Goal: Complete Application Form: Complete application form

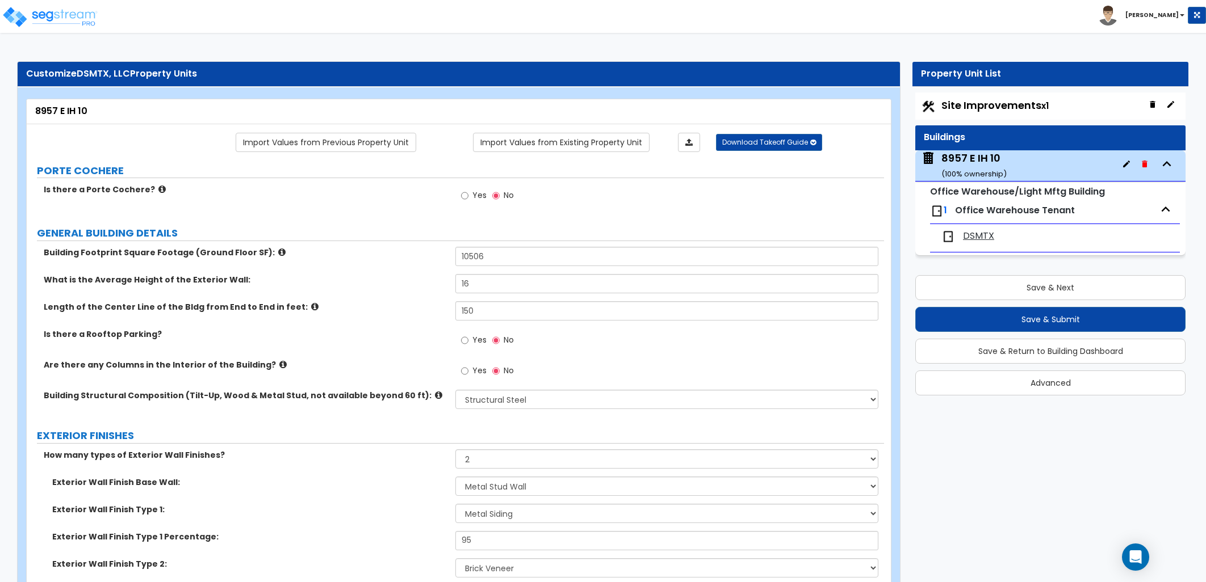
select select "4"
select select "2"
select select "5"
select select "6"
select select "2"
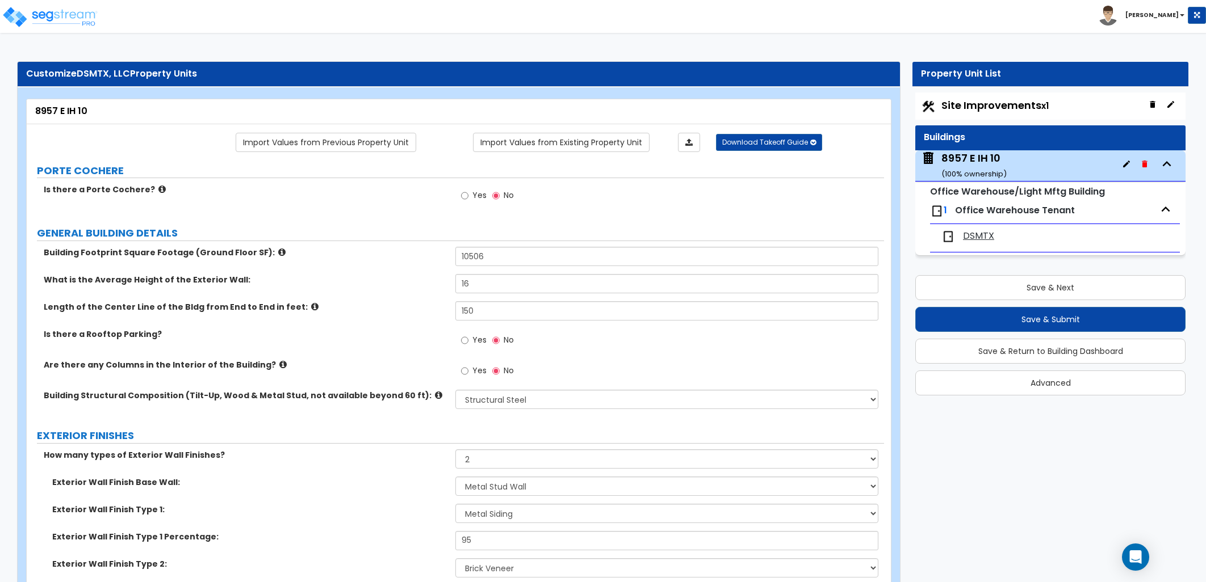
select select "1"
select select "5"
select select "2"
select select "4"
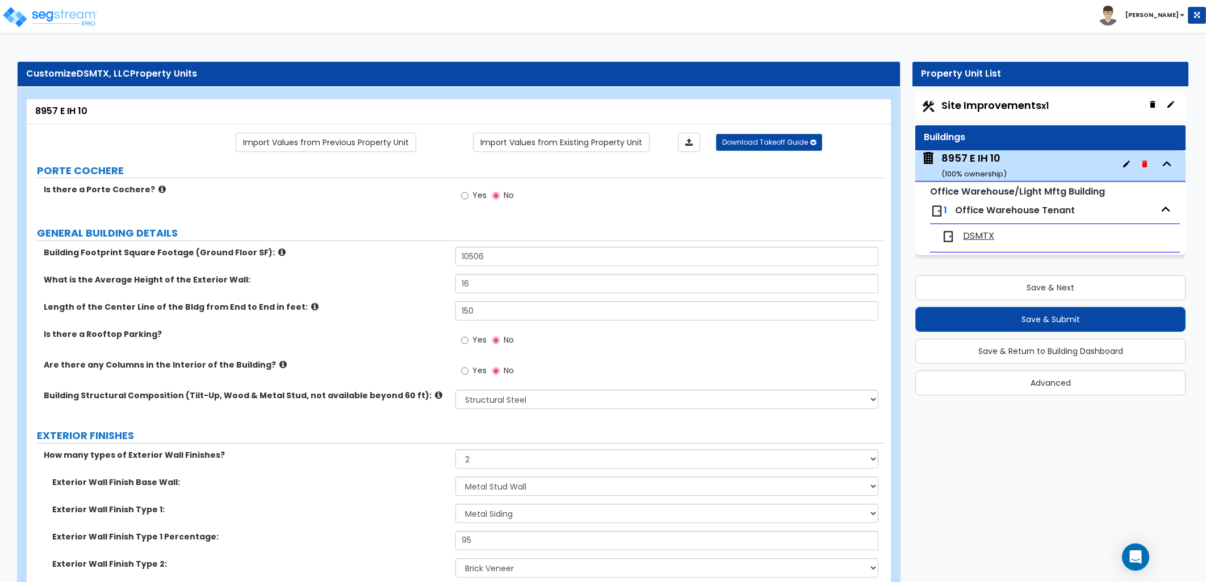
select select "2"
select select "1"
select select "2"
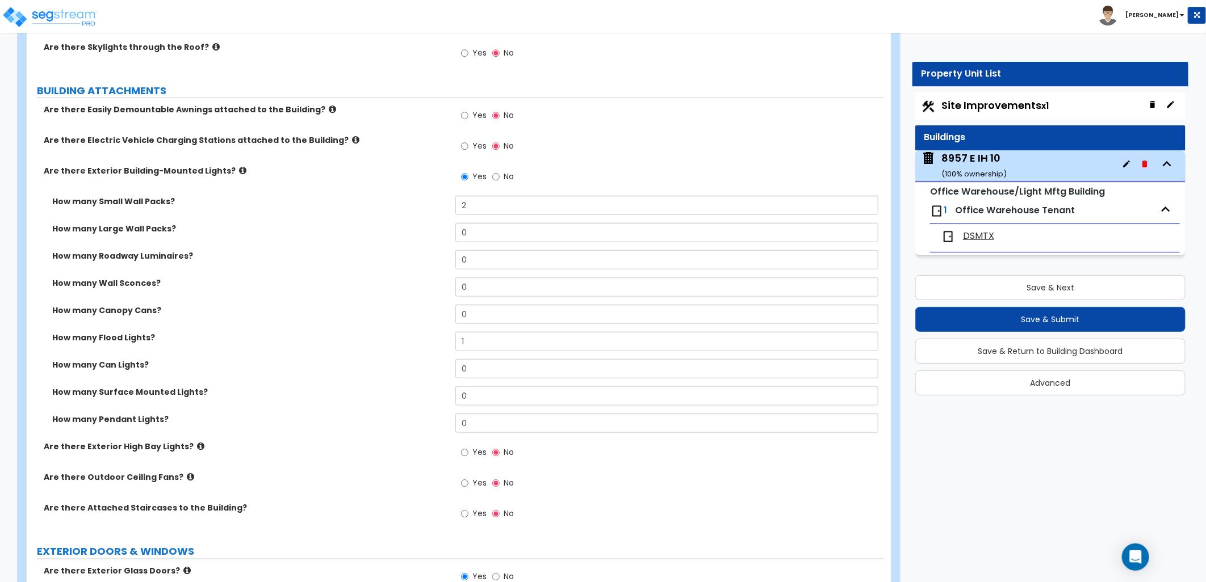
scroll to position [694, 0]
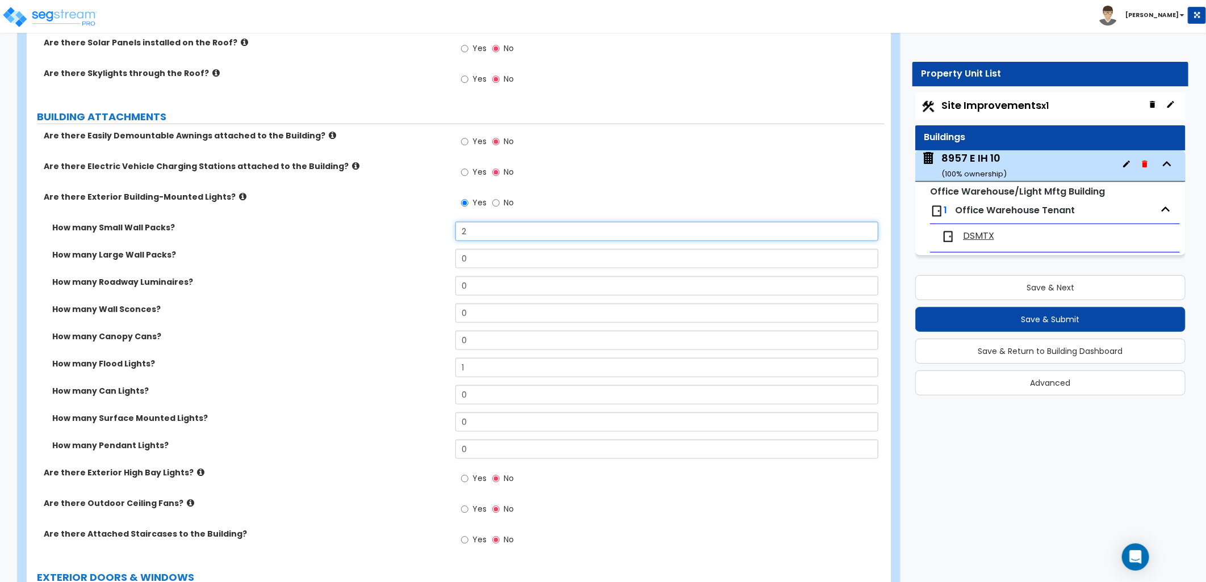
drag, startPoint x: 451, startPoint y: 235, endPoint x: 436, endPoint y: 235, distance: 14.8
click at [436, 235] on div "How many Small Wall Packs? 2" at bounding box center [455, 235] width 857 height 27
type input "3"
click at [476, 264] on input "0" at bounding box center [666, 258] width 423 height 19
click at [239, 199] on icon at bounding box center [242, 196] width 7 height 9
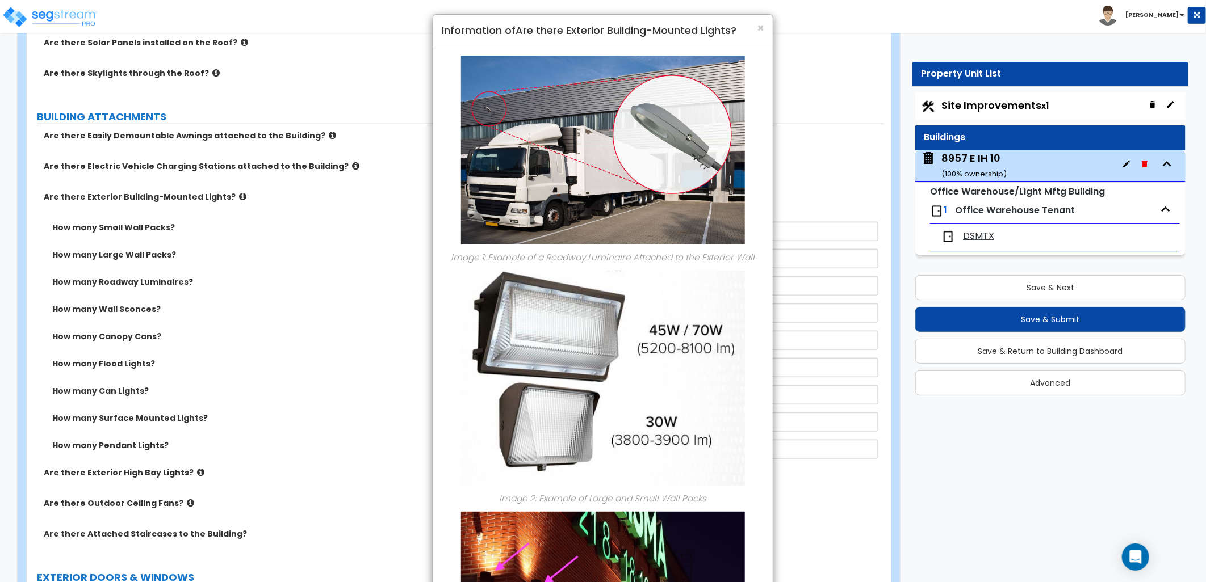
scroll to position [0, 0]
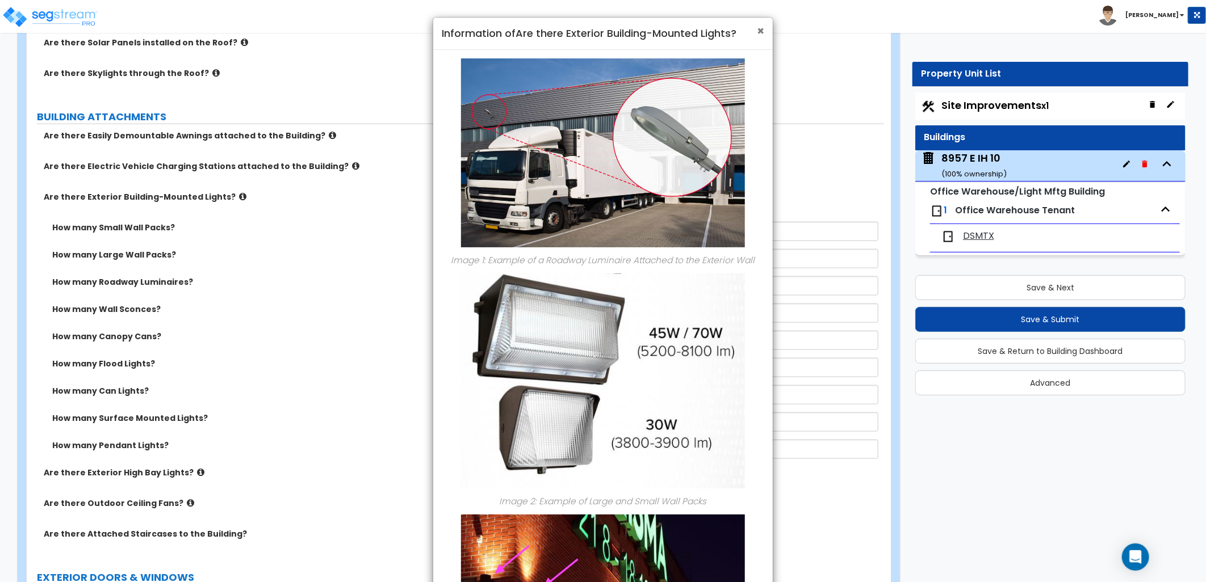
click at [759, 35] on span "×" at bounding box center [760, 31] width 7 height 16
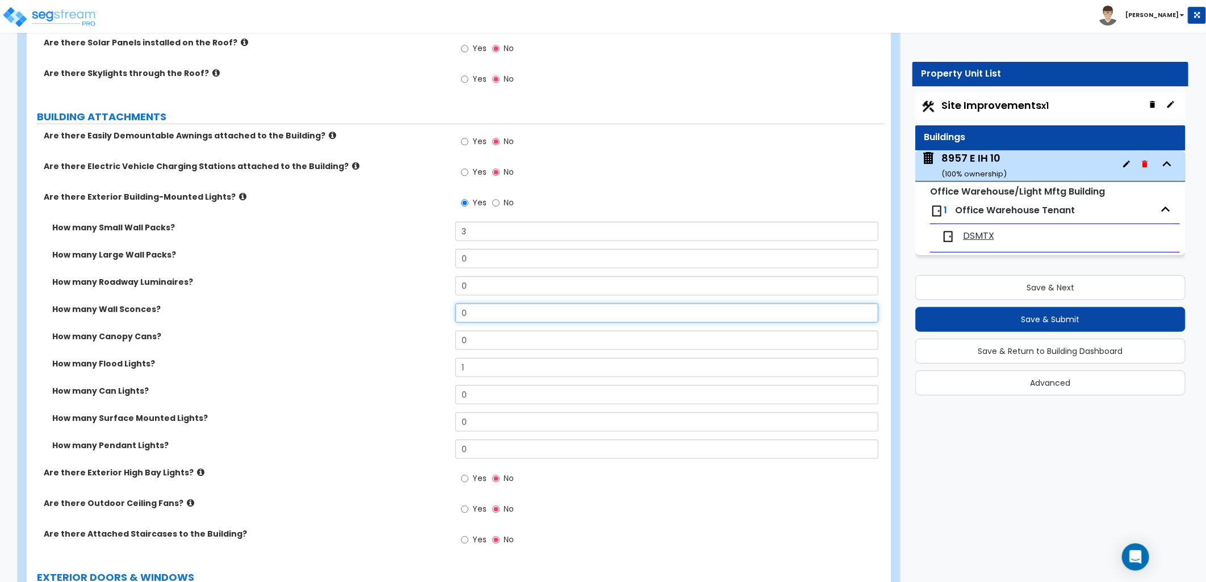
drag, startPoint x: 482, startPoint y: 314, endPoint x: 448, endPoint y: 320, distance: 34.5
click at [449, 320] on div "How many Wall Sconces? 0" at bounding box center [455, 317] width 857 height 27
type input "2"
drag, startPoint x: 450, startPoint y: 327, endPoint x: 444, endPoint y: 334, distance: 8.5
click at [444, 334] on div "How many Small Wall Packs? 3 How many Large Wall Packs? 0 How many Roadway Lumi…" at bounding box center [455, 344] width 840 height 245
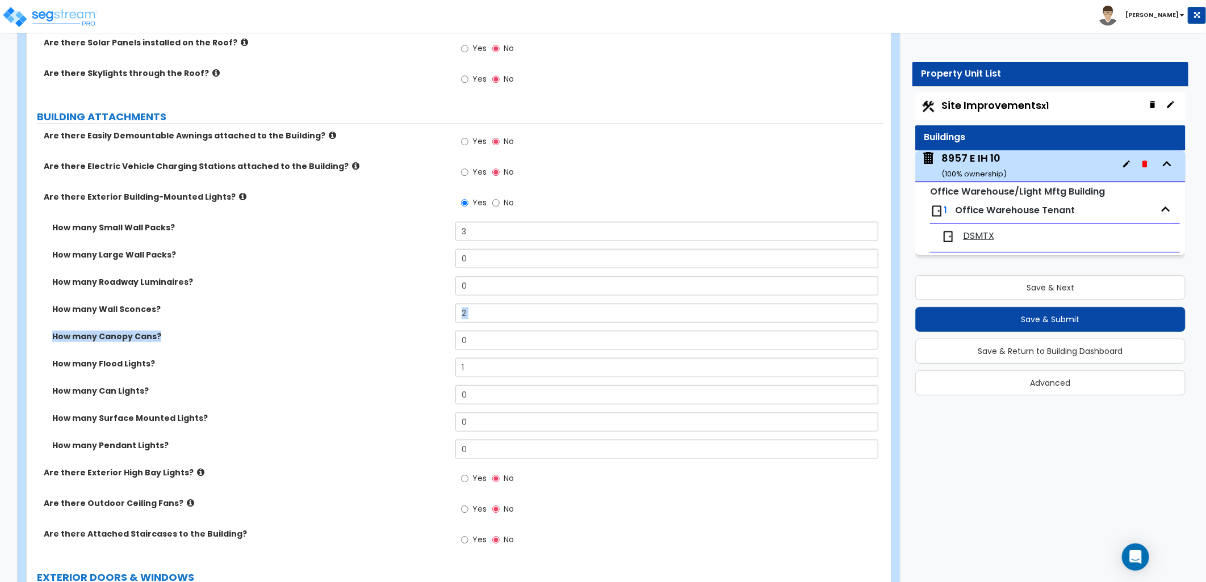
drag, startPoint x: 444, startPoint y: 334, endPoint x: 417, endPoint y: 331, distance: 28.0
click at [417, 331] on label "How many Canopy Cans?" at bounding box center [249, 336] width 394 height 11
drag, startPoint x: 469, startPoint y: 234, endPoint x: 427, endPoint y: 233, distance: 42.0
click at [427, 233] on div "How many Small Wall Packs? 3" at bounding box center [455, 235] width 857 height 27
type input "10"
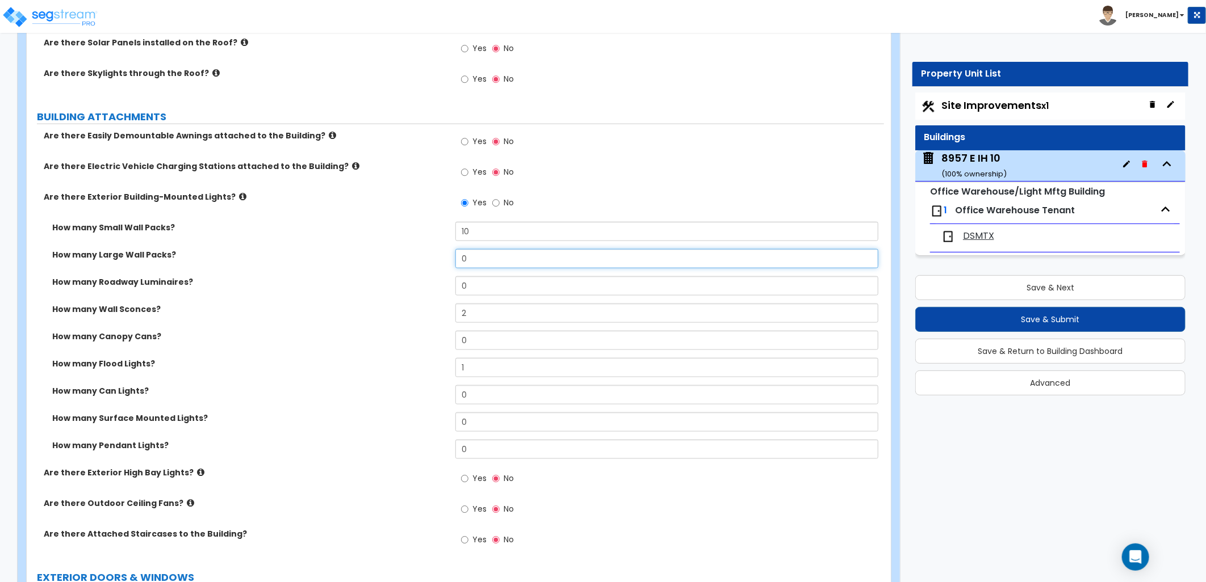
click at [475, 267] on input "0" at bounding box center [666, 258] width 423 height 19
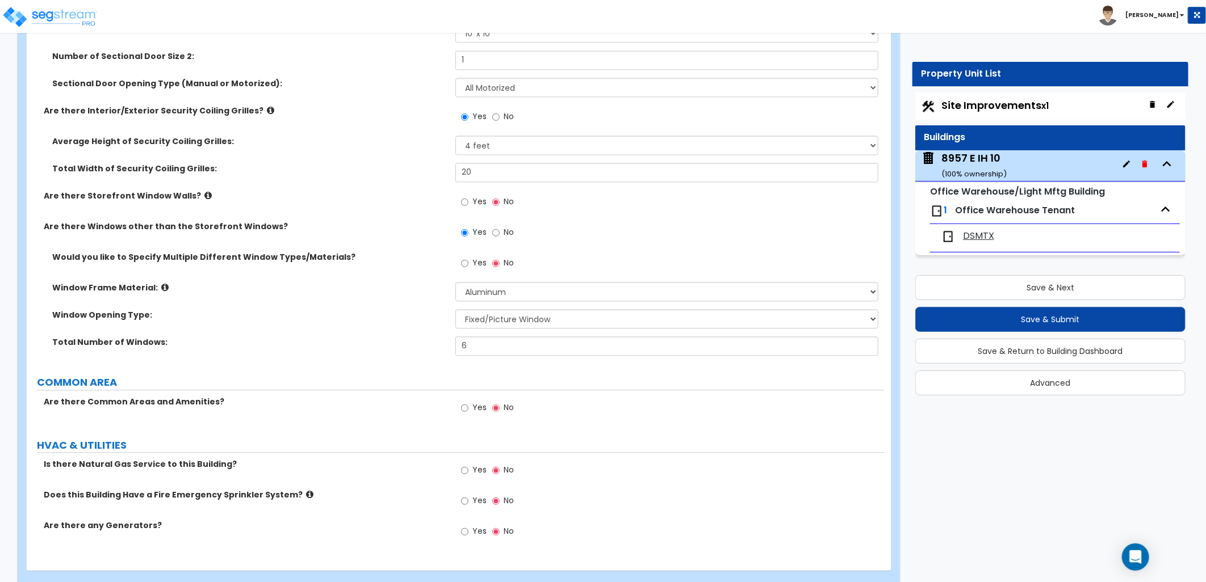
scroll to position [1622, 0]
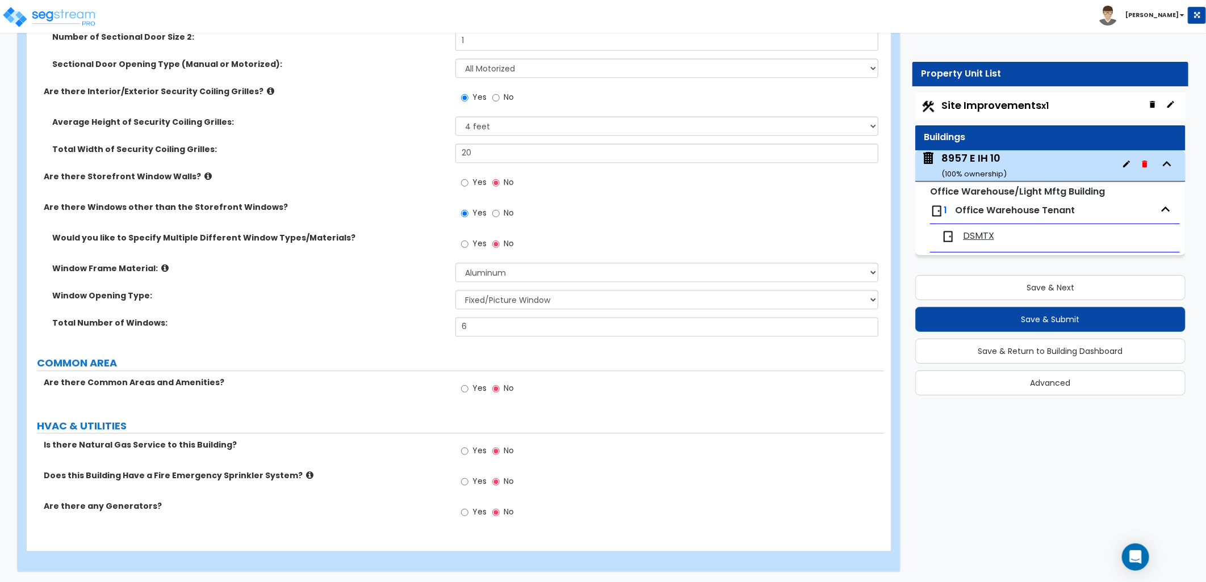
click at [973, 231] on span "DSMTX" at bounding box center [978, 236] width 31 height 13
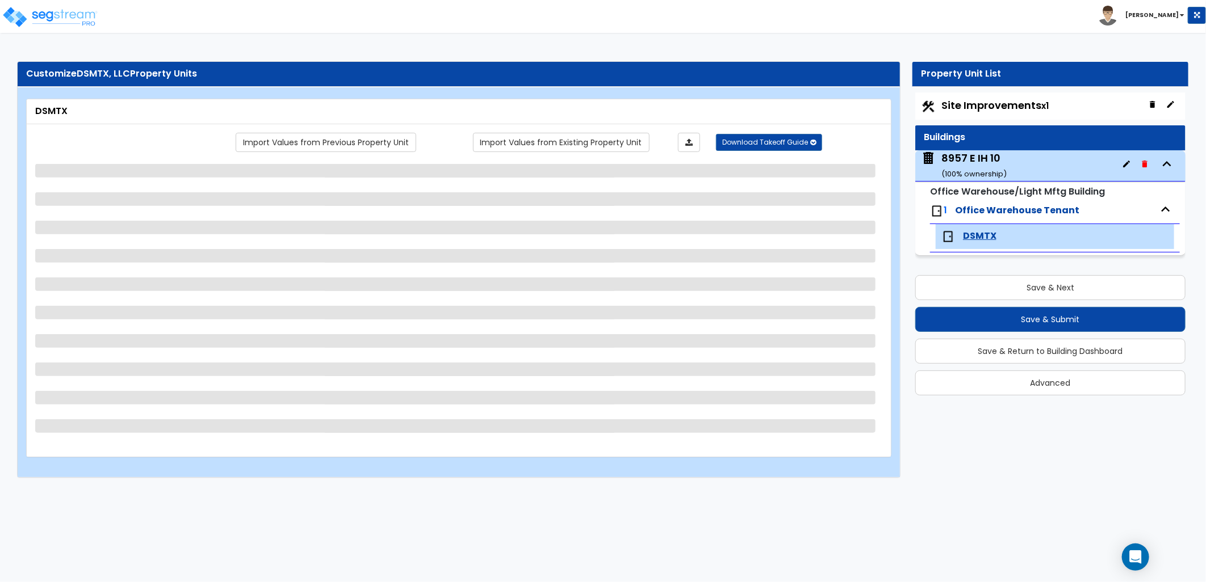
select select "1"
select select "2"
select select "1"
select select "2"
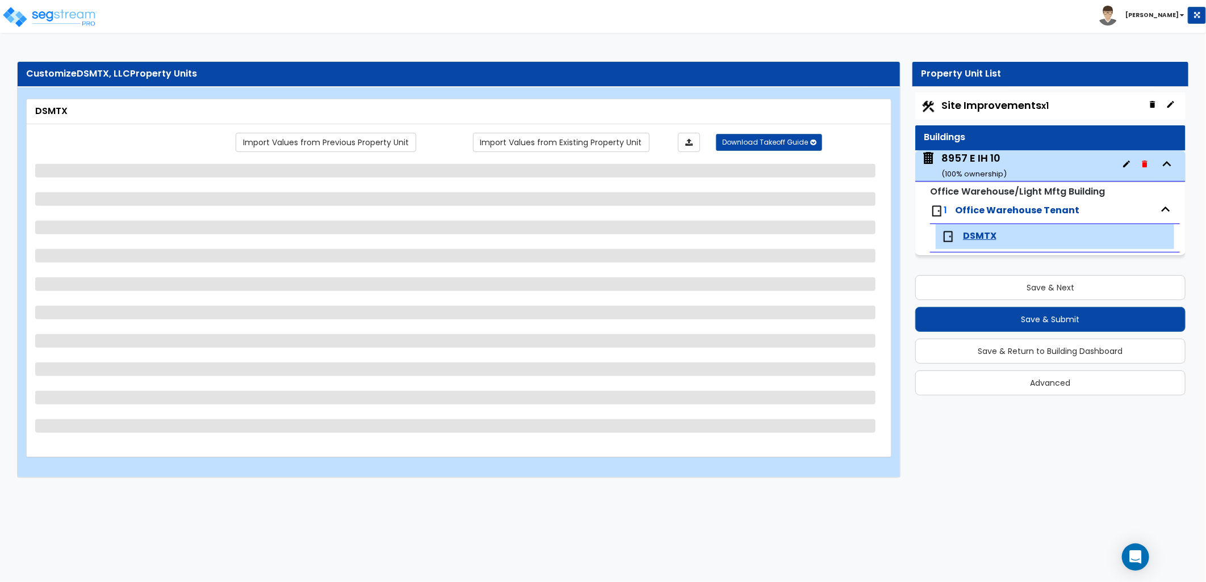
select select "1"
select select "4"
select select "1"
select select "2"
select select "1"
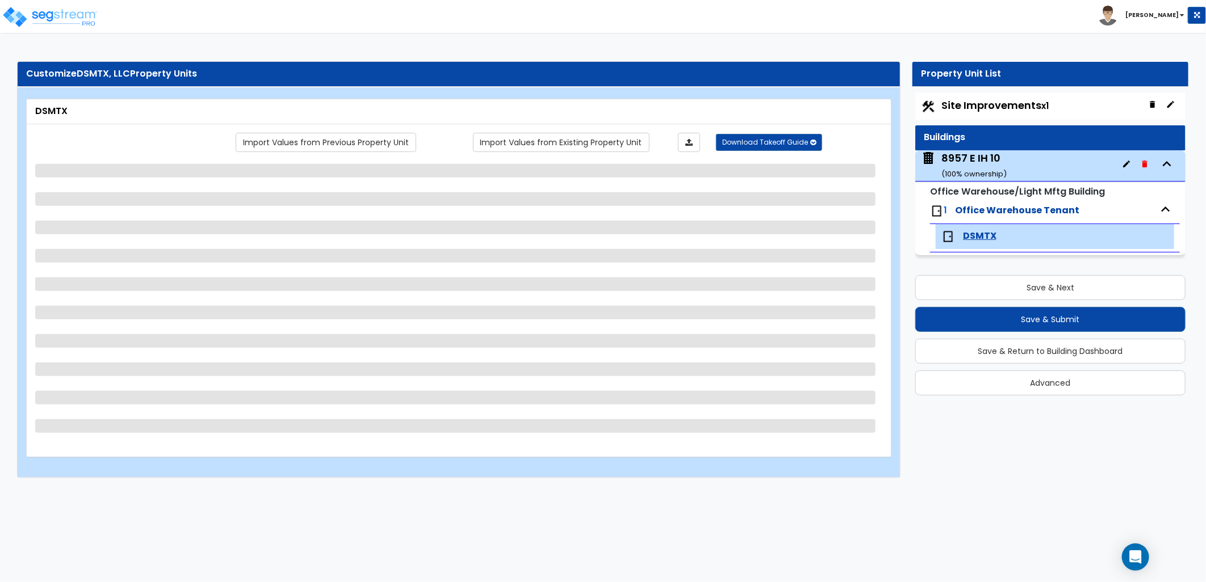
select select "1"
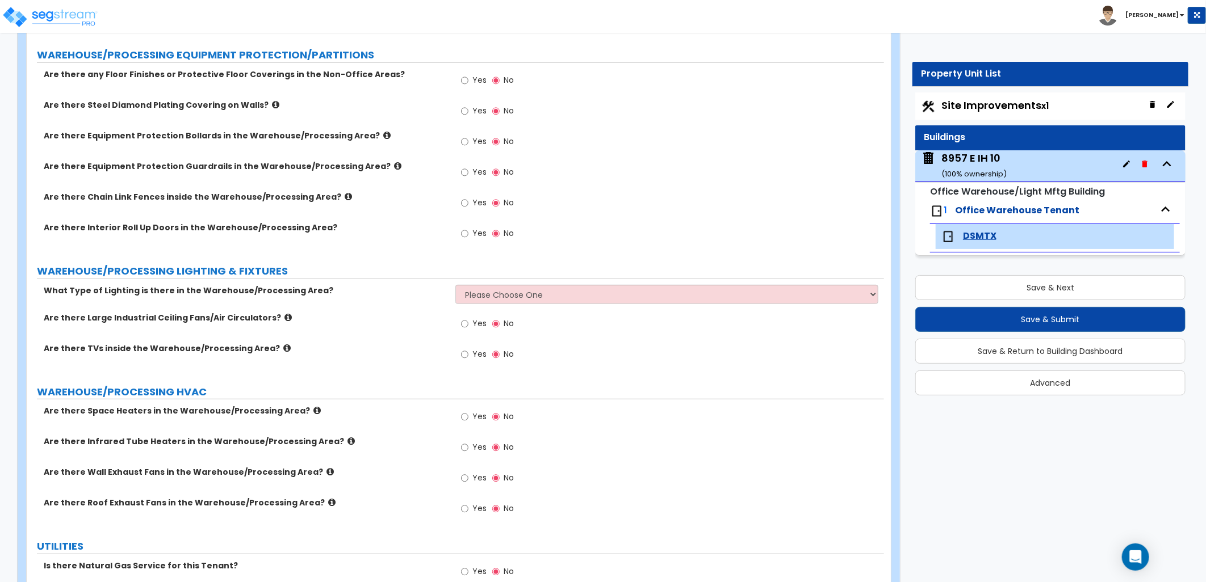
scroll to position [3101, 0]
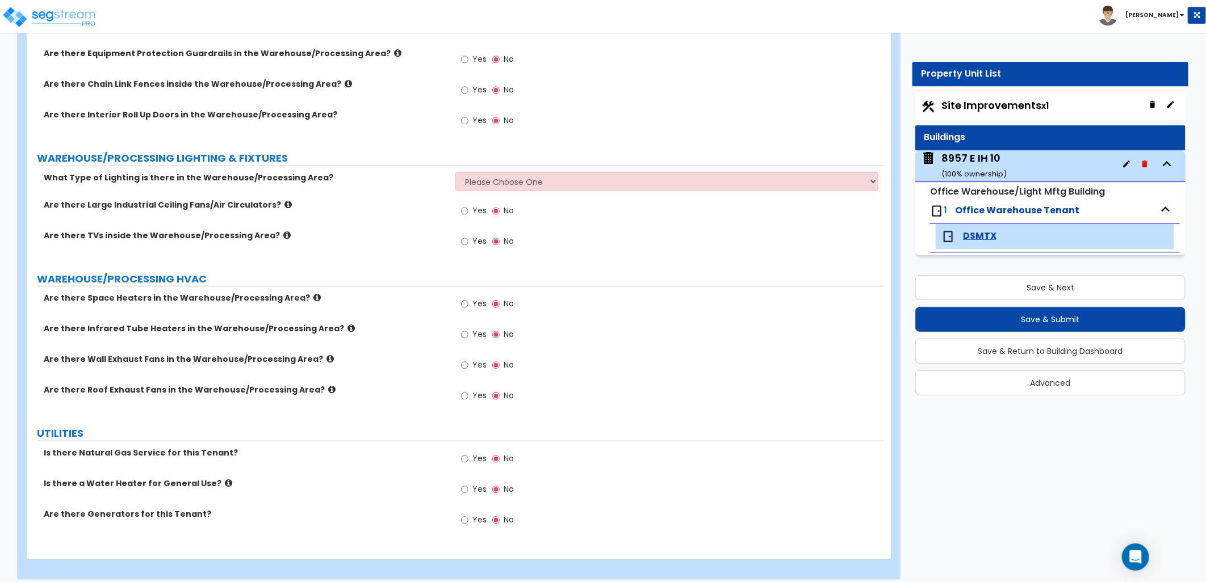
click at [328, 385] on icon at bounding box center [331, 389] width 7 height 9
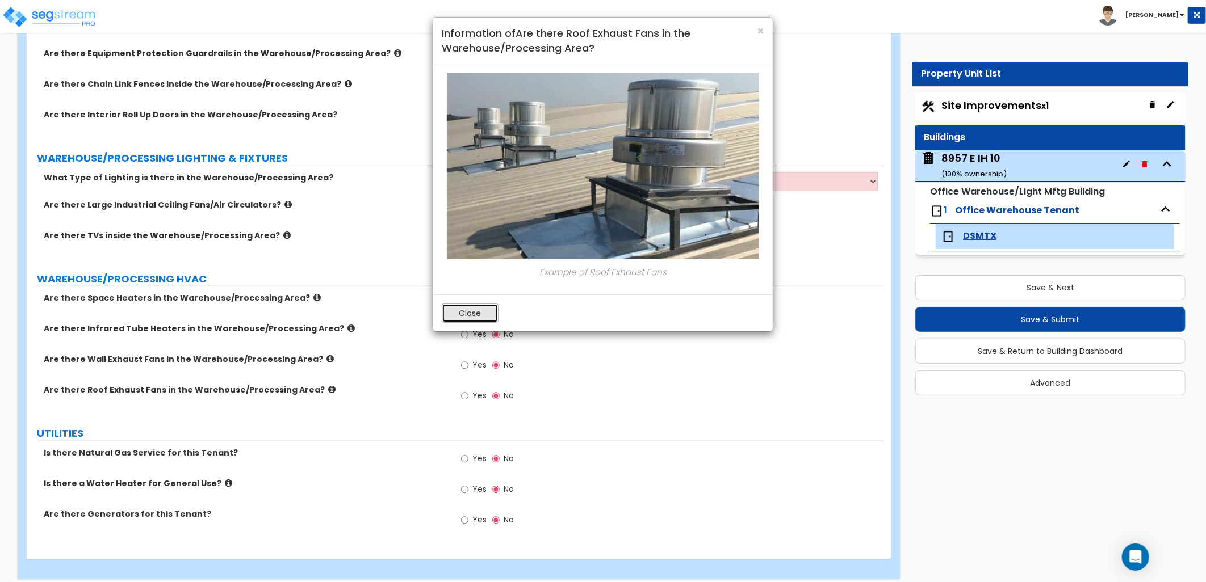
click at [452, 314] on button "Close" at bounding box center [470, 313] width 57 height 19
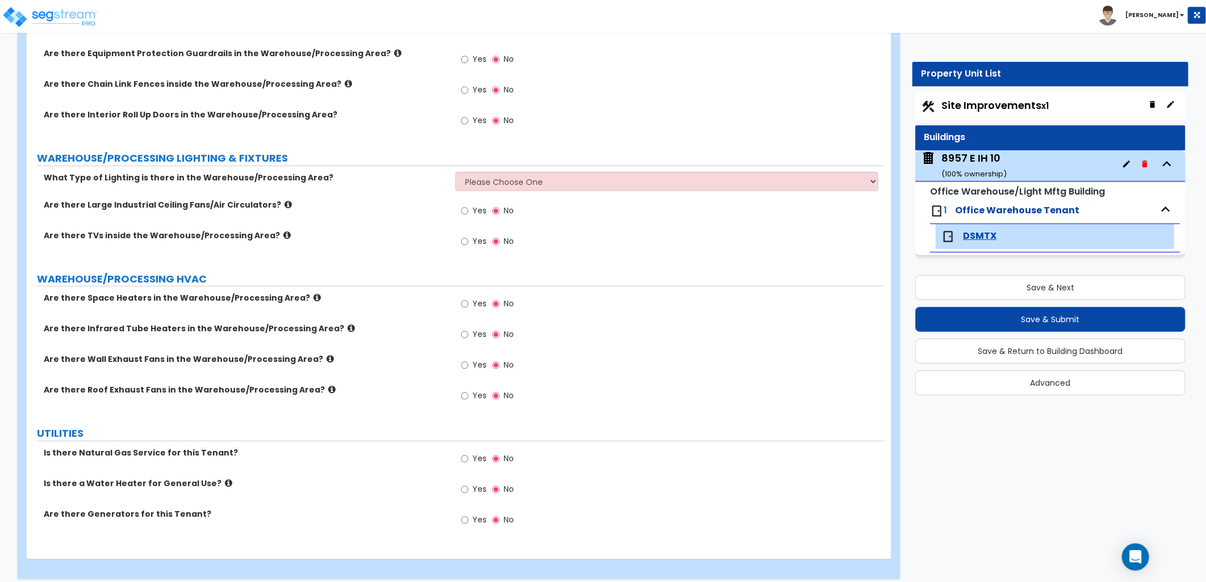
click at [326, 355] on icon at bounding box center [329, 359] width 7 height 9
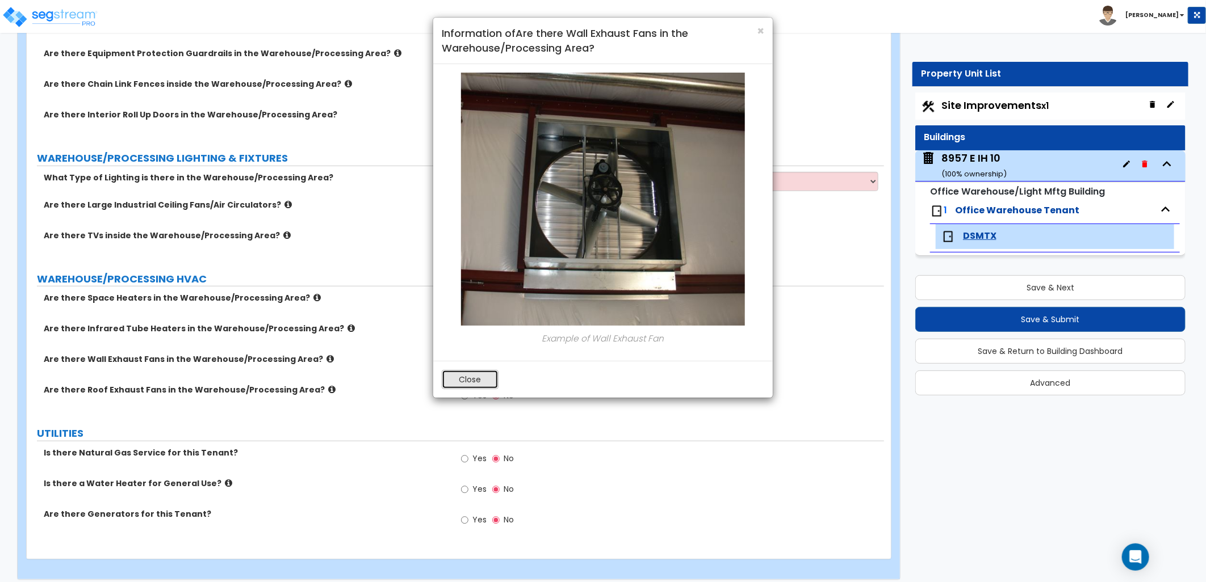
click at [469, 382] on button "Close" at bounding box center [470, 379] width 57 height 19
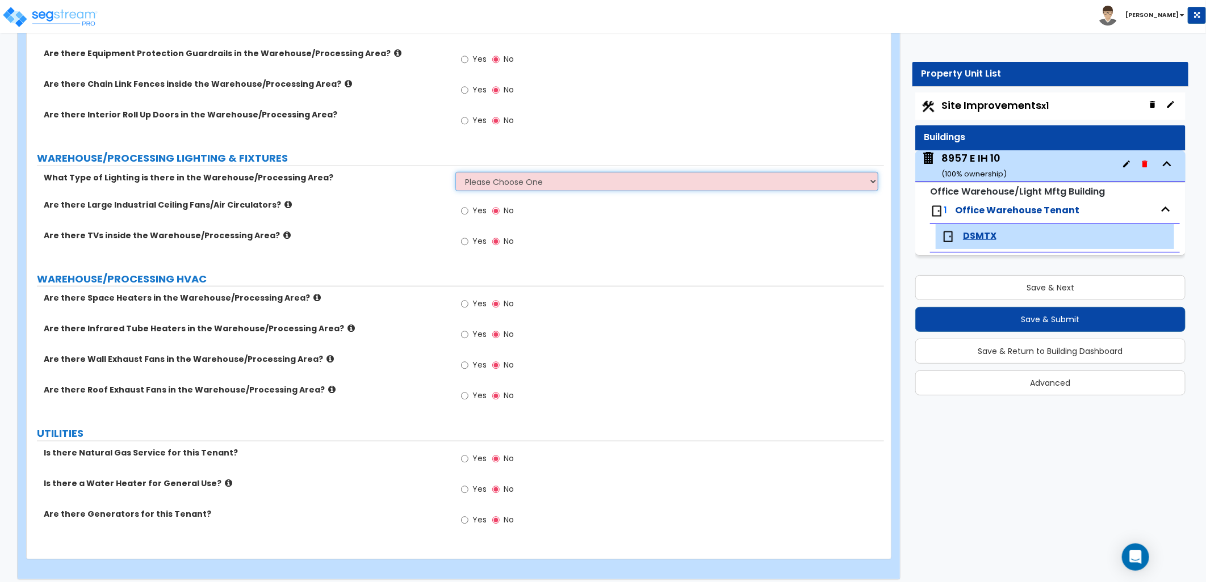
click at [517, 172] on select "Please Choose One High Bay Round Fixtures High Bay Fluorescent Tube Lighting Hi…" at bounding box center [666, 181] width 423 height 19
select select "3"
click at [455, 172] on select "Please Choose One High Bay Round Fixtures High Bay Fluorescent Tube Lighting Hi…" at bounding box center [666, 181] width 423 height 19
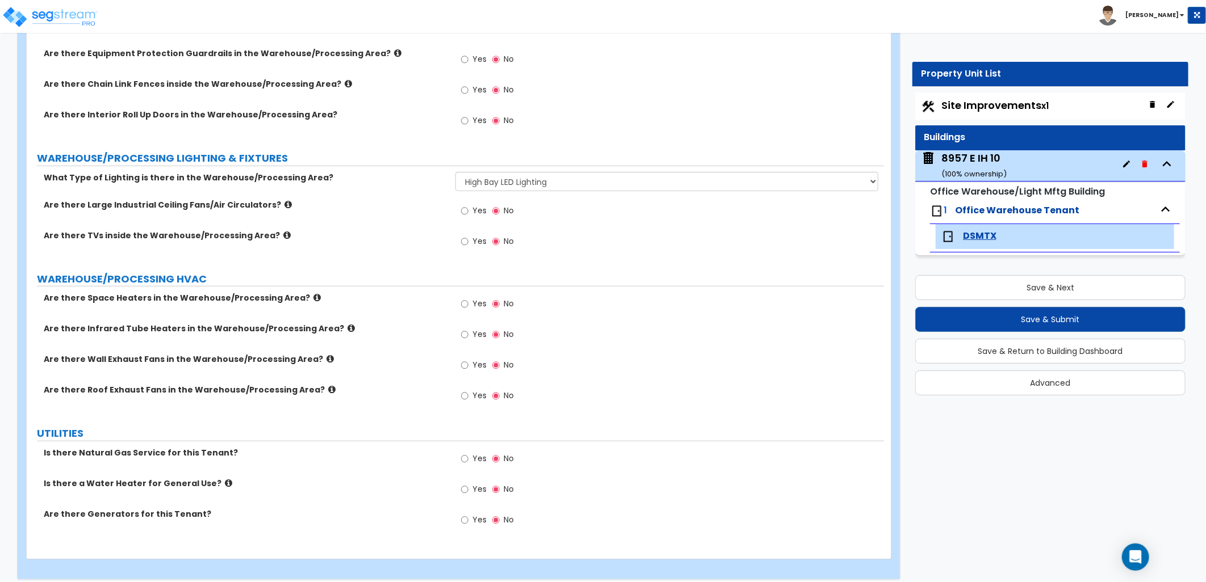
click at [469, 484] on label "Yes" at bounding box center [474, 490] width 26 height 19
click at [468, 484] on input "Yes" at bounding box center [464, 490] width 7 height 12
radio input "true"
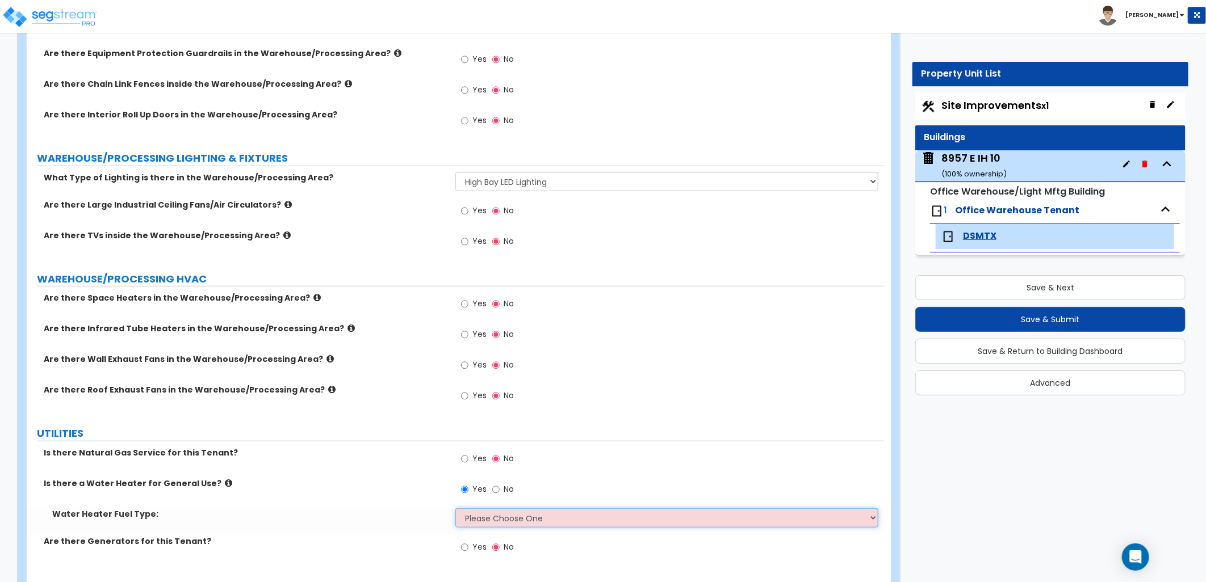
click at [524, 509] on select "Please Choose One Gas Electric" at bounding box center [666, 518] width 423 height 19
click at [612, 447] on div "Yes No" at bounding box center [669, 462] width 429 height 31
click at [576, 512] on select "Please Choose One Gas Electric" at bounding box center [666, 518] width 423 height 19
select select "2"
click at [455, 509] on select "Please Choose One Gas Electric" at bounding box center [666, 518] width 423 height 19
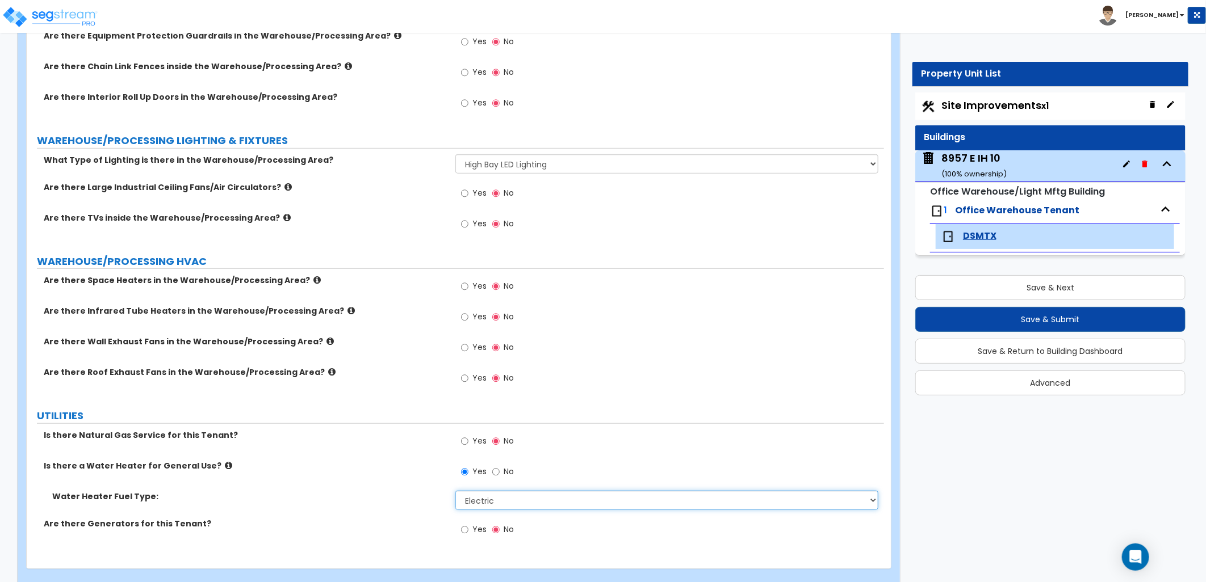
scroll to position [3128, 0]
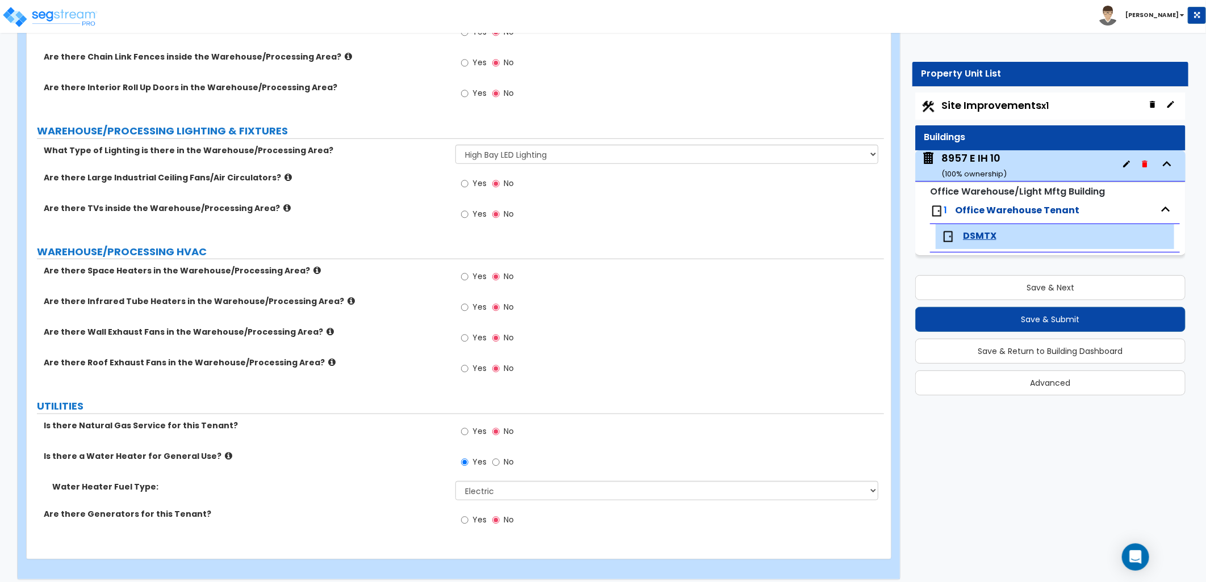
click at [964, 99] on div "Site Improvements x1" at bounding box center [1050, 106] width 270 height 27
click at [962, 103] on span "Site Improvements x1" at bounding box center [994, 105] width 107 height 14
select select "2"
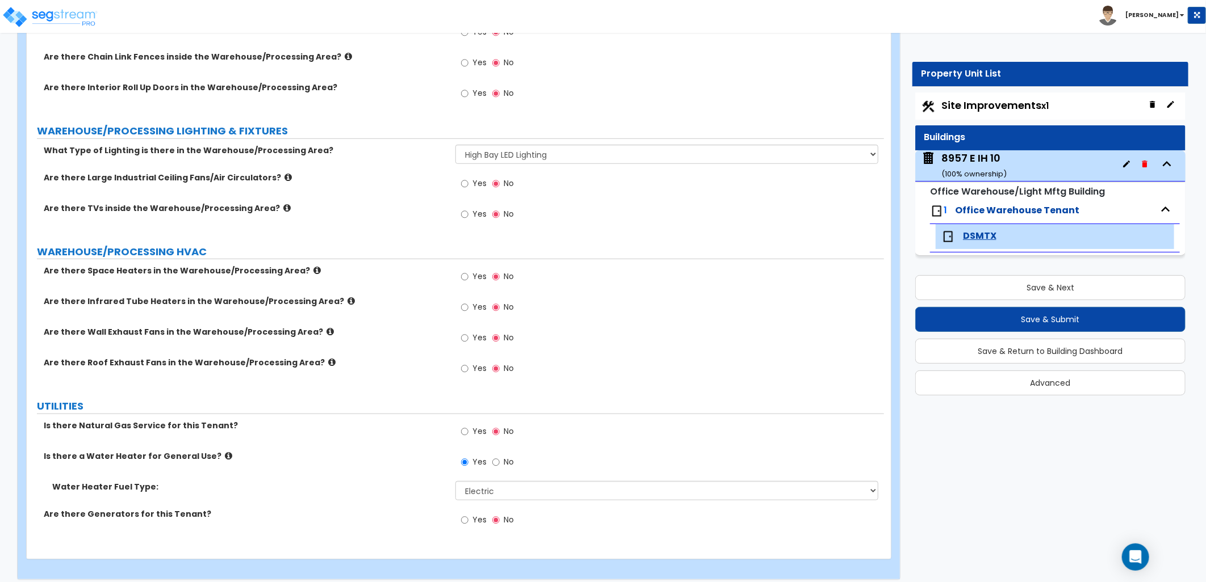
select select "1"
select select "2"
select select "1"
select select "4"
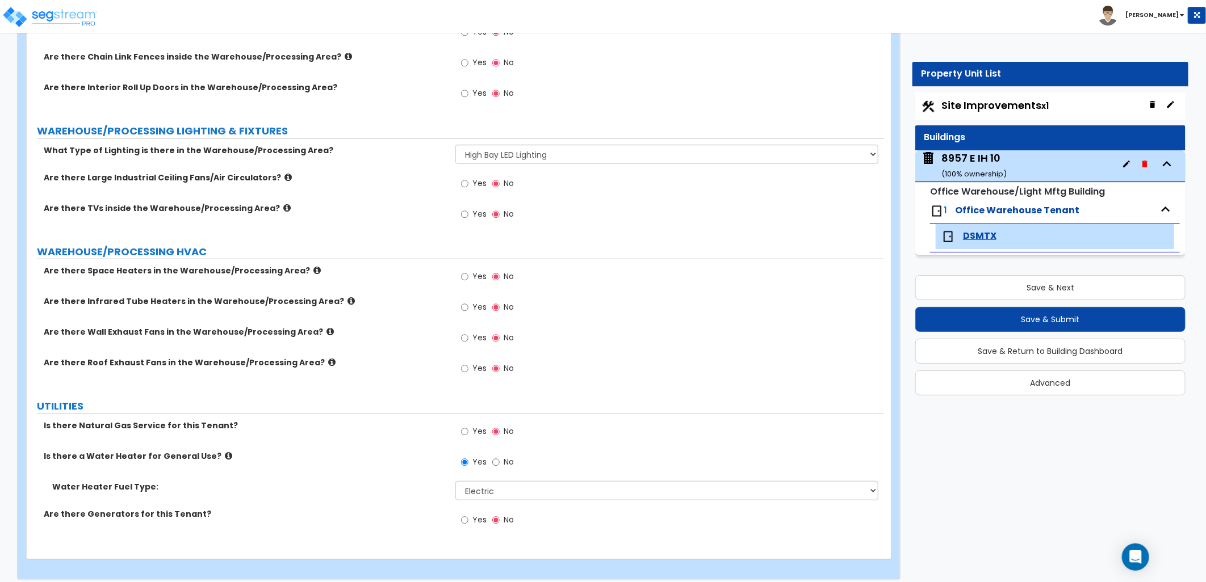
select select "1"
select select "3"
select select "2"
select select "1"
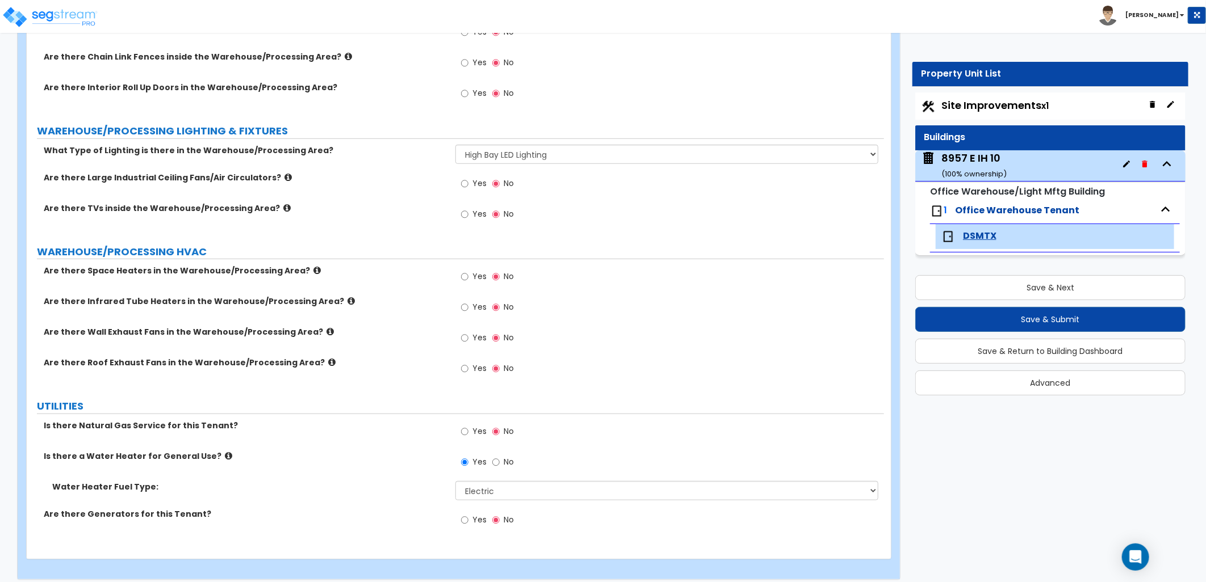
select select "2"
select select "1"
select select "4"
select select "1"
select select "2"
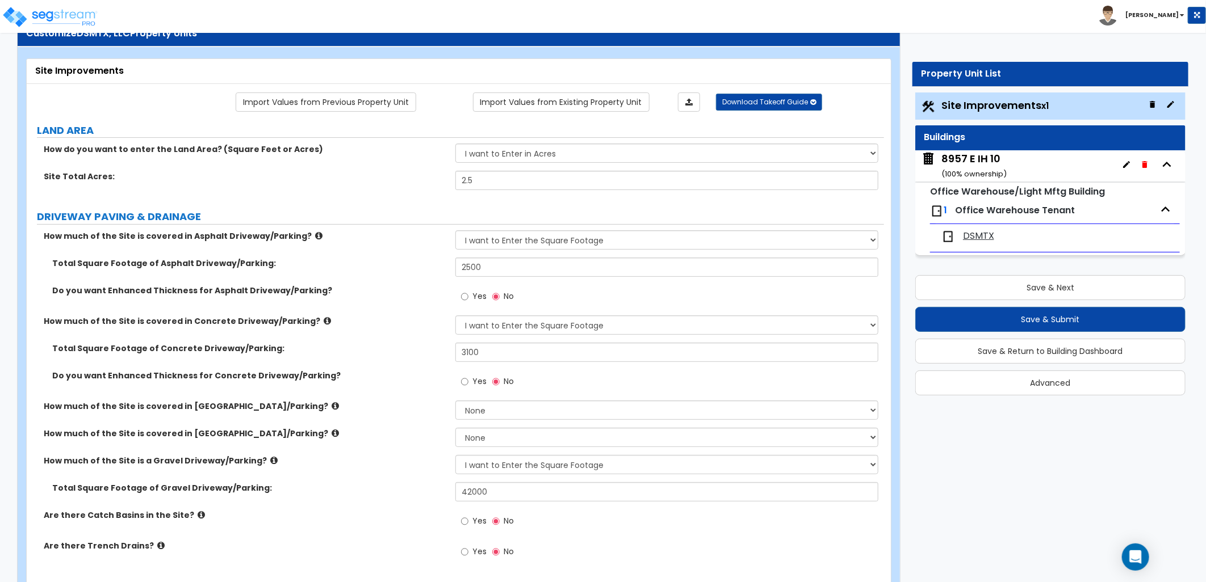
scroll to position [63, 0]
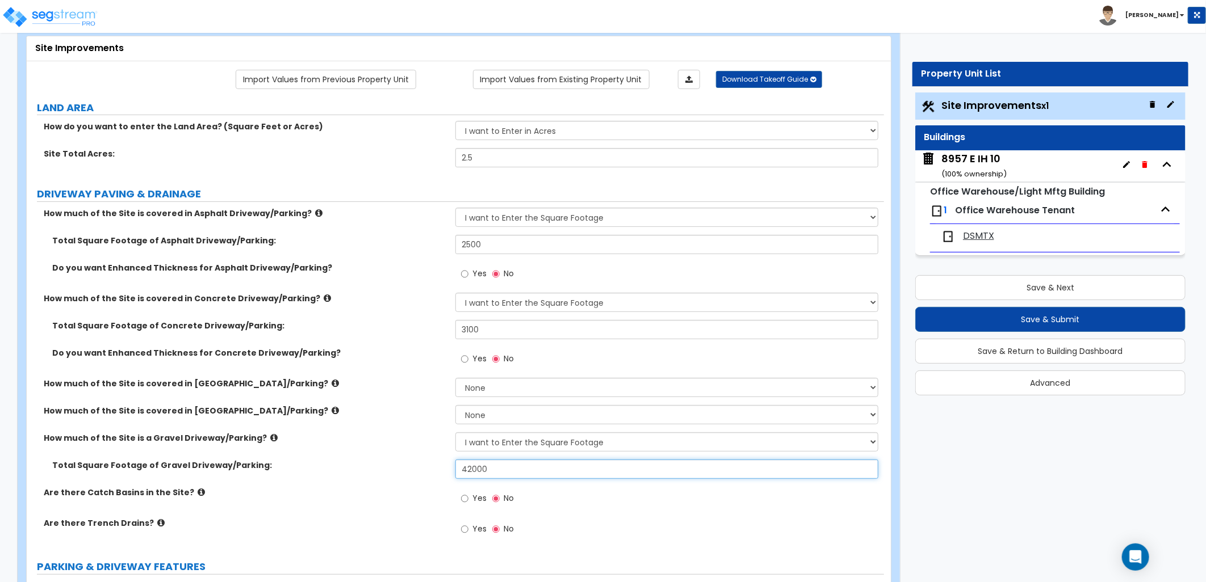
drag, startPoint x: 471, startPoint y: 467, endPoint x: 485, endPoint y: 467, distance: 13.6
click at [471, 467] on input "42000" at bounding box center [666, 469] width 423 height 19
type input "40,000"
click at [568, 489] on div "Yes No" at bounding box center [669, 502] width 429 height 31
click at [468, 333] on input "3100" at bounding box center [666, 329] width 423 height 19
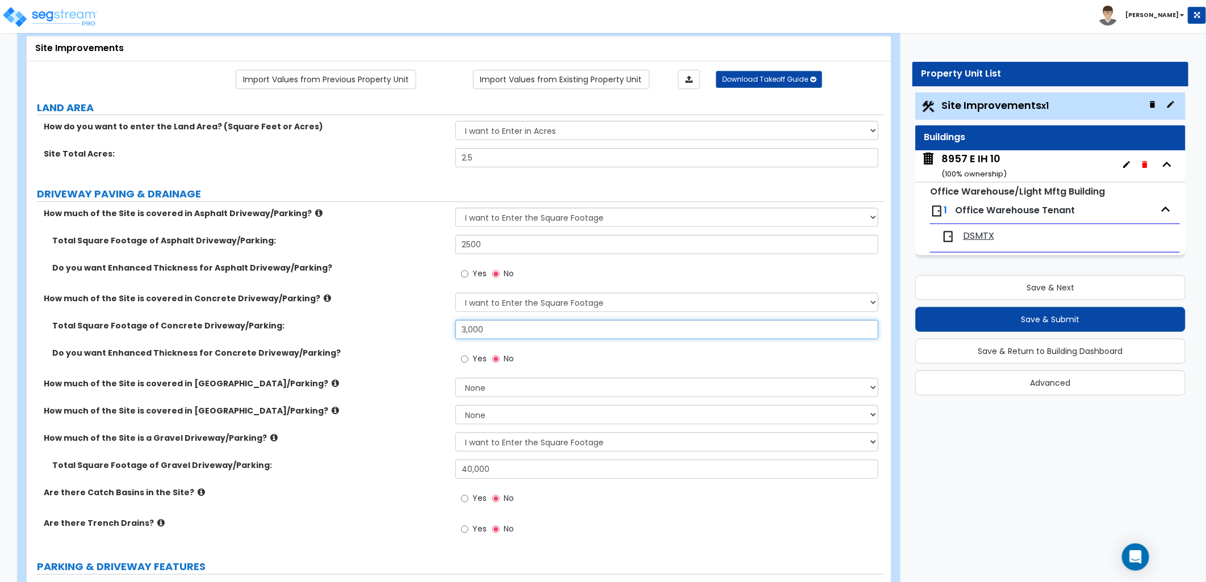
type input "3,000"
click at [399, 370] on div "Do you want Enhanced Thickness for Concrete Driveway/Parking? Yes No" at bounding box center [455, 362] width 857 height 31
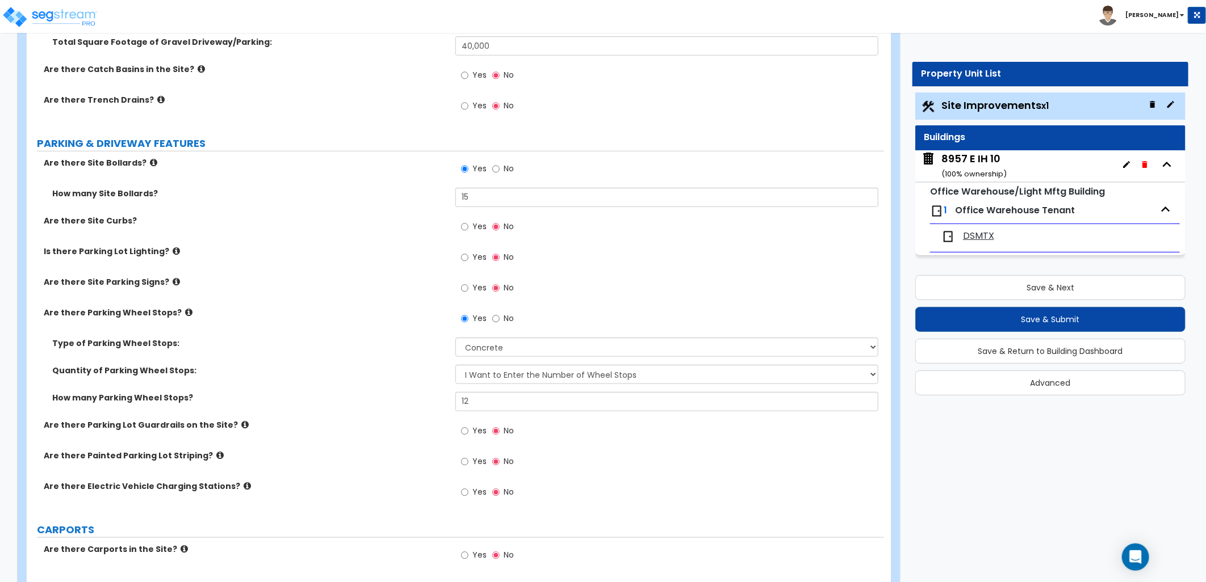
scroll to position [504, 0]
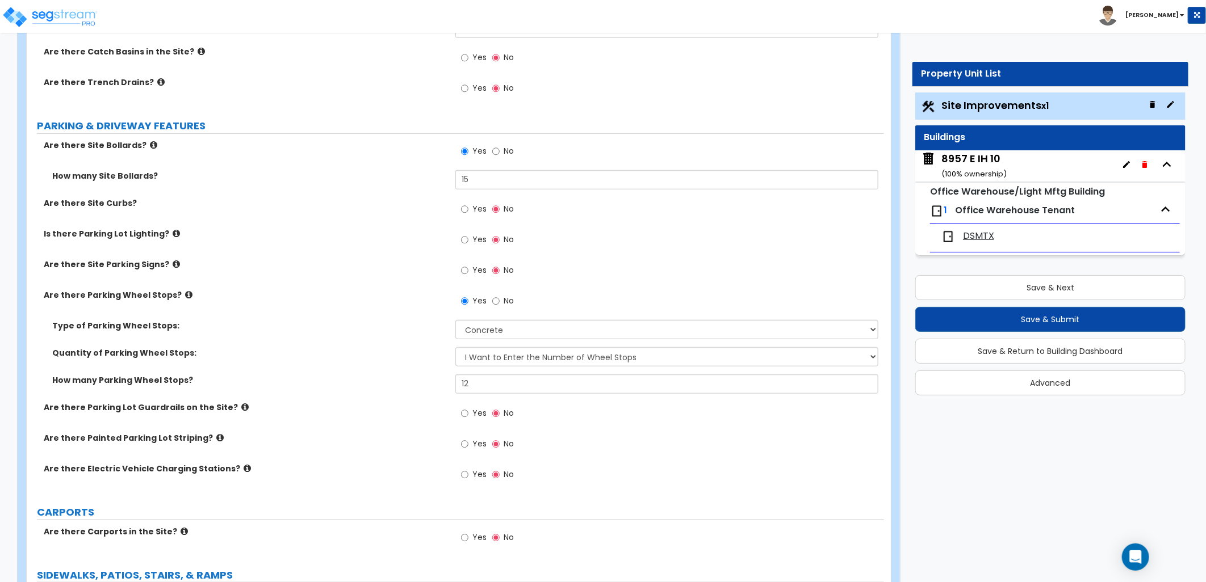
click at [416, 379] on div "How many Parking Wheel Stops?" at bounding box center [241, 380] width 429 height 11
click at [414, 383] on div "How many Parking Wheel Stops? 12" at bounding box center [455, 388] width 857 height 27
click at [505, 385] on input "15" at bounding box center [666, 384] width 423 height 19
type input "14"
click at [600, 457] on div "Yes No" at bounding box center [669, 448] width 429 height 31
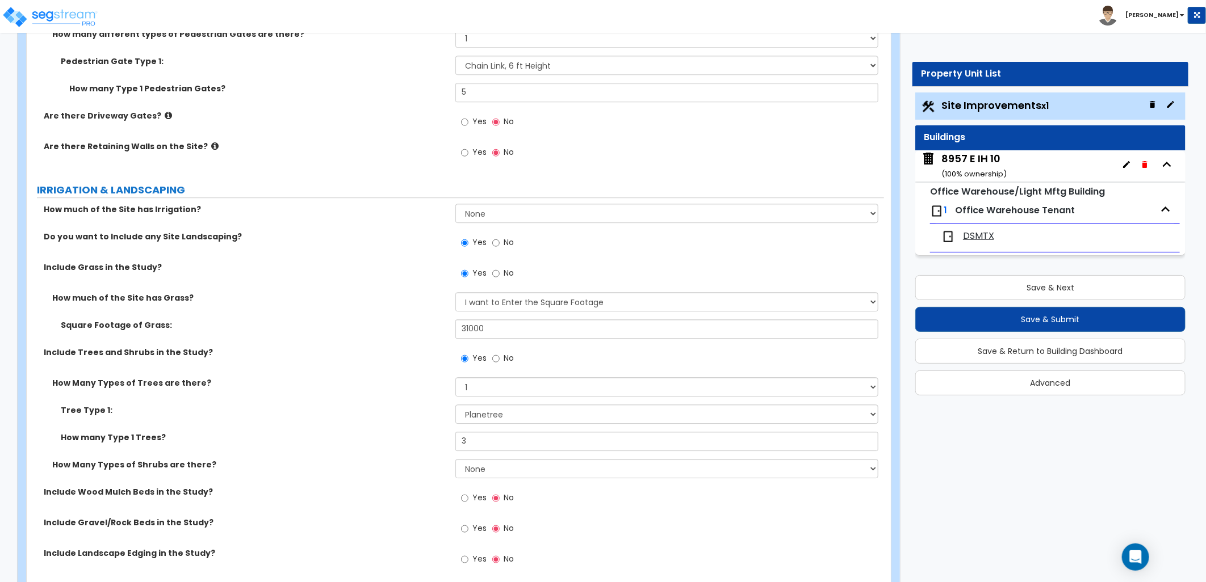
scroll to position [1870, 0]
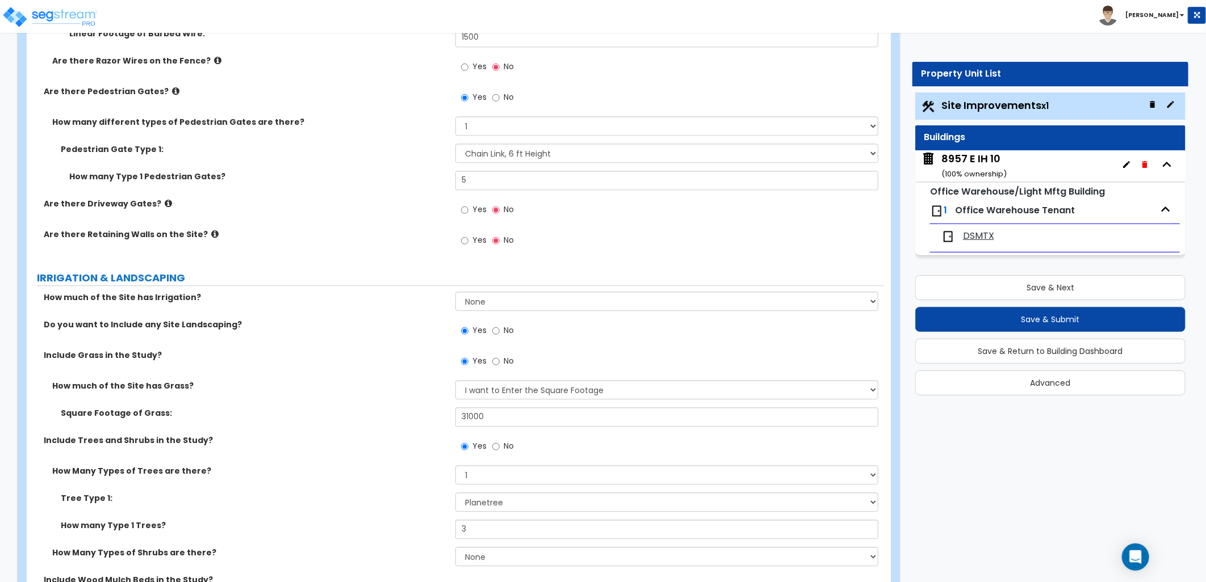
click at [165, 201] on icon at bounding box center [168, 203] width 7 height 9
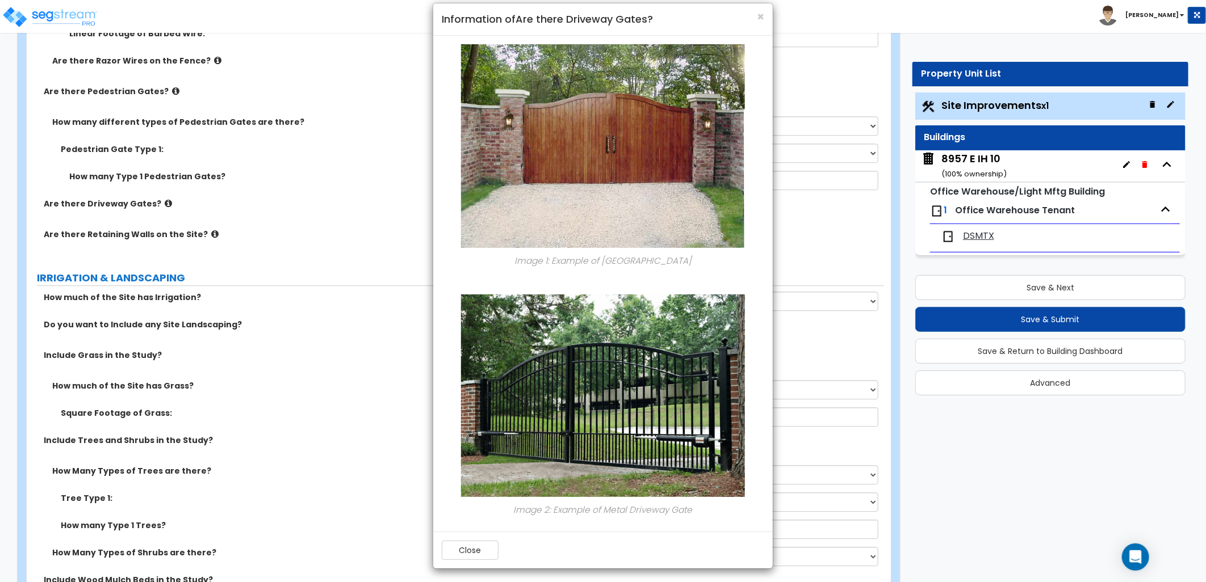
scroll to position [18, 0]
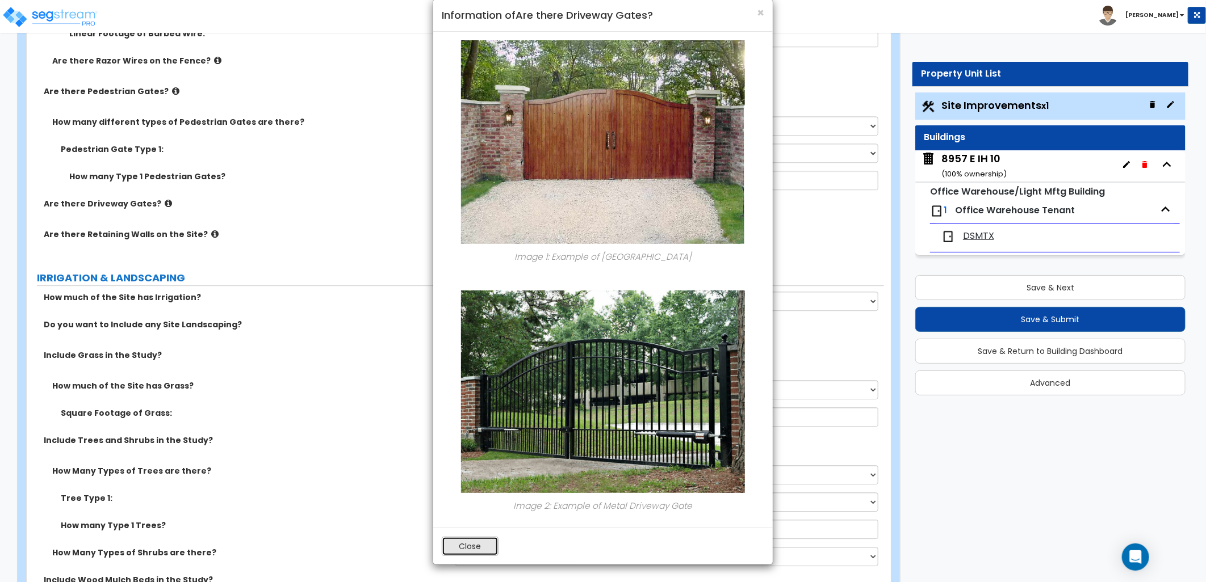
click at [480, 551] on button "Close" at bounding box center [470, 546] width 57 height 19
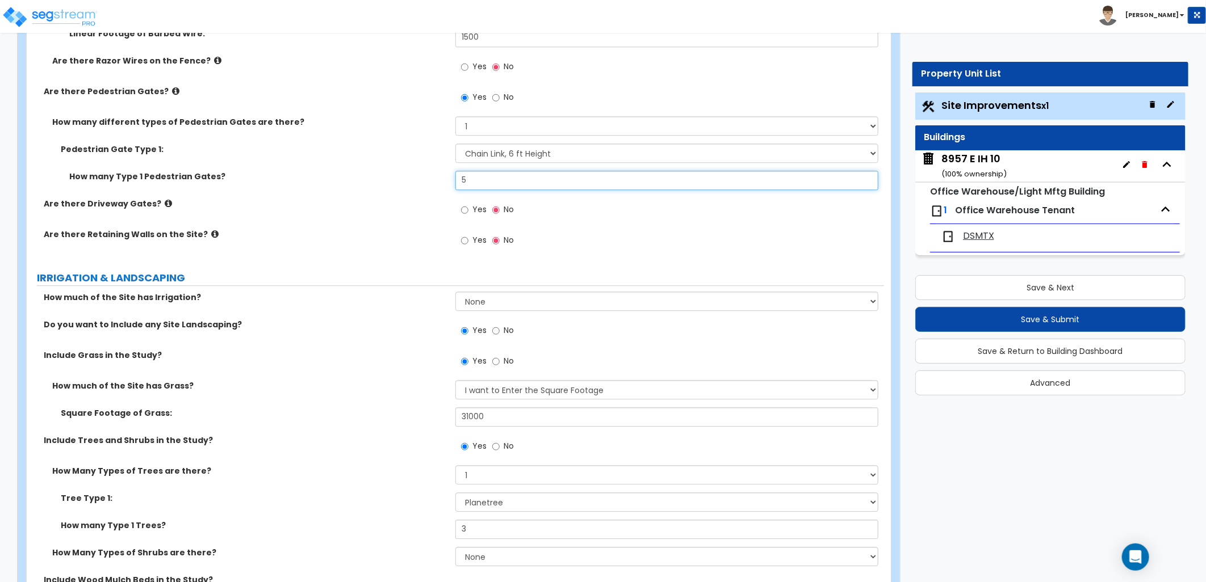
drag, startPoint x: 469, startPoint y: 182, endPoint x: 441, endPoint y: 188, distance: 29.1
click at [441, 188] on div "How many Type 1 Pedestrian Gates? 5" at bounding box center [455, 184] width 857 height 27
type input "4"
click at [469, 212] on label "Yes" at bounding box center [474, 210] width 26 height 19
click at [468, 212] on input "Yes" at bounding box center [464, 210] width 7 height 12
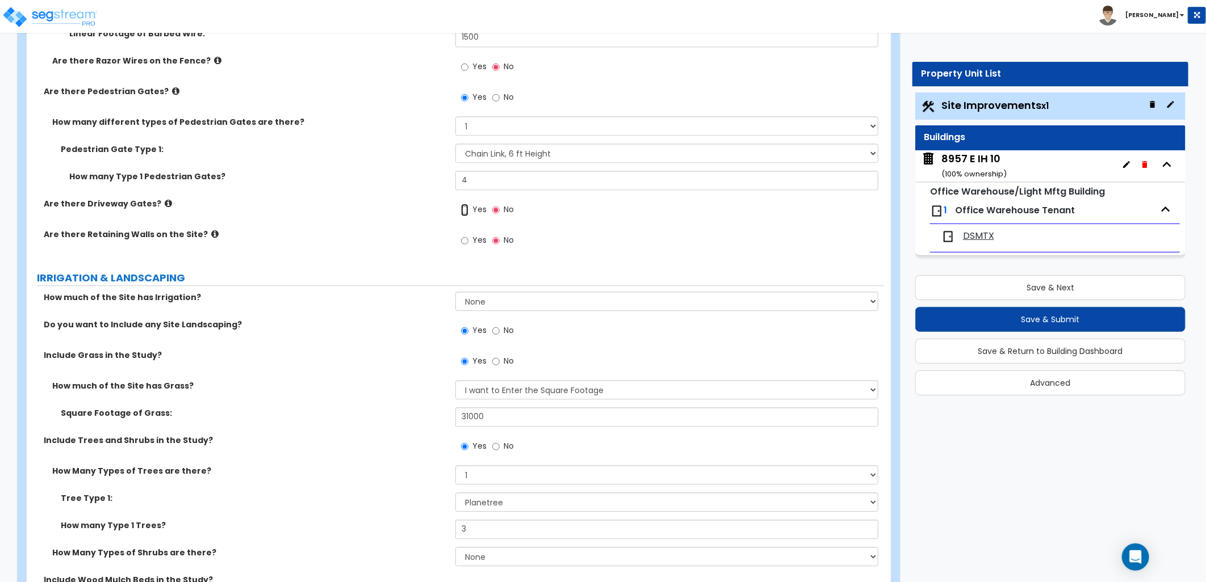
radio input "true"
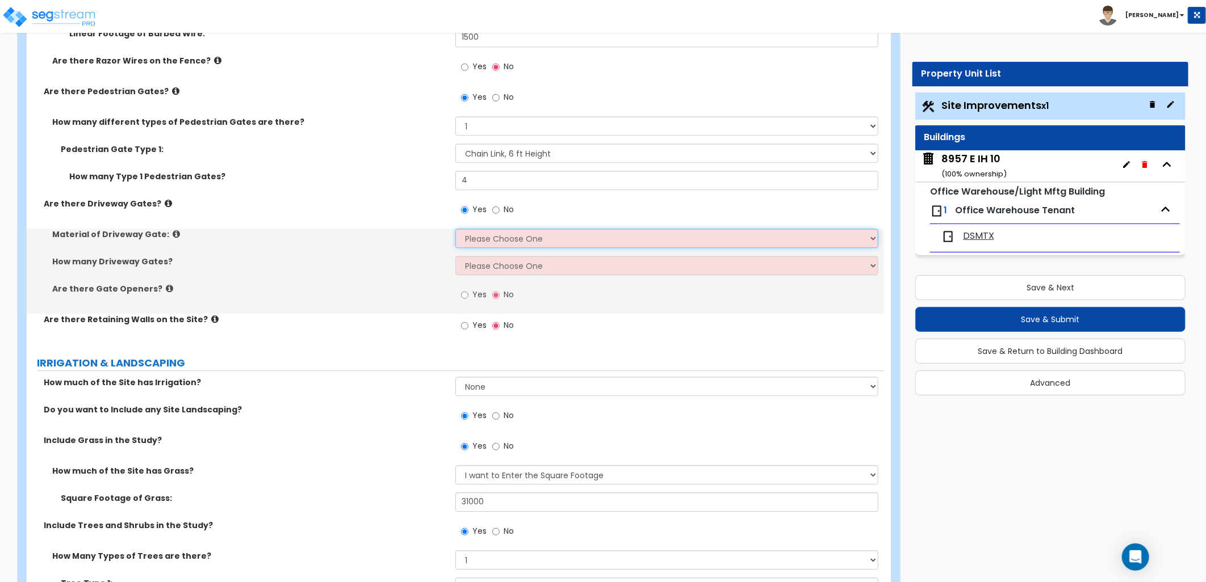
click at [488, 238] on select "Please Choose One Wood Steel" at bounding box center [666, 238] width 423 height 19
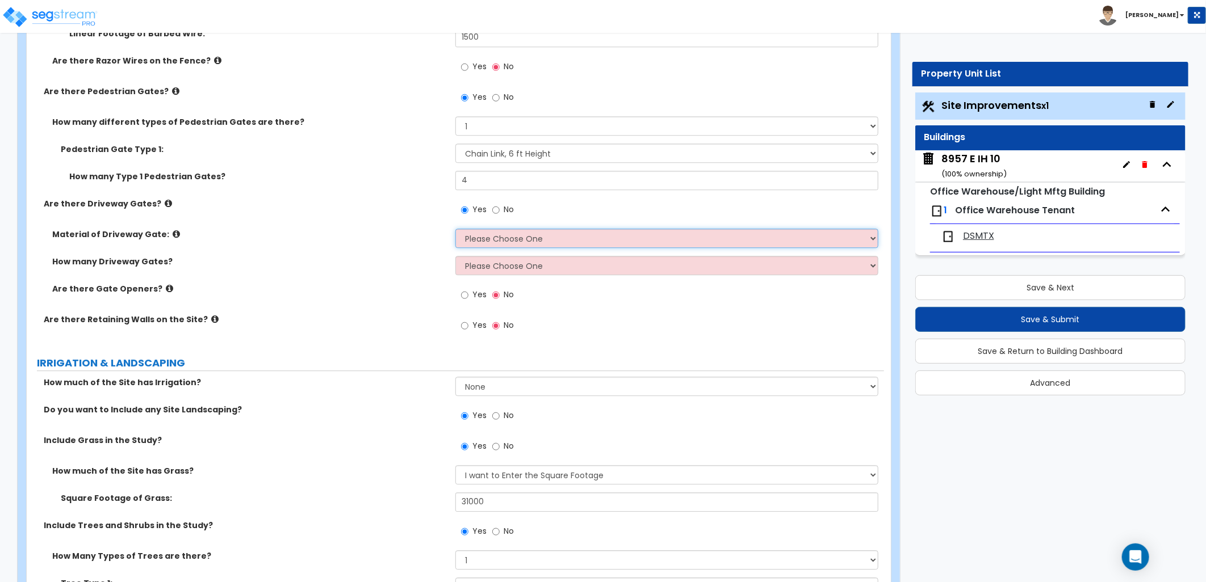
select select "2"
click at [455, 229] on select "Please Choose One Wood Steel" at bounding box center [666, 238] width 423 height 19
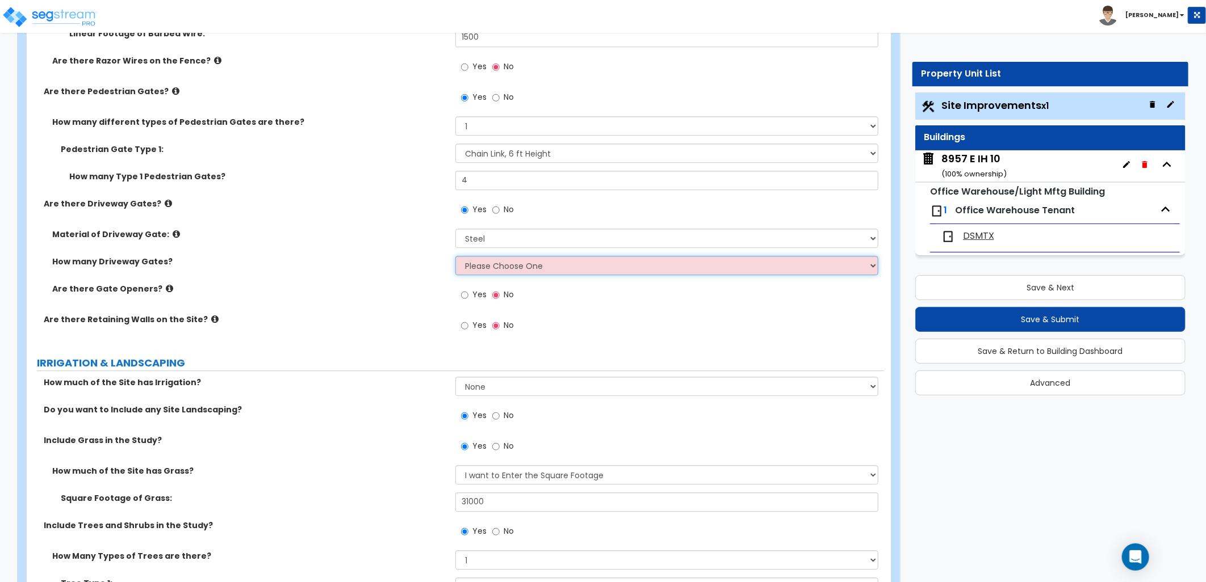
click at [498, 266] on select "Please Choose One 1 2 3" at bounding box center [666, 265] width 423 height 19
select select "1"
click at [455, 256] on select "Please Choose One 1 2 3" at bounding box center [666, 265] width 423 height 19
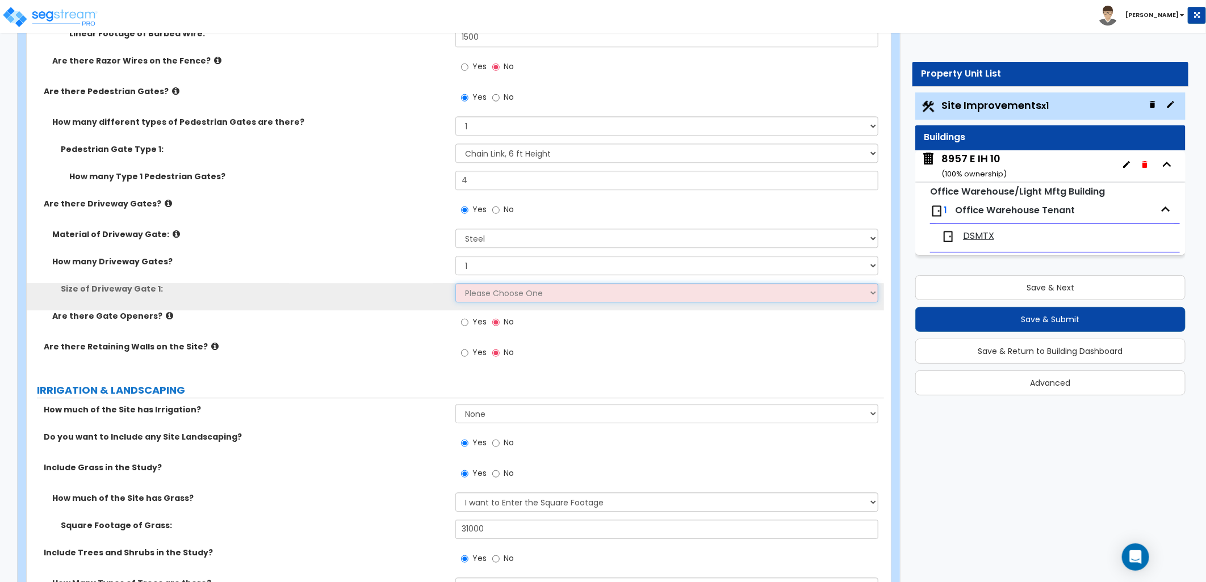
click at [497, 295] on select "Please Choose One 12 feet wide 14 feet wide 16 feet wide" at bounding box center [666, 292] width 423 height 19
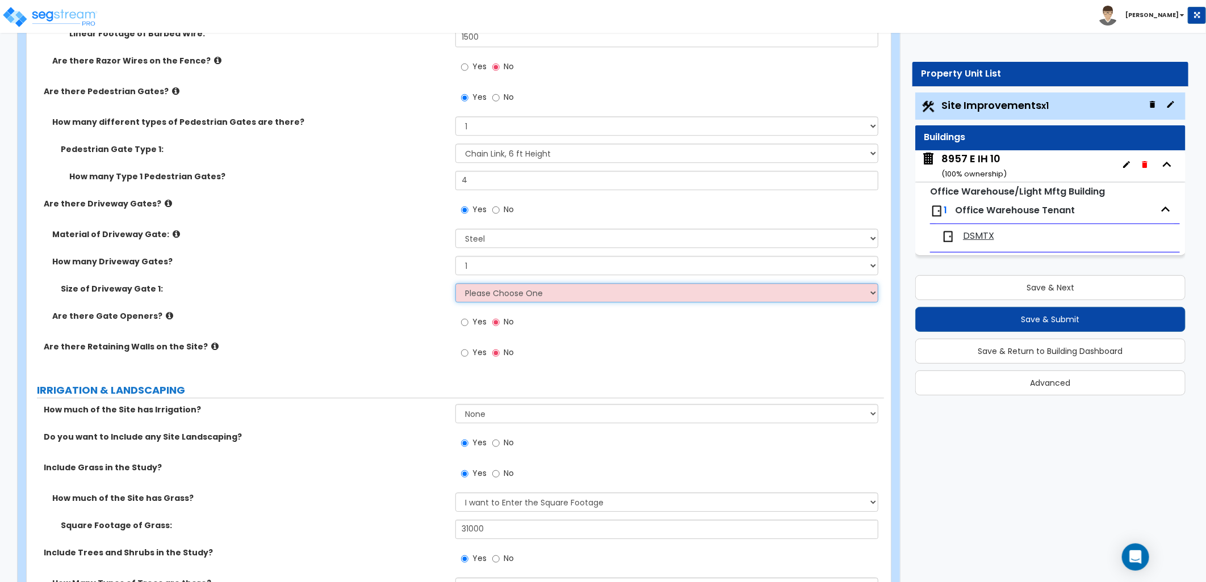
select select "1"
click at [455, 283] on select "Please Choose One 12 feet wide 14 feet wide 16 feet wide" at bounding box center [666, 292] width 423 height 19
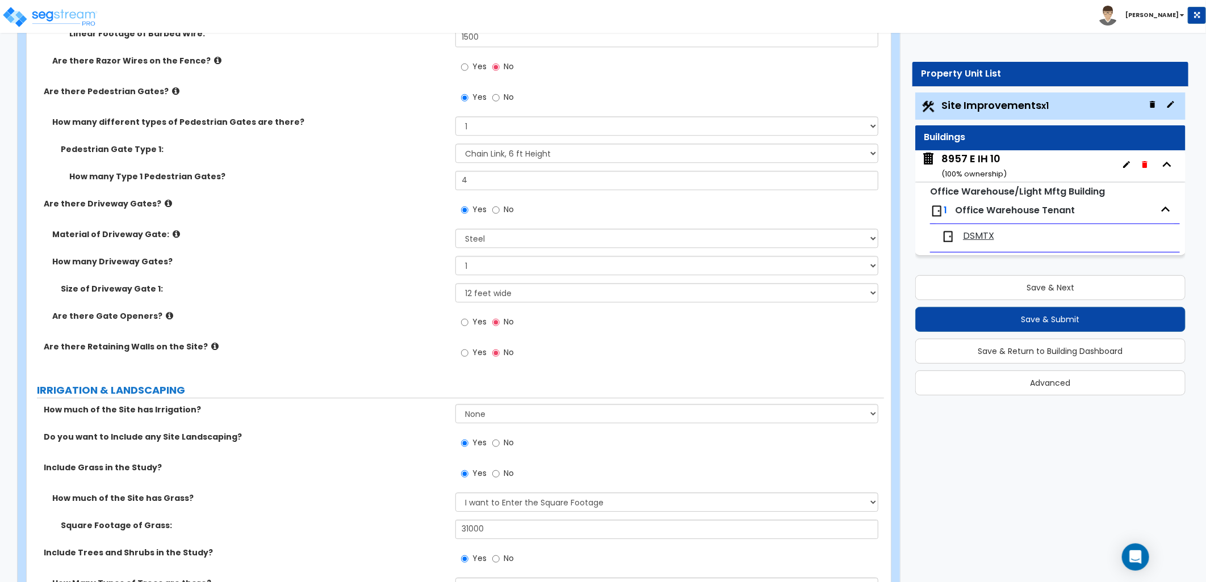
click at [166, 314] on icon at bounding box center [169, 316] width 7 height 9
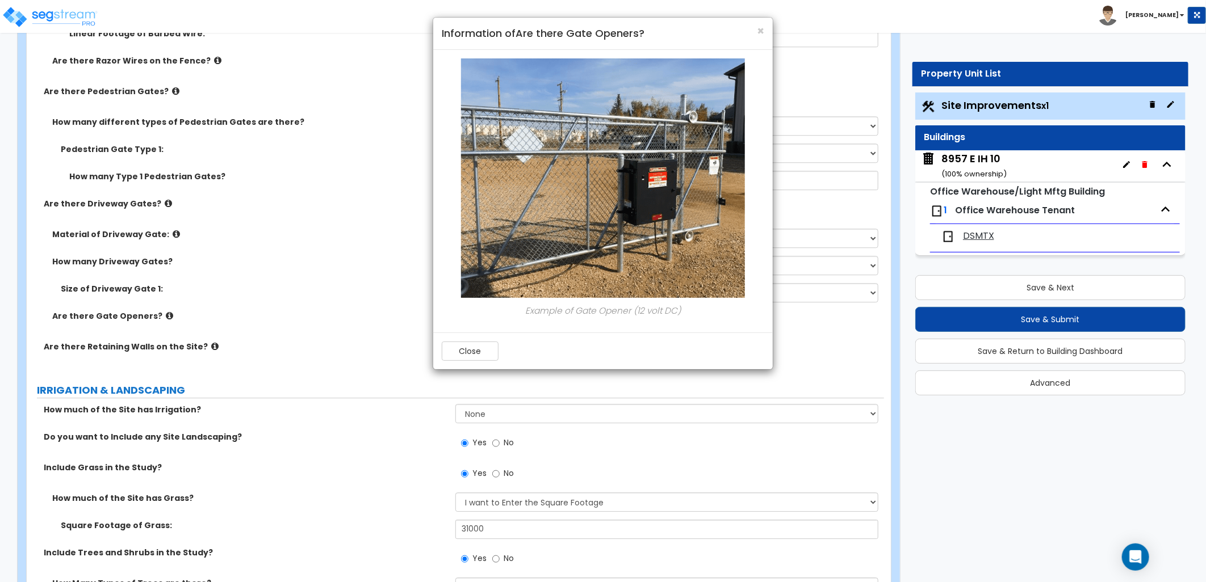
click at [463, 341] on div "Close" at bounding box center [602, 351] width 339 height 37
click at [457, 347] on button "Close" at bounding box center [470, 351] width 57 height 19
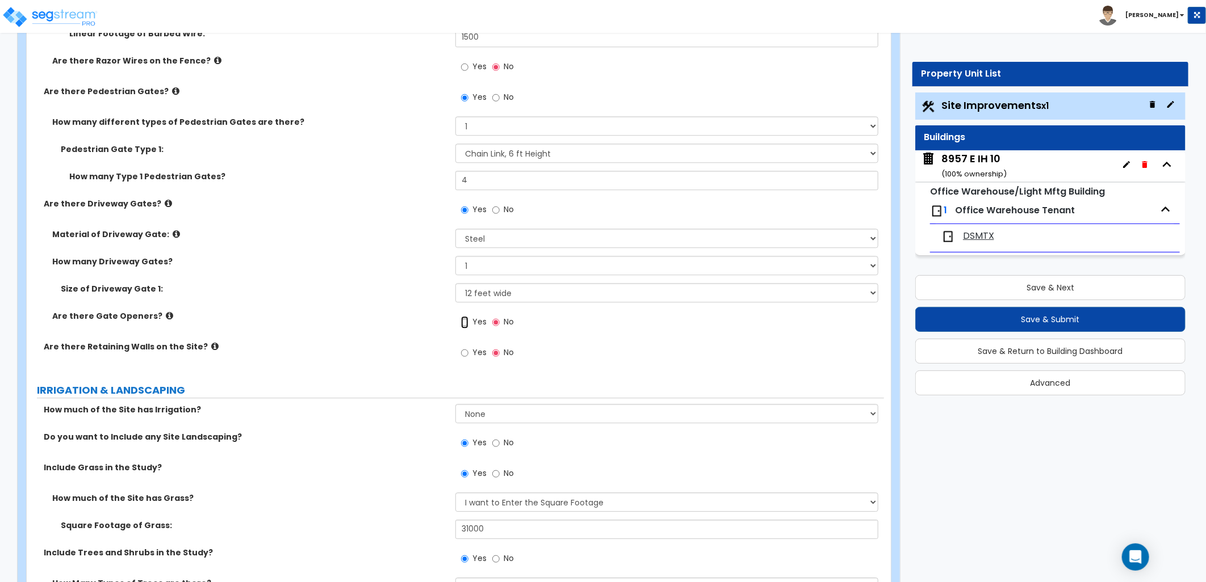
click at [465, 321] on input "Yes" at bounding box center [464, 322] width 7 height 12
radio input "true"
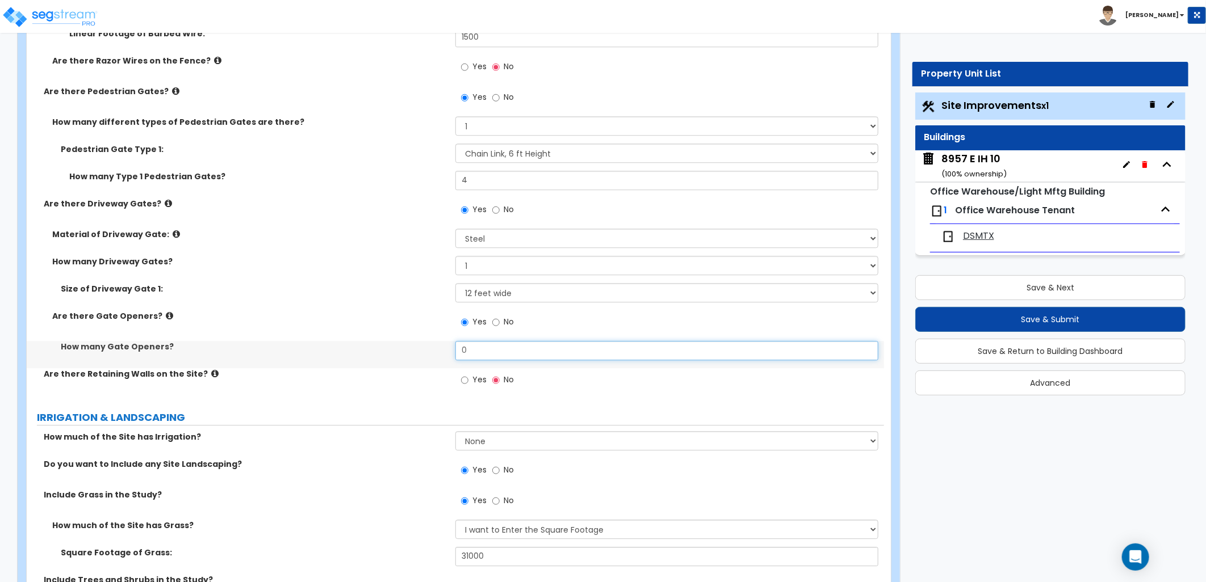
drag, startPoint x: 468, startPoint y: 350, endPoint x: 436, endPoint y: 353, distance: 32.5
click at [436, 353] on div "How many Gate Openers? 0" at bounding box center [455, 354] width 857 height 27
type input "1"
click at [661, 364] on div "How many Gate Openers? 1" at bounding box center [455, 354] width 857 height 27
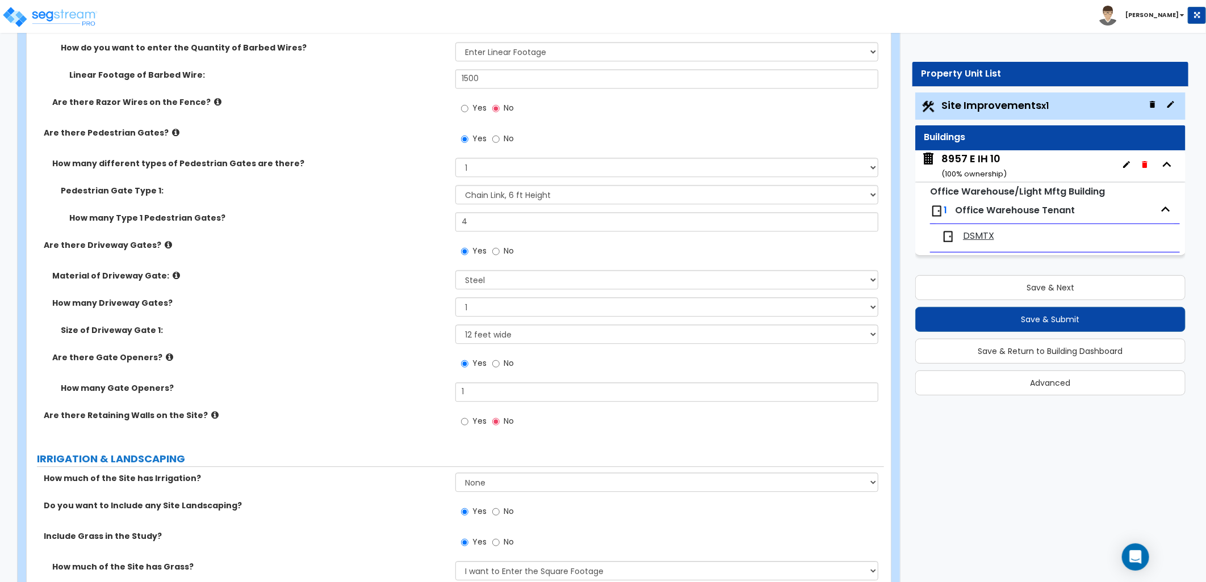
scroll to position [2081, 0]
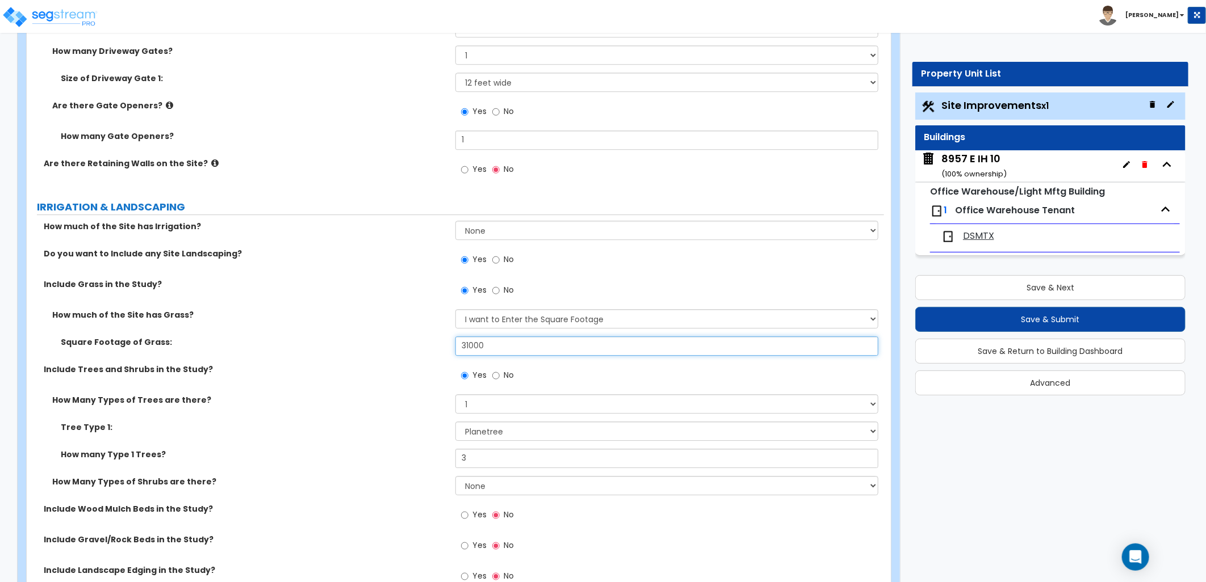
click at [468, 341] on input "31000" at bounding box center [666, 346] width 423 height 19
type input "35,000"
click at [562, 377] on div "Yes No" at bounding box center [669, 379] width 429 height 31
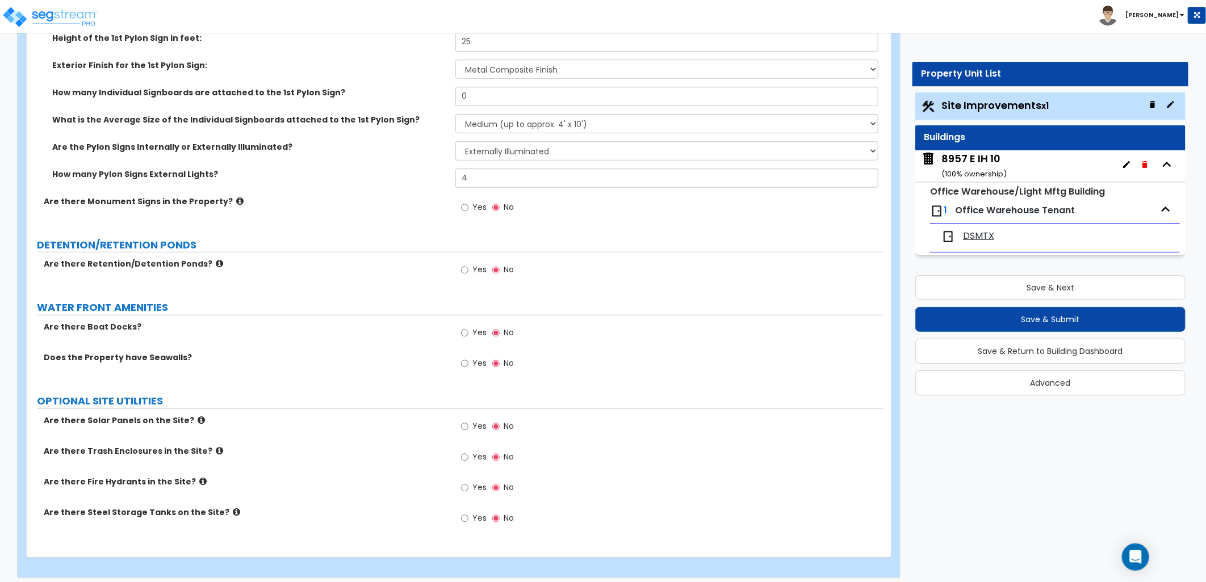
scroll to position [3019, 0]
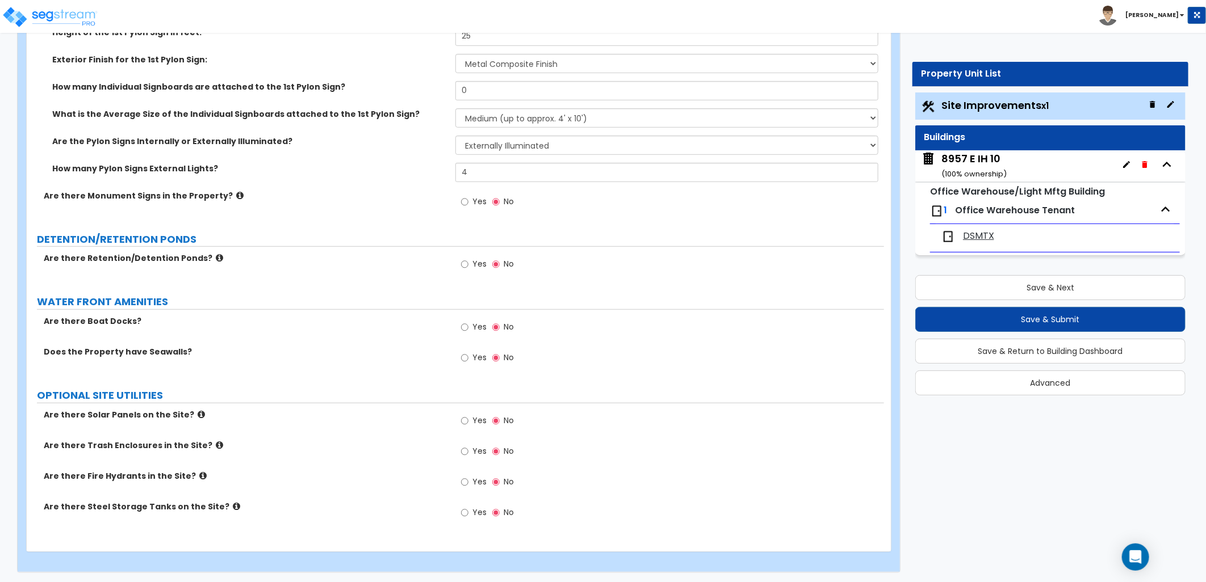
click at [998, 163] on div "8957 E IH 10 ( 100 % ownership)" at bounding box center [973, 166] width 65 height 29
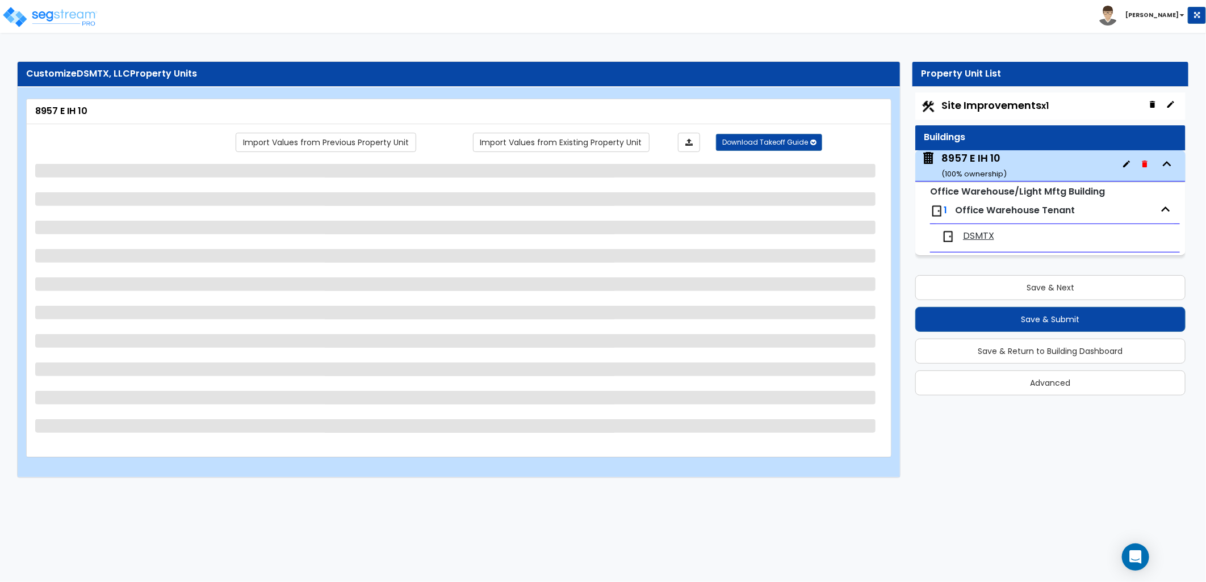
scroll to position [0, 0]
select select "4"
select select "2"
select select "5"
select select "6"
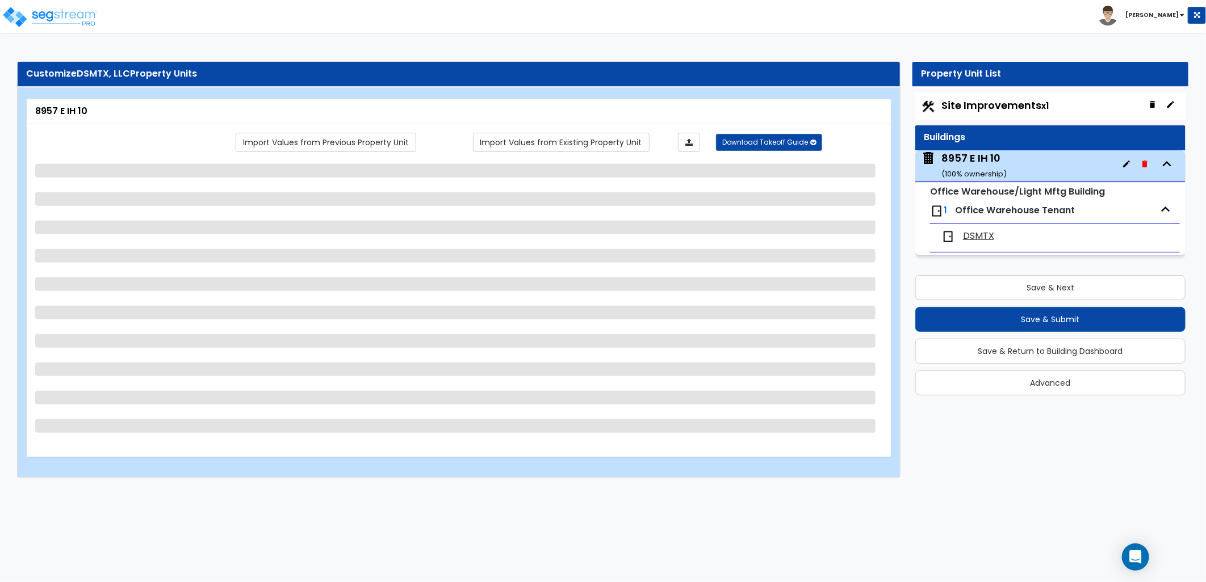
select select "2"
select select "1"
select select "5"
select select "2"
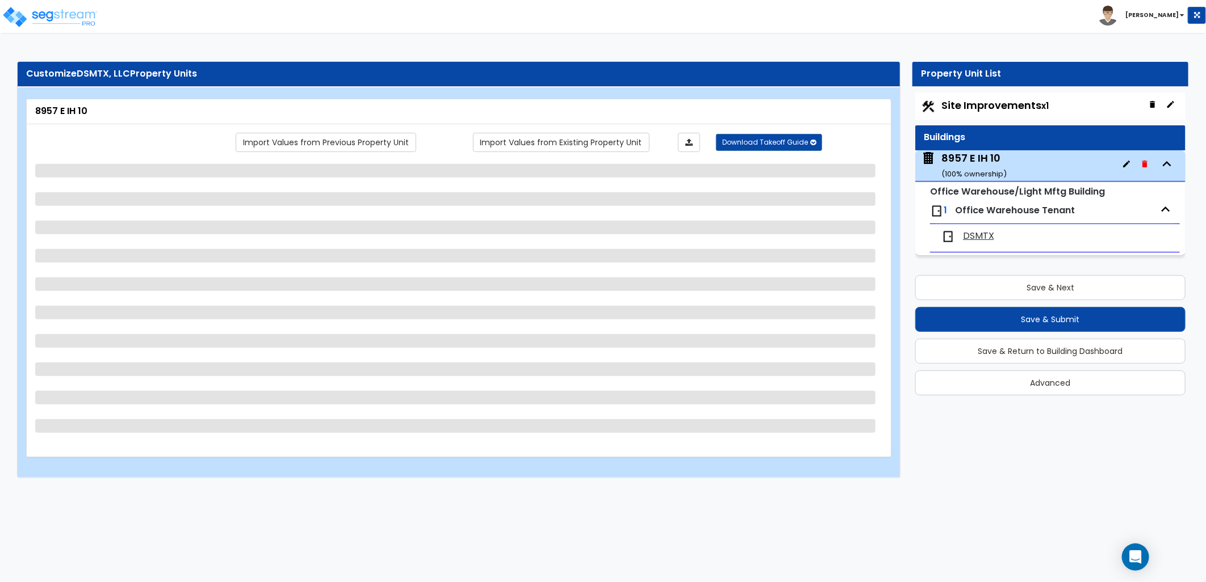
select select "4"
select select "2"
select select "1"
select select "2"
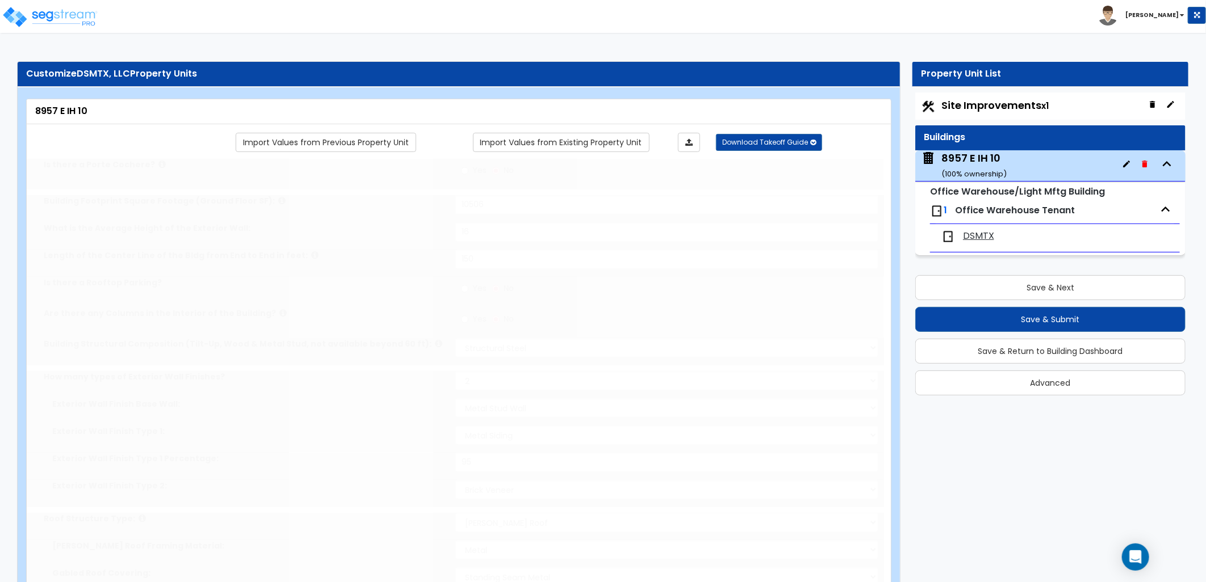
radio input "true"
select select "2"
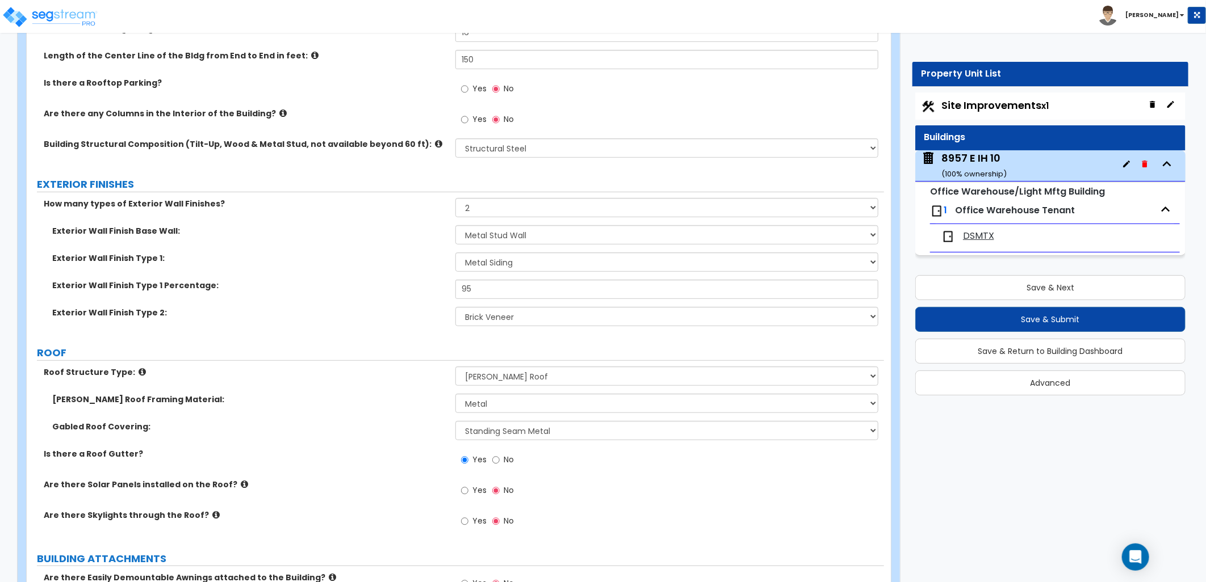
scroll to position [252, 0]
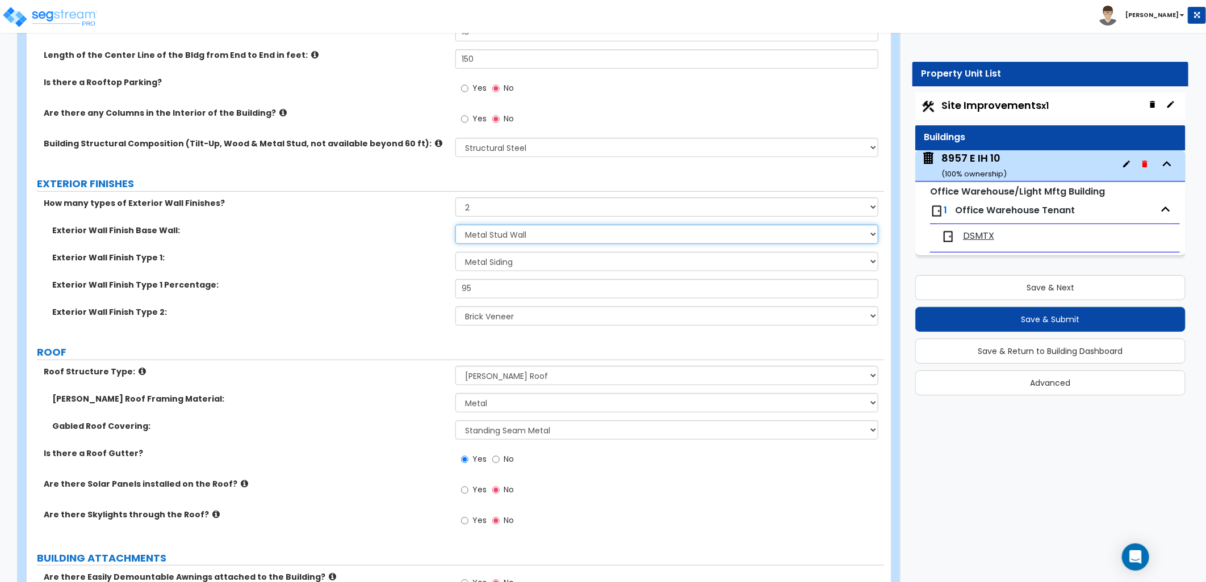
click at [551, 237] on select "I Don't Know, Please Choose for me Concrete Masonry Units (CMU) Cast-in-Place C…" at bounding box center [666, 234] width 423 height 19
click at [560, 236] on select "I Don't Know, Please Choose for me Concrete Masonry Units (CMU) Cast-in-Place C…" at bounding box center [666, 234] width 423 height 19
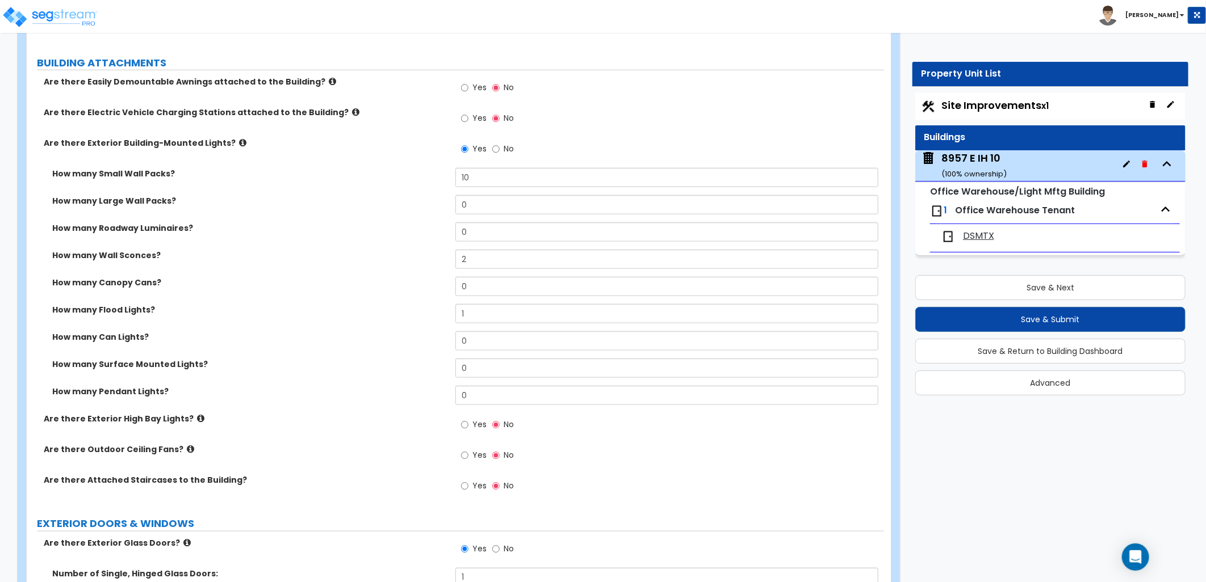
scroll to position [739, 0]
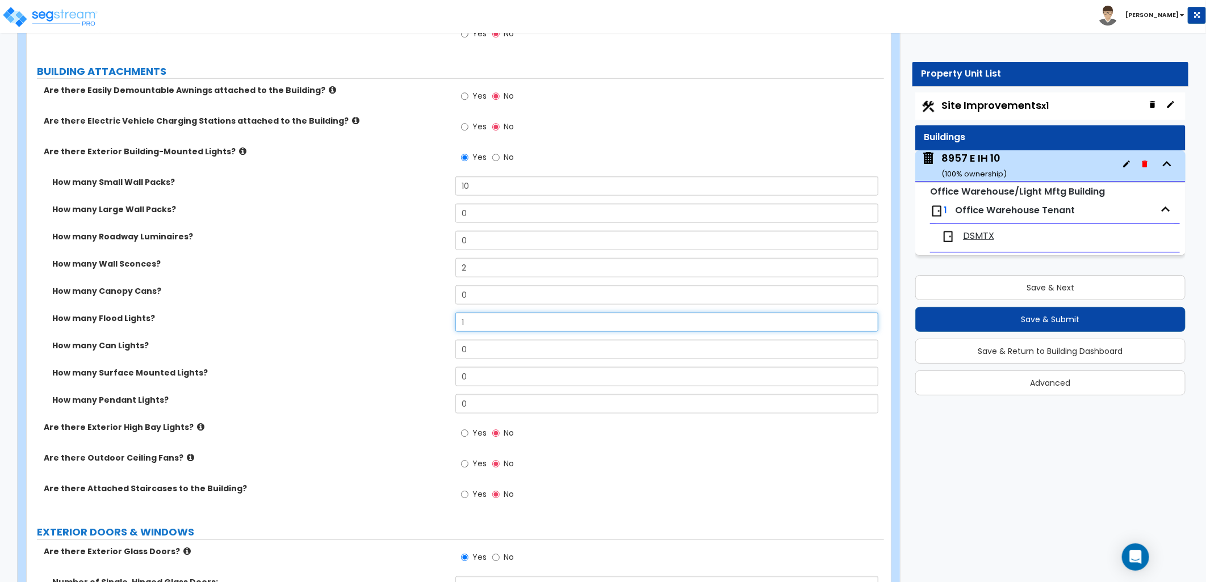
drag, startPoint x: 478, startPoint y: 322, endPoint x: 444, endPoint y: 328, distance: 34.4
click at [447, 328] on div "How many Flood Lights? 1" at bounding box center [455, 326] width 857 height 27
type input "2"
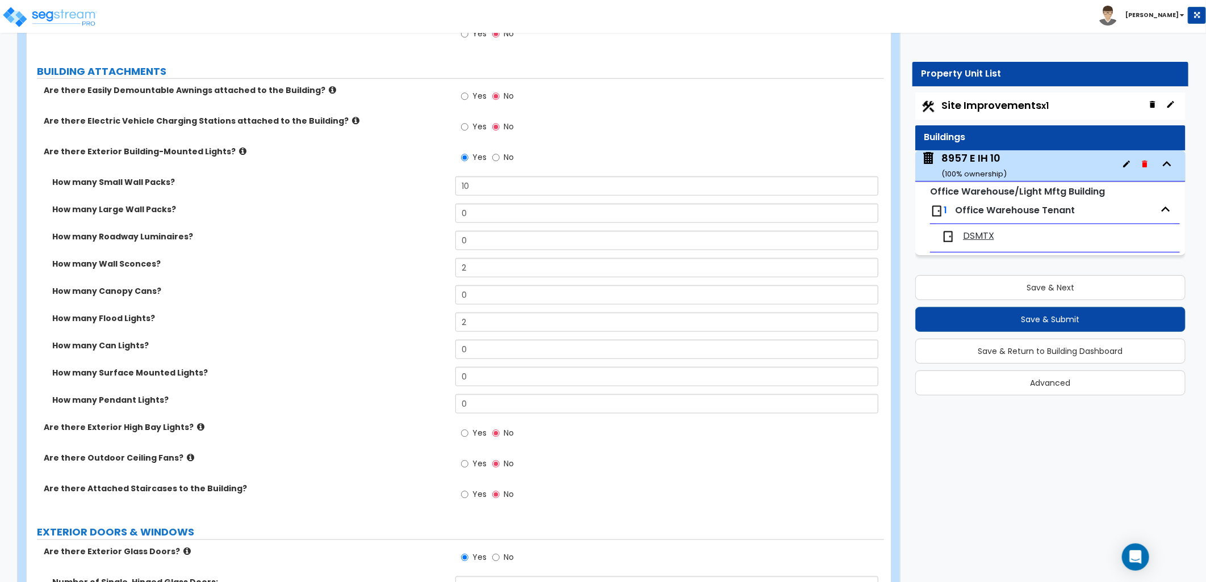
click at [401, 364] on div "How many Can Lights? 0" at bounding box center [455, 353] width 857 height 27
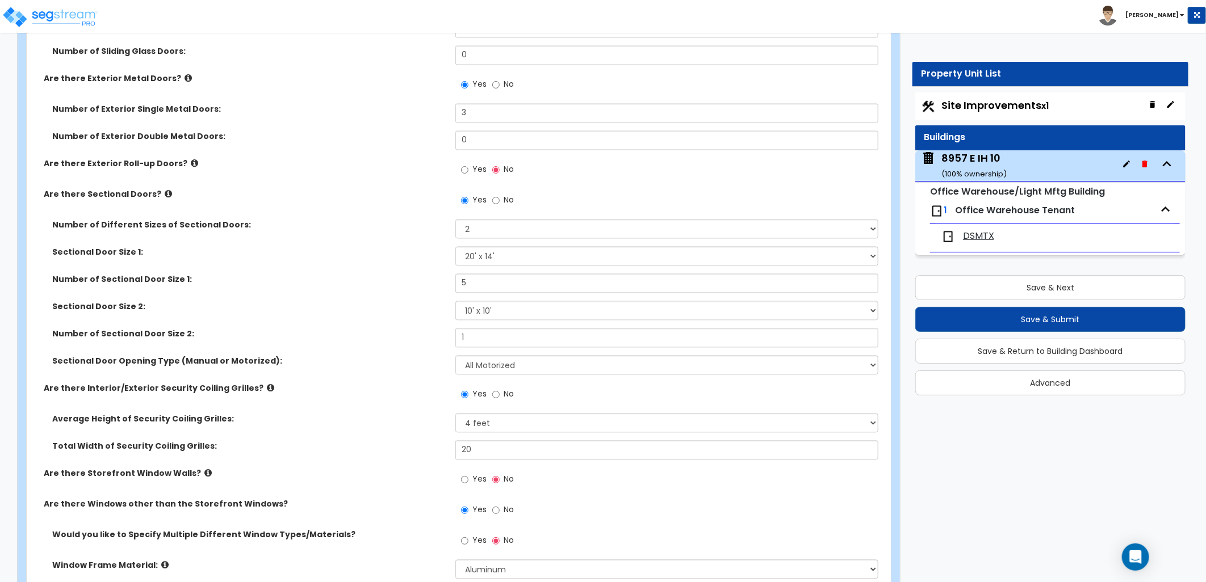
scroll to position [1307, 0]
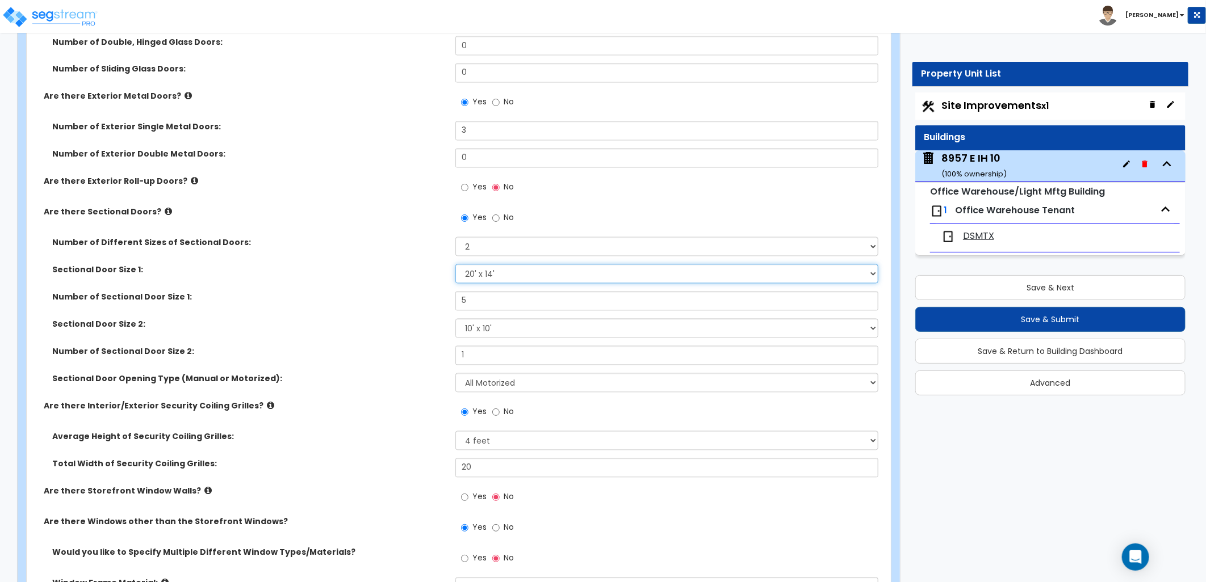
click at [502, 270] on select "Please Choose One 8' x 8' 10' x 10' 12' x 12' 20' x 14'" at bounding box center [666, 274] width 423 height 19
click at [455, 265] on select "Please Choose One 8' x 8' 10' x 10' 12' x 12' 20' x 14'" at bounding box center [666, 274] width 423 height 19
click at [502, 273] on select "Please Choose One 8' x 8' 10' x 10' 12' x 12' 20' x 14'" at bounding box center [666, 274] width 423 height 19
select select "4"
click at [455, 265] on select "Please Choose One 8' x 8' 10' x 10' 12' x 12' 20' x 14'" at bounding box center [666, 274] width 423 height 19
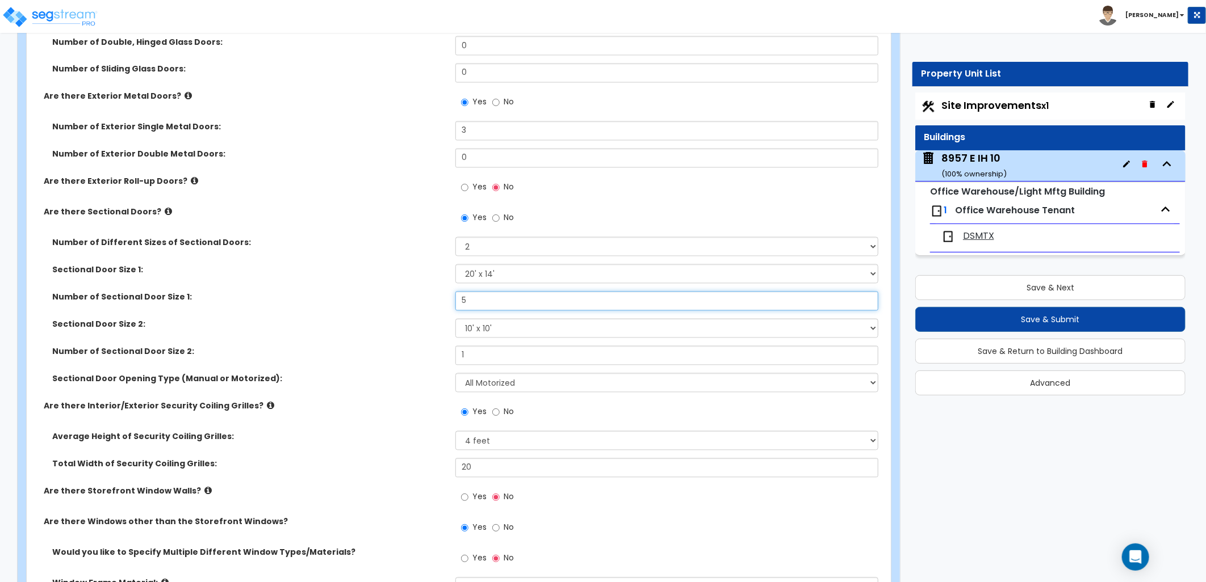
drag, startPoint x: 463, startPoint y: 303, endPoint x: 438, endPoint y: 304, distance: 25.0
click at [434, 304] on div "Number of Sectional Door Size 1: 5" at bounding box center [455, 305] width 857 height 27
type input "4"
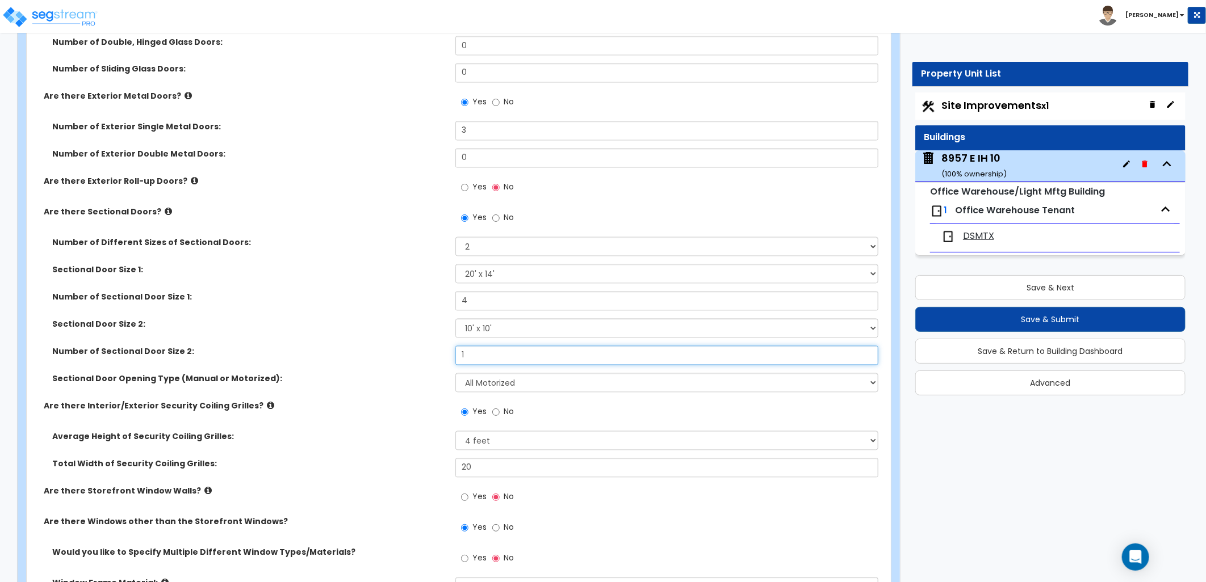
click at [421, 354] on div "Number of Sectional Door Size 2: 1" at bounding box center [455, 359] width 857 height 27
type input "3"
type input "2"
click at [320, 288] on div "Sectional Door Size 1: Please Choose One 8' x 8' 10' x 10' 12' x 12' 20' x 14'" at bounding box center [455, 278] width 857 height 27
click at [496, 331] on select "Please Choose One 8' x 8' 10' x 10' 12' x 12' 20' x 14'" at bounding box center [666, 328] width 423 height 19
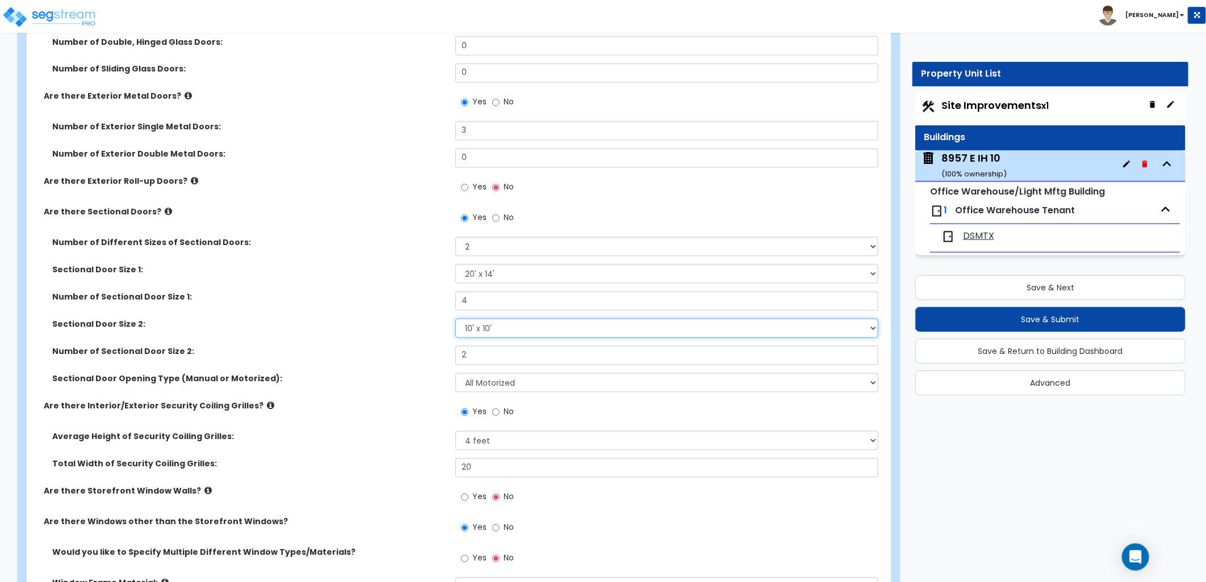
click at [455, 319] on select "Please Choose One 8' x 8' 10' x 10' 12' x 12' 20' x 14'" at bounding box center [666, 328] width 423 height 19
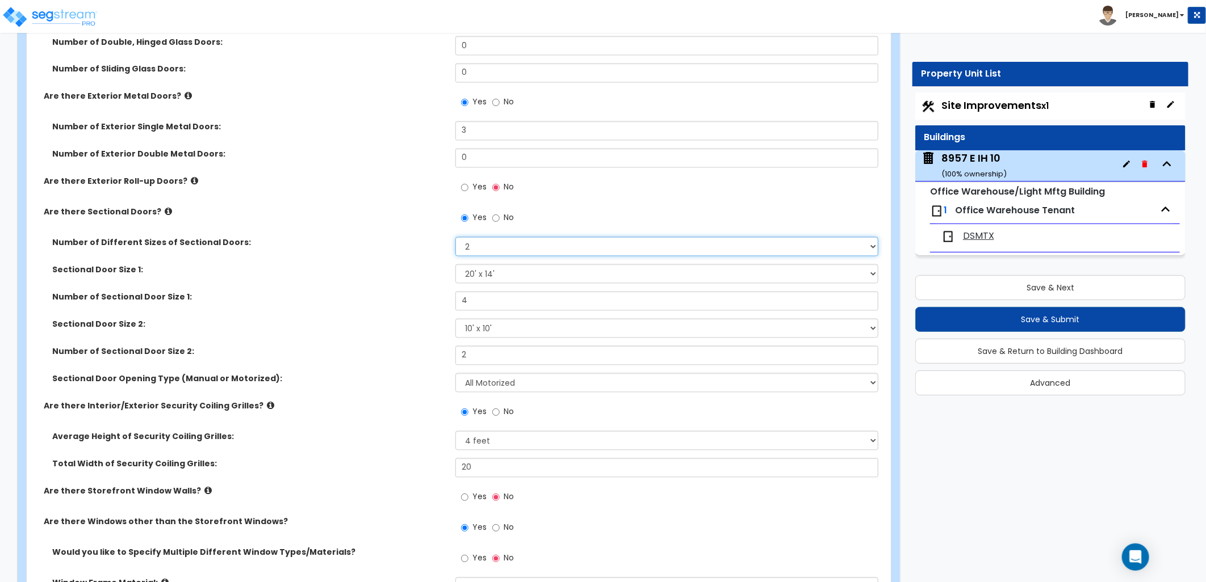
click at [497, 242] on select "Please Choose One 1 2 3" at bounding box center [666, 246] width 423 height 19
select select "3"
click at [455, 237] on select "Please Choose One 1 2 3" at bounding box center [666, 246] width 423 height 19
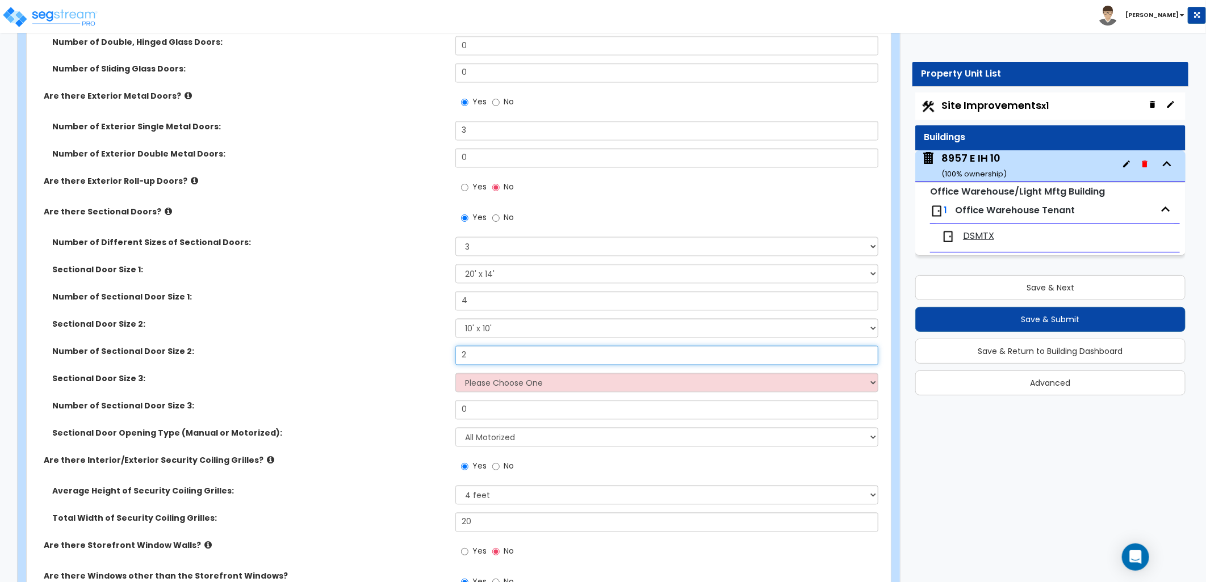
drag, startPoint x: 476, startPoint y: 352, endPoint x: 453, endPoint y: 354, distance: 22.8
click at [453, 354] on div "Number of Sectional Door Size 2: 2" at bounding box center [455, 359] width 857 height 27
type input "1"
click at [500, 387] on select "Please Choose One 8' x 8' 10' x 10' 12' x 12' 20' x 14'" at bounding box center [666, 382] width 423 height 19
select select "1"
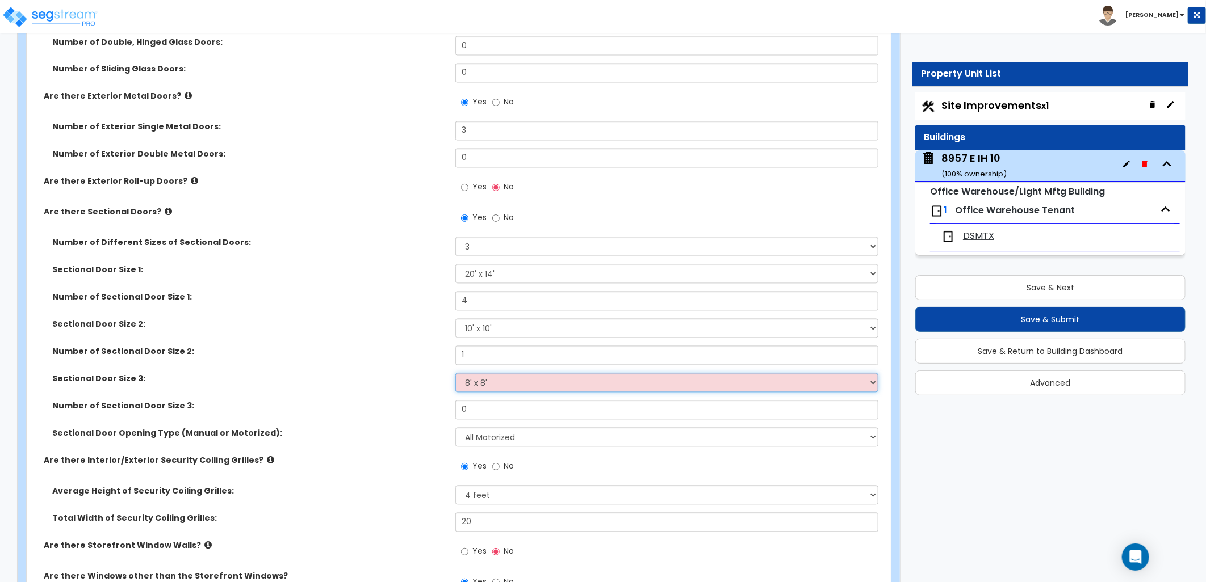
click at [455, 373] on select "Please Choose One 8' x 8' 10' x 10' 12' x 12' 20' x 14'" at bounding box center [666, 382] width 423 height 19
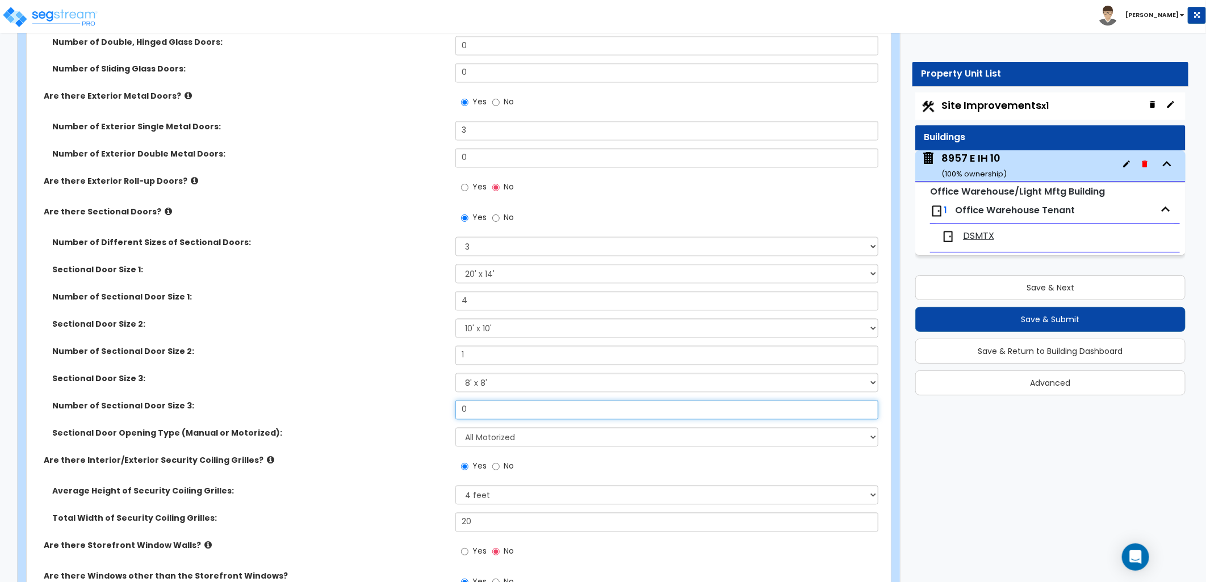
click at [402, 398] on div "Number of Different Sizes of Sectional Doors: Please Choose One 1 2 3 Sectional…" at bounding box center [455, 346] width 840 height 218
type input "1"
drag, startPoint x: 413, startPoint y: 353, endPoint x: 467, endPoint y: 356, distance: 54.0
click at [410, 353] on label "Number of Sectional Door Size 2:" at bounding box center [249, 351] width 394 height 11
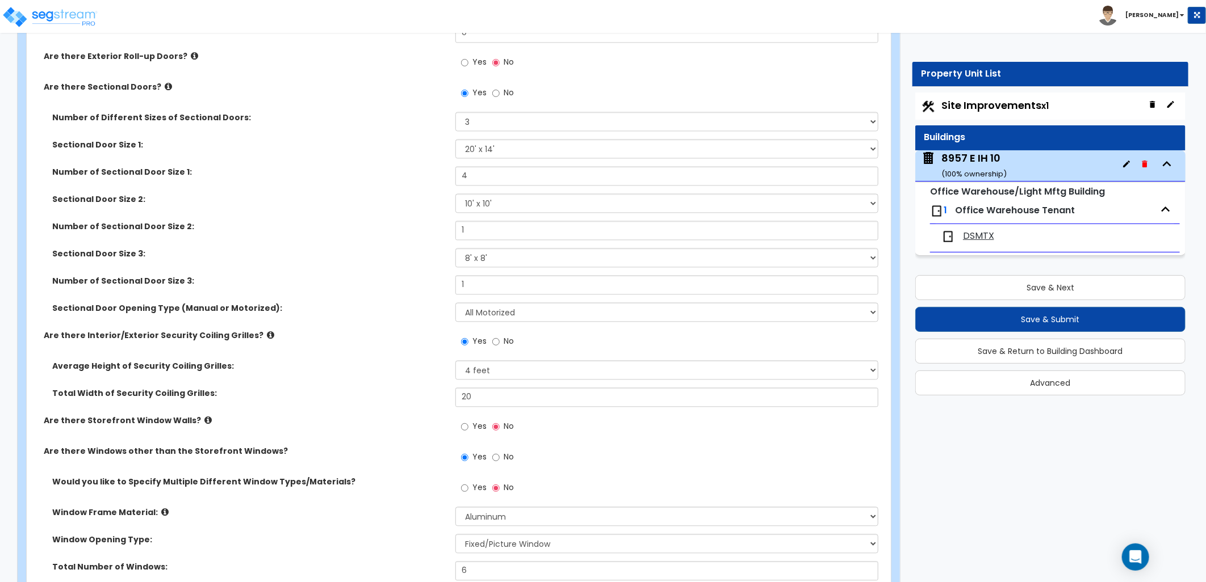
scroll to position [1433, 0]
click at [267, 333] on icon at bounding box center [270, 334] width 7 height 9
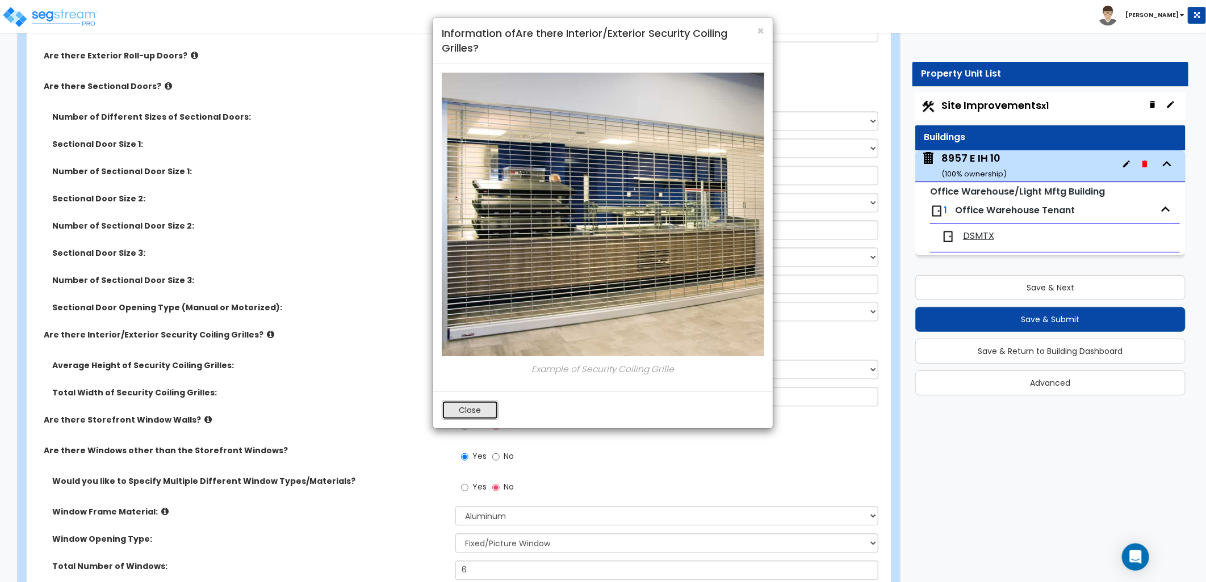
click at [452, 410] on button "Close" at bounding box center [470, 410] width 57 height 19
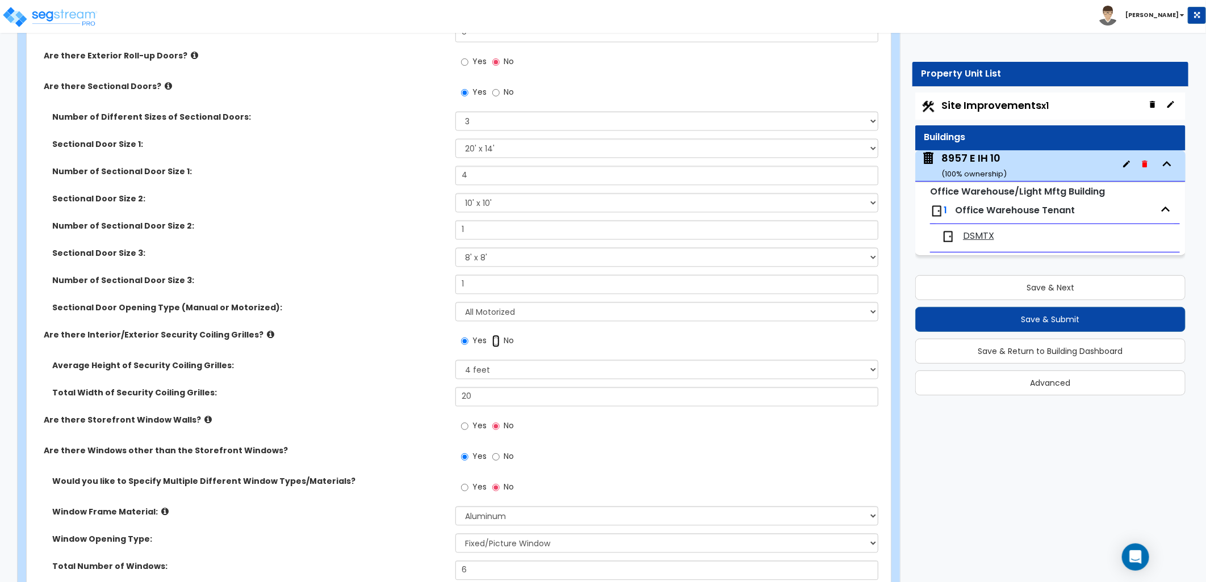
click at [496, 341] on input "No" at bounding box center [495, 341] width 7 height 12
radio input "false"
radio input "true"
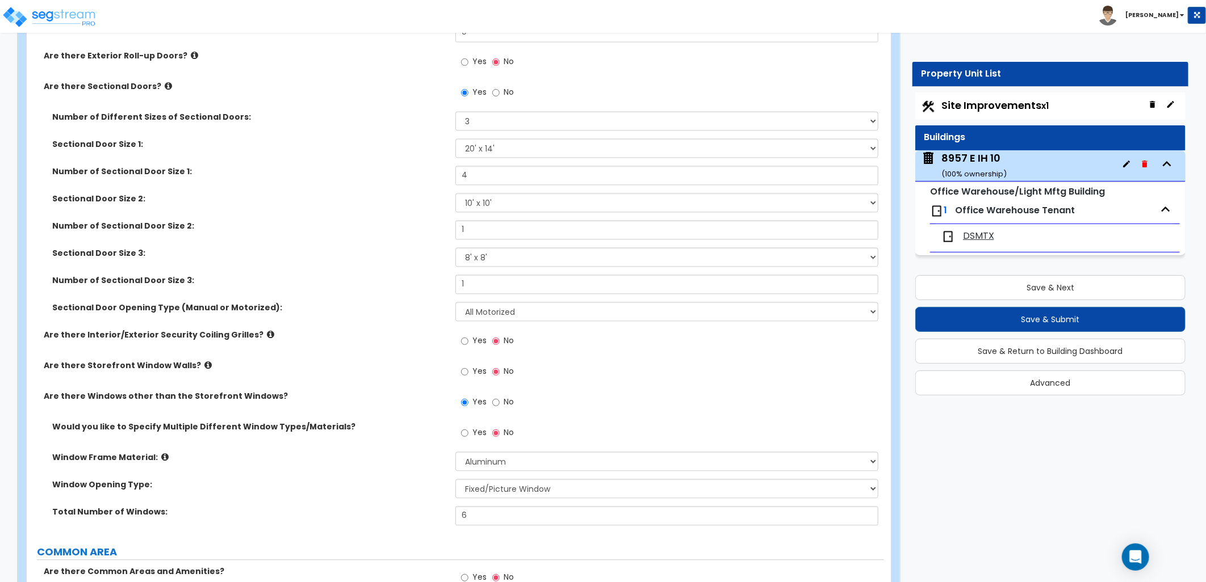
click at [267, 333] on icon at bounding box center [270, 334] width 7 height 9
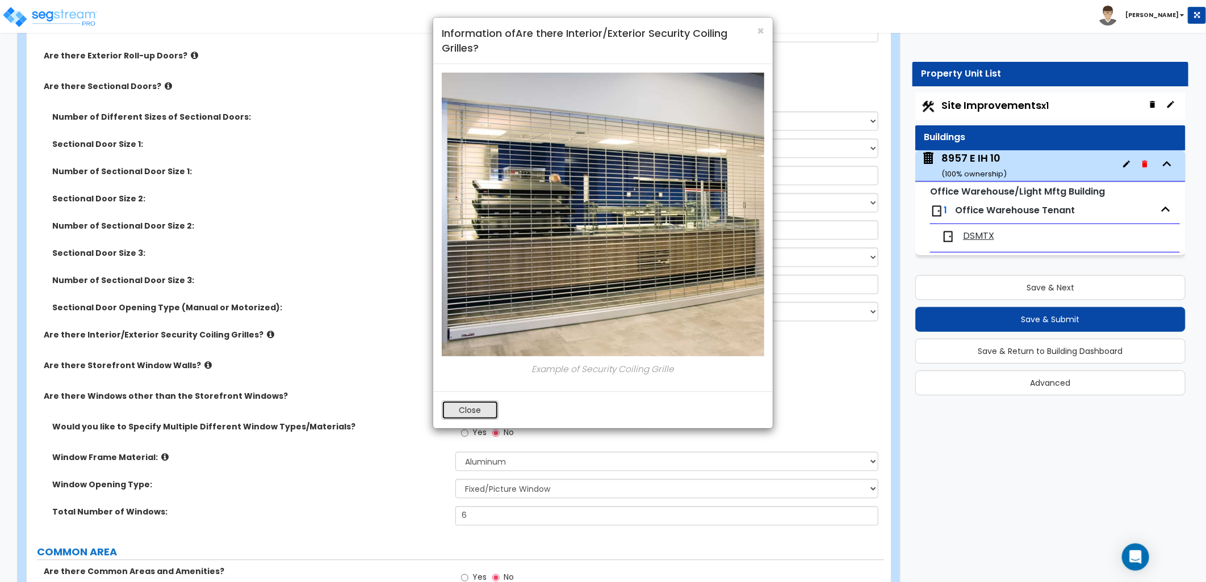
click at [462, 412] on button "Close" at bounding box center [470, 410] width 57 height 19
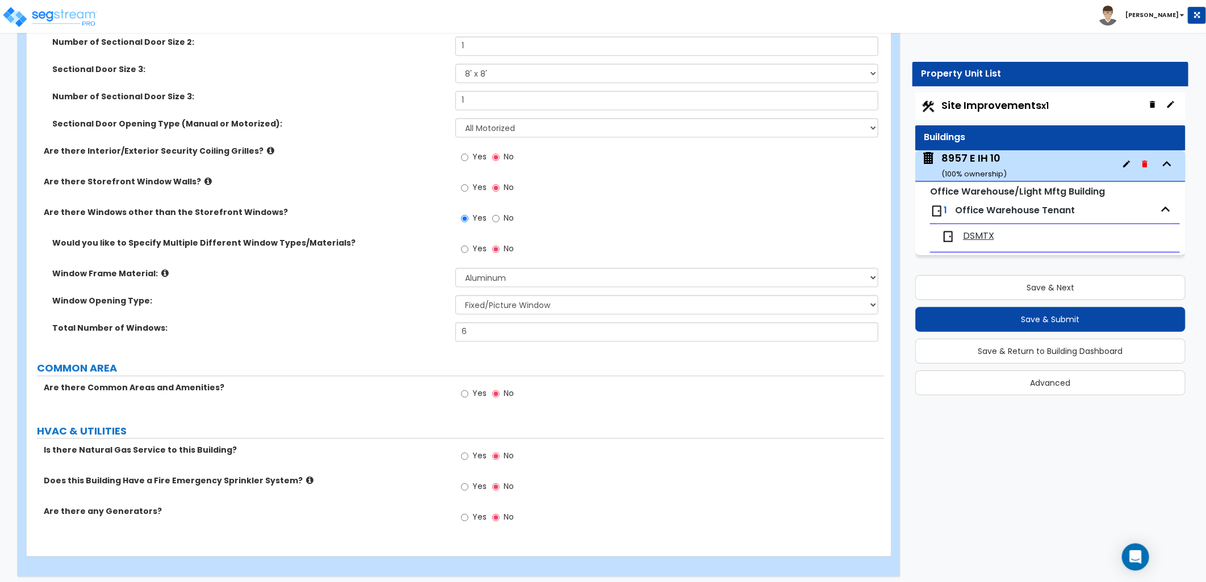
scroll to position [1622, 0]
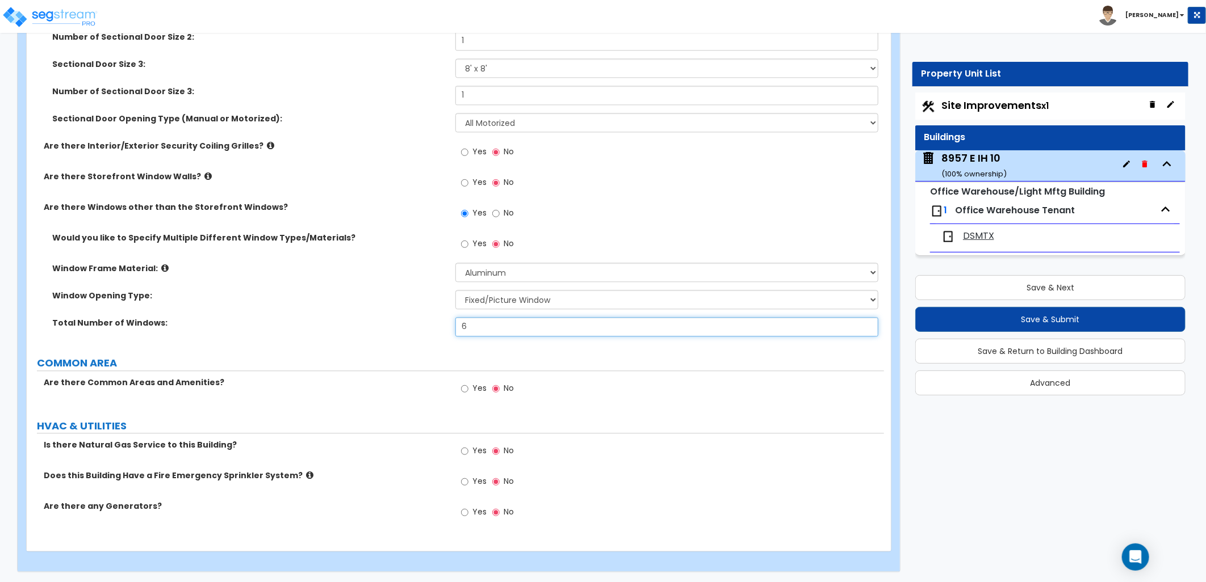
drag, startPoint x: 477, startPoint y: 328, endPoint x: 440, endPoint y: 328, distance: 36.3
click at [429, 336] on div "Total Number of Windows: 6" at bounding box center [455, 330] width 857 height 27
type input "10"
click at [574, 381] on div "Yes No" at bounding box center [669, 392] width 429 height 31
click at [972, 233] on span "DSMTX" at bounding box center [978, 236] width 31 height 13
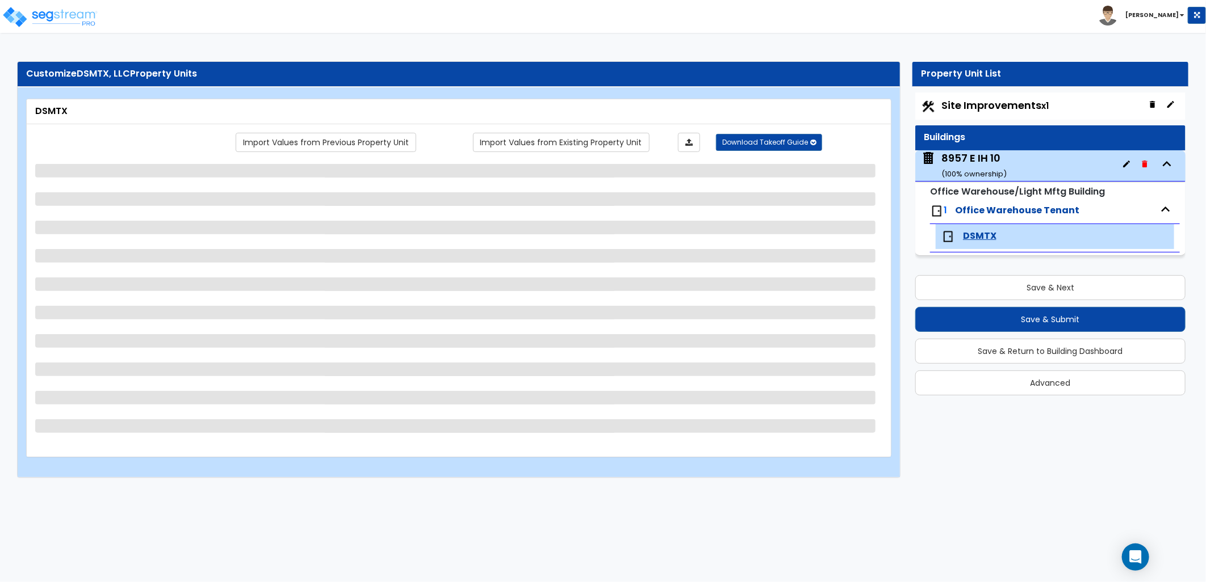
scroll to position [0, 0]
select select "1"
select select "2"
select select "1"
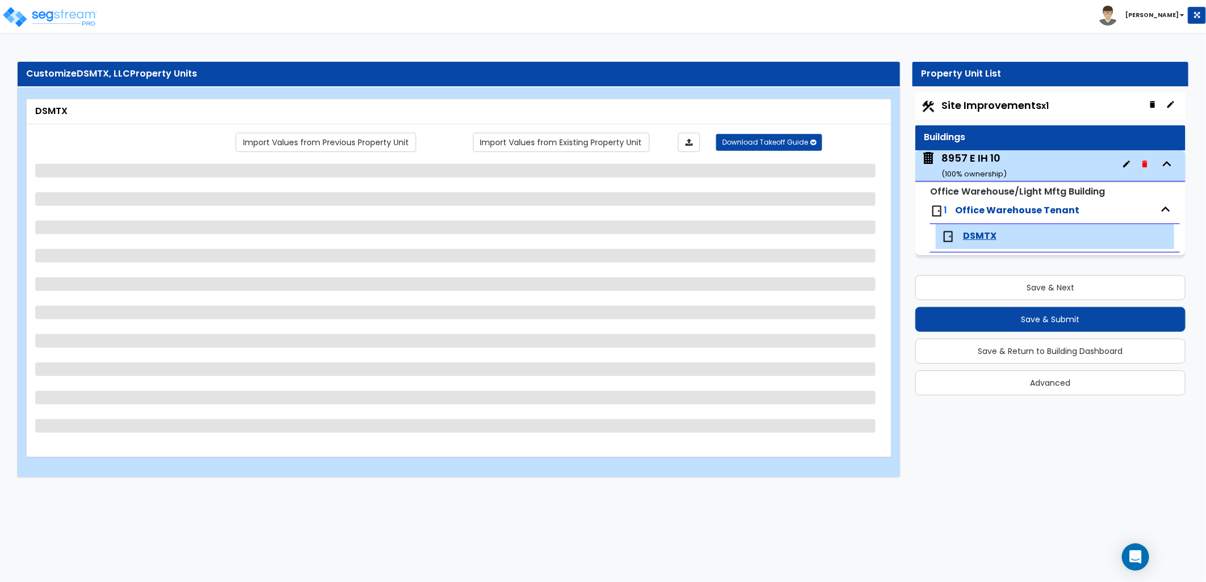
select select "2"
select select "1"
select select "4"
select select "1"
select select "2"
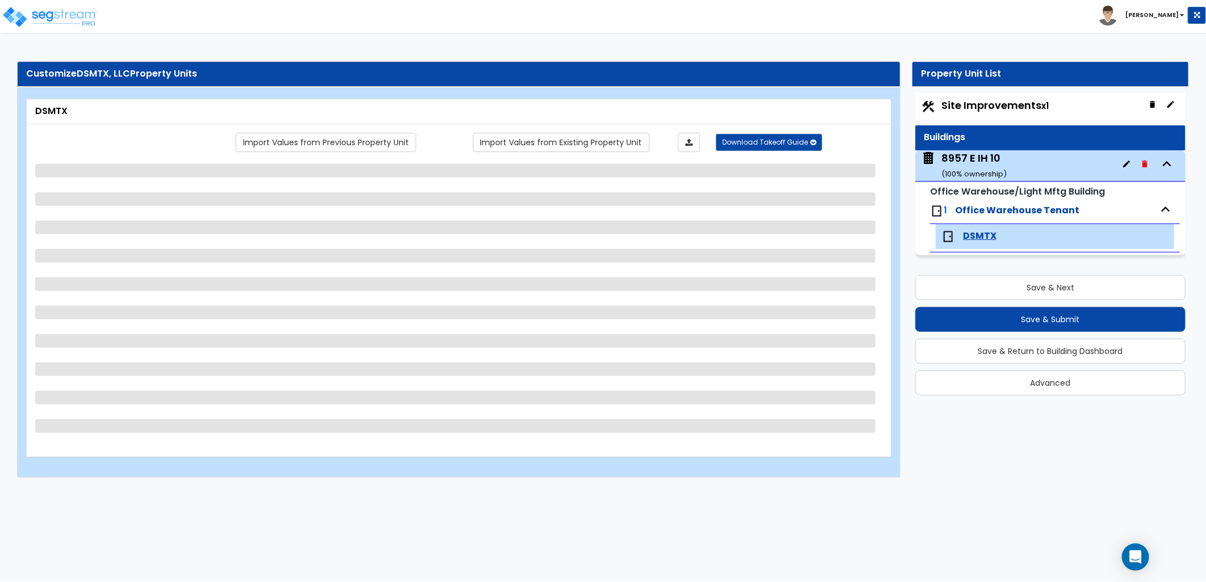
select select "1"
select select "3"
select select "2"
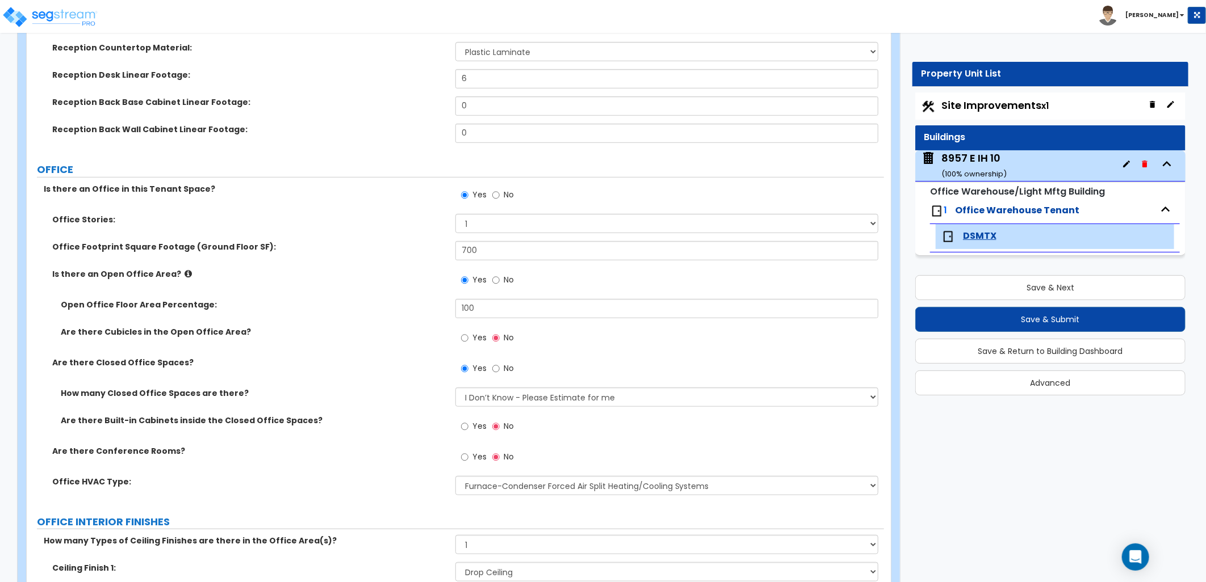
scroll to position [378, 0]
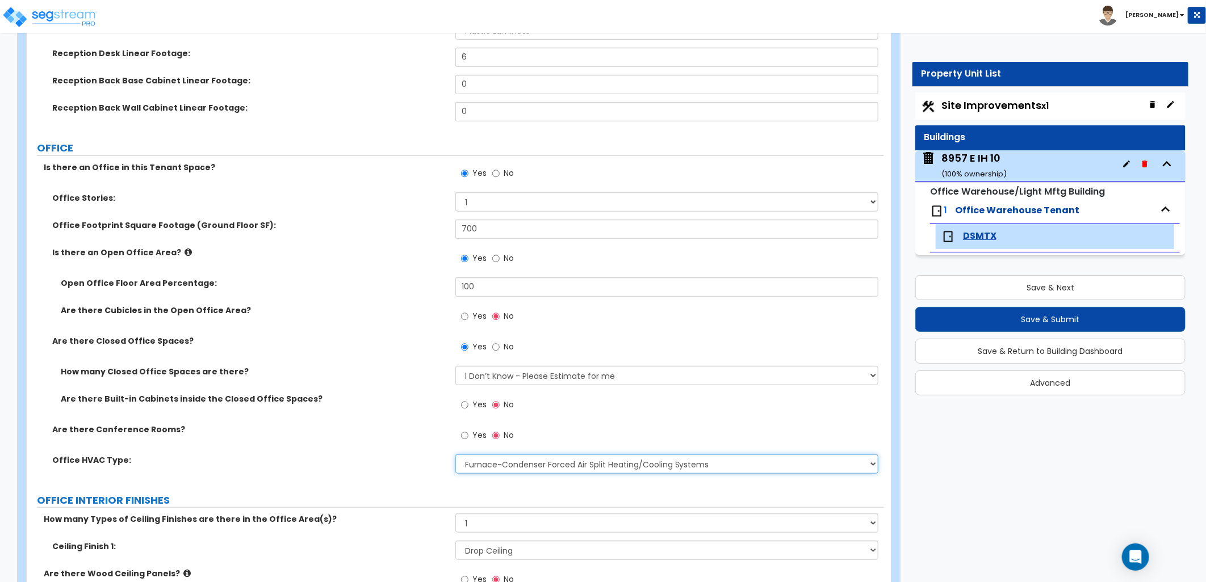
click at [640, 464] on select "None Rooftop Unit Furnace-Condenser Forced Air Split Heating/Cooling Systems He…" at bounding box center [666, 464] width 423 height 19
click at [869, 416] on div "Yes No" at bounding box center [669, 408] width 429 height 31
click at [552, 463] on select "None Rooftop Unit Furnace-Condenser Forced Air Split Heating/Cooling Systems He…" at bounding box center [666, 464] width 423 height 19
select select "3"
click at [455, 455] on select "None Rooftop Unit Furnace-Condenser Forced Air Split Heating/Cooling Systems He…" at bounding box center [666, 464] width 423 height 19
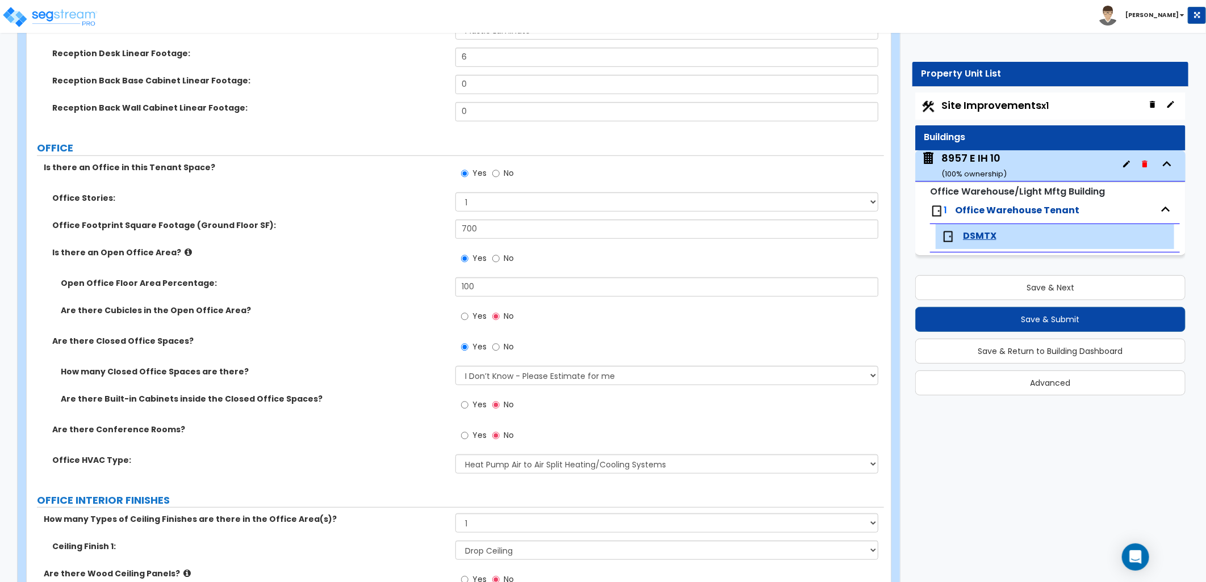
click at [394, 481] on div "Office HVAC Type: None Rooftop Unit Furnace-Condenser Forced Air Split Heating/…" at bounding box center [455, 468] width 857 height 27
click at [361, 278] on div "Open Office Floor Area Percentage: 100" at bounding box center [455, 291] width 857 height 27
click at [385, 279] on label "Open Office Floor Area Percentage:" at bounding box center [254, 283] width 386 height 11
click at [422, 282] on div "Open Office Floor Area Percentage: 90" at bounding box center [455, 291] width 857 height 27
type input "50"
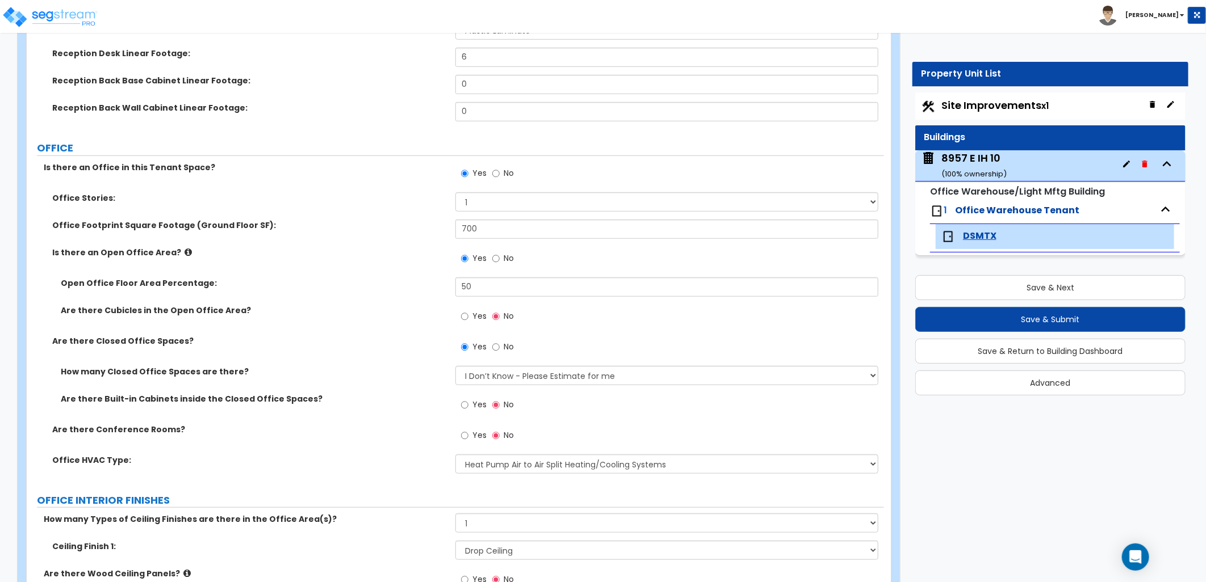
click at [546, 259] on div "Yes No" at bounding box center [669, 262] width 429 height 31
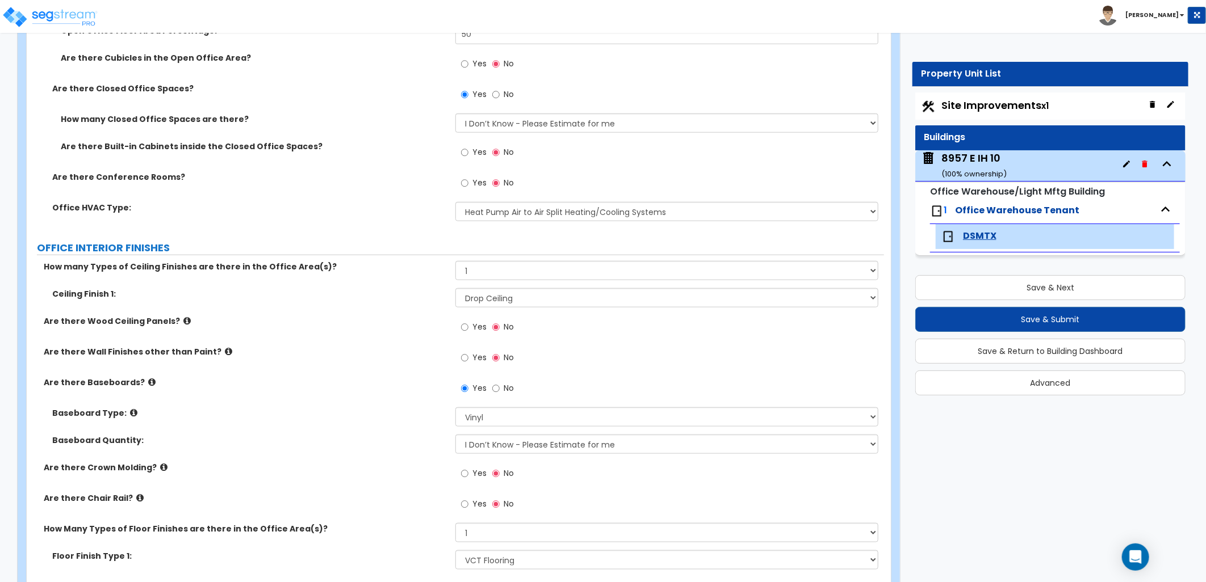
scroll to position [694, 0]
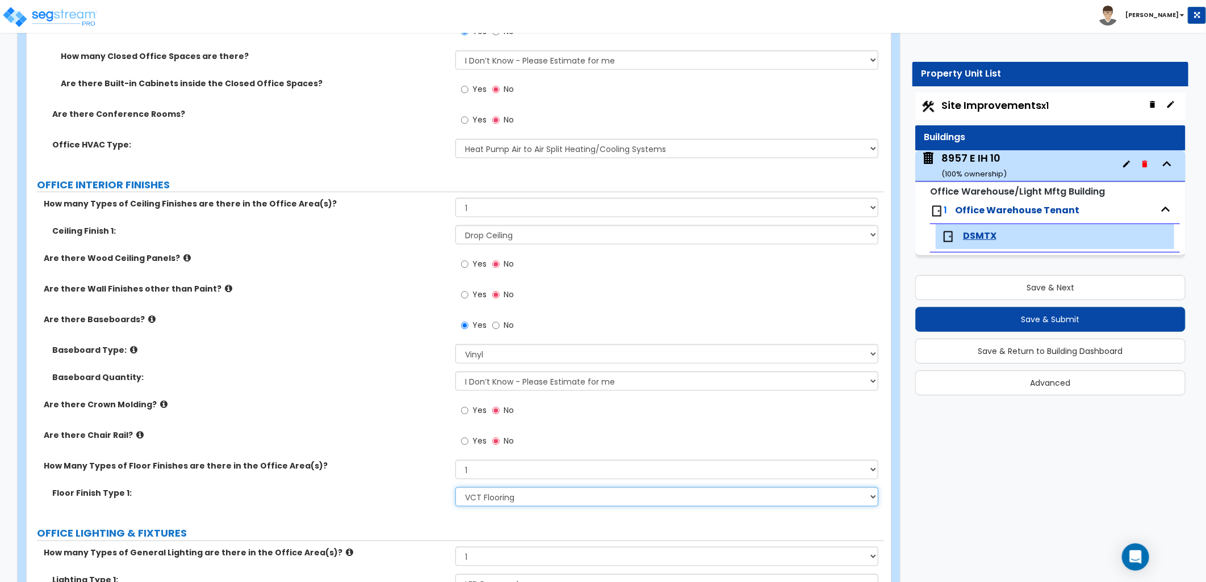
click at [489, 503] on select "None Tile Flooring Hardwood Flooring Resilient Laminate Flooring VCT Flooring S…" at bounding box center [666, 497] width 423 height 19
drag, startPoint x: 321, startPoint y: 502, endPoint x: 499, endPoint y: 480, distance: 180.2
click at [321, 502] on div "Floor Finish Type 1: None Tile Flooring Hardwood Flooring Resilient Laminate Fl…" at bounding box center [455, 501] width 857 height 27
click at [501, 477] on select "None 1 2 3" at bounding box center [666, 469] width 423 height 19
select select "2"
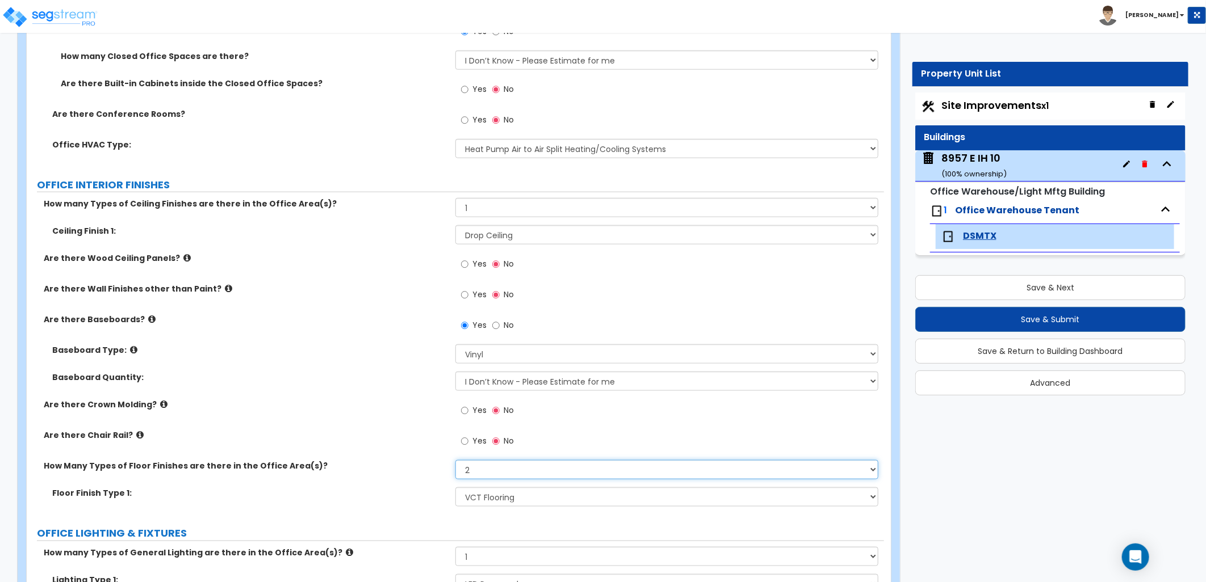
click at [455, 460] on select "None 1 2 3" at bounding box center [666, 469] width 423 height 19
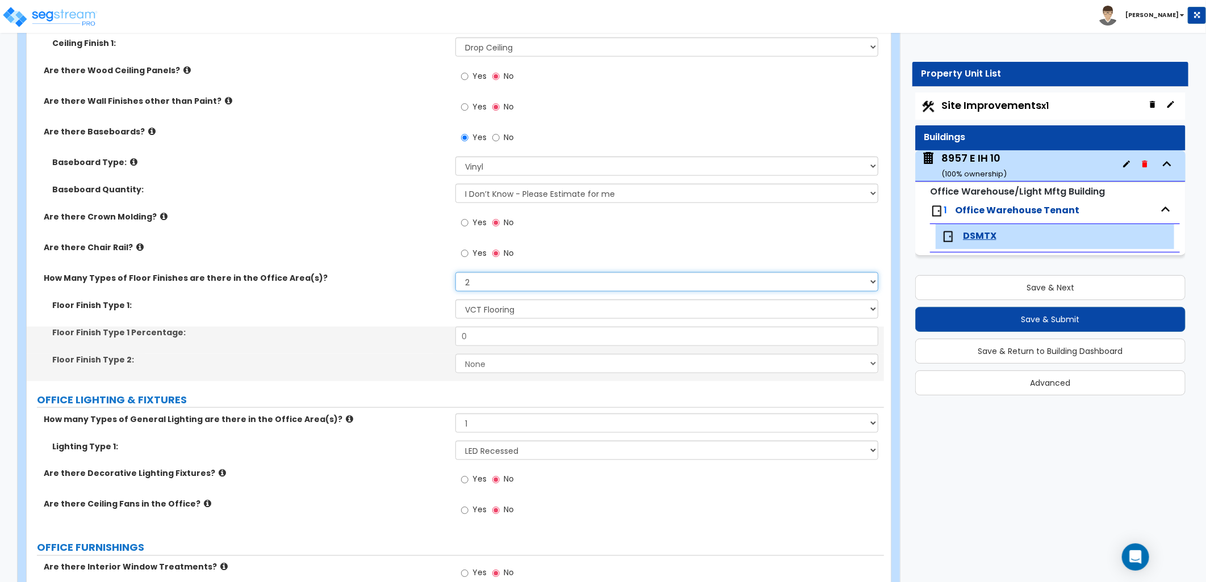
scroll to position [883, 0]
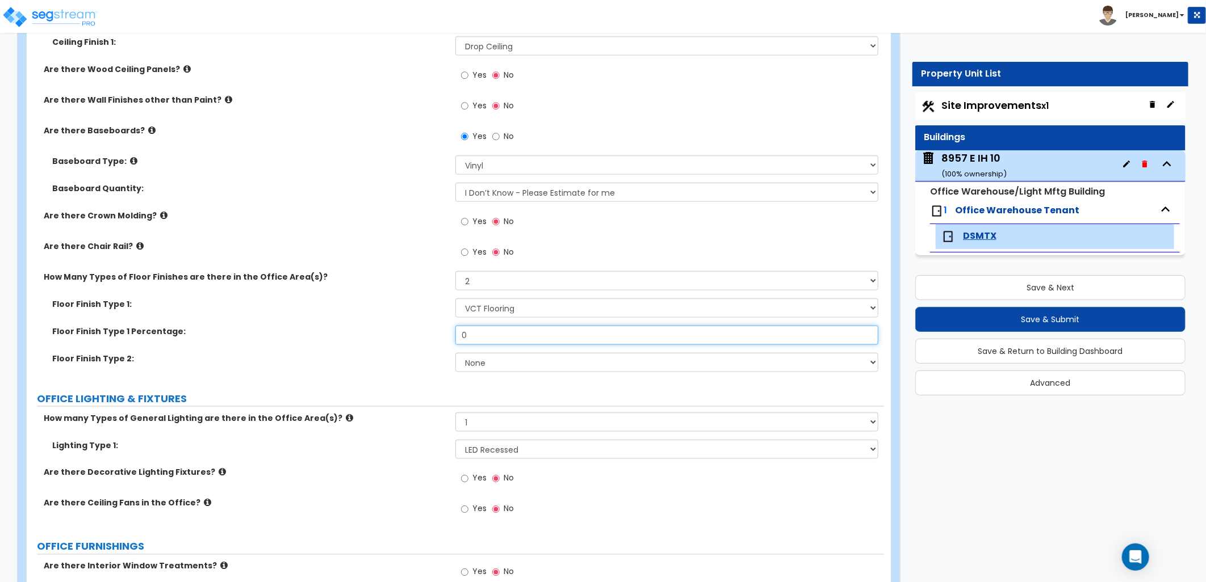
drag, startPoint x: 463, startPoint y: 338, endPoint x: 438, endPoint y: 341, distance: 25.2
click at [438, 341] on div "Floor Finish Type 1 Percentage: 0" at bounding box center [455, 339] width 857 height 27
type input "75"
click at [503, 365] on select "None Tile Flooring Hardwood Flooring Resilient Laminate Flooring VCT Flooring S…" at bounding box center [666, 362] width 423 height 19
select select "5"
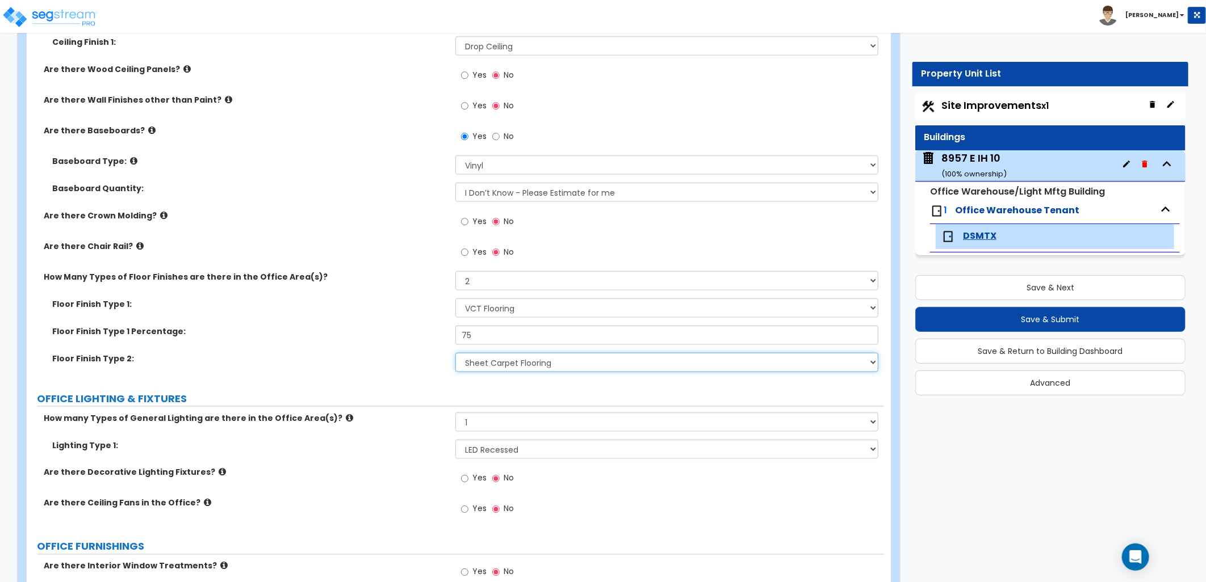
click at [455, 353] on select "None Tile Flooring Hardwood Flooring Resilient Laminate Flooring VCT Flooring S…" at bounding box center [666, 362] width 423 height 19
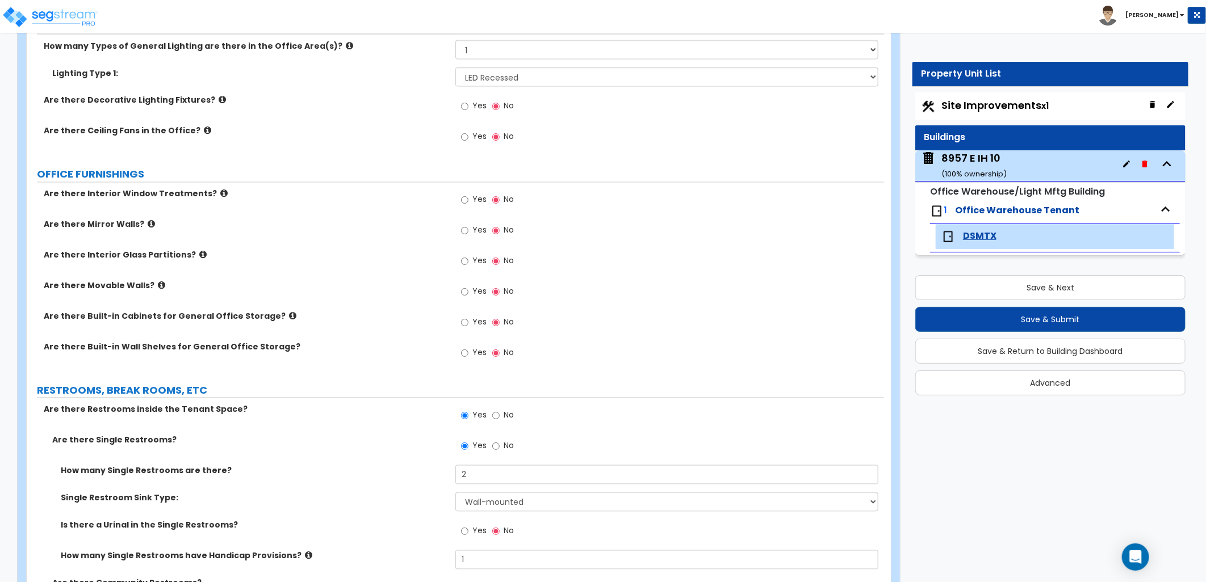
scroll to position [1038, 0]
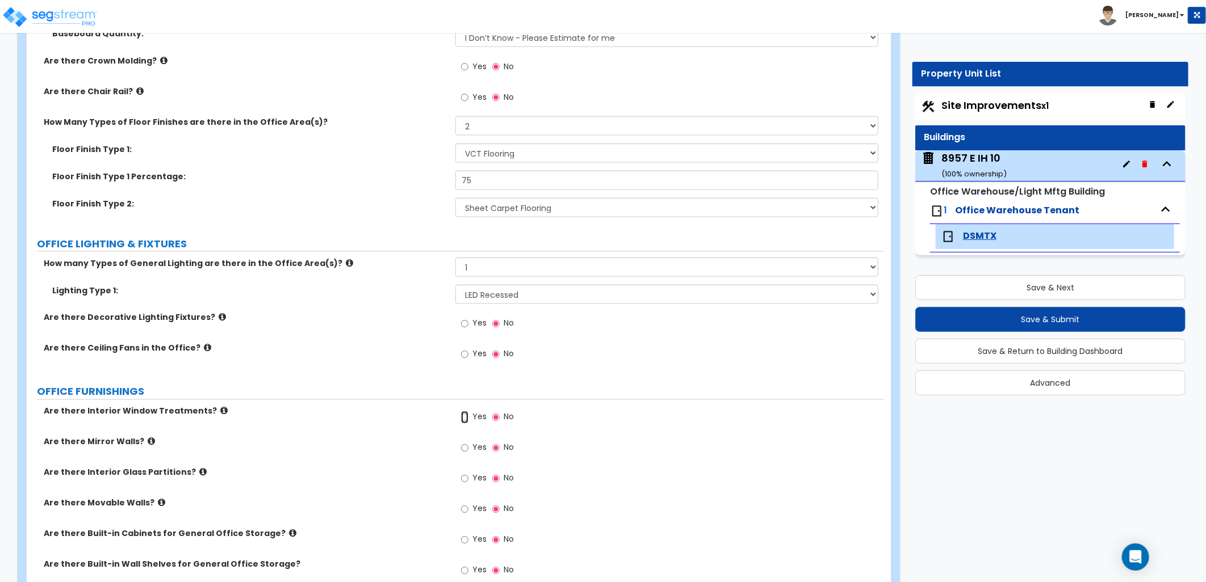
click at [465, 419] on input "Yes" at bounding box center [464, 418] width 7 height 12
radio input "true"
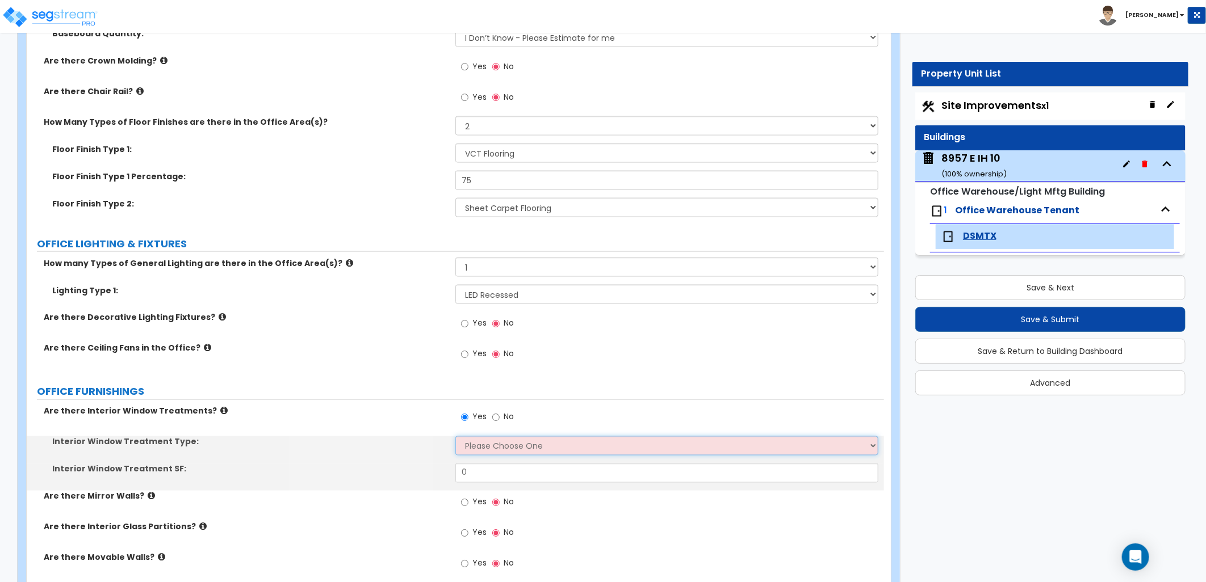
click at [484, 443] on select "Please Choose One Vertical Blinds Window Shades Venetian Blinds Wood Shutters" at bounding box center [666, 445] width 423 height 19
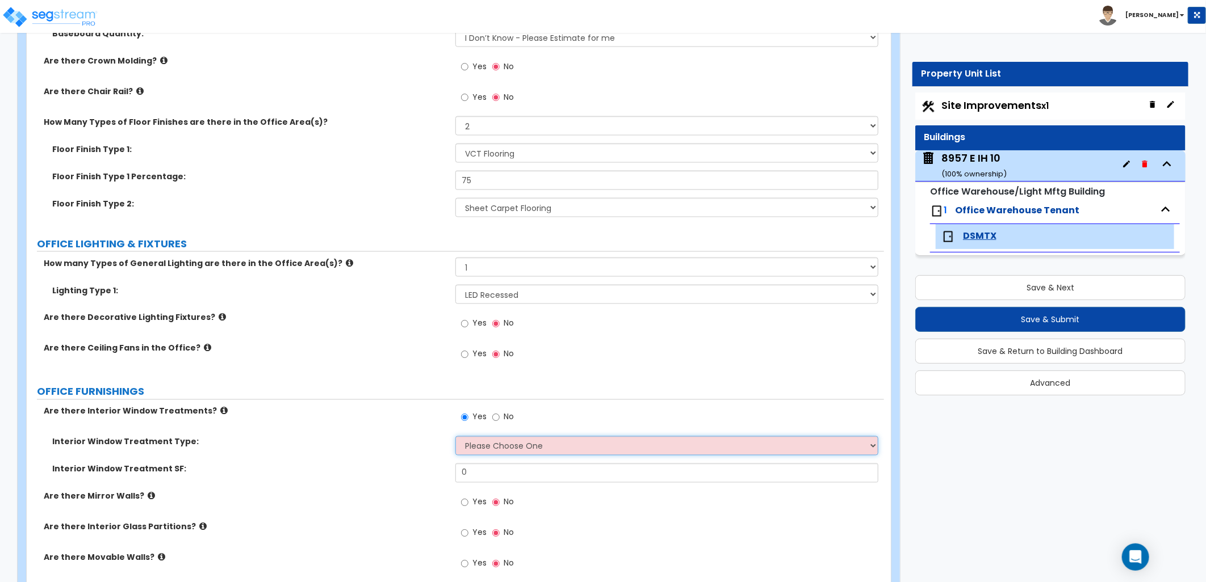
select select "3"
click at [455, 436] on select "Please Choose One Vertical Blinds Window Shades Venetian Blinds Wood Shutters" at bounding box center [666, 445] width 423 height 19
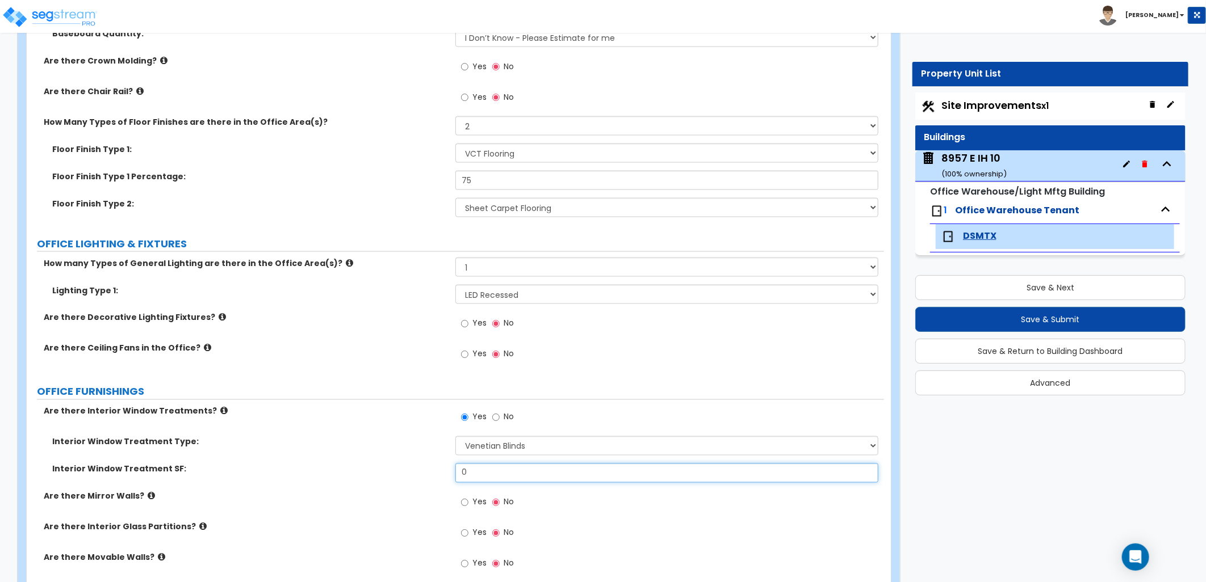
click at [386, 476] on div "Interior Window Treatment SF: 0" at bounding box center [455, 477] width 857 height 27
type input "50"
drag, startPoint x: 632, startPoint y: 509, endPoint x: 637, endPoint y: 505, distance: 6.1
click at [633, 509] on div "Yes No" at bounding box center [669, 506] width 429 height 31
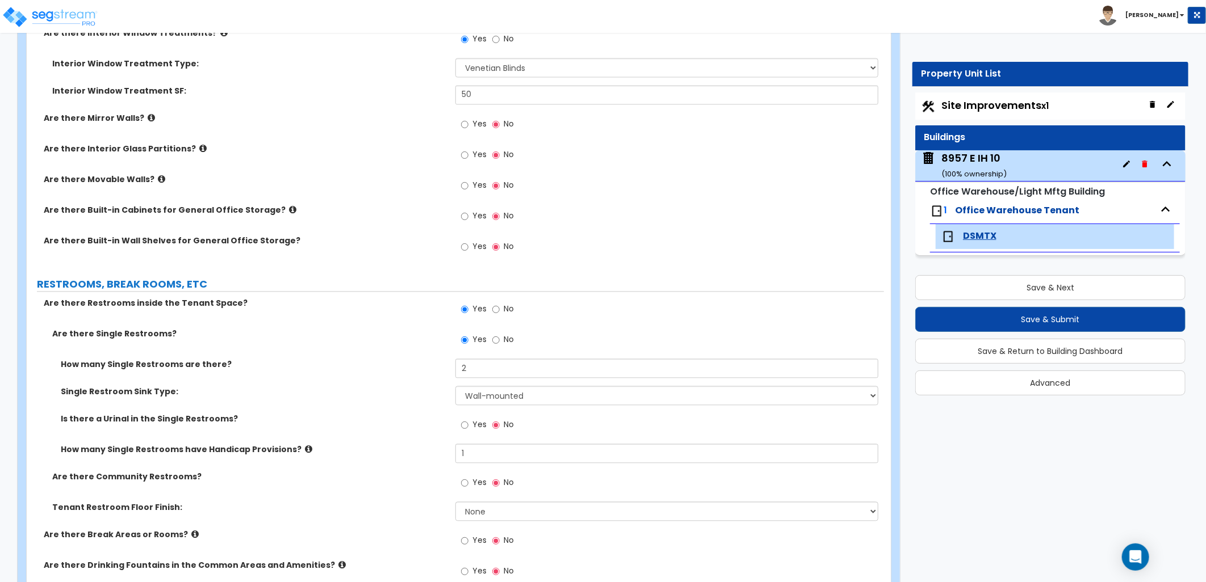
scroll to position [1534, 0]
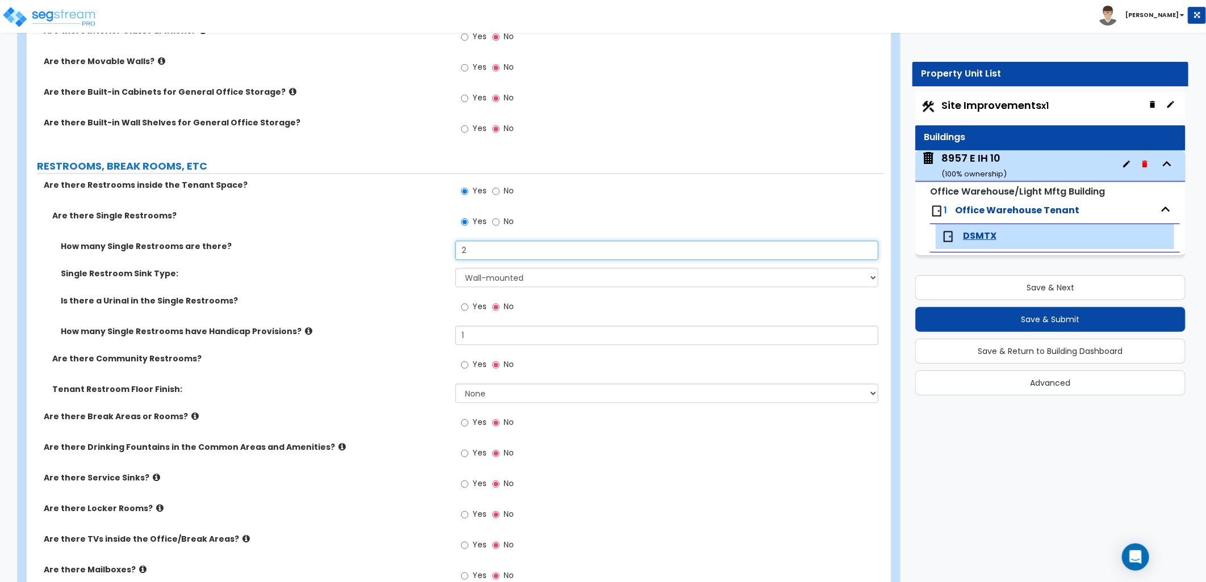
click at [477, 248] on input "2" at bounding box center [666, 250] width 423 height 19
drag, startPoint x: 474, startPoint y: 248, endPoint x: 448, endPoint y: 259, distance: 27.7
click at [409, 247] on div "How many Single Restrooms are there? 2" at bounding box center [455, 254] width 857 height 27
type input "1"
click at [518, 280] on select "Please Choose One Wall-mounted Vanity-mounted" at bounding box center [666, 277] width 423 height 19
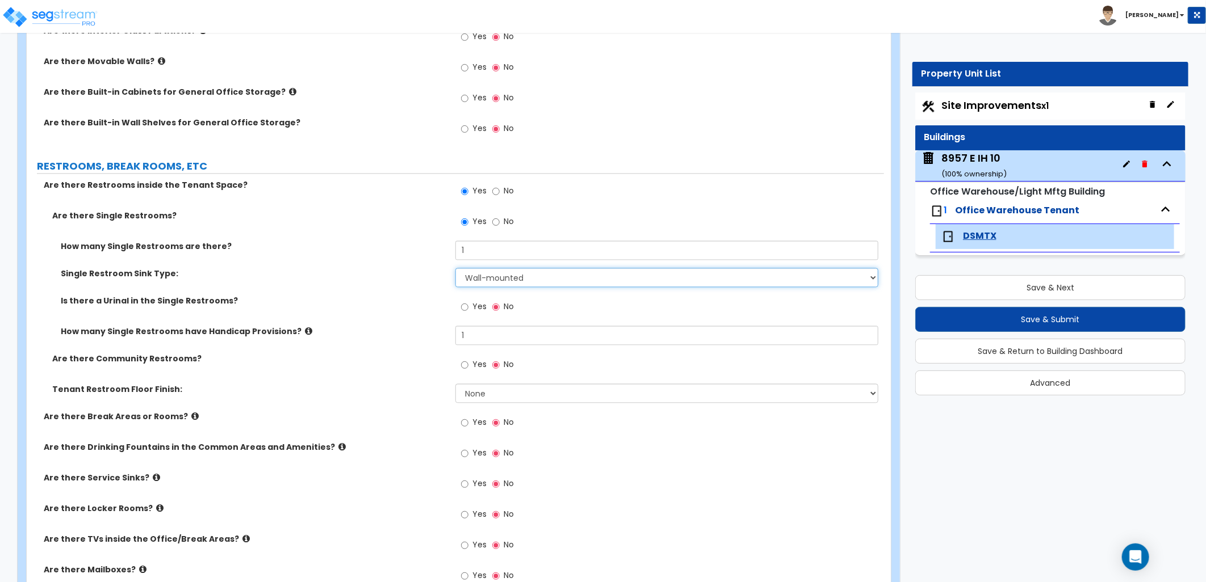
select select "2"
click at [455, 268] on select "Please Choose One Wall-mounted Vanity-mounted" at bounding box center [666, 277] width 423 height 19
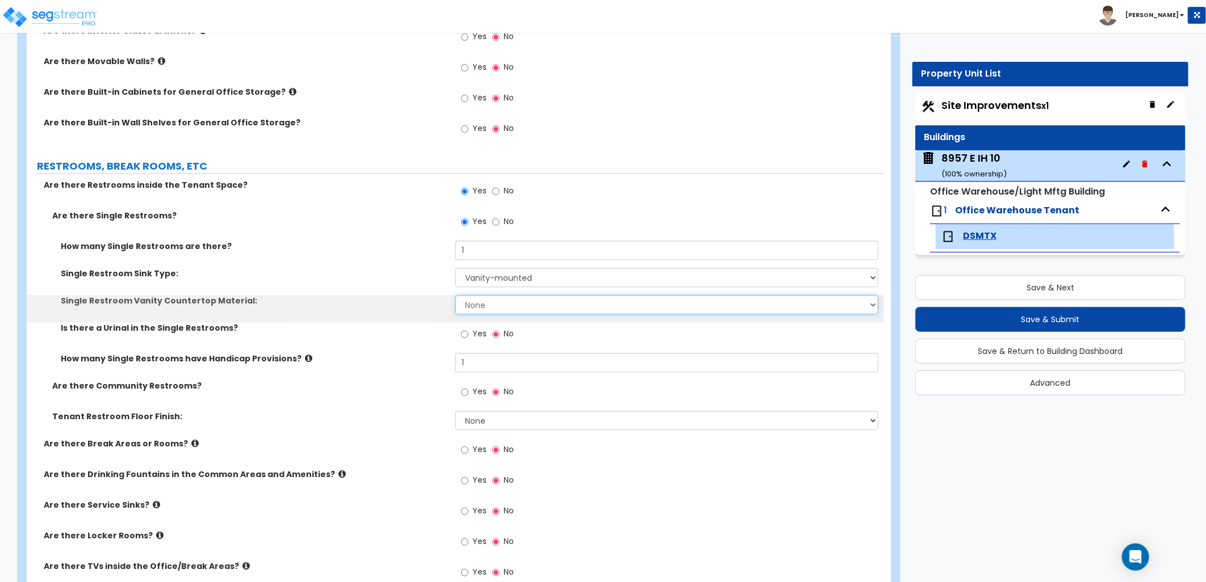
click at [487, 307] on select "None Plastic Laminate Solid Surface Stone Quartz Marble Tile Wood Stainless Ste…" at bounding box center [666, 304] width 423 height 19
select select "2"
click at [455, 295] on select "None Plastic Laminate Solid Surface Stone Quartz Marble Tile Wood Stainless Ste…" at bounding box center [666, 304] width 423 height 19
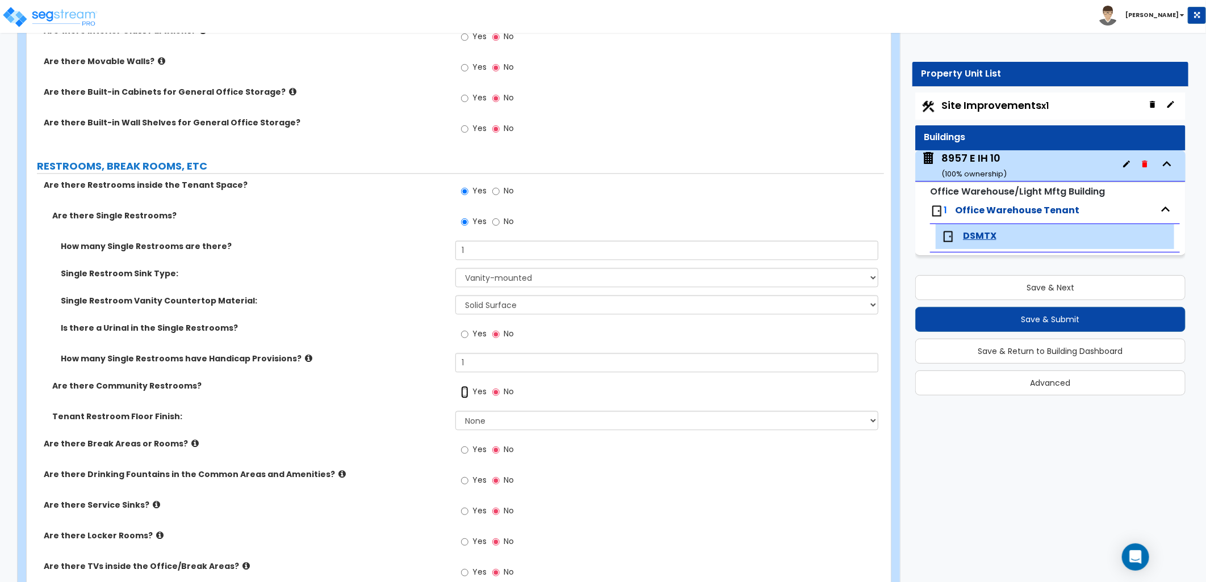
click at [467, 394] on input "Yes" at bounding box center [464, 392] width 7 height 12
radio input "true"
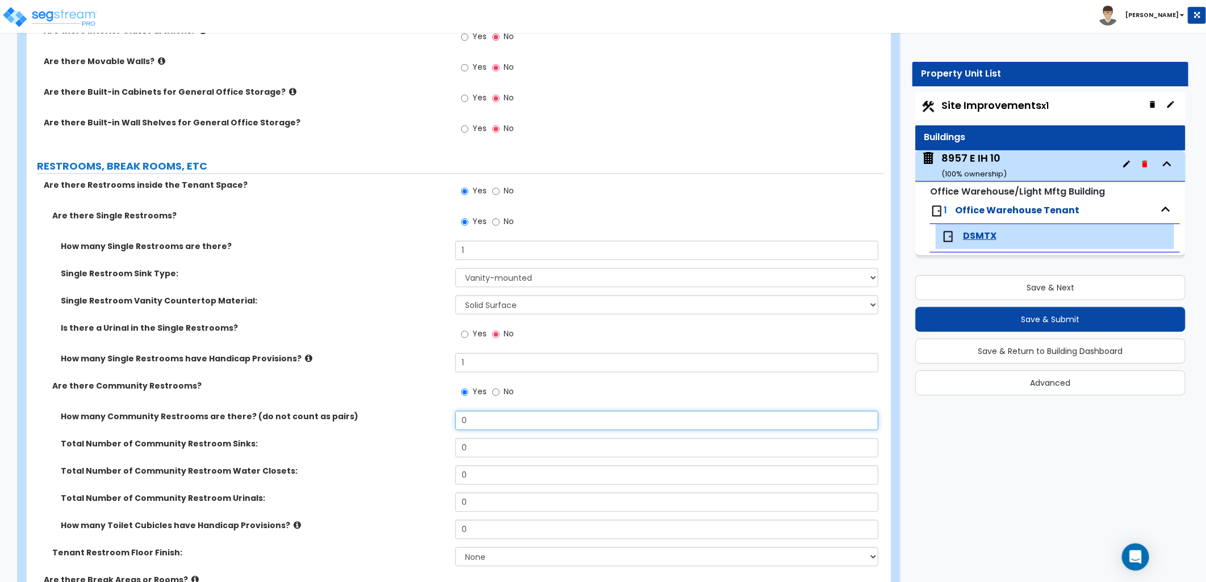
drag, startPoint x: 430, startPoint y: 423, endPoint x: 479, endPoint y: 431, distance: 50.1
click at [430, 424] on div "How many Community Restrooms are there? (do not count as pairs) 0" at bounding box center [455, 424] width 857 height 27
type input "1"
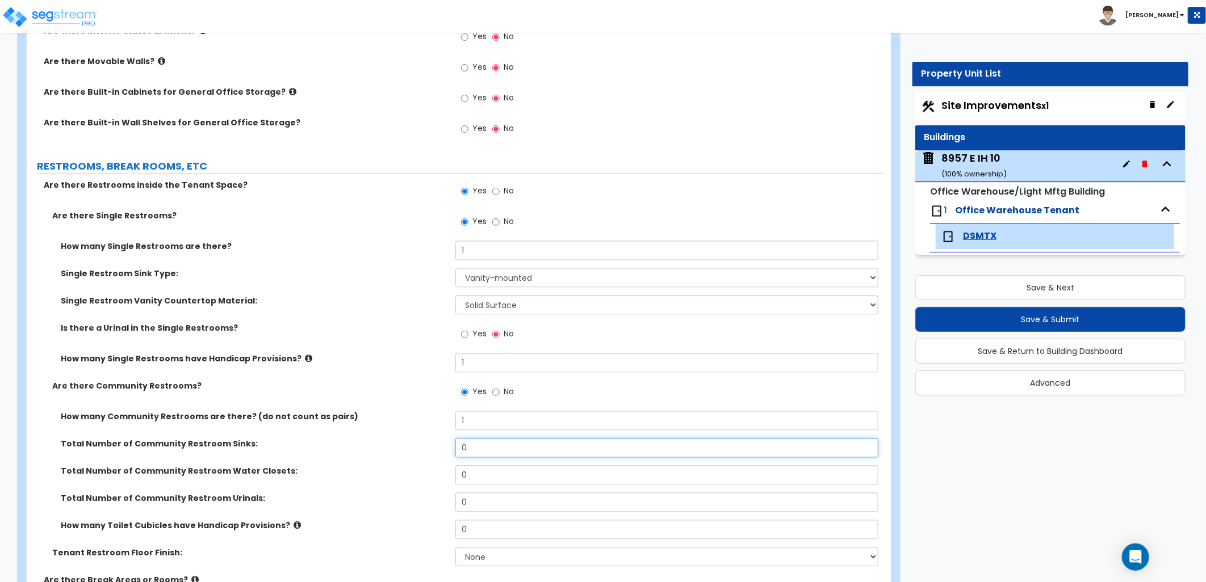
click at [447, 447] on div "Total Number of Community Restroom Sinks: 0" at bounding box center [455, 451] width 857 height 27
type input "1"
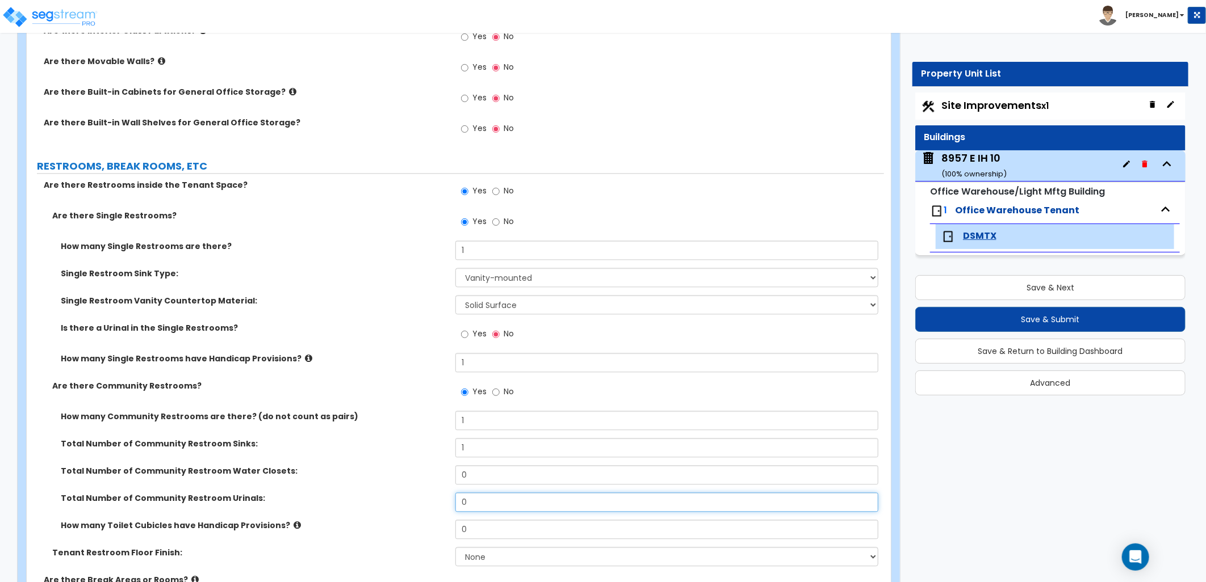
drag, startPoint x: 473, startPoint y: 502, endPoint x: 451, endPoint y: 503, distance: 22.8
click at [444, 503] on div "Total Number of Community Restroom Urinals: 0" at bounding box center [455, 506] width 857 height 27
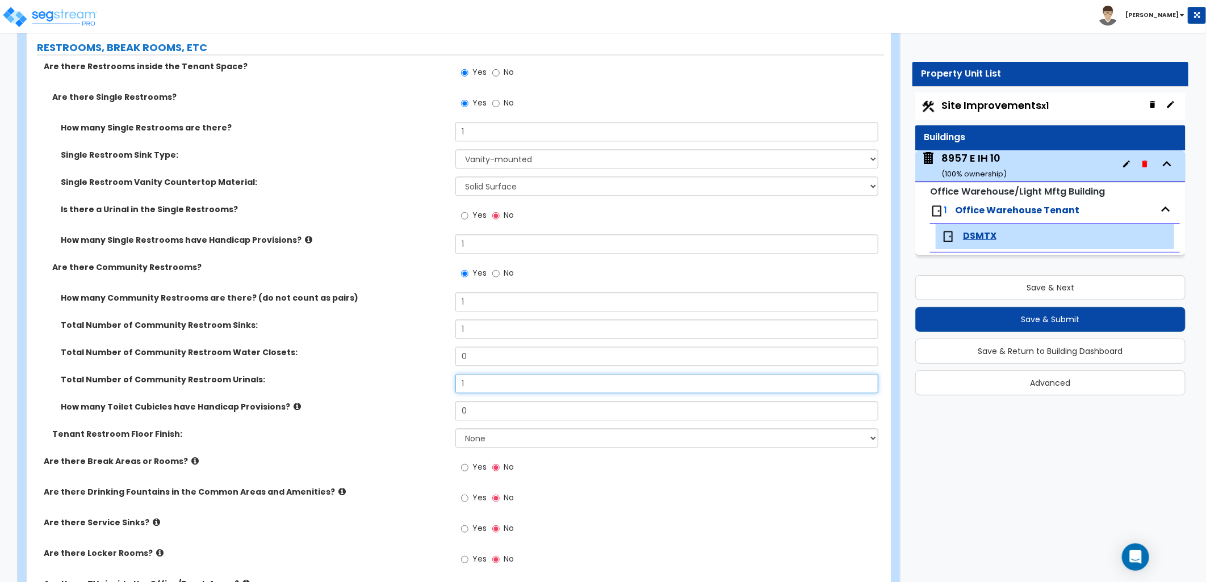
scroll to position [1660, 0]
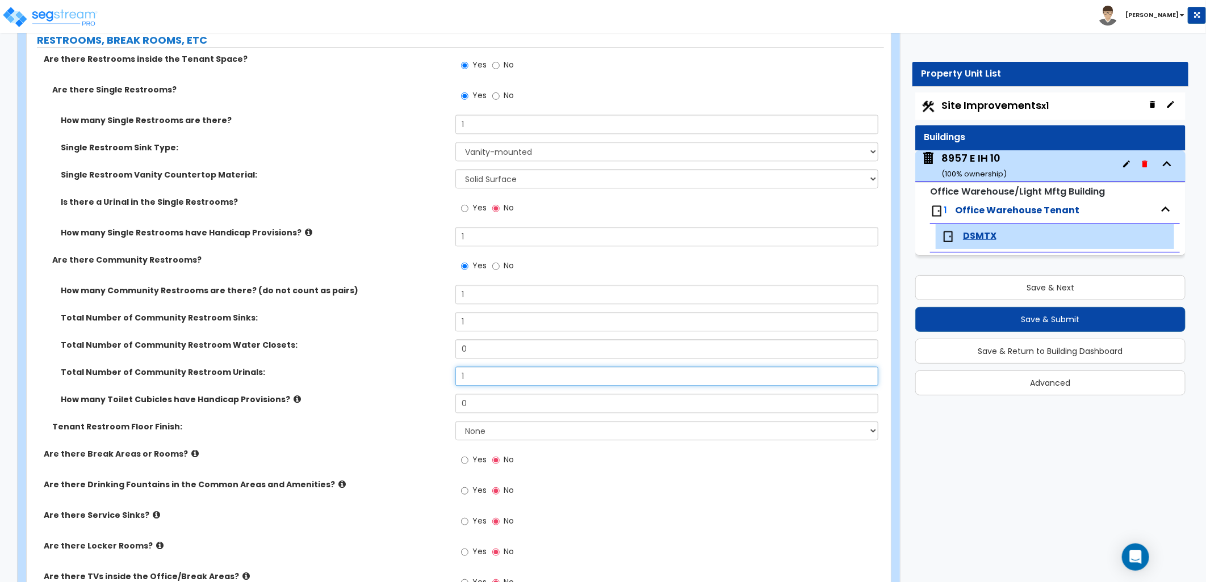
type input "1"
click at [506, 435] on select "None Tile Flooring Resilient Laminate Flooring VCT Flooring Sheet Vinyl Flooring" at bounding box center [666, 430] width 423 height 19
select select "1"
click at [455, 421] on select "None Tile Flooring Resilient Laminate Flooring VCT Flooring Sheet Vinyl Flooring" at bounding box center [666, 430] width 423 height 19
click at [372, 414] on div "How many Toilet Cubicles have Handicap Provisions? 0" at bounding box center [455, 407] width 857 height 27
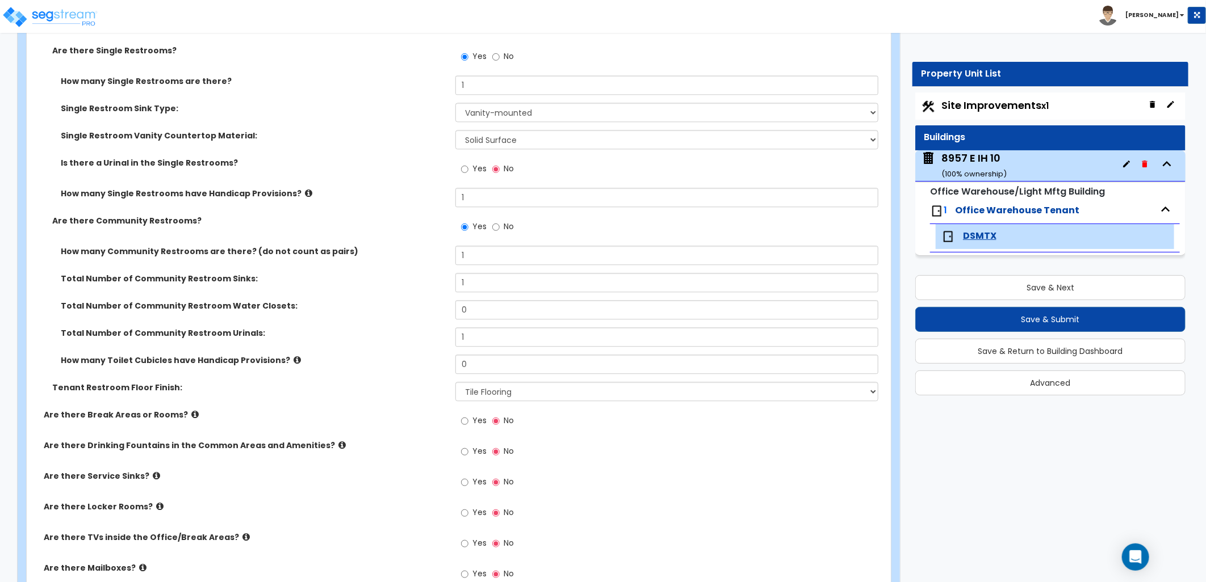
scroll to position [1723, 0]
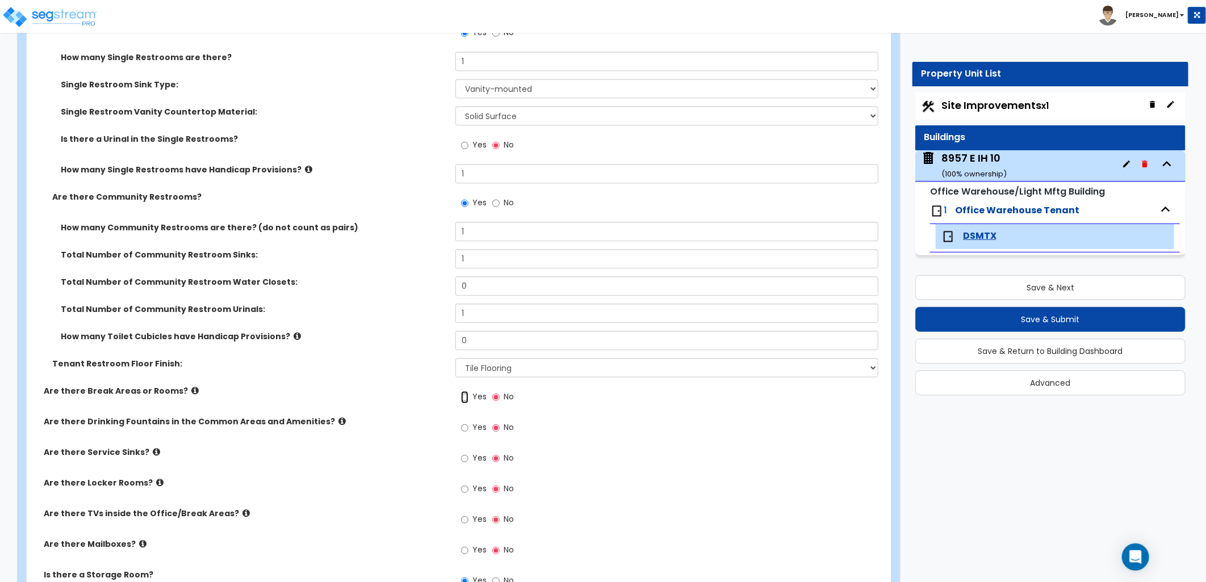
click at [464, 398] on input "Yes" at bounding box center [464, 397] width 7 height 12
radio input "true"
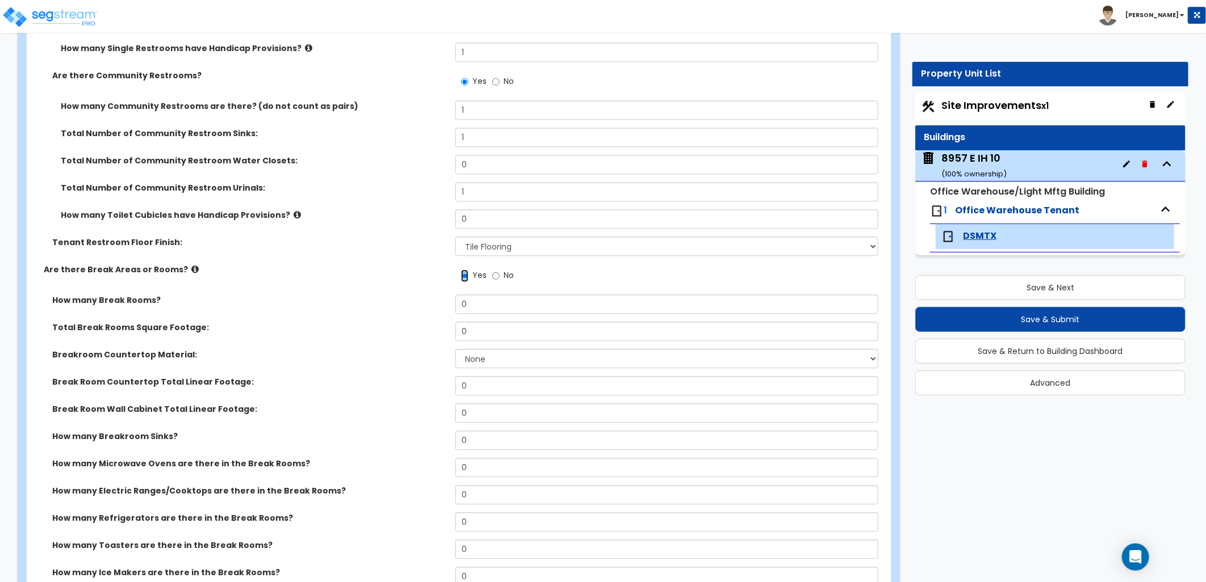
scroll to position [1849, 0]
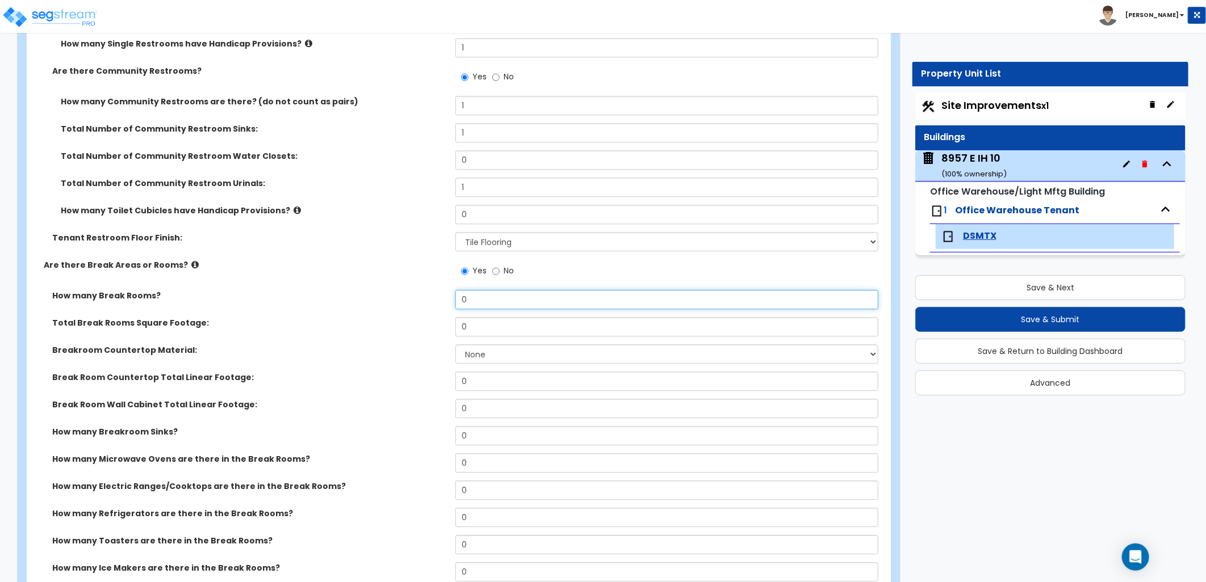
drag, startPoint x: 472, startPoint y: 303, endPoint x: 439, endPoint y: 296, distance: 34.1
click at [431, 297] on div "How many Break Rooms? 0" at bounding box center [455, 303] width 857 height 27
type input "1"
drag, startPoint x: 430, startPoint y: 330, endPoint x: 437, endPoint y: 335, distance: 8.5
click at [424, 334] on div "Total Break Rooms Square Footage: 0" at bounding box center [455, 330] width 857 height 27
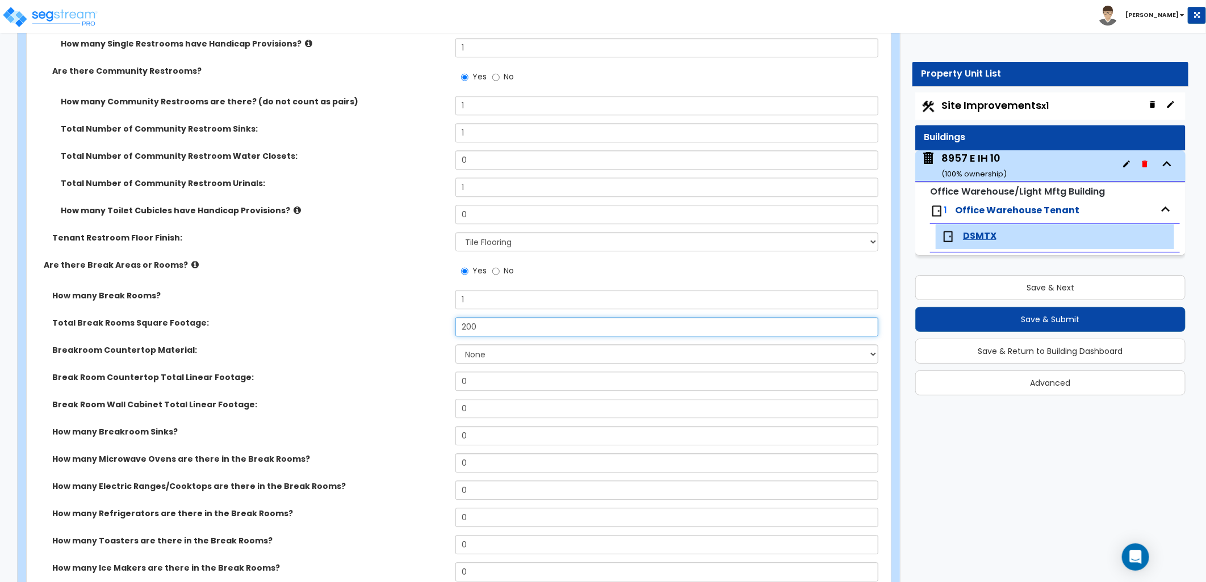
type input "200"
click at [502, 355] on select "None Plastic Laminate Solid Surface Stone Quartz Marble Tile Wood Stainless Ste…" at bounding box center [666, 354] width 423 height 19
select select "1"
click at [455, 345] on select "None Plastic Laminate Solid Surface Stone Quartz Marble Tile Wood Stainless Ste…" at bounding box center [666, 354] width 423 height 19
drag, startPoint x: 472, startPoint y: 384, endPoint x: 417, endPoint y: 379, distance: 55.3
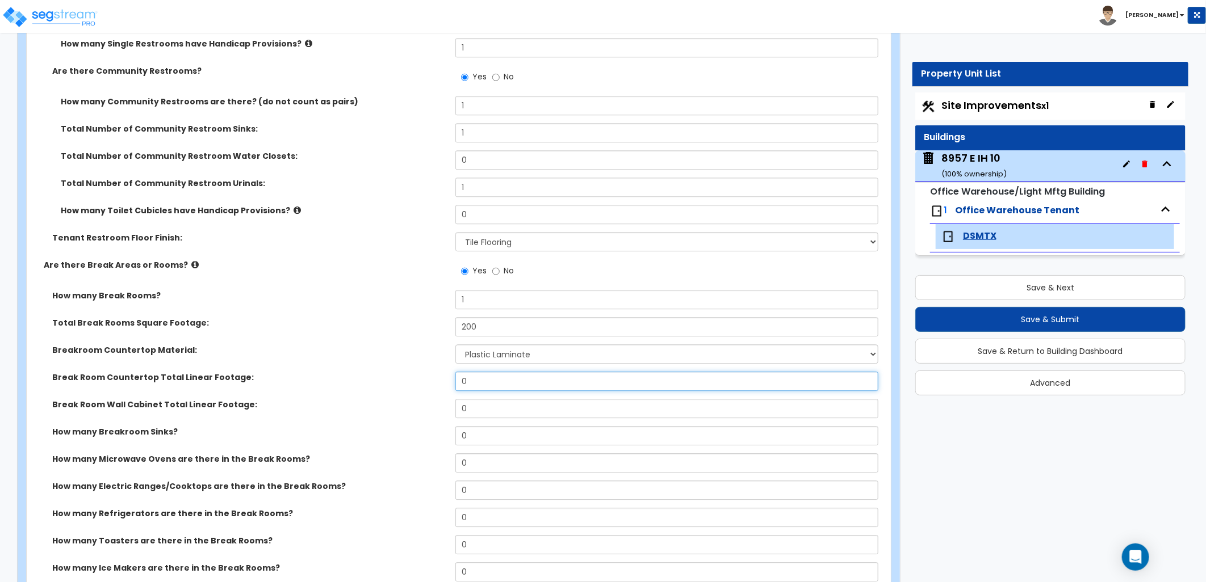
click at [417, 379] on div "Break Room Countertop Total Linear Footage: 0" at bounding box center [455, 385] width 857 height 27
type input "6"
drag, startPoint x: 472, startPoint y: 407, endPoint x: 438, endPoint y: 411, distance: 34.9
click at [434, 410] on div "Break Room Wall Cabinet Total Linear Footage: 0" at bounding box center [455, 412] width 857 height 27
type input "6"
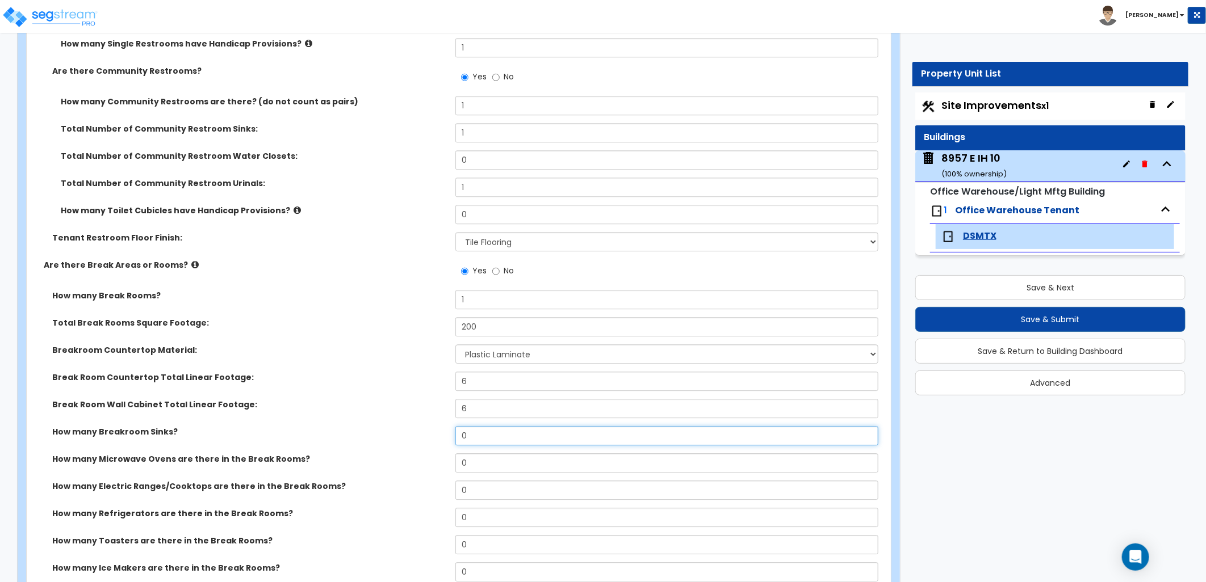
click at [452, 435] on div "How many Breakroom Sinks? 0" at bounding box center [455, 439] width 857 height 27
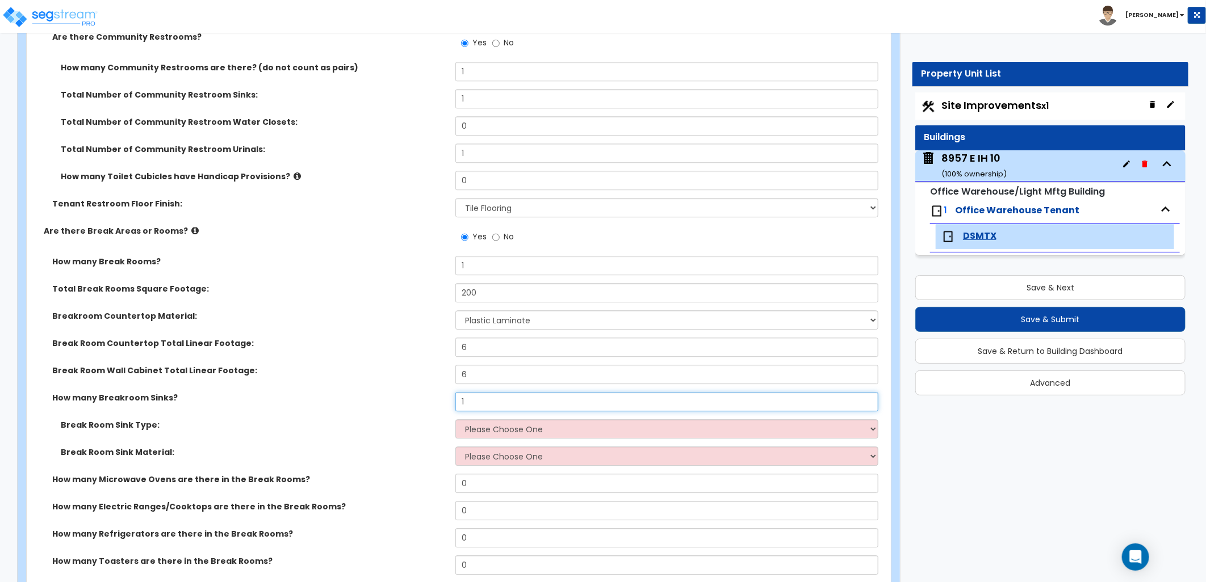
scroll to position [1913, 0]
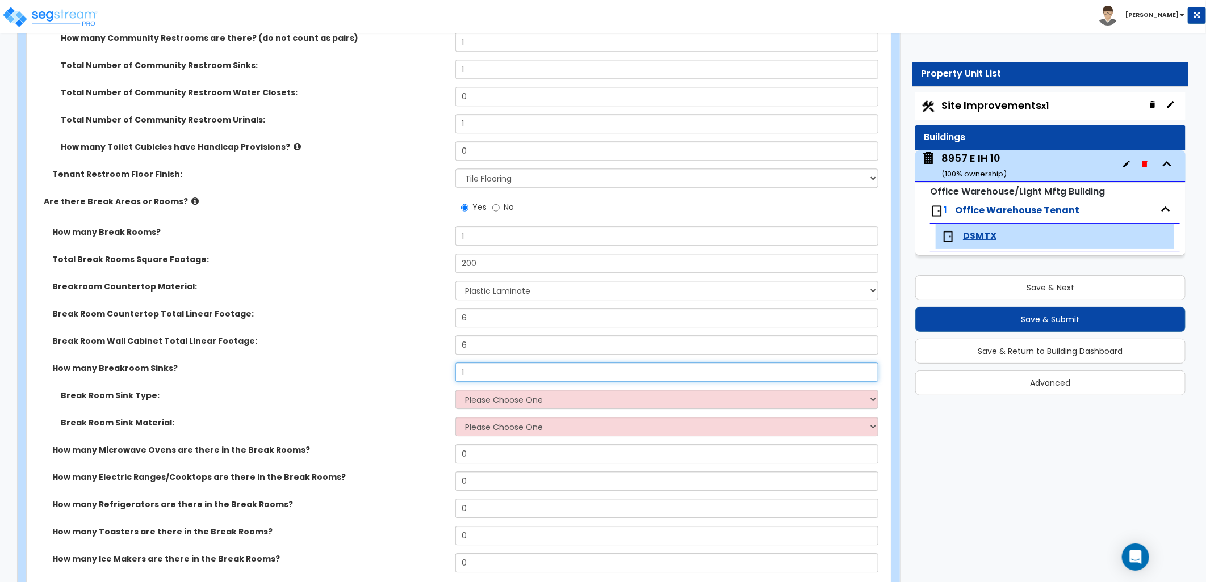
type input "1"
click at [473, 400] on select "Please Choose One Single Sink Double Sink" at bounding box center [666, 399] width 423 height 19
select select "1"
click at [455, 390] on select "Please Choose One Single Sink Double Sink" at bounding box center [666, 399] width 423 height 19
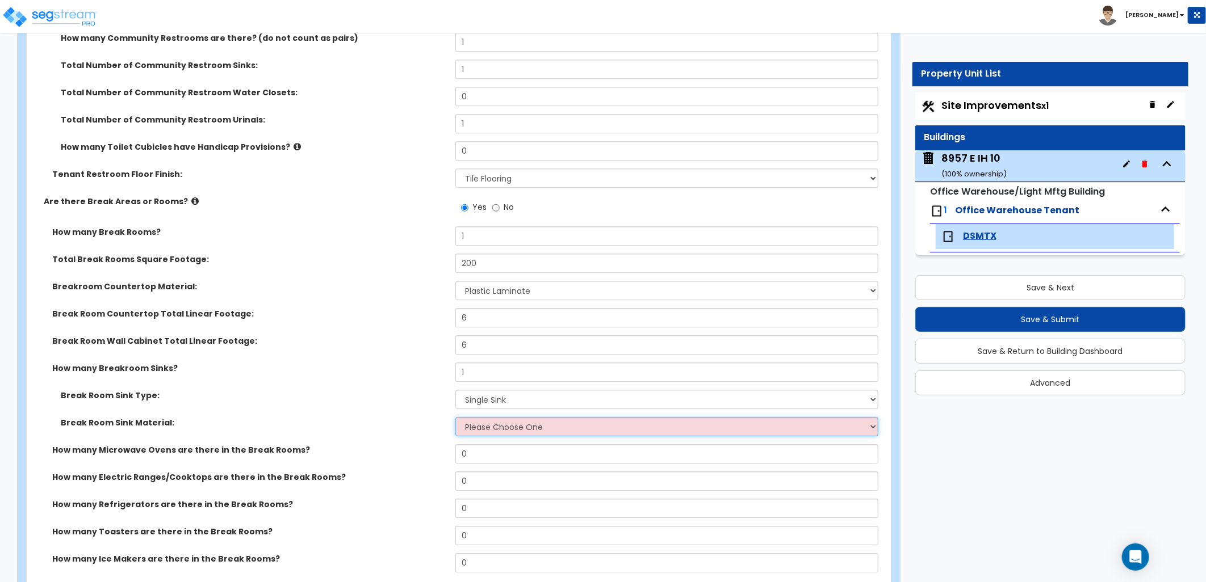
drag, startPoint x: 491, startPoint y: 421, endPoint x: 500, endPoint y: 422, distance: 9.2
click at [494, 421] on select "Please Choose One Stainless Steel Porcelain Enamel Cast Iron" at bounding box center [666, 426] width 423 height 19
select select "1"
click at [455, 417] on select "Please Choose One Stainless Steel Porcelain Enamel Cast Iron" at bounding box center [666, 426] width 423 height 19
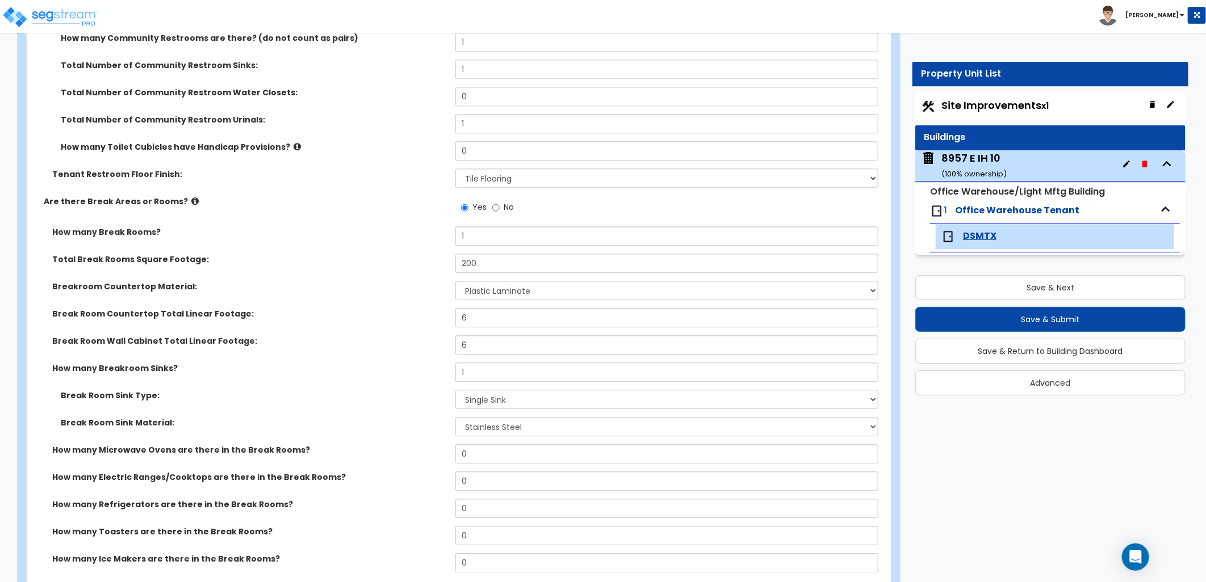
click at [338, 432] on div "Break Room Sink Material: Please Choose One Stainless Steel Porcelain Enamel Ca…" at bounding box center [455, 430] width 857 height 27
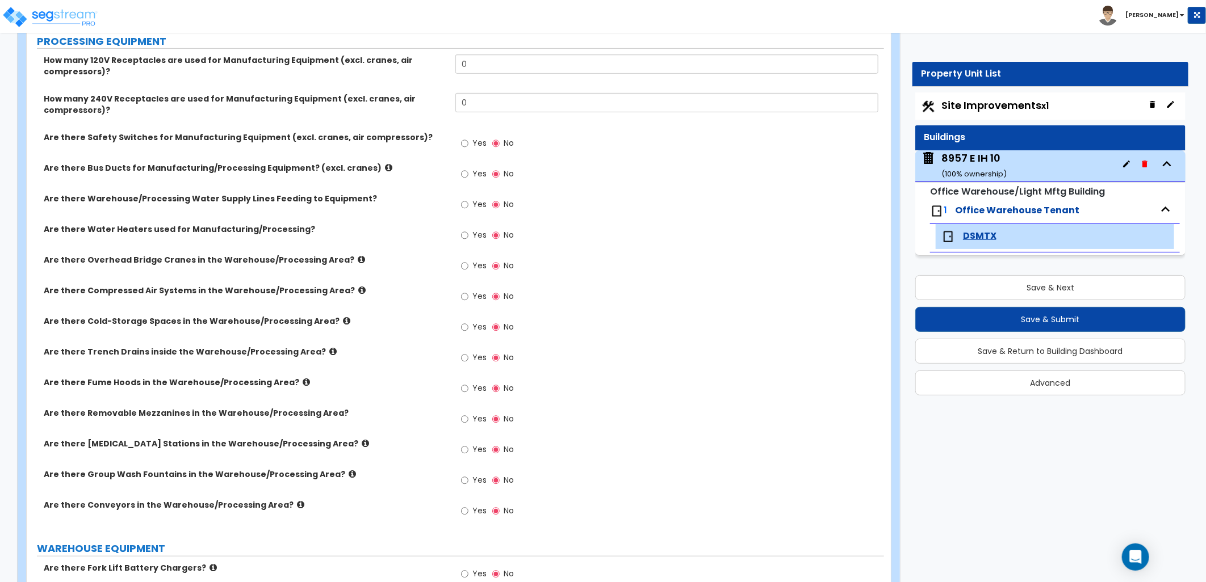
scroll to position [2964, 0]
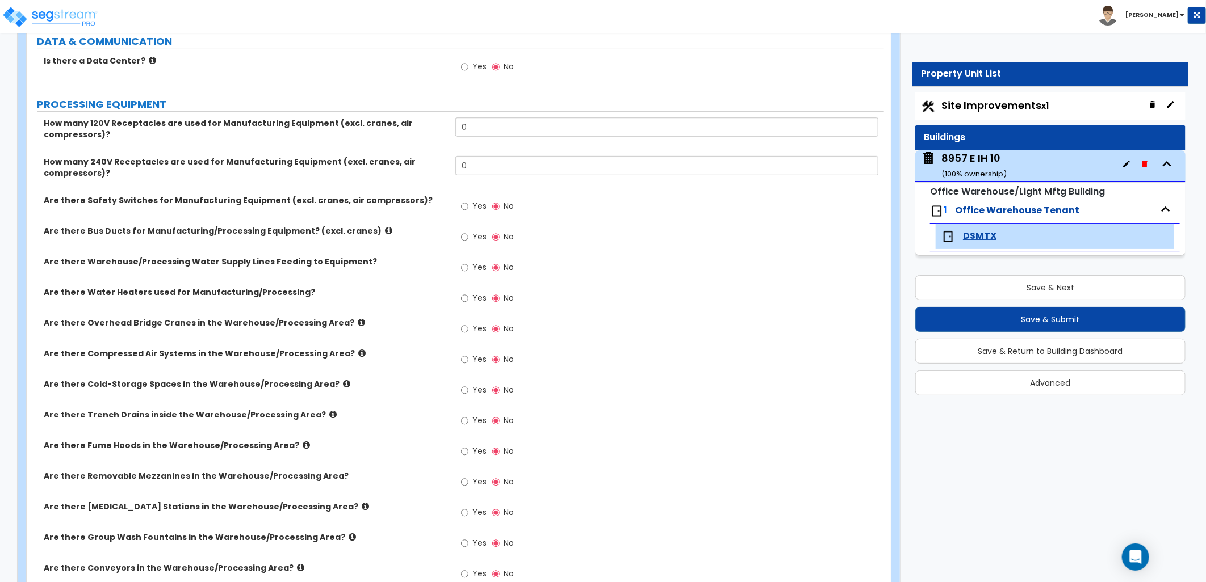
click at [983, 169] on small "( 100 % ownership)" at bounding box center [973, 174] width 65 height 11
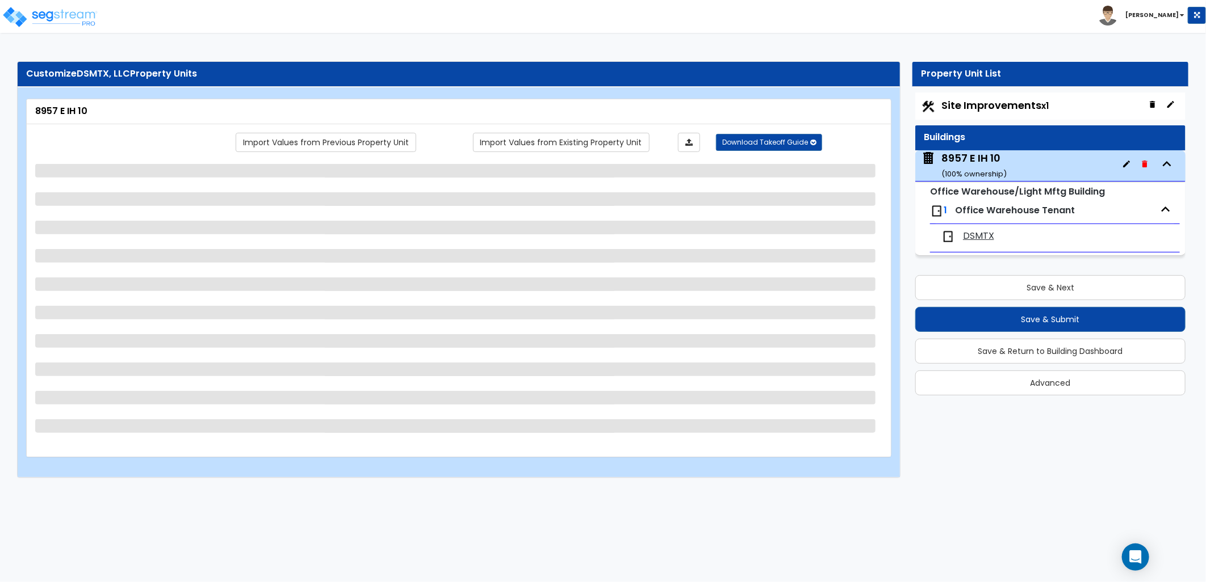
scroll to position [0, 0]
select select "4"
select select "2"
select select "5"
select select "6"
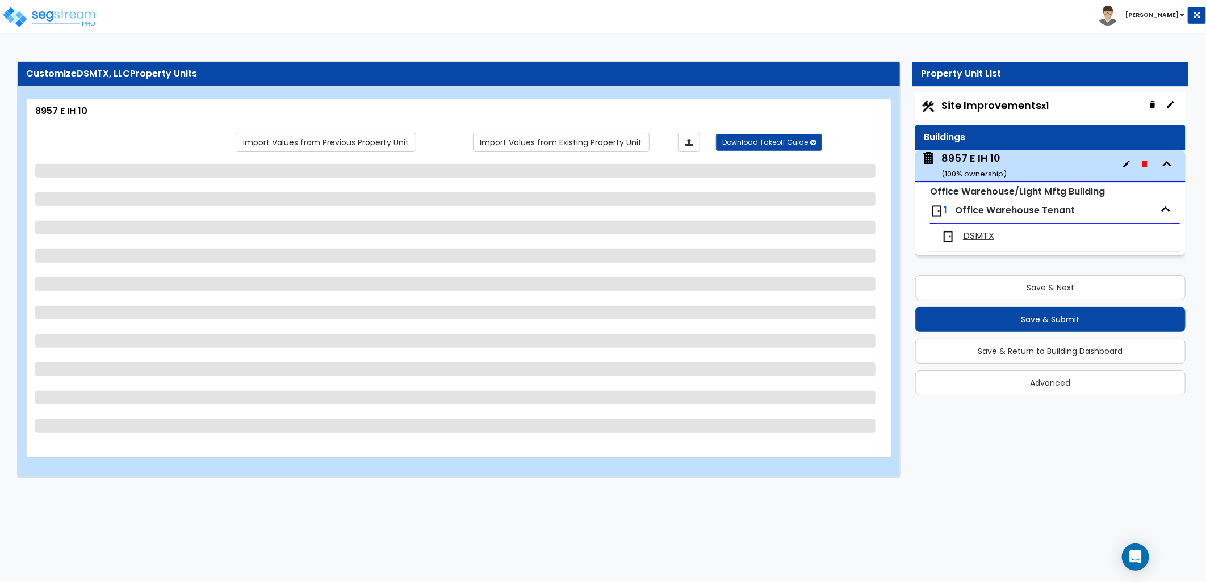
select select "2"
select select "1"
select select "5"
select select "3"
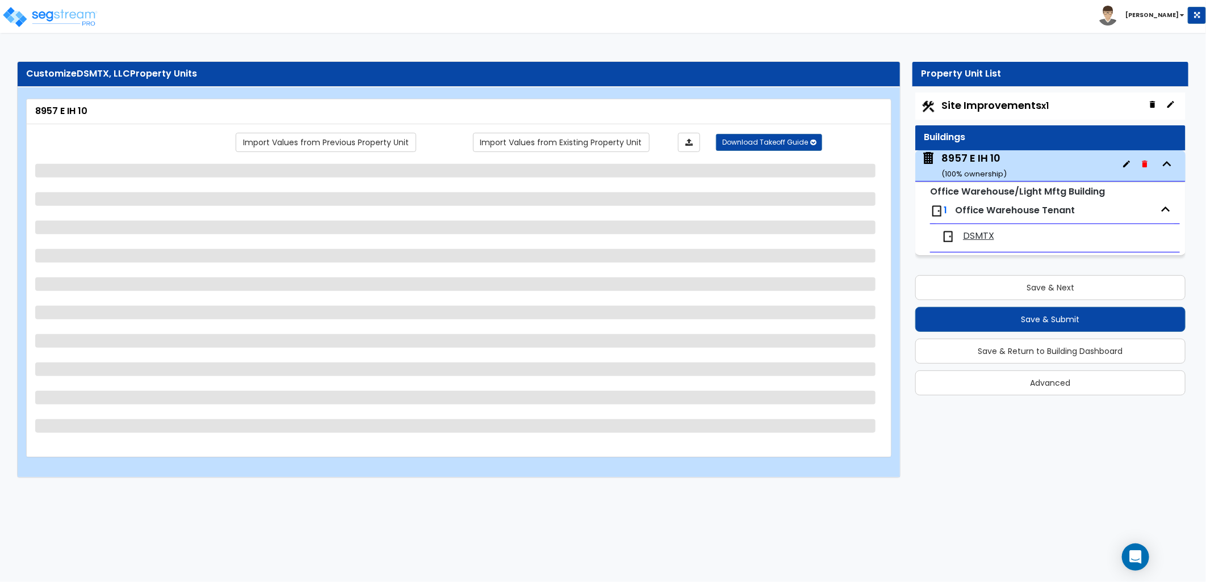
select select "4"
select select "2"
select select "1"
select select "2"
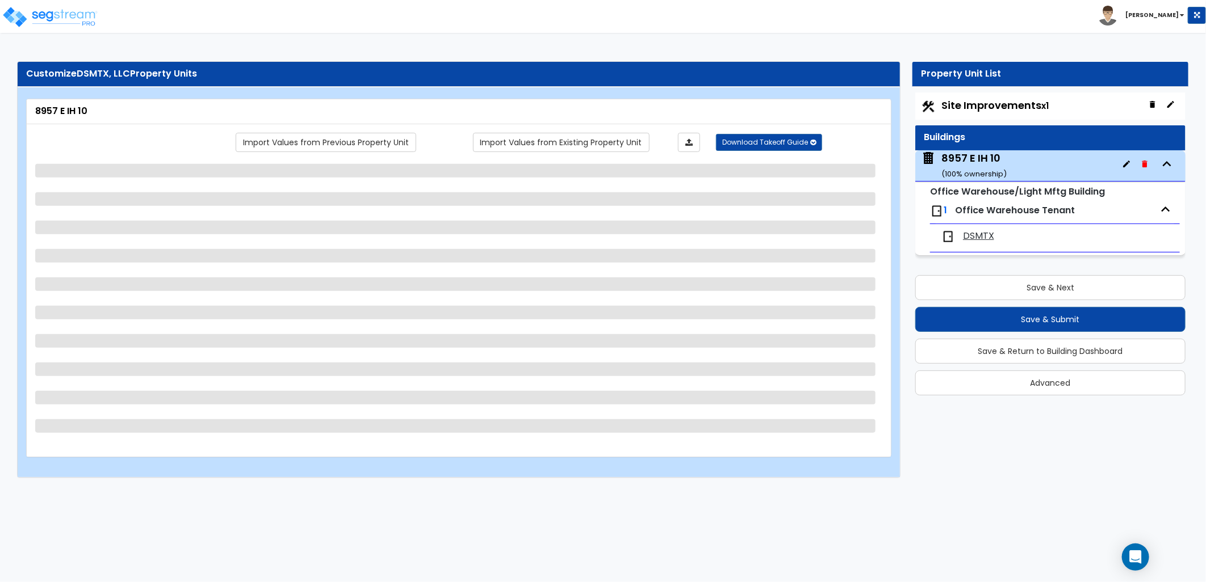
select select "2"
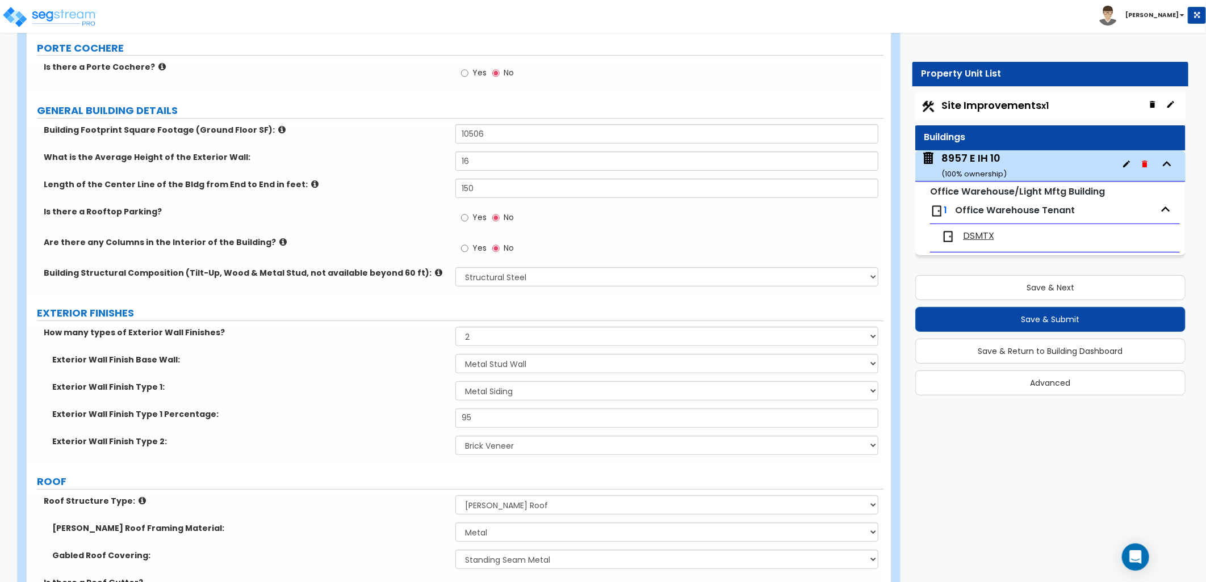
scroll to position [126, 0]
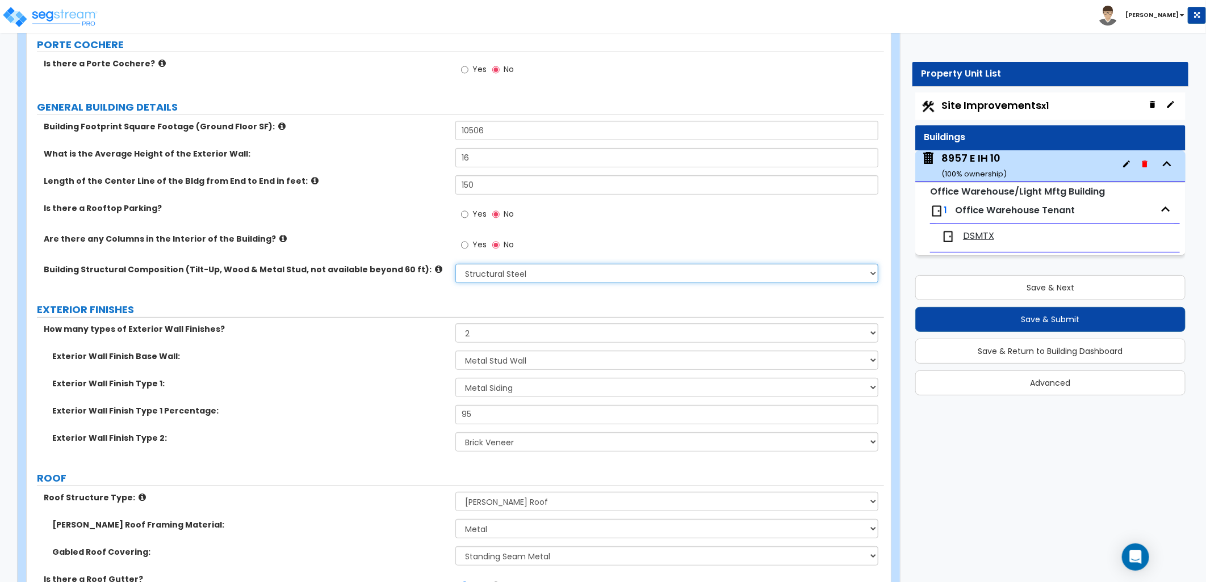
click at [483, 268] on select "Please Choose One Pre-Engineered Metal Building Tilt-up Wall Construction Reinf…" at bounding box center [666, 273] width 423 height 19
click at [583, 240] on div "Yes No" at bounding box center [669, 248] width 429 height 31
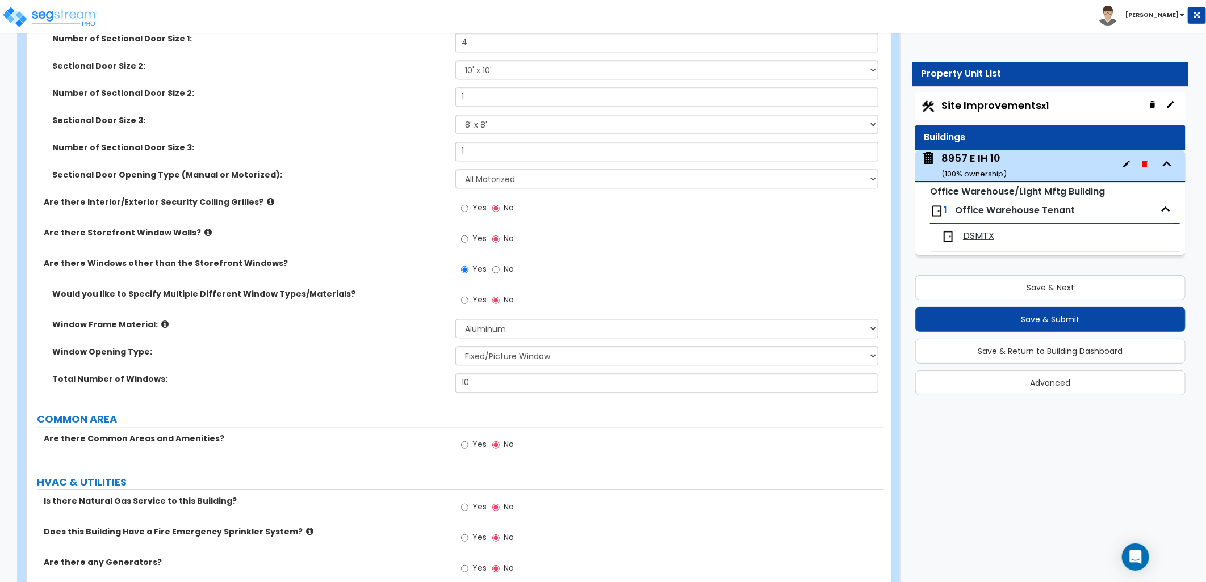
scroll to position [1622, 0]
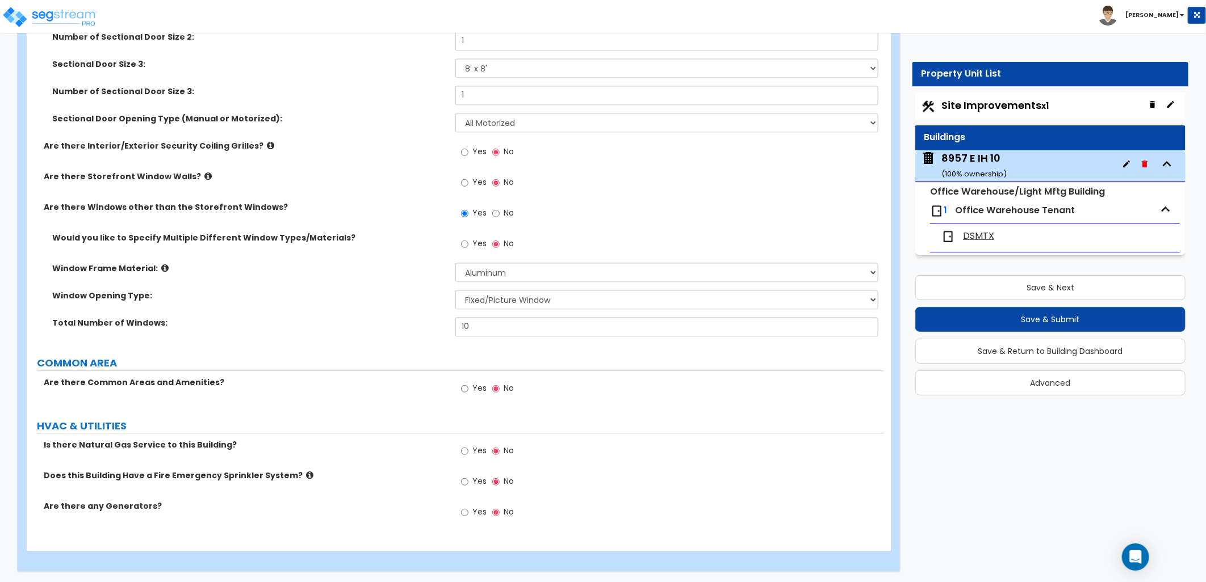
click at [973, 235] on span "DSMTX" at bounding box center [978, 236] width 31 height 13
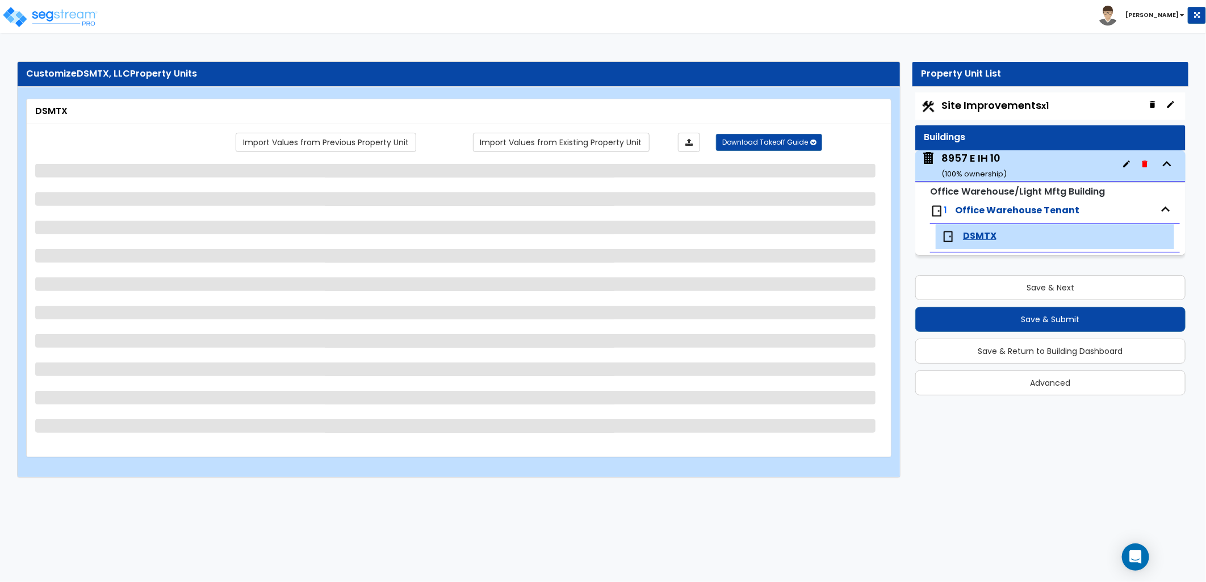
scroll to position [0, 0]
select select "1"
select select "3"
select select "1"
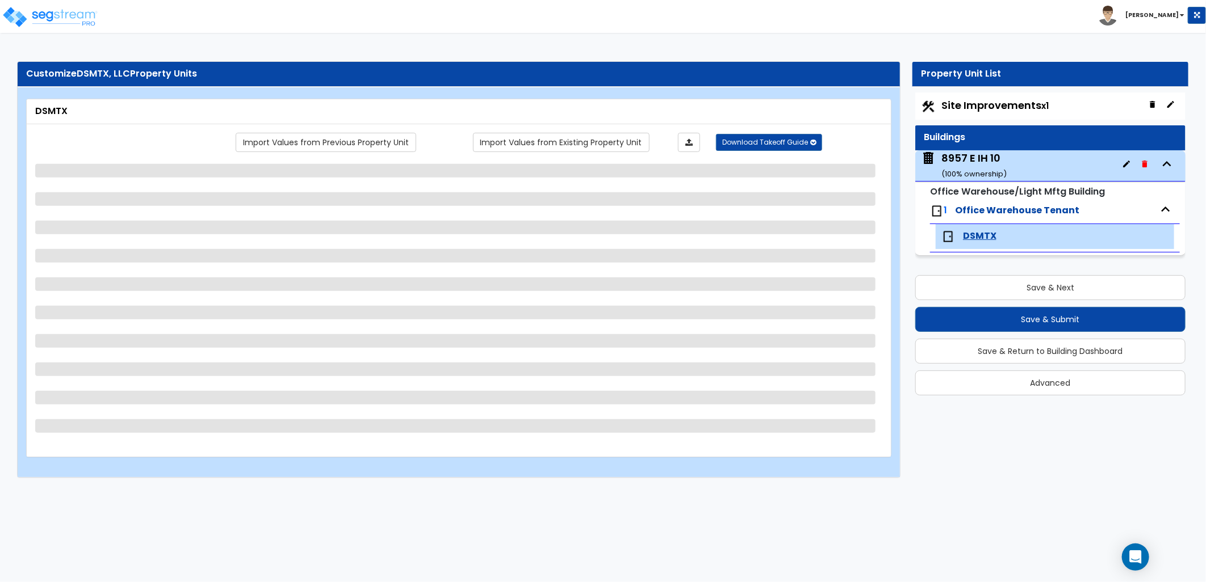
select select "2"
select select "4"
select select "5"
select select "1"
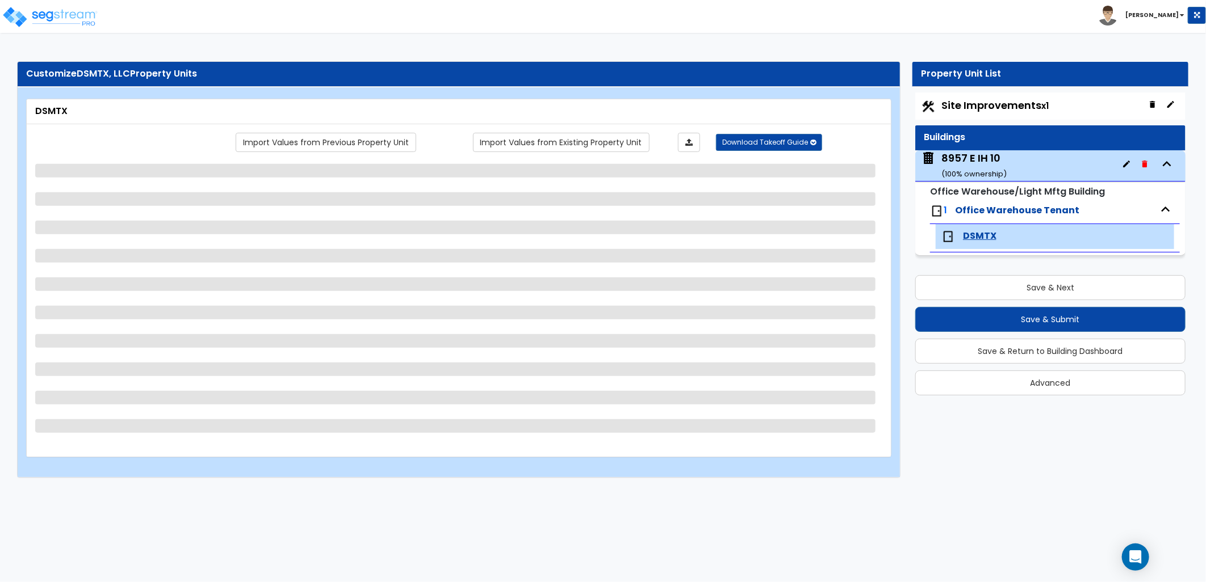
select select "2"
select select "3"
select select "2"
select select "1"
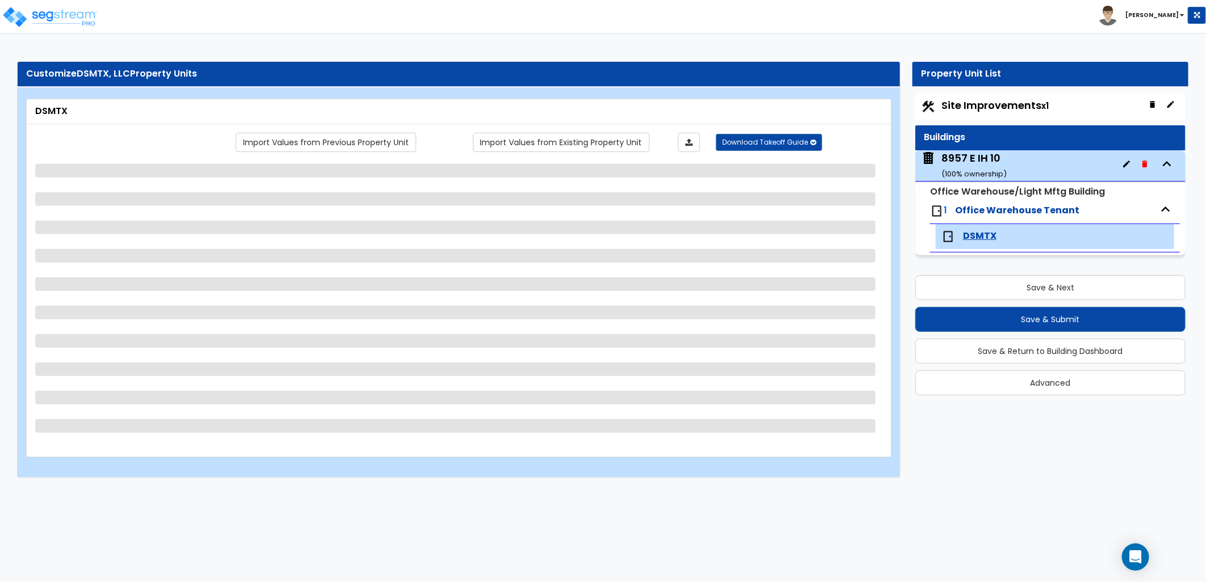
select select "1"
select select "3"
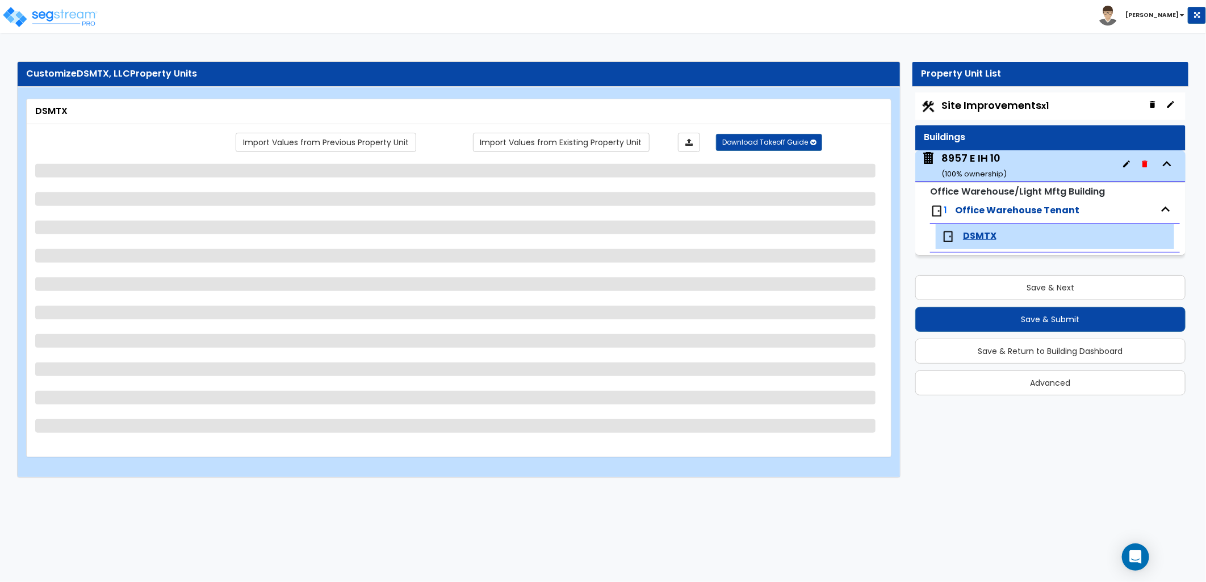
select select "2"
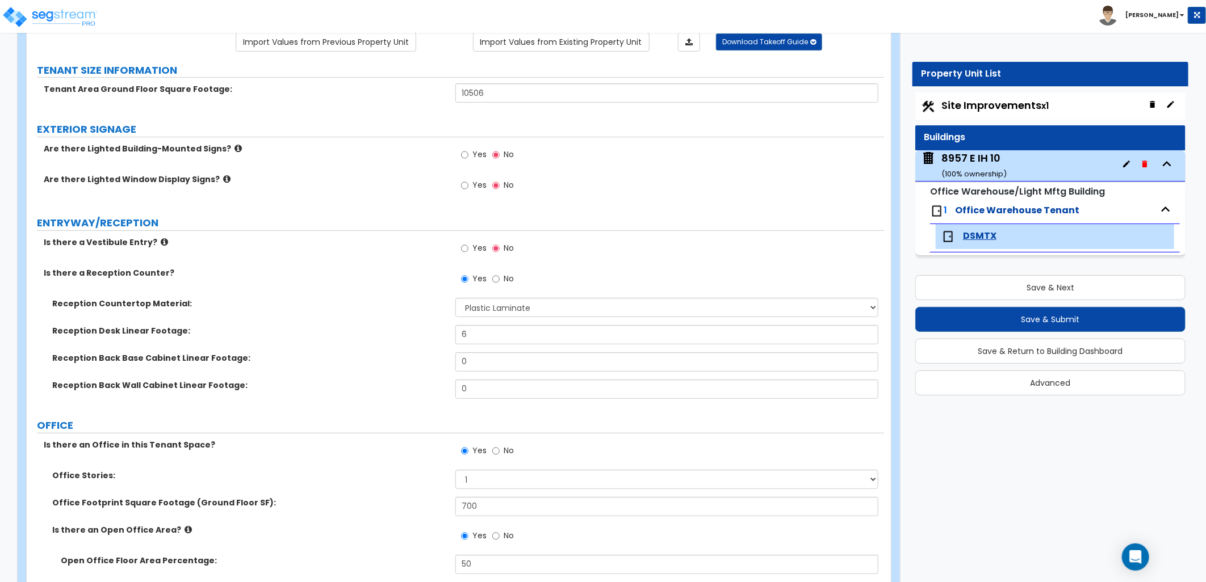
scroll to position [126, 0]
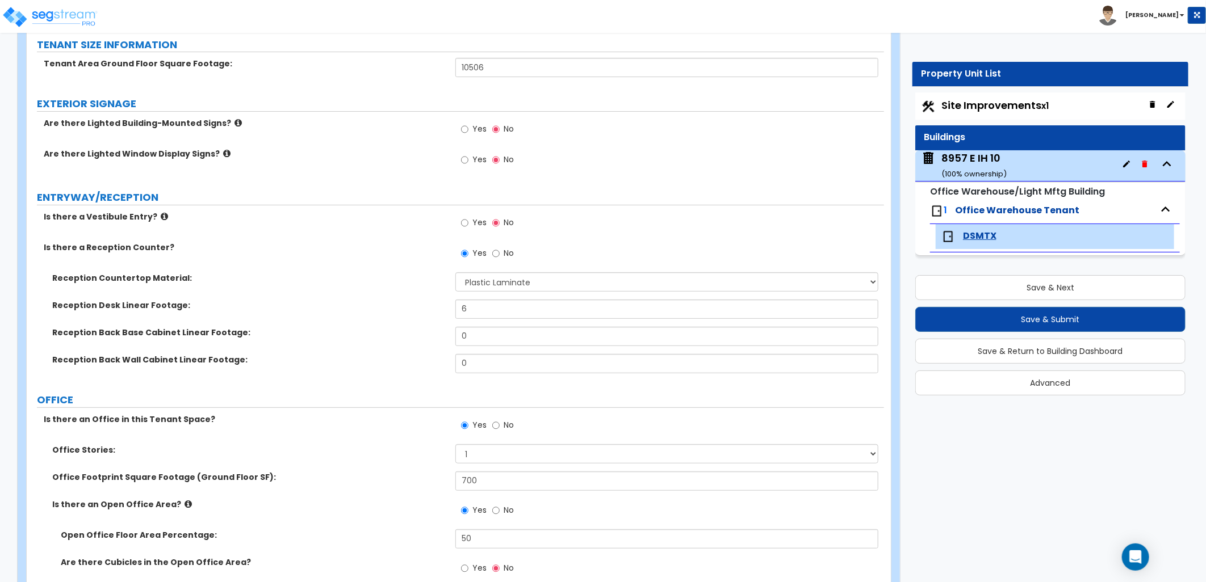
click at [965, 162] on div "8957 E IH 10 ( 100 % ownership)" at bounding box center [973, 165] width 65 height 29
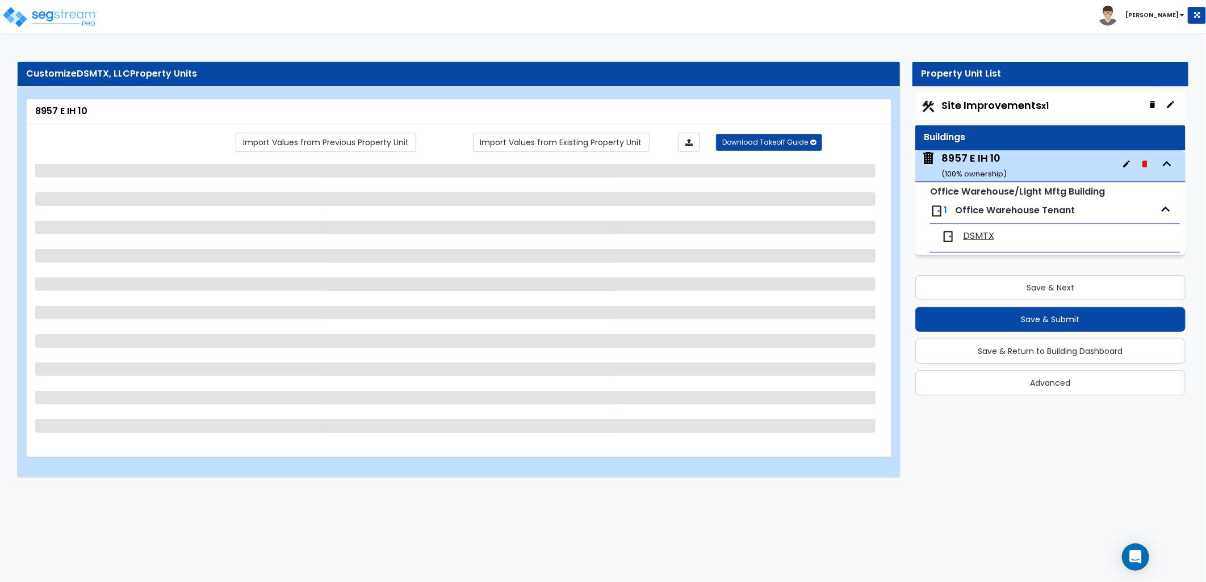
select select "4"
select select "2"
select select "5"
select select "6"
select select "2"
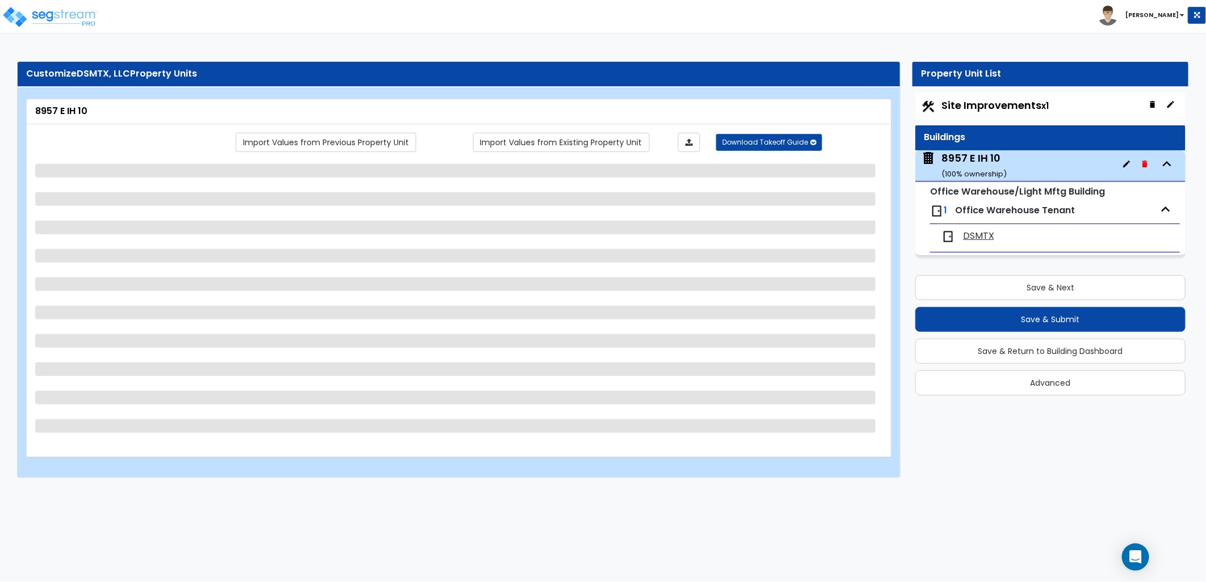
select select "1"
select select "5"
select select "3"
select select "4"
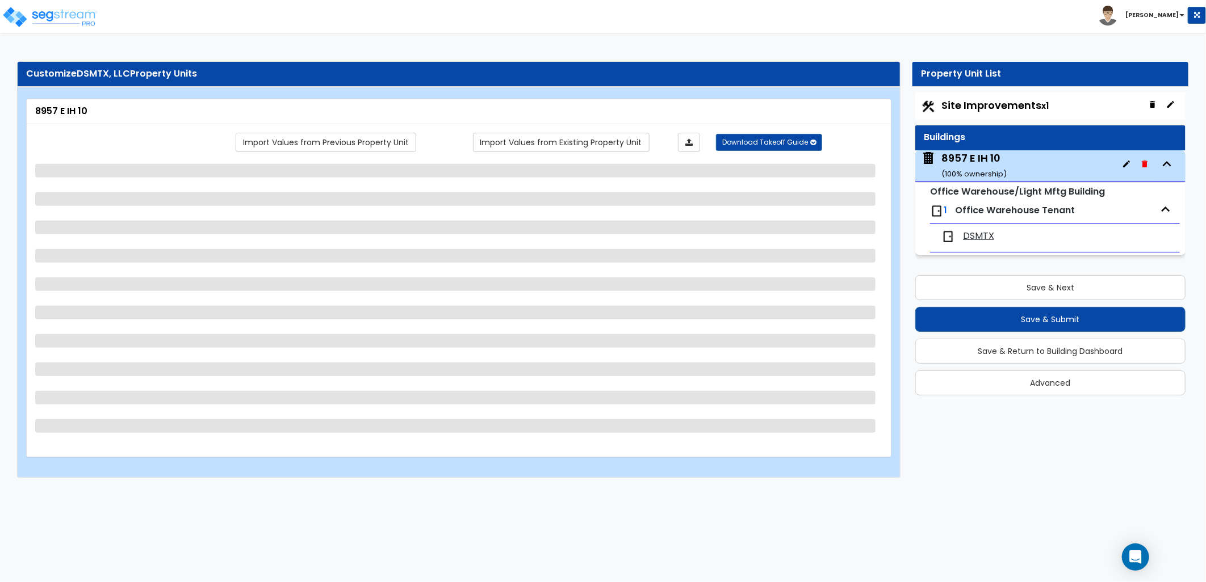
select select "2"
select select "1"
select select "2"
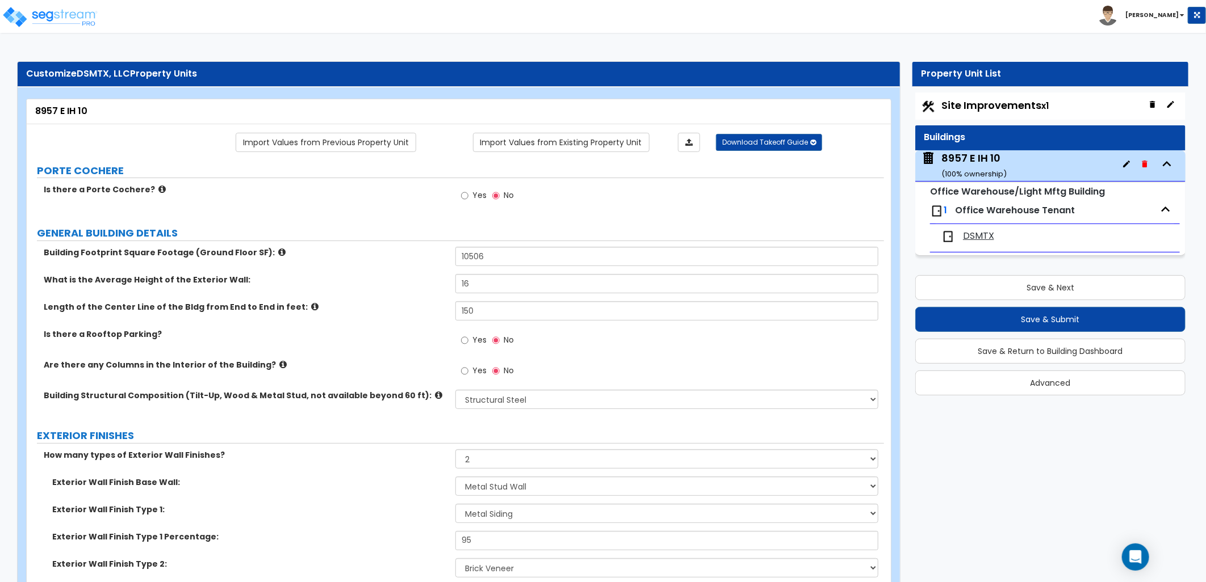
click at [979, 240] on span "DSMTX" at bounding box center [978, 236] width 31 height 13
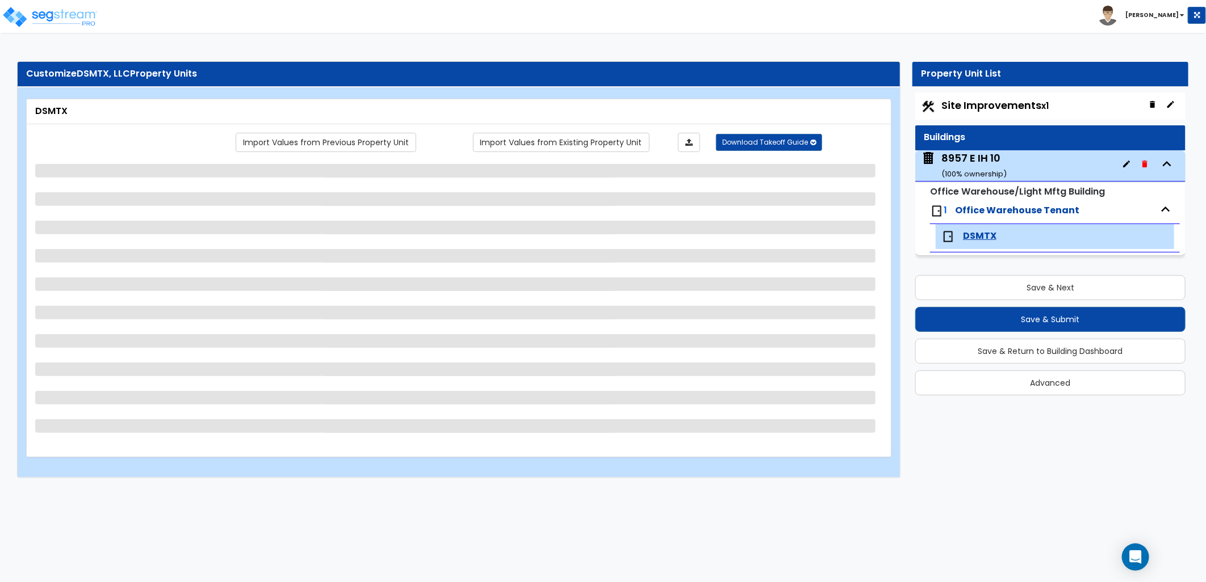
select select "1"
select select "3"
select select "1"
select select "2"
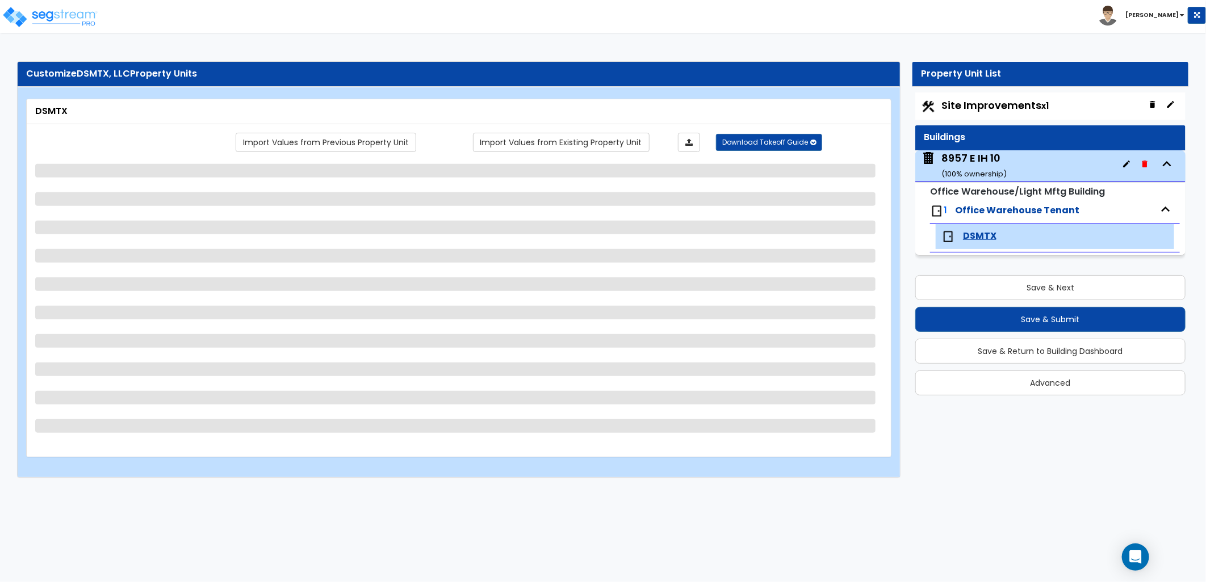
select select "2"
select select "4"
select select "5"
select select "1"
select select "2"
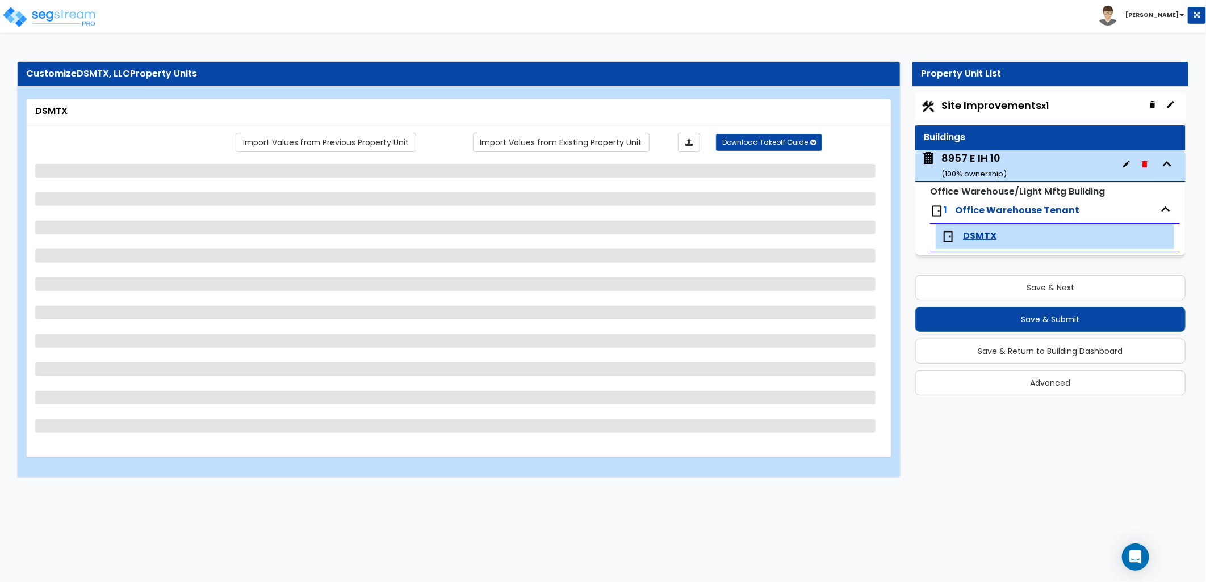
select select "3"
select select "2"
select select "1"
select select "3"
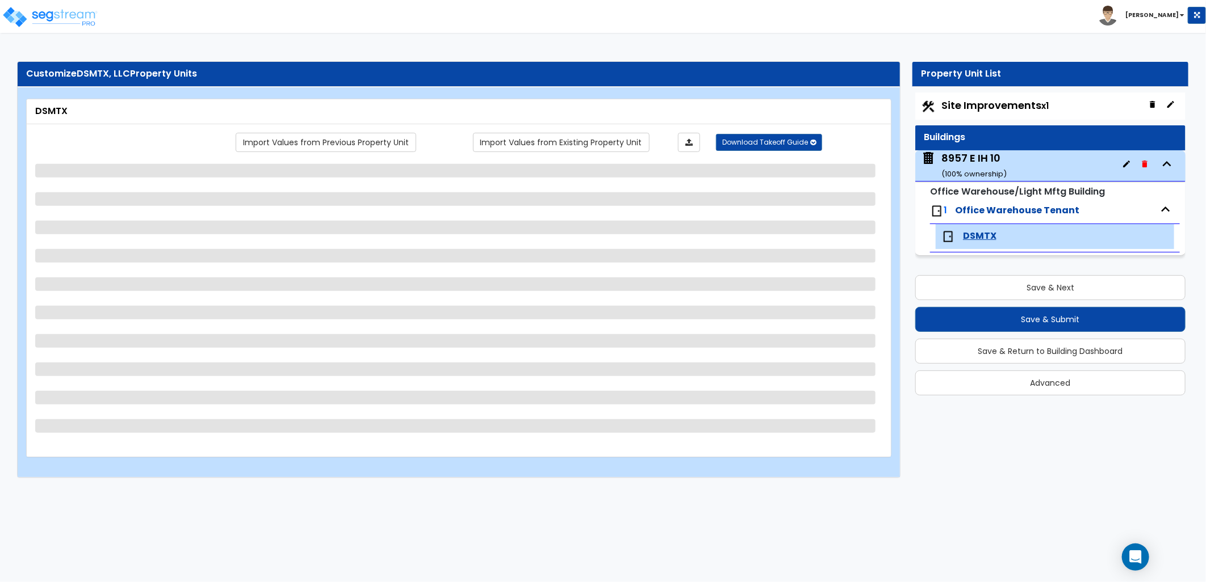
select select "2"
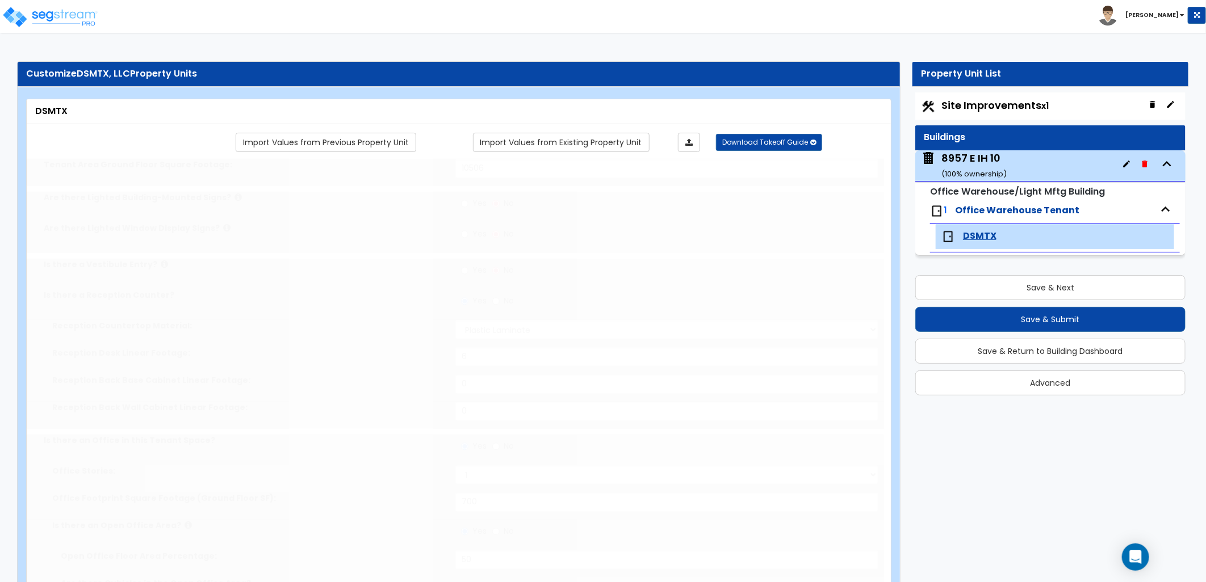
select select "2"
type input "1"
radio input "true"
type input "1"
type input "200"
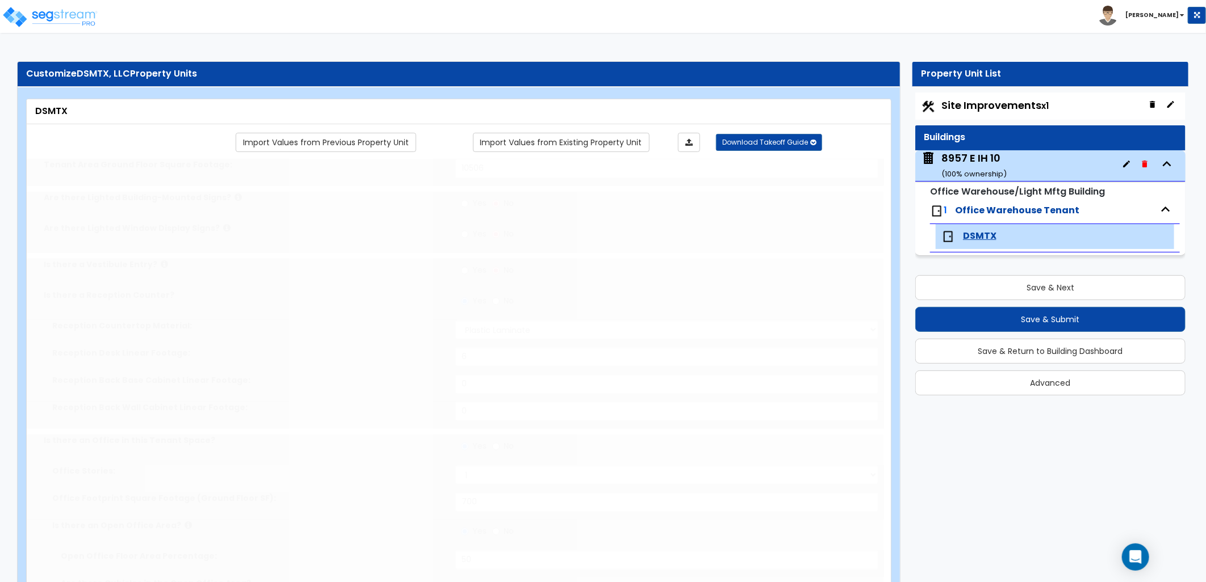
select select "1"
type input "6"
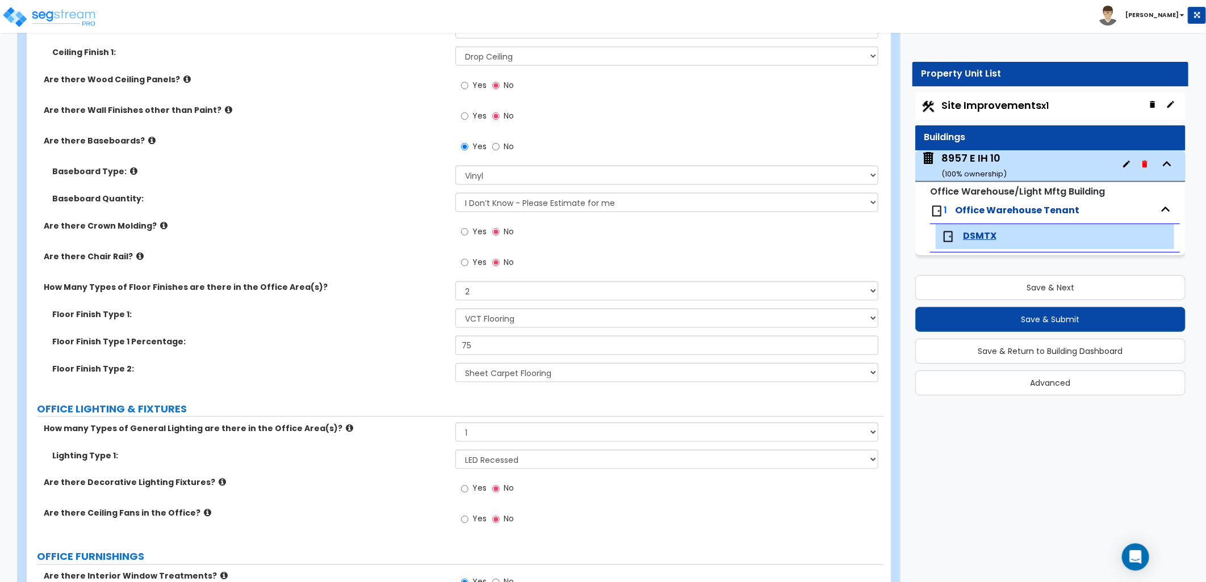
scroll to position [946, 0]
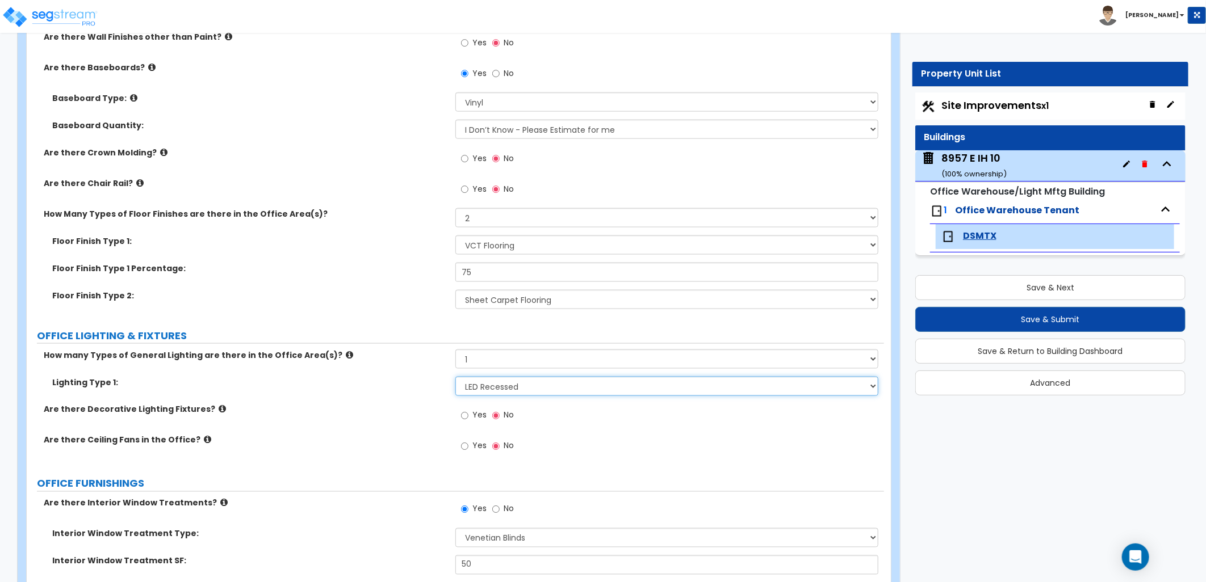
click at [504, 386] on select "Please Choose One LED Surface-Mounted LED Recessed Fluorescent Surface-Mounted …" at bounding box center [666, 386] width 423 height 19
click at [455, 377] on select "Please Choose One LED Surface-Mounted LED Recessed Fluorescent Surface-Mounted …" at bounding box center [666, 386] width 423 height 19
click at [396, 451] on div "Are there Ceiling Fans in the Office? Yes No" at bounding box center [455, 450] width 857 height 31
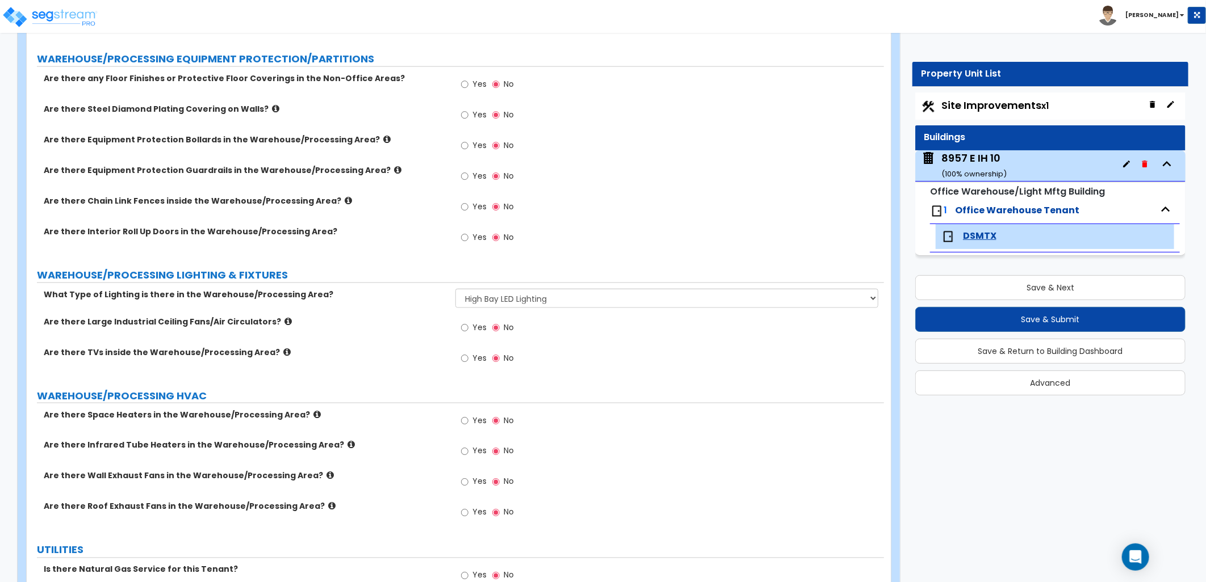
scroll to position [3721, 0]
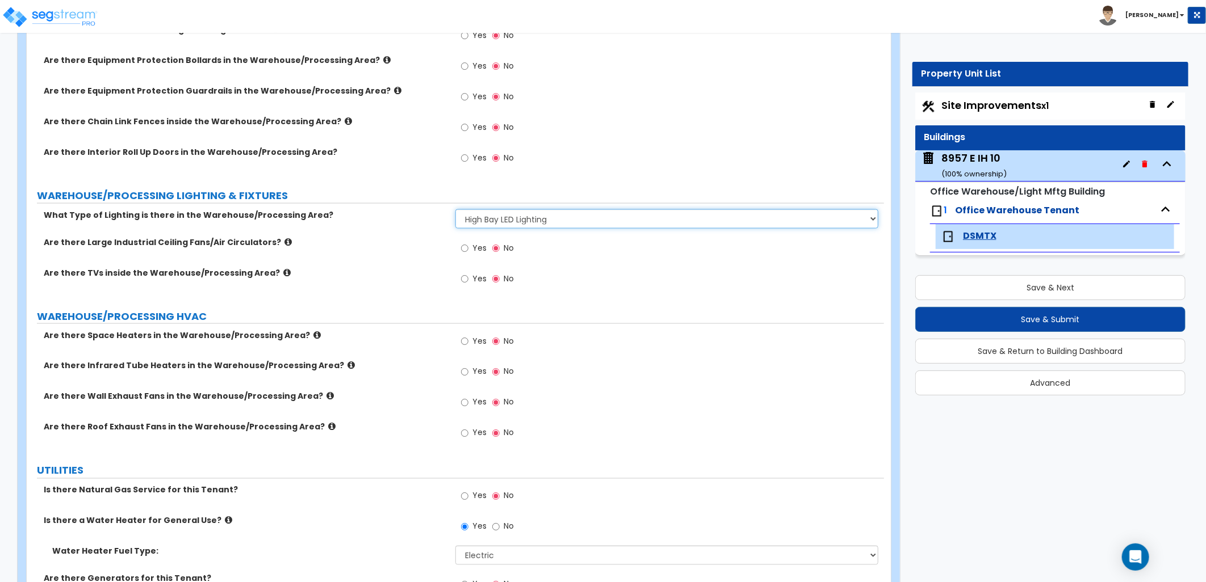
click at [541, 209] on select "Please Choose One High Bay Round Fixtures High Bay Fluorescent Tube Lighting Hi…" at bounding box center [666, 218] width 423 height 19
click at [455, 209] on select "Please Choose One High Bay Round Fixtures High Bay Fluorescent Tube Lighting Hi…" at bounding box center [666, 218] width 423 height 19
click at [603, 314] on label "WAREHOUSE/PROCESSING HVAC" at bounding box center [460, 316] width 847 height 15
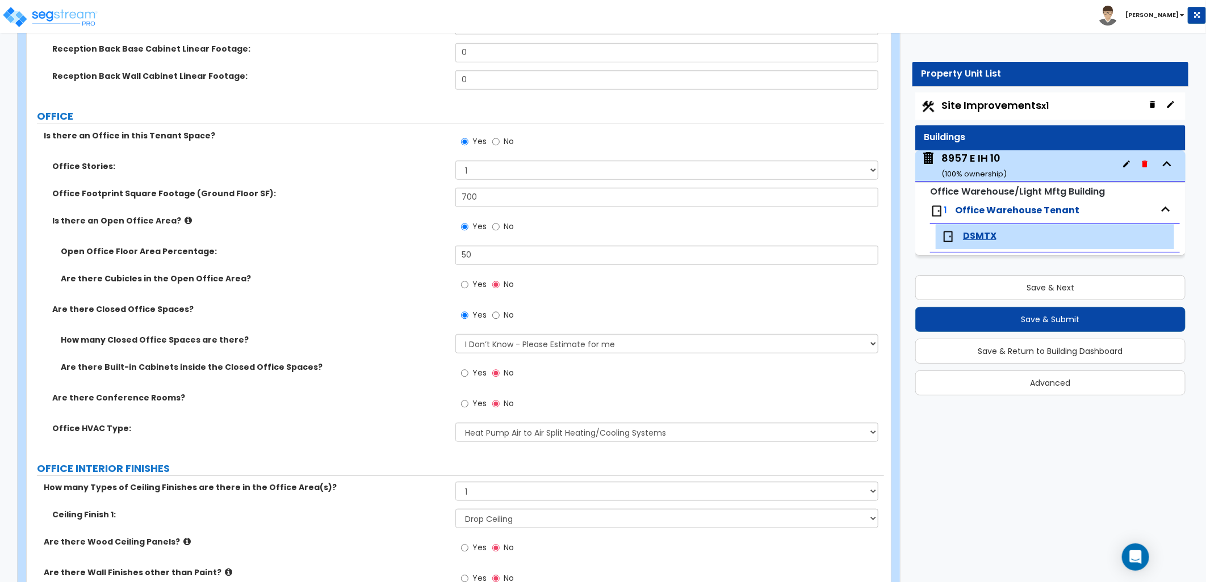
scroll to position [378, 0]
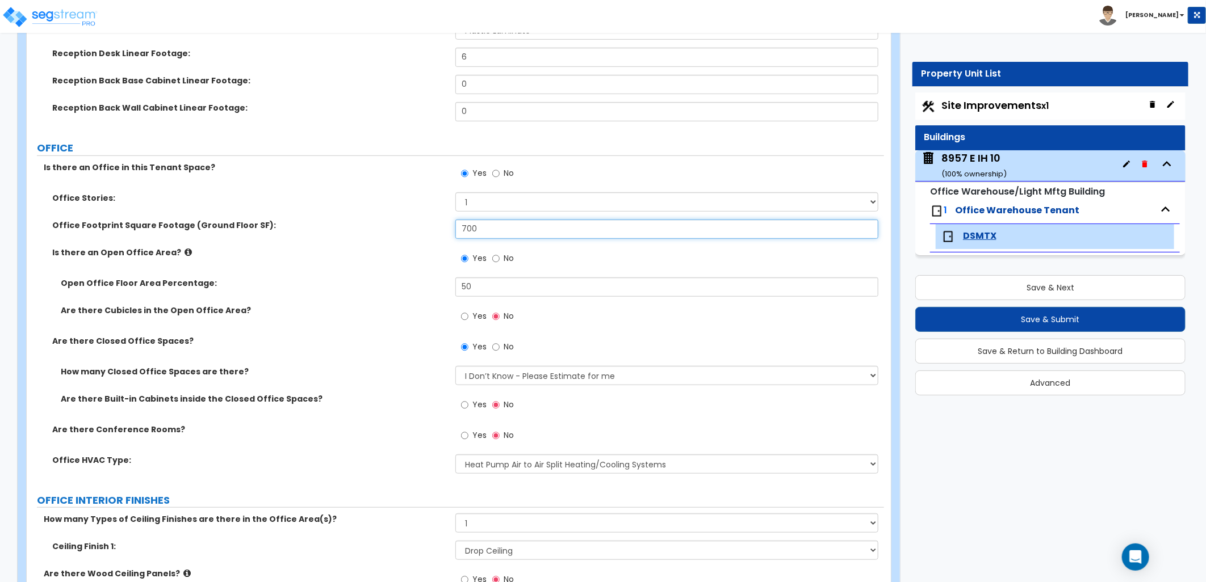
drag, startPoint x: 485, startPoint y: 230, endPoint x: 397, endPoint y: 241, distance: 88.1
click at [397, 241] on div "Office Footprint Square Footage (Ground Floor SF): 700" at bounding box center [455, 233] width 857 height 27
click at [403, 241] on div "Office Footprint Square Footage (Ground Floor SF): 1,697" at bounding box center [455, 233] width 857 height 27
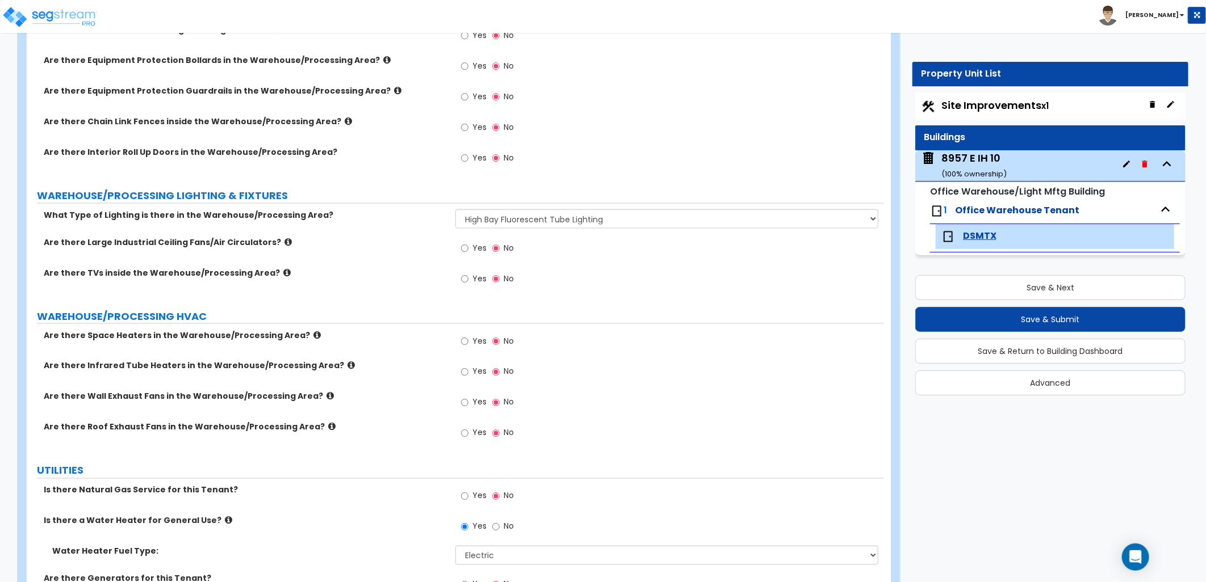
scroll to position [3785, 0]
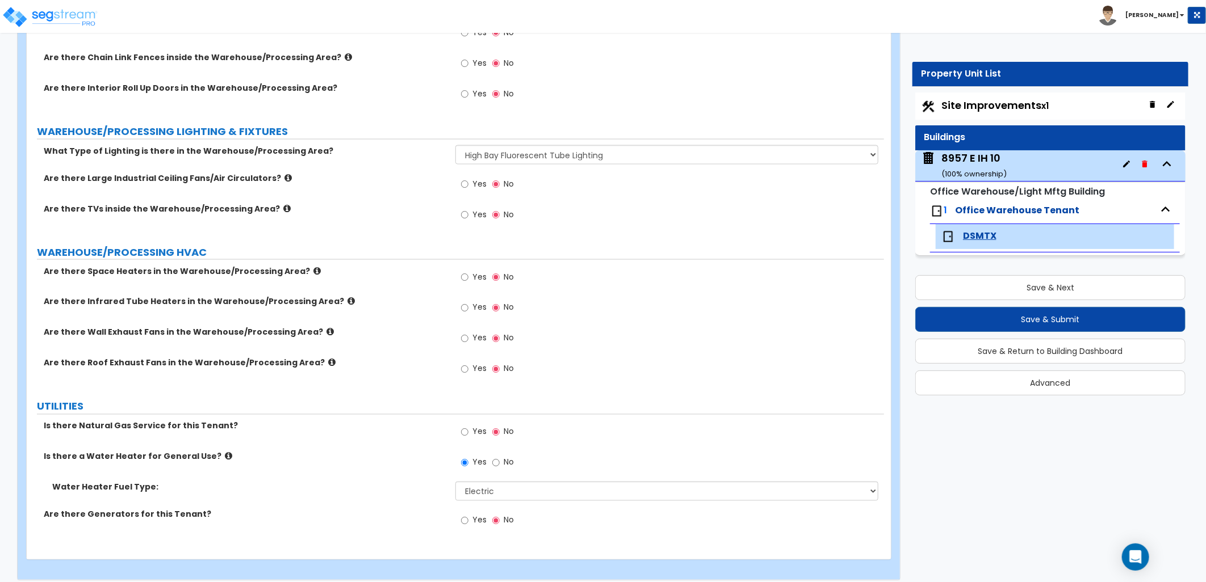
click at [976, 104] on span "Site Improvements x1" at bounding box center [994, 105] width 107 height 14
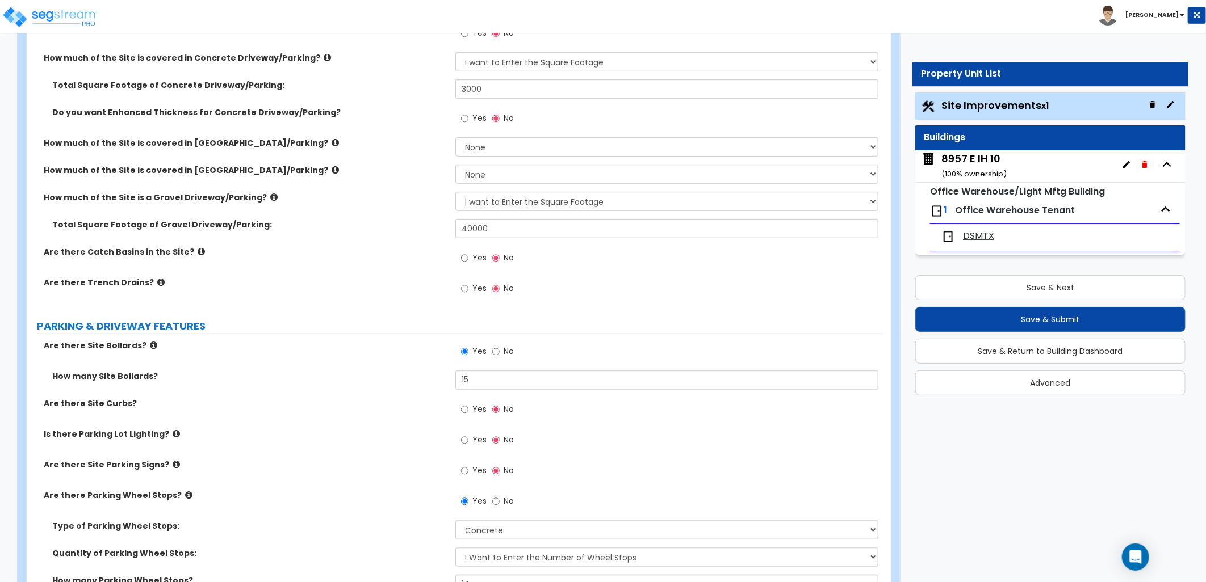
scroll to position [378, 0]
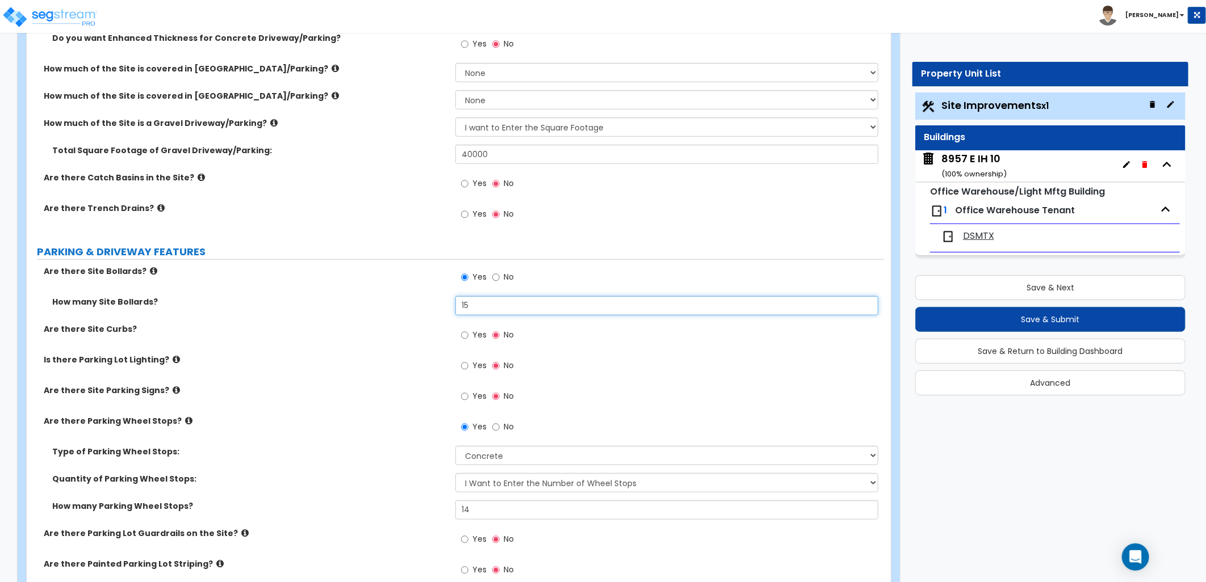
drag, startPoint x: 439, startPoint y: 307, endPoint x: 392, endPoint y: 305, distance: 47.7
click at [389, 304] on div "How many Site Bollards? 15" at bounding box center [455, 309] width 857 height 27
click at [985, 234] on span "DSMTX" at bounding box center [978, 236] width 31 height 13
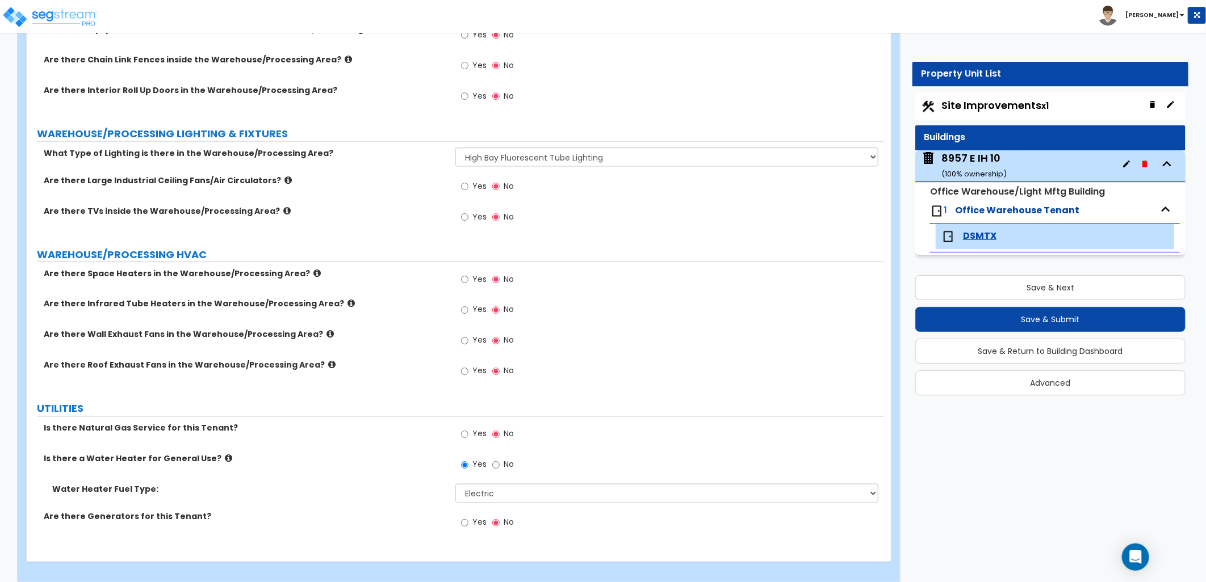
scroll to position [3785, 0]
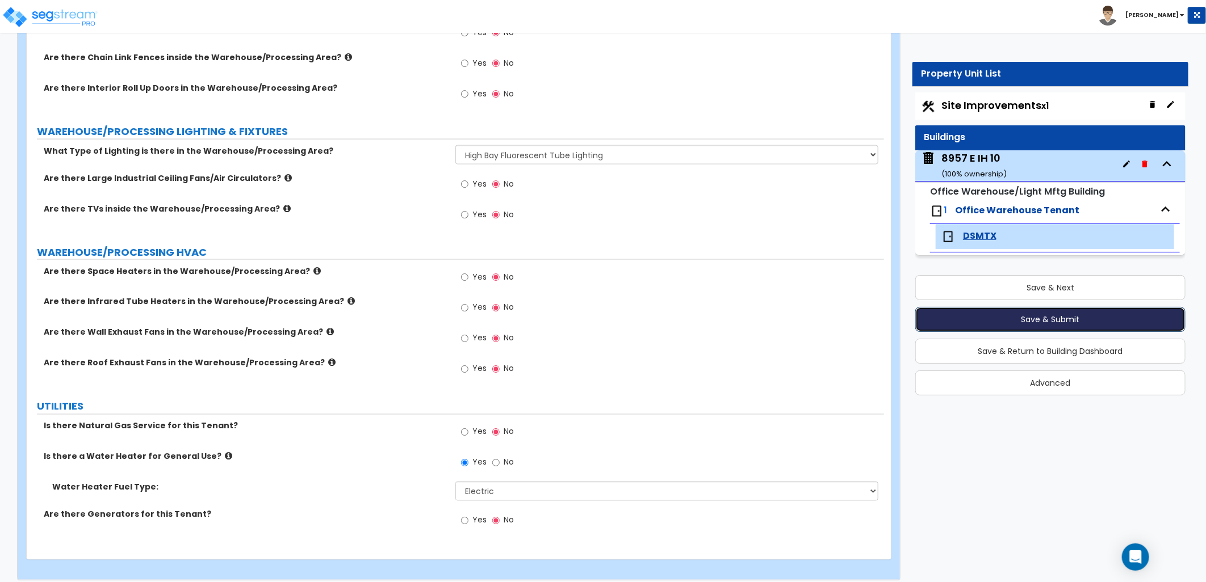
click at [1053, 321] on button "Save & Submit" at bounding box center [1050, 319] width 270 height 25
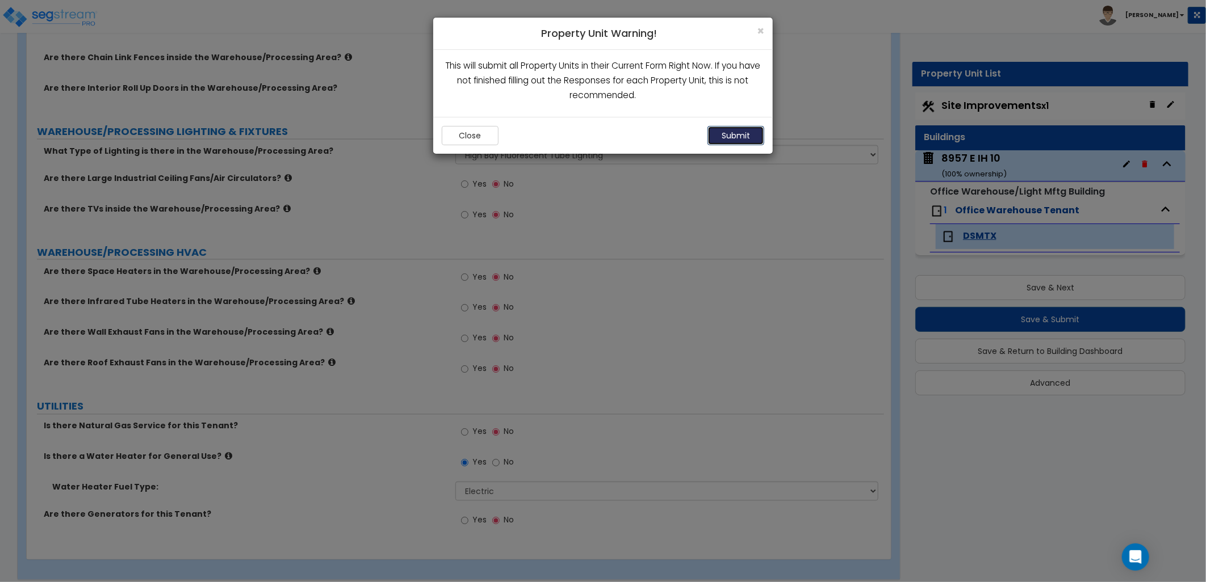
click at [738, 140] on button "Submit" at bounding box center [735, 135] width 57 height 19
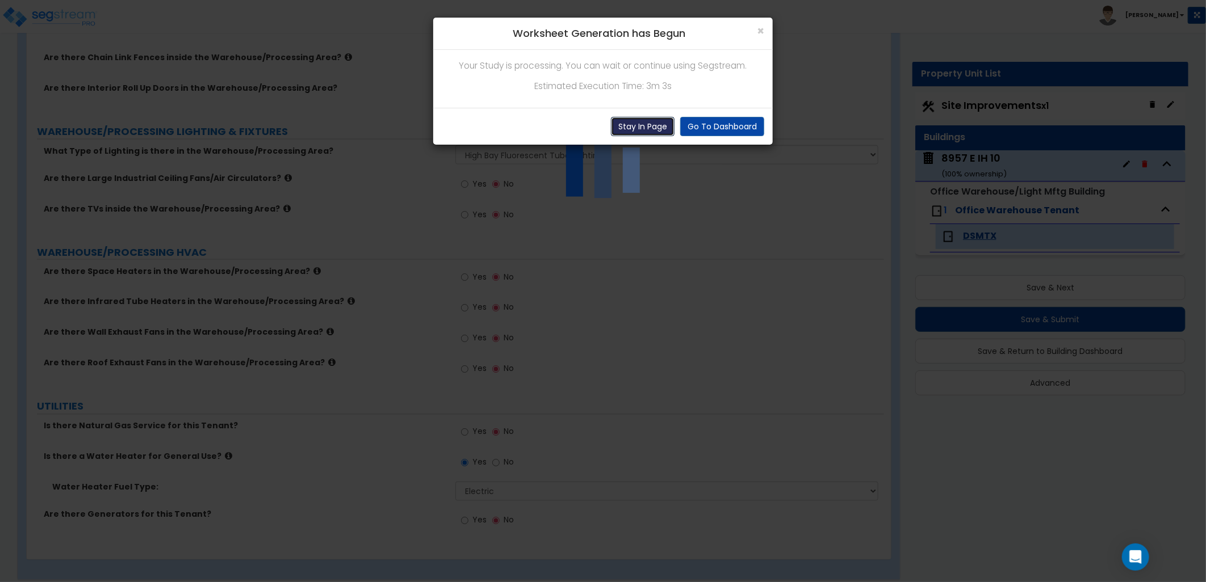
click at [642, 121] on button "Stay In Page" at bounding box center [643, 126] width 64 height 19
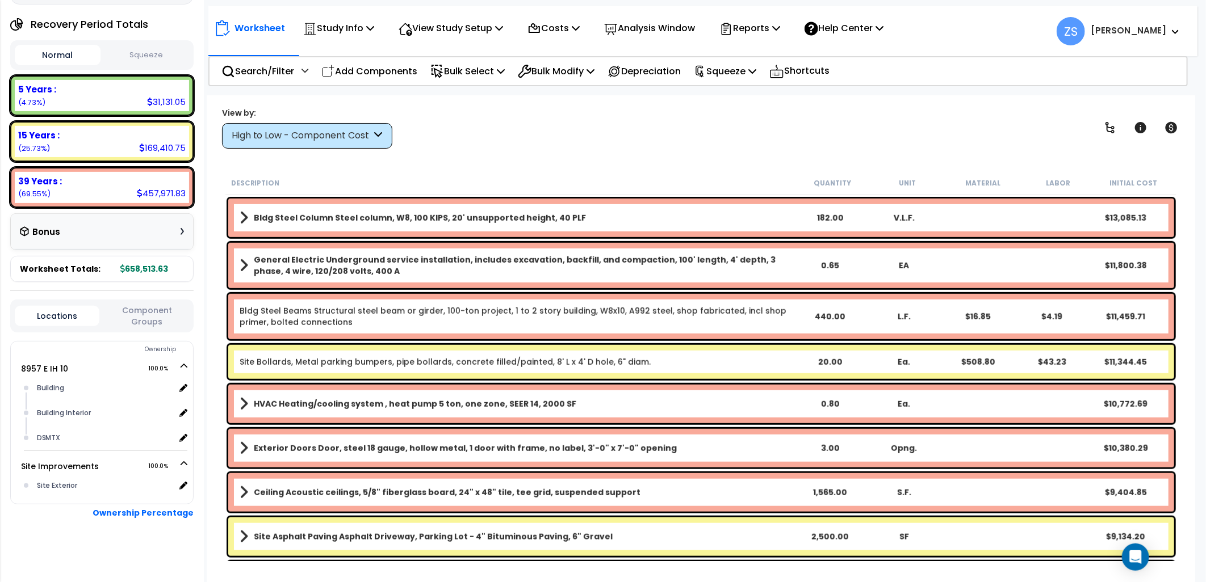
scroll to position [378, 0]
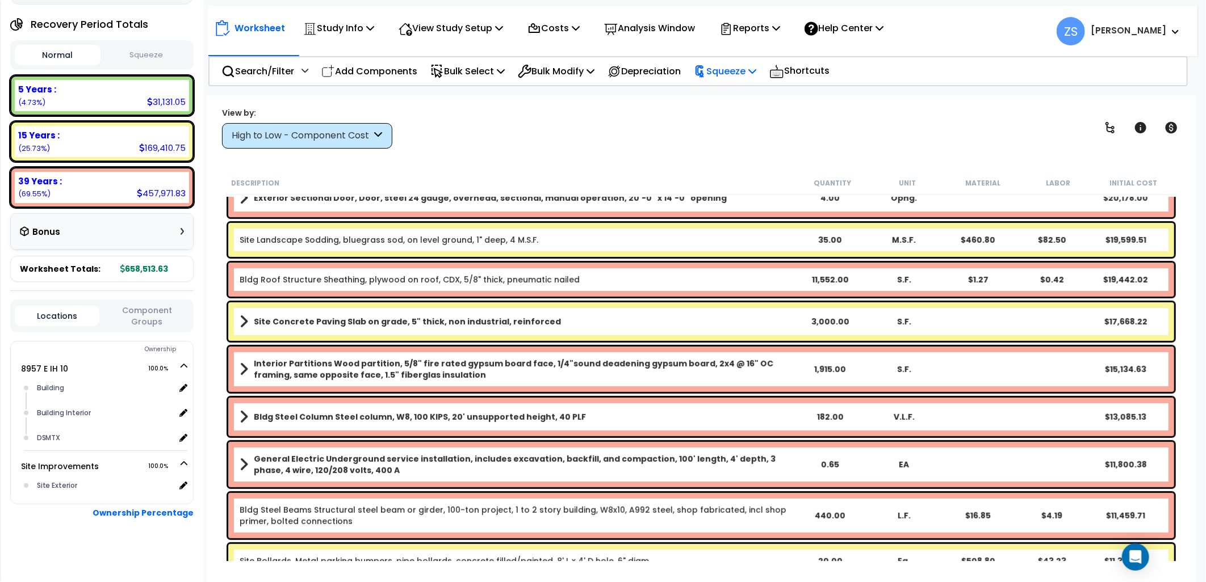
click at [756, 71] on icon at bounding box center [752, 70] width 8 height 9
click at [752, 91] on link "Squeeze" at bounding box center [744, 96] width 112 height 23
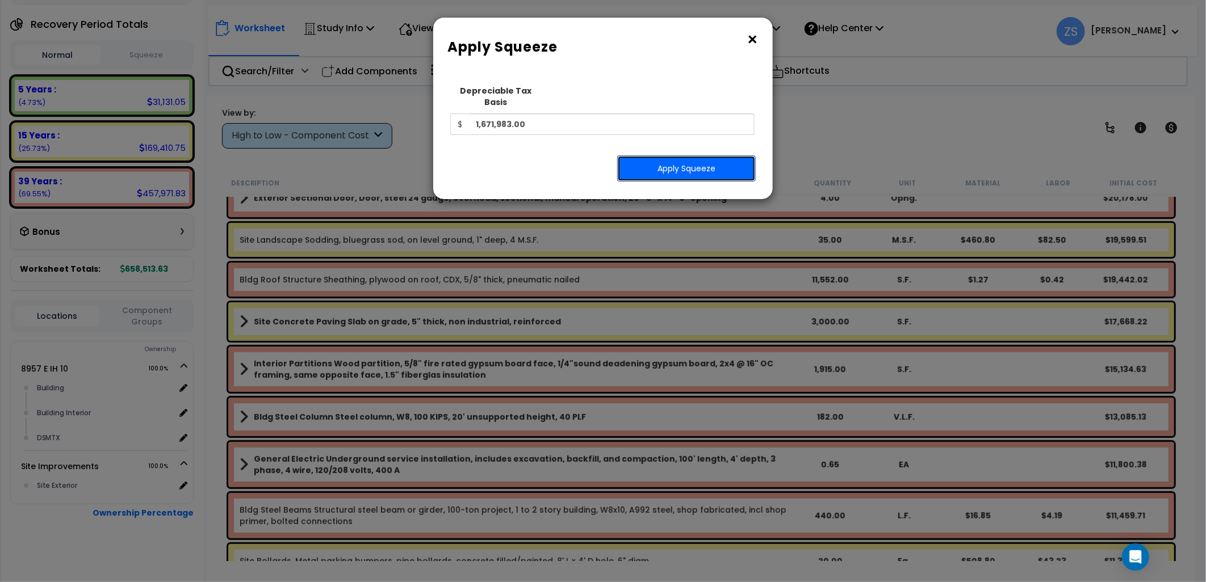
click at [691, 156] on button "Apply Squeeze" at bounding box center [686, 169] width 138 height 26
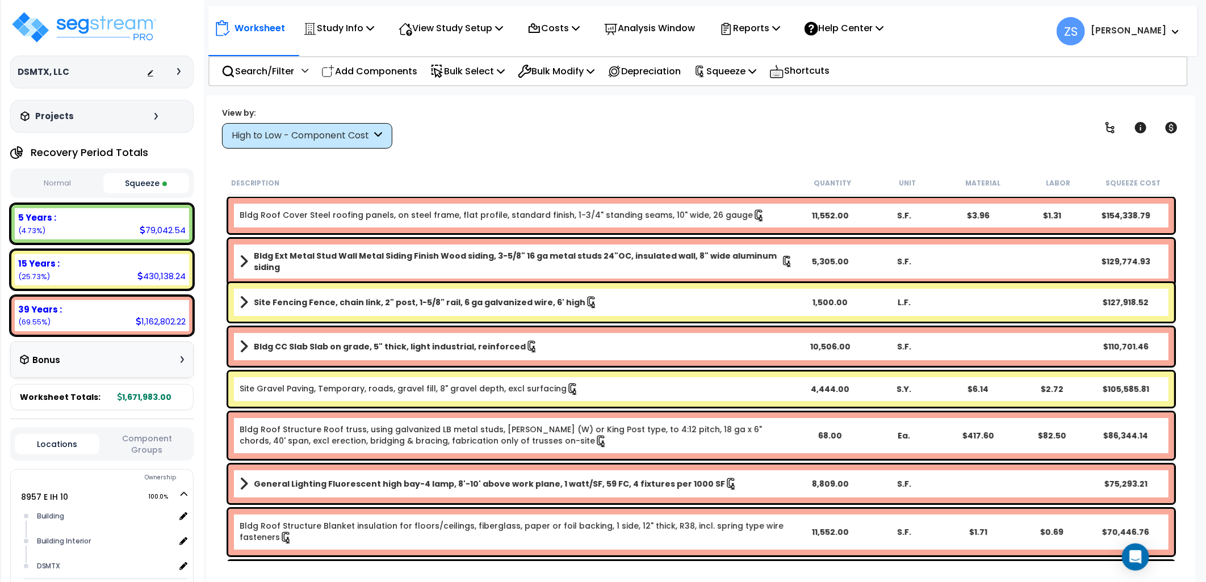
click at [929, 68] on div "Search/Filter Additional Search / Filter Add Components Bulk Select Select By..…" at bounding box center [697, 71] width 979 height 30
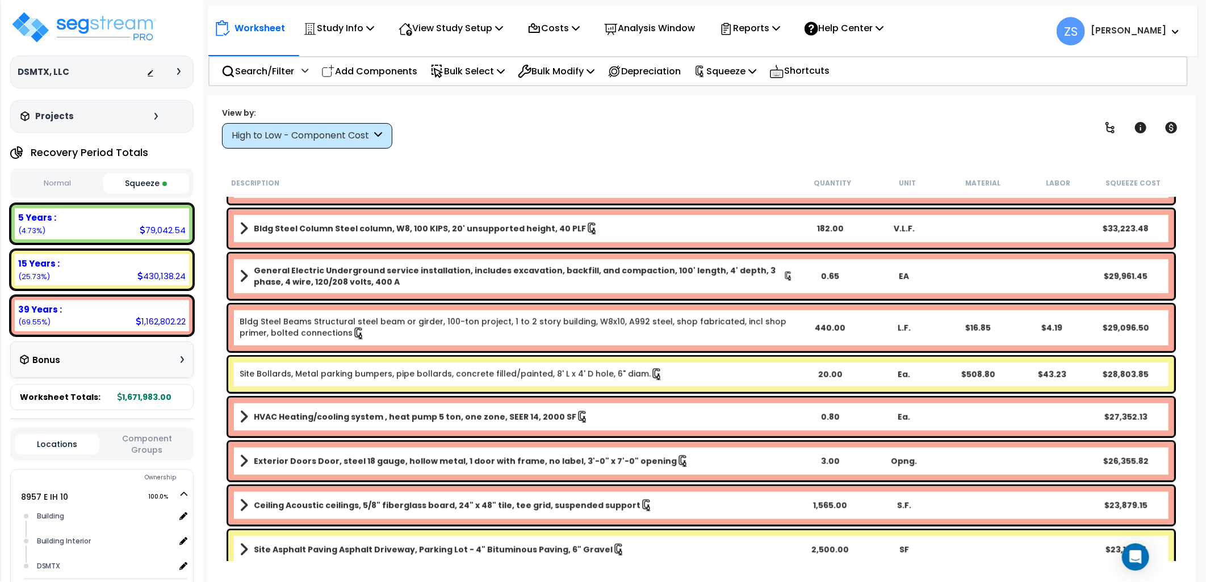
scroll to position [694, 0]
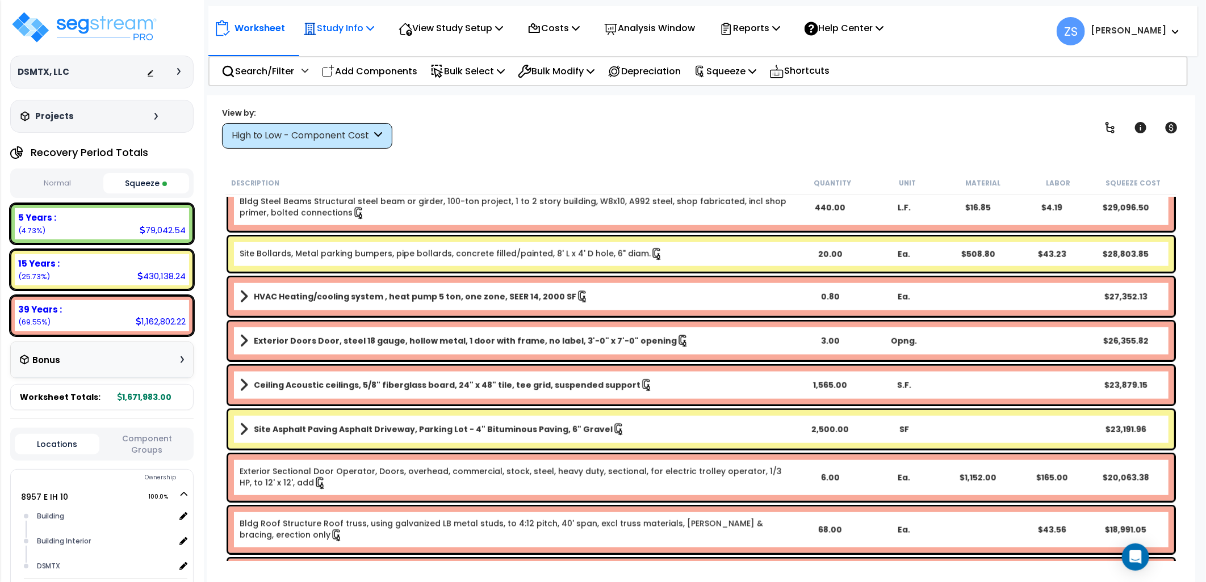
click at [374, 24] on icon at bounding box center [370, 27] width 8 height 9
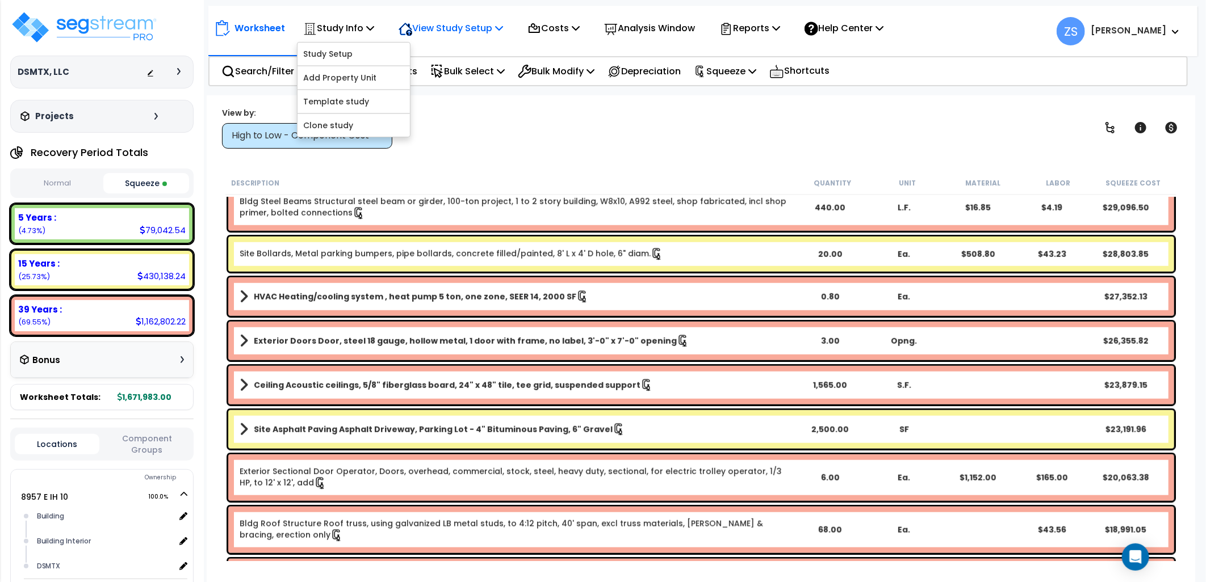
click at [503, 30] on icon at bounding box center [499, 27] width 8 height 9
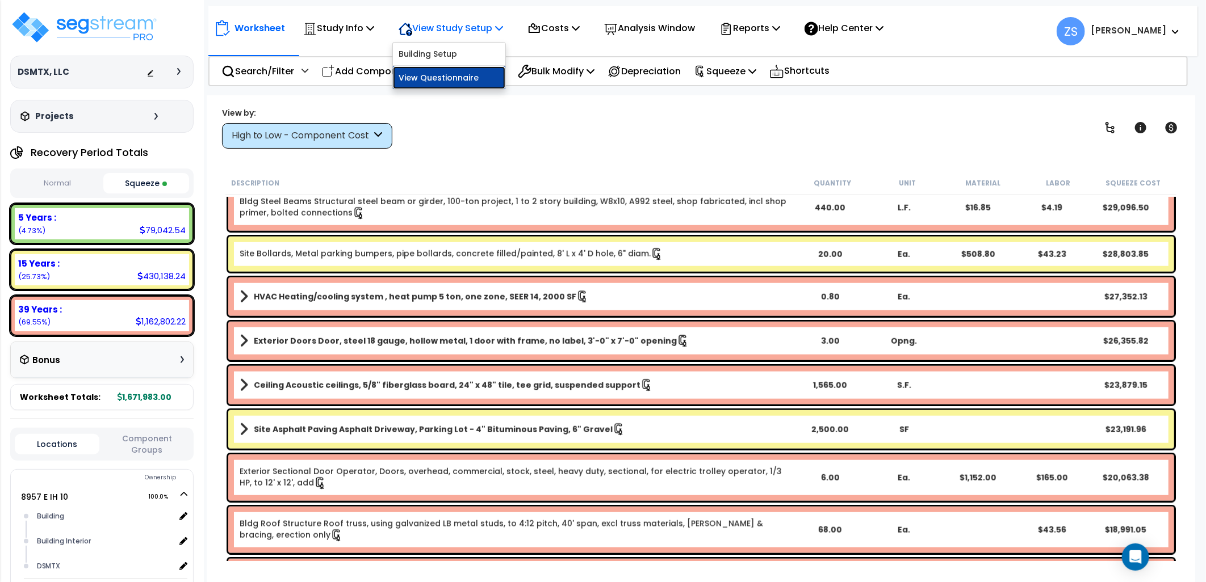
click at [485, 77] on link "View Questionnaire" at bounding box center [449, 77] width 112 height 23
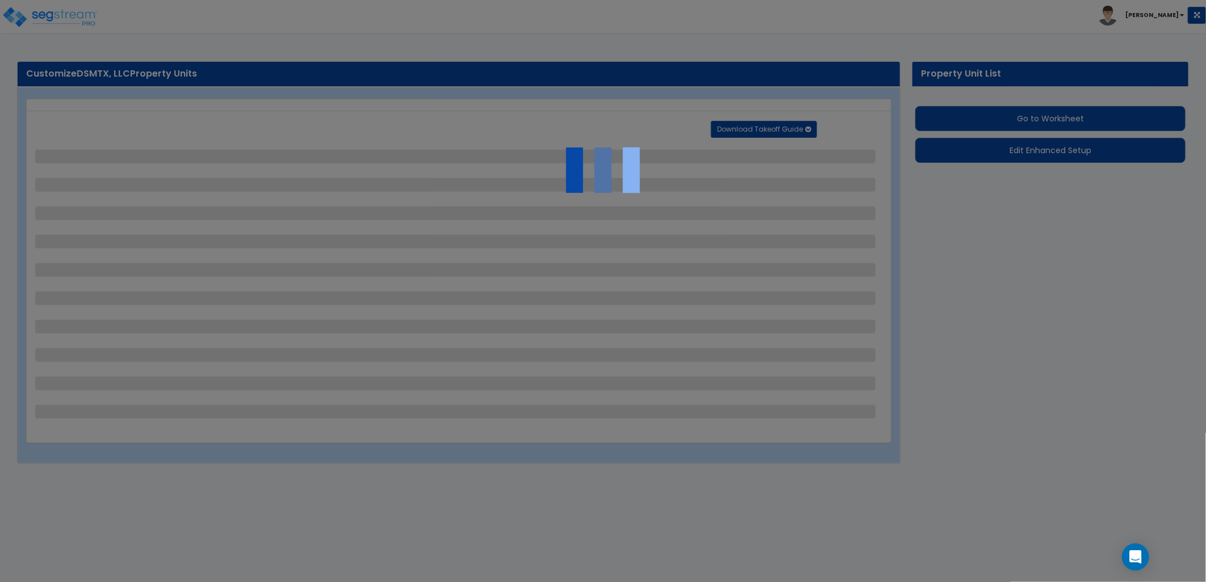
select select "2"
select select "1"
select select "2"
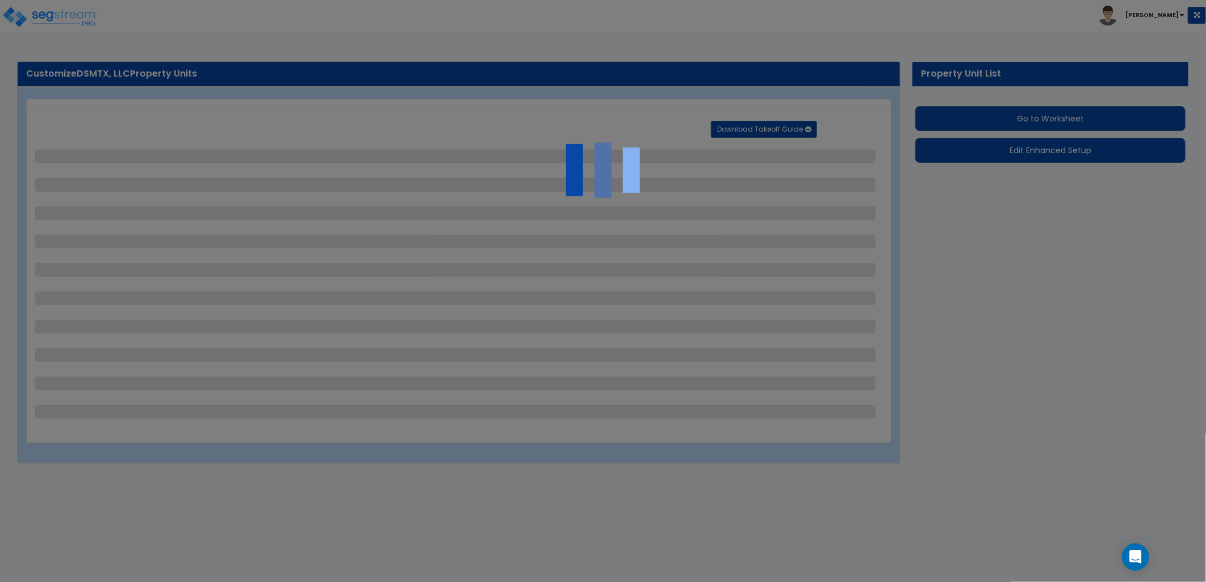
select select "1"
select select "4"
select select "1"
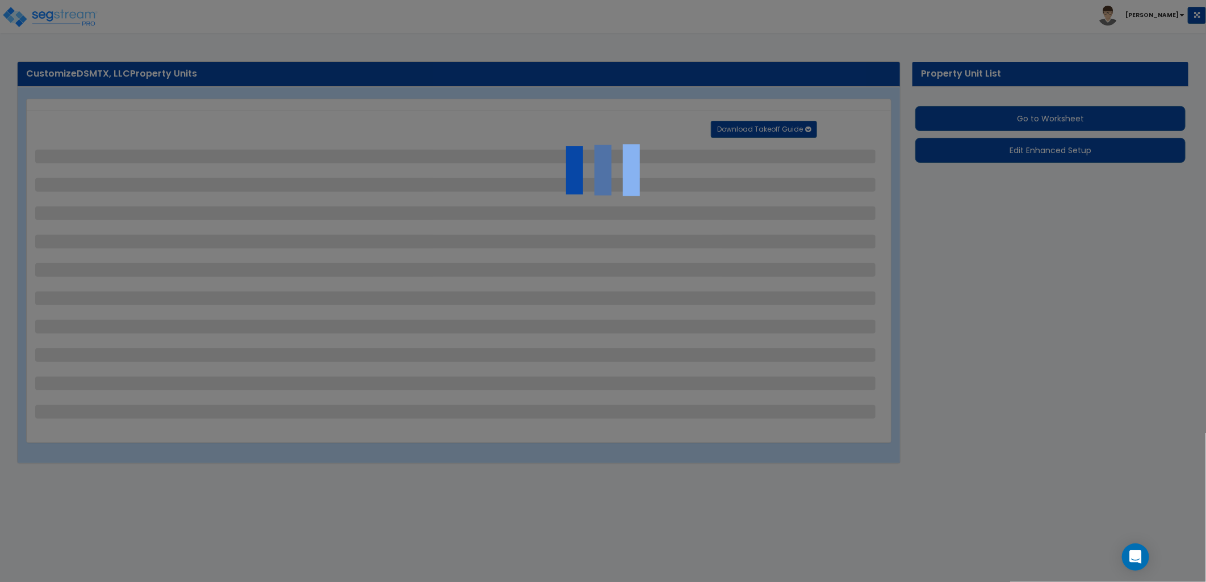
select select "3"
select select "2"
select select "1"
select select "2"
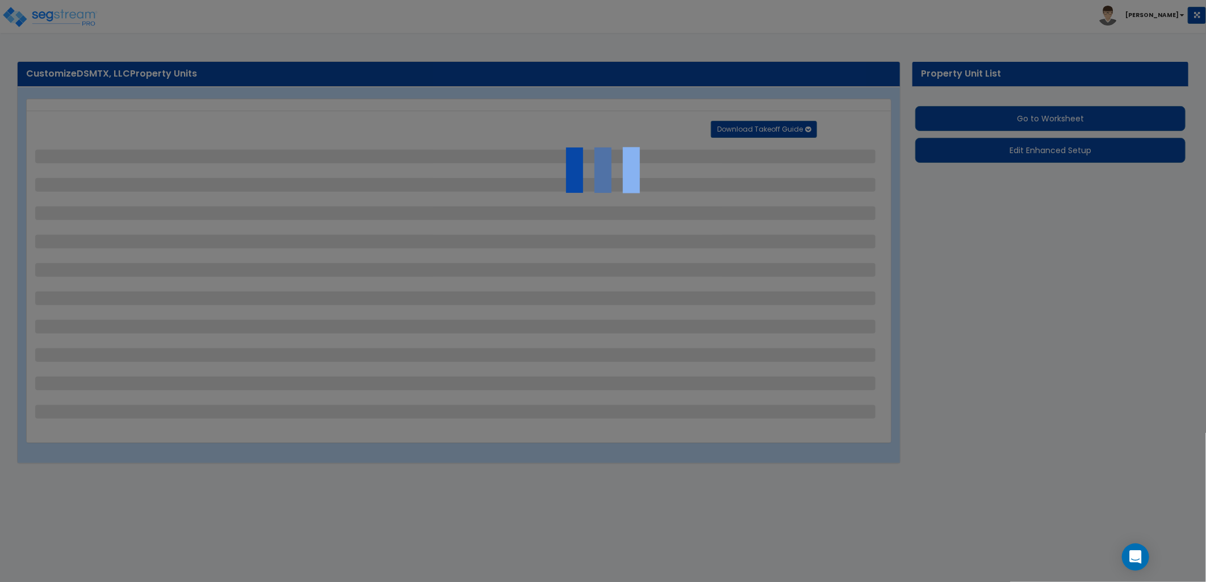
select select "1"
select select "2"
select select "1"
select select "4"
select select "1"
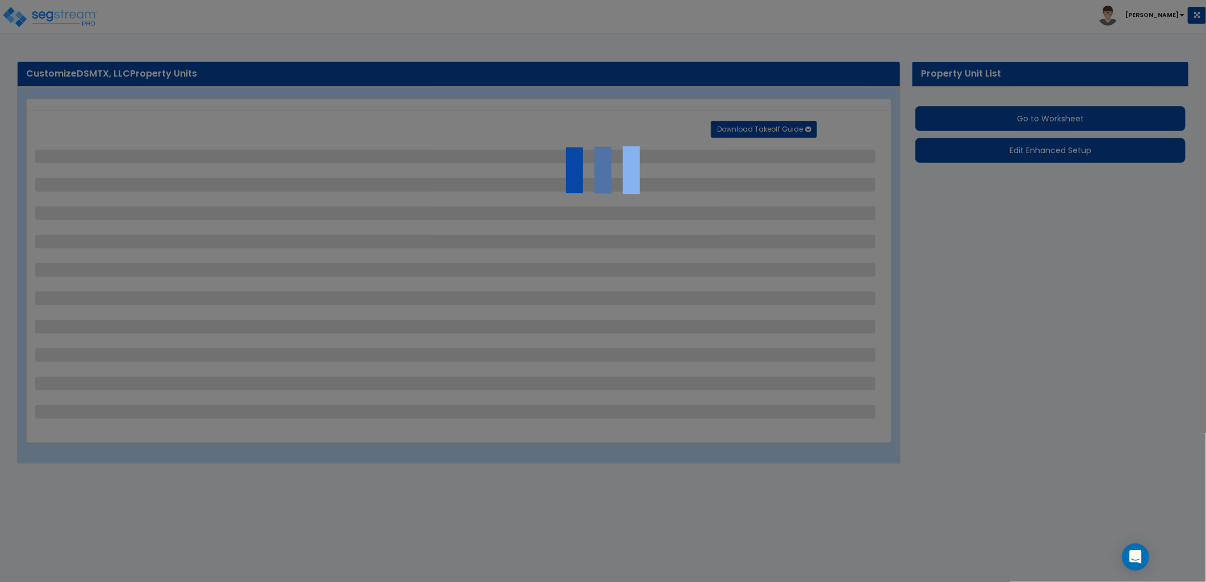
select select "2"
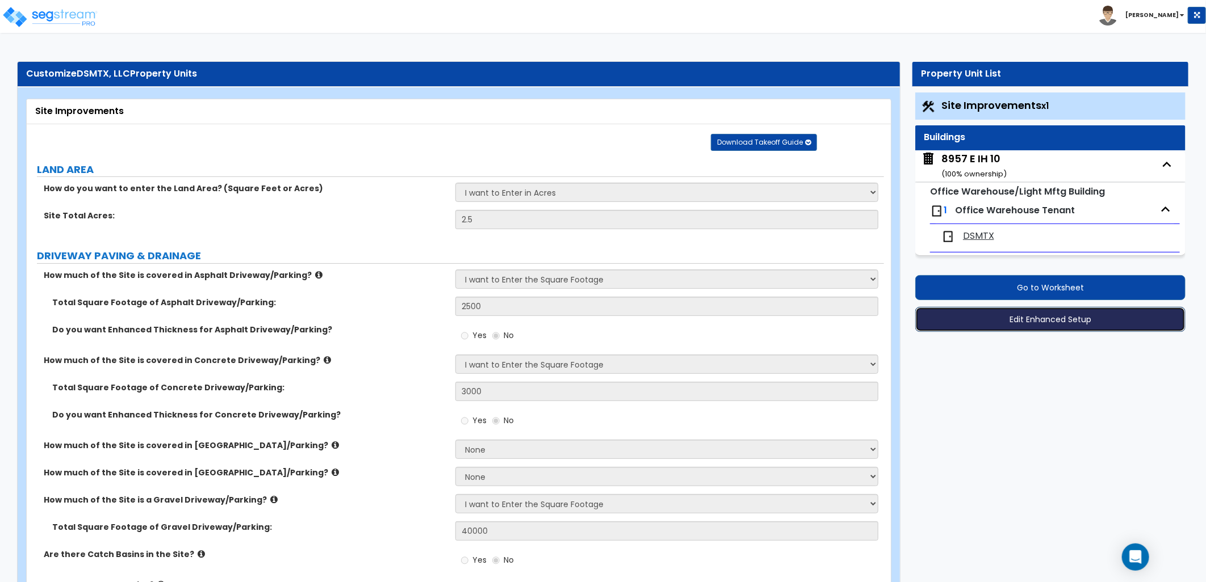
click at [1011, 326] on button "Edit Enhanced Setup" at bounding box center [1050, 319] width 270 height 25
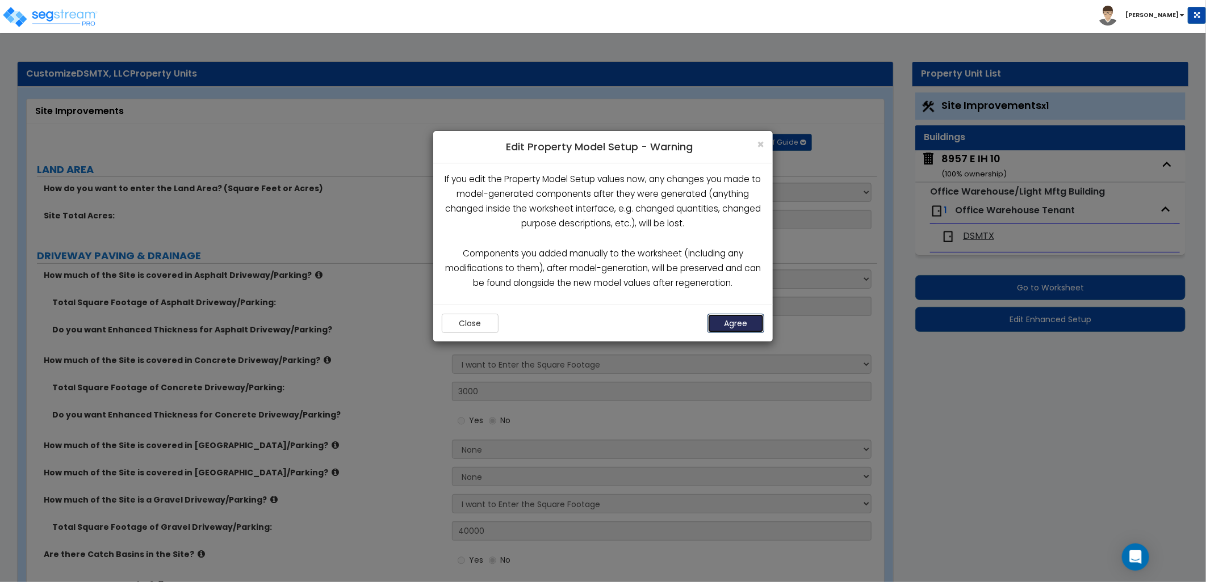
click at [728, 317] on button "Agree" at bounding box center [735, 323] width 57 height 19
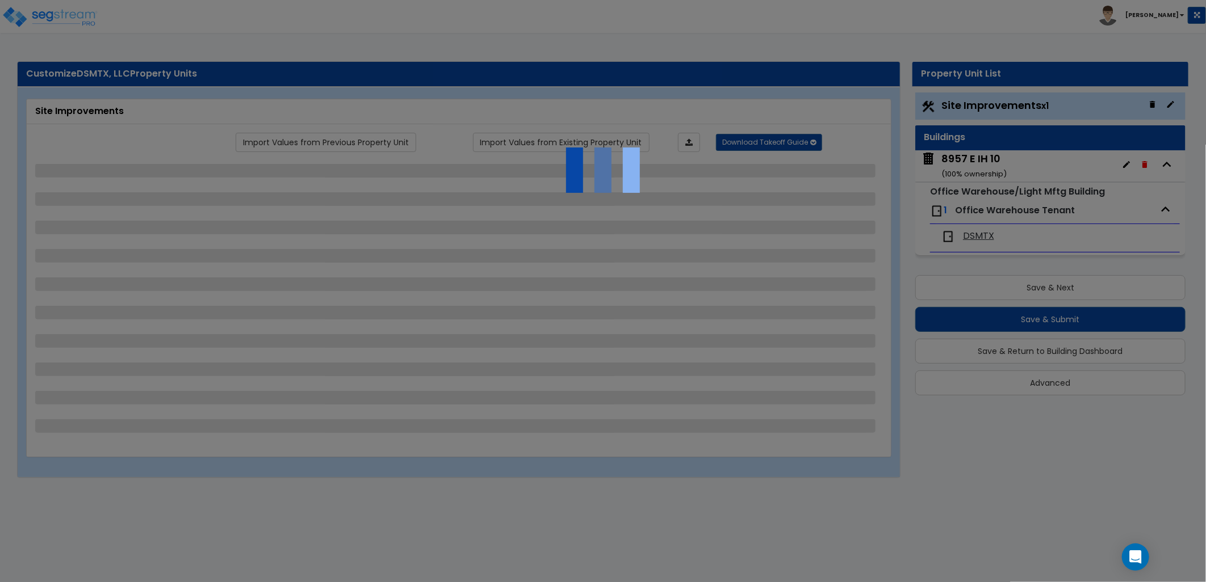
select select "2"
select select "1"
select select "2"
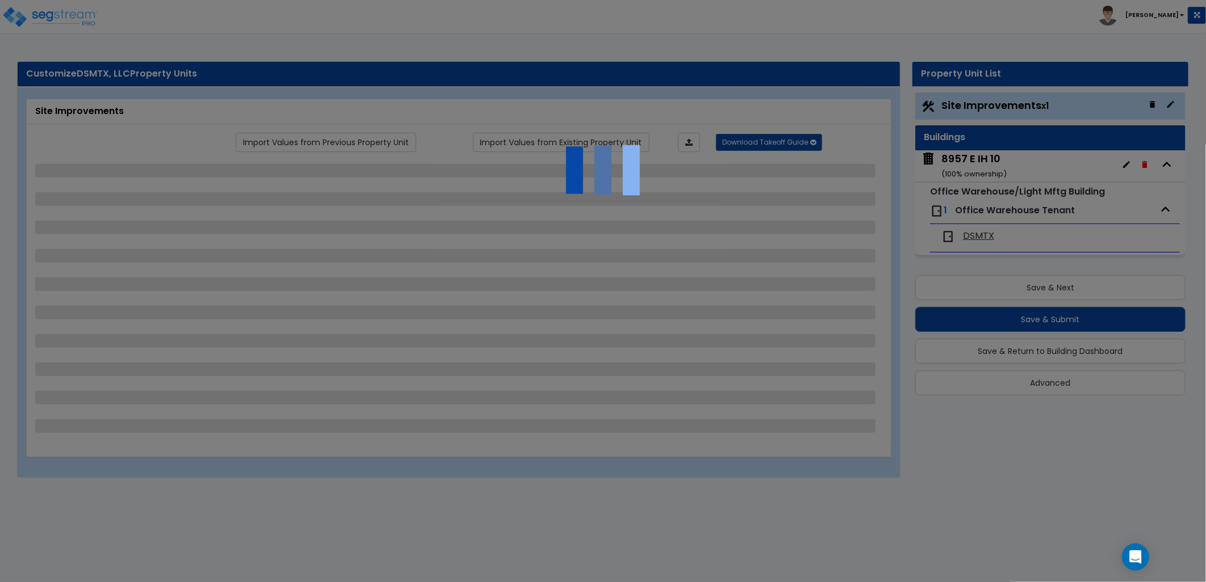
select select "1"
select select "4"
select select "1"
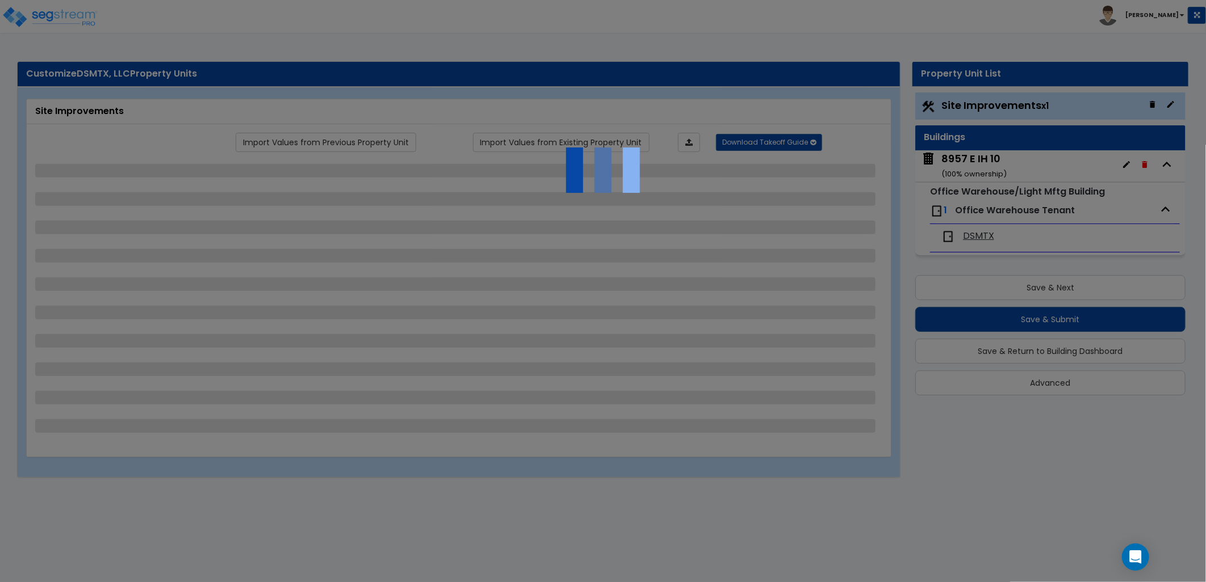
select select "3"
select select "2"
select select "1"
select select "2"
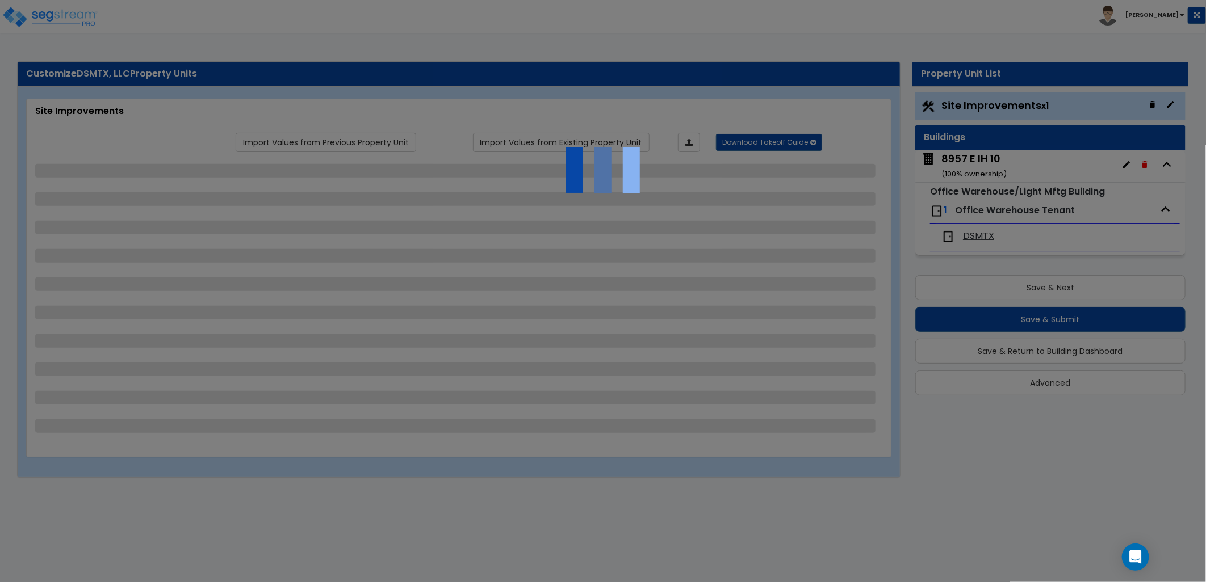
select select "1"
select select "2"
select select "1"
select select "4"
select select "1"
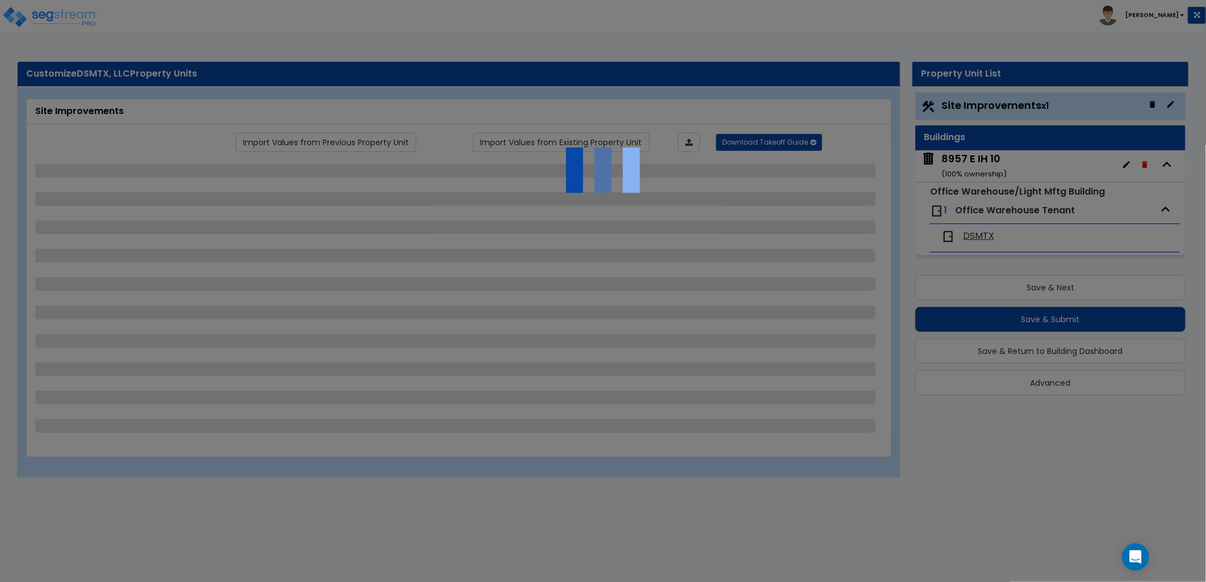
select select "2"
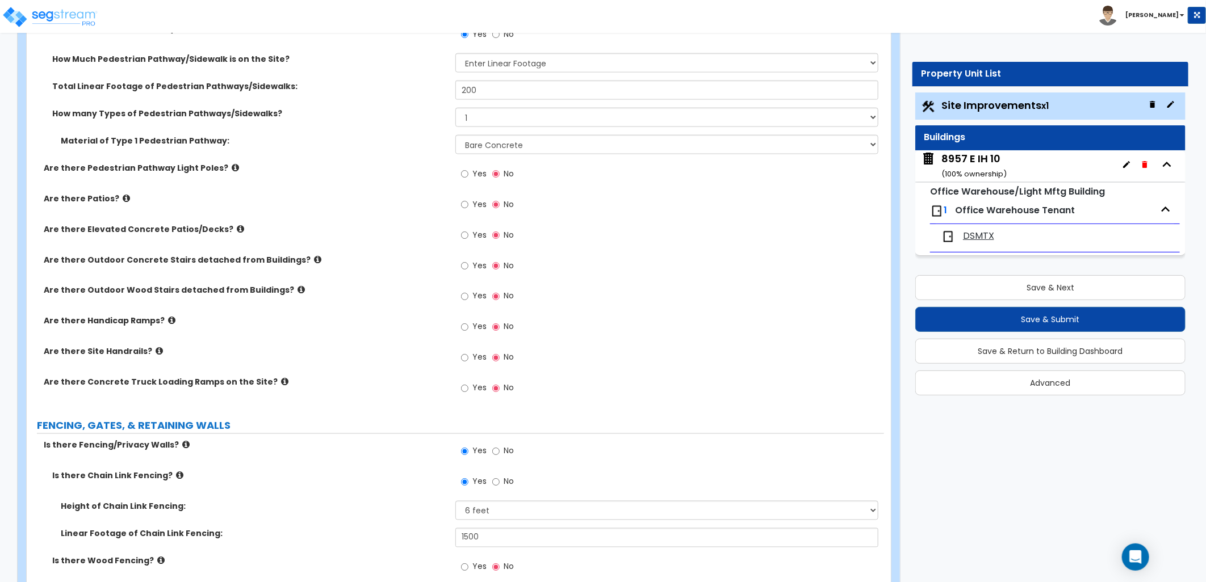
scroll to position [1198, 0]
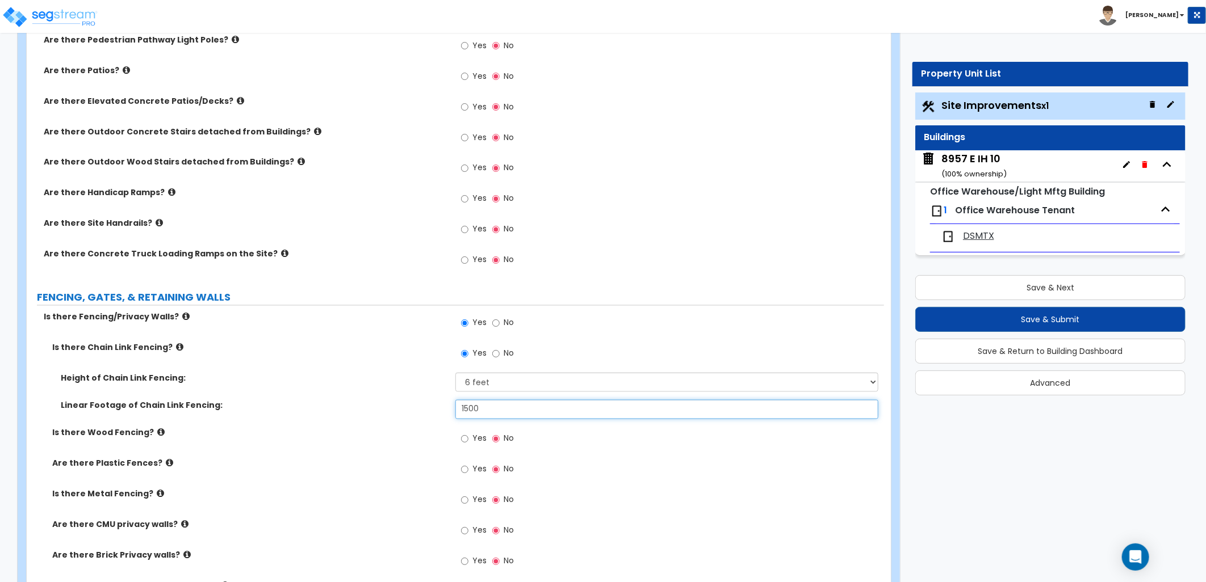
drag, startPoint x: 499, startPoint y: 413, endPoint x: 417, endPoint y: 412, distance: 82.9
click at [417, 412] on div "Linear Footage of Chain Link Fencing: 1500" at bounding box center [455, 413] width 857 height 27
click at [659, 430] on div "Yes No" at bounding box center [669, 442] width 429 height 31
click at [469, 410] on input "1,000" at bounding box center [666, 409] width 423 height 19
type input "1,200"
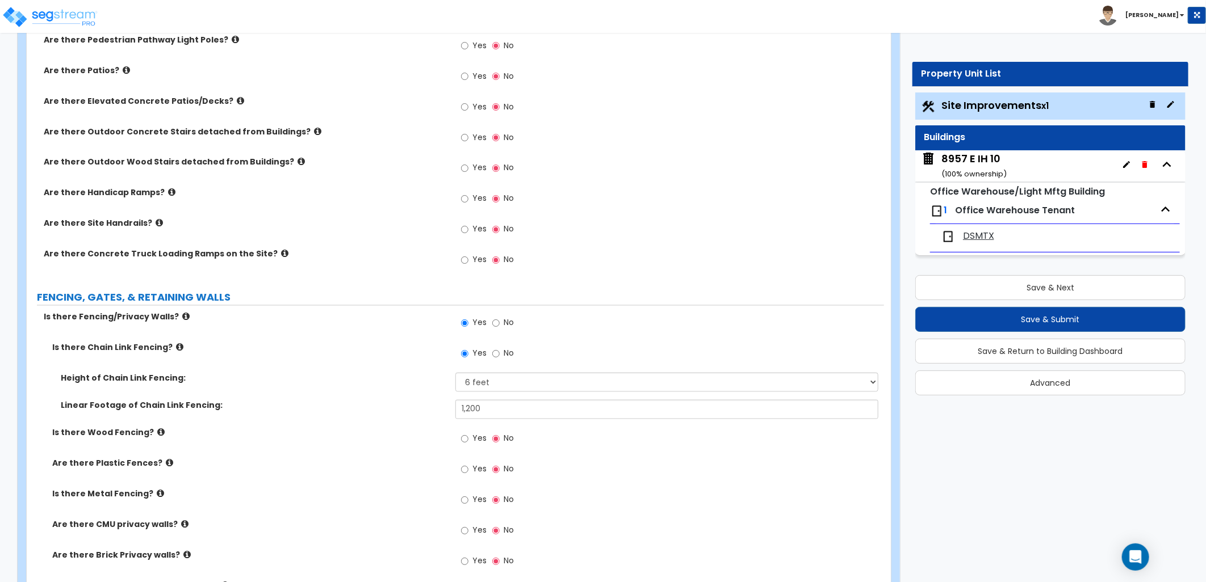
click at [620, 461] on div "Yes No" at bounding box center [669, 473] width 429 height 31
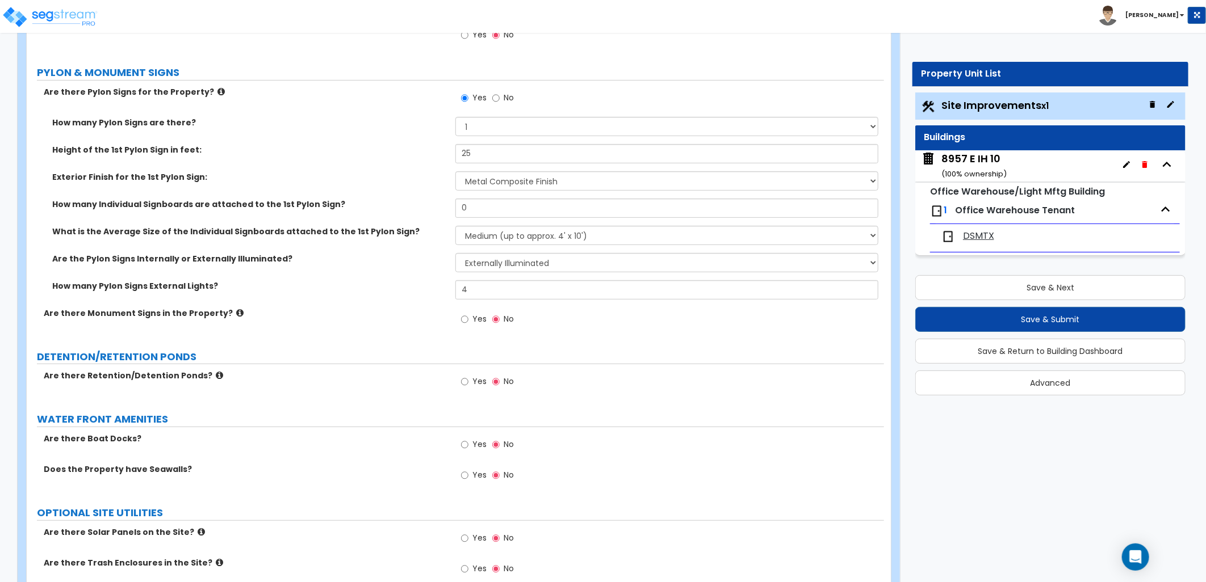
scroll to position [3019, 0]
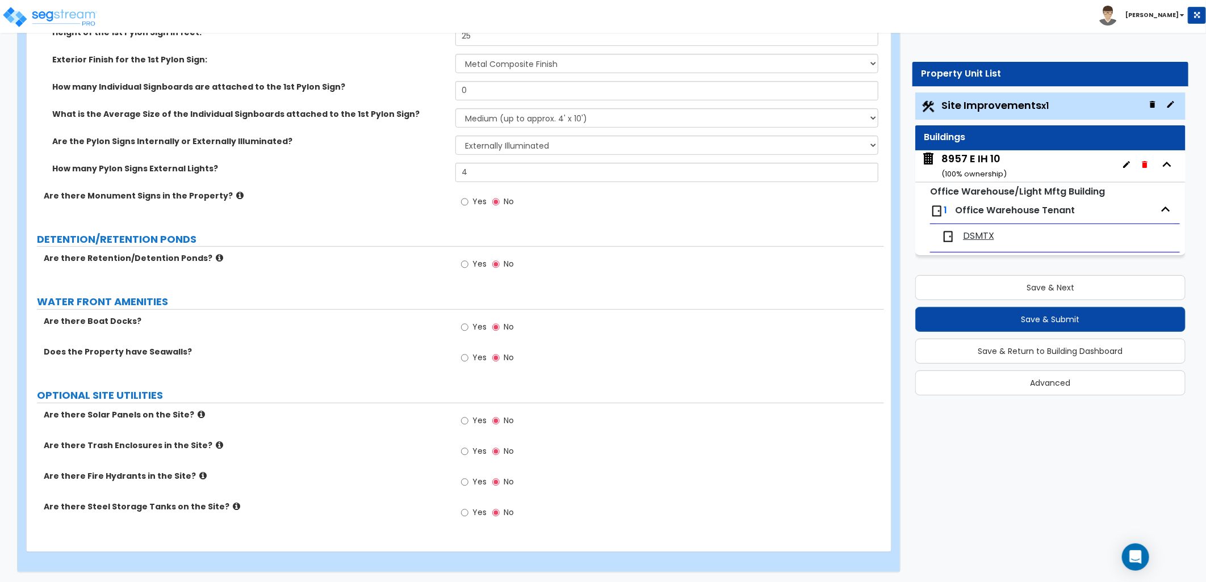
click at [976, 163] on div "8957 E IH 10 ( 100 % ownership)" at bounding box center [973, 166] width 65 height 29
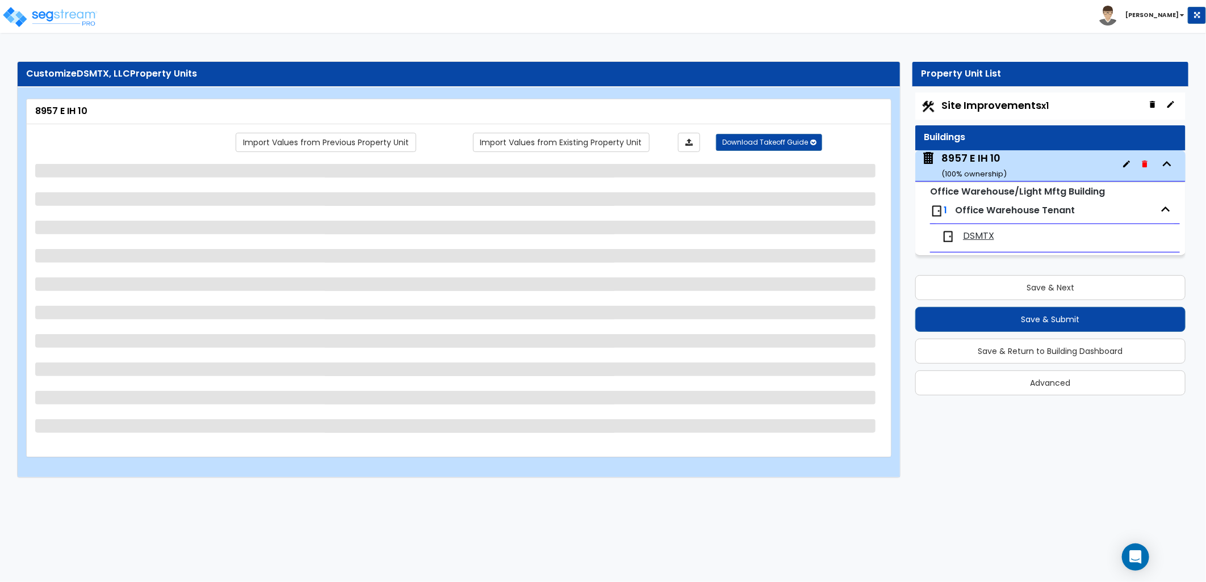
scroll to position [0, 0]
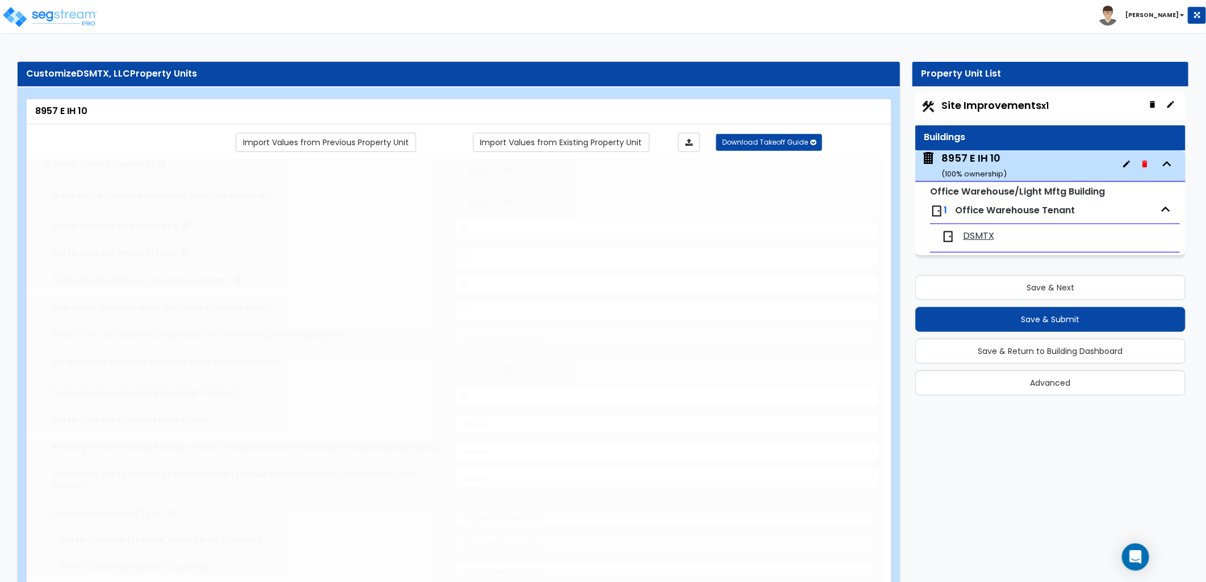
type input "10506"
type input "16"
type input "150"
select select "4"
select select "2"
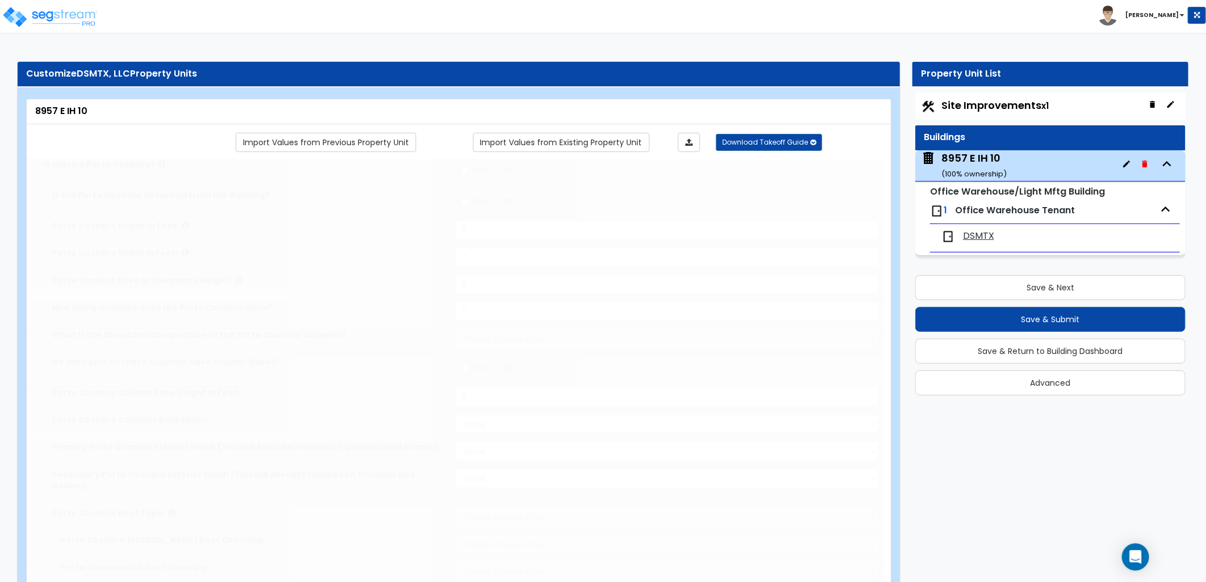
select select "5"
select select "6"
type input "95"
select select "2"
select select "1"
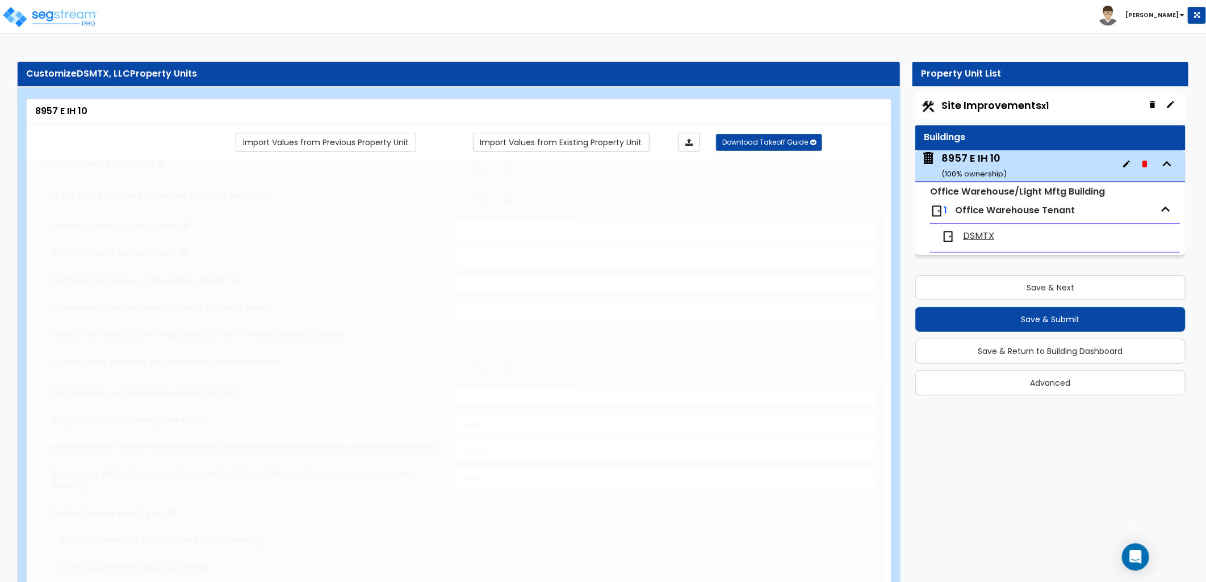
select select "1"
select select "5"
radio input "true"
type input "10"
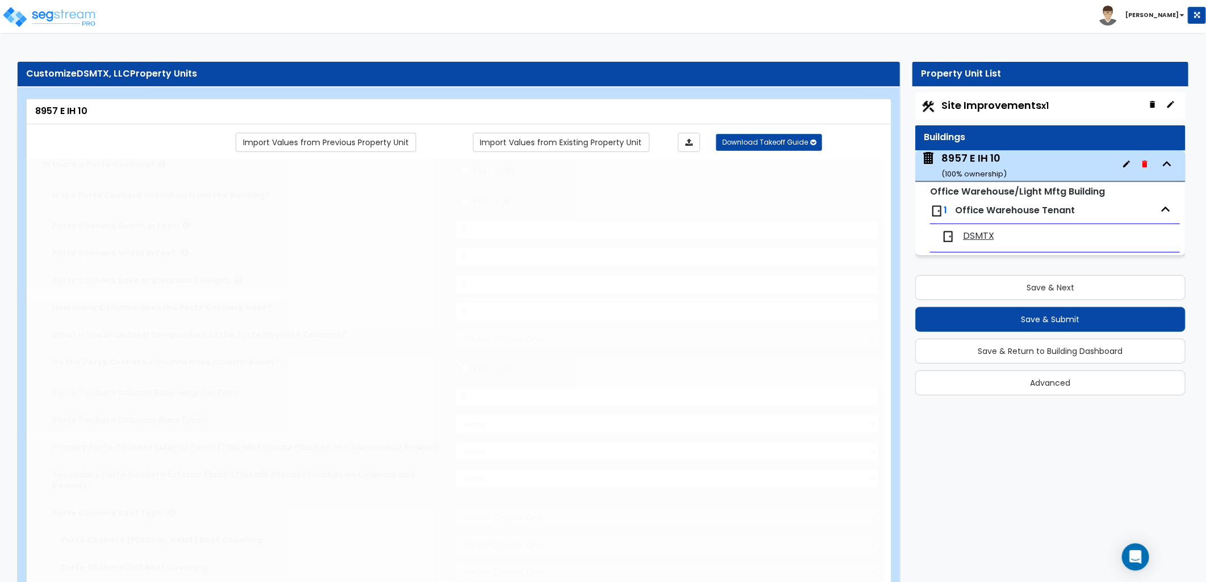
type input "2"
radio input "true"
type input "1"
radio input "true"
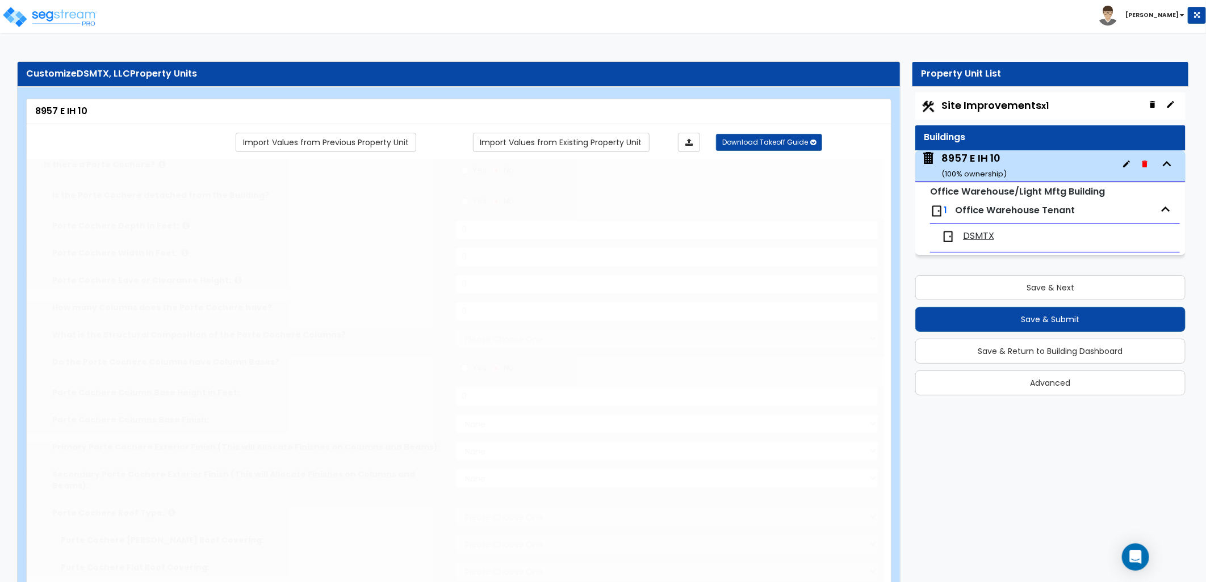
type input "3"
radio input "true"
select select "3"
select select "4"
type input "4"
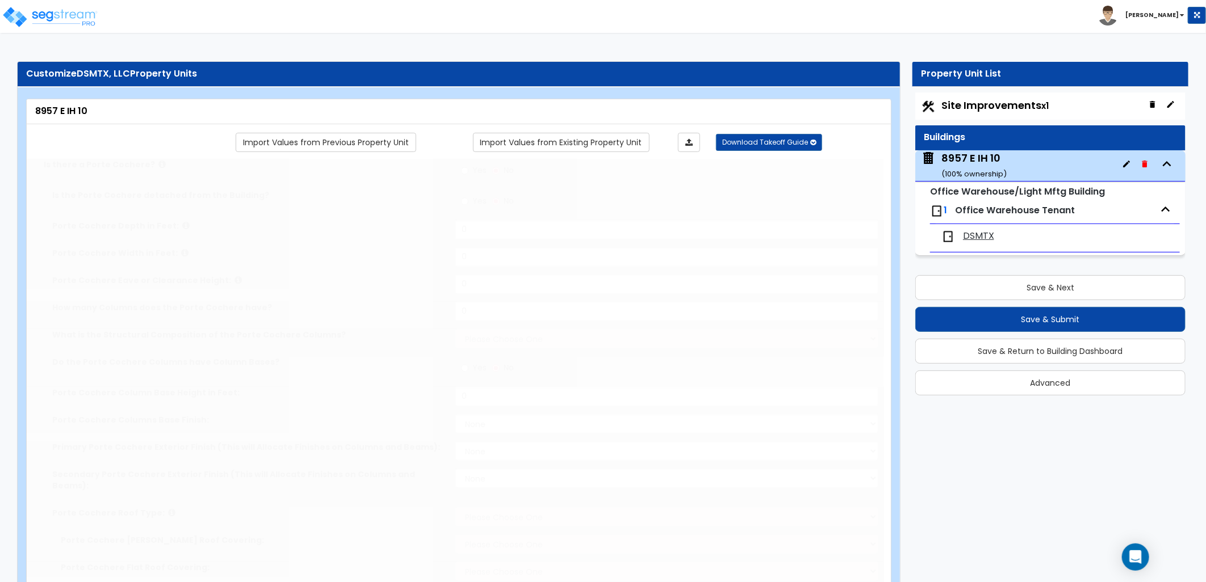
select select "2"
type input "1"
select select "1"
type input "1"
select select "2"
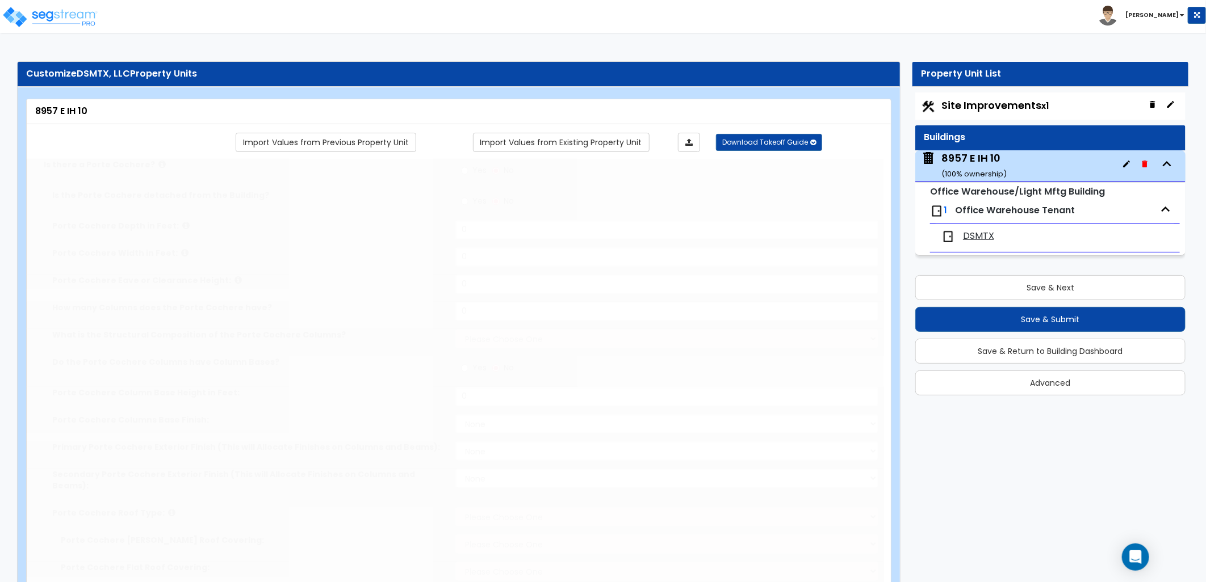
select select "2"
type input "10"
select select "2"
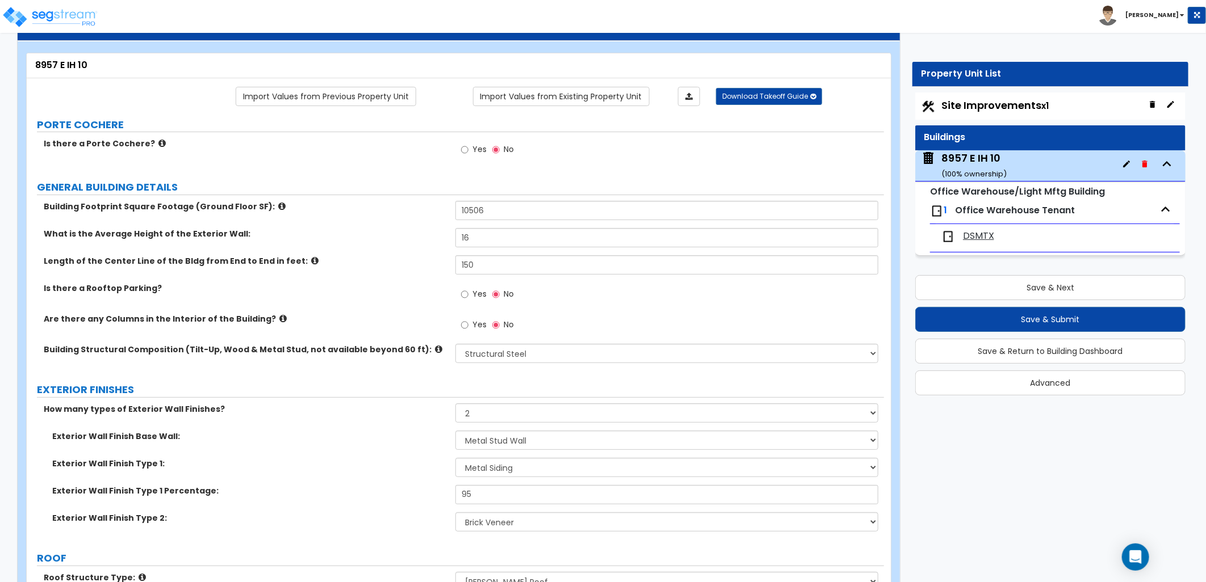
scroll to position [45, 0]
click at [986, 238] on span "DSMTX" at bounding box center [978, 236] width 31 height 13
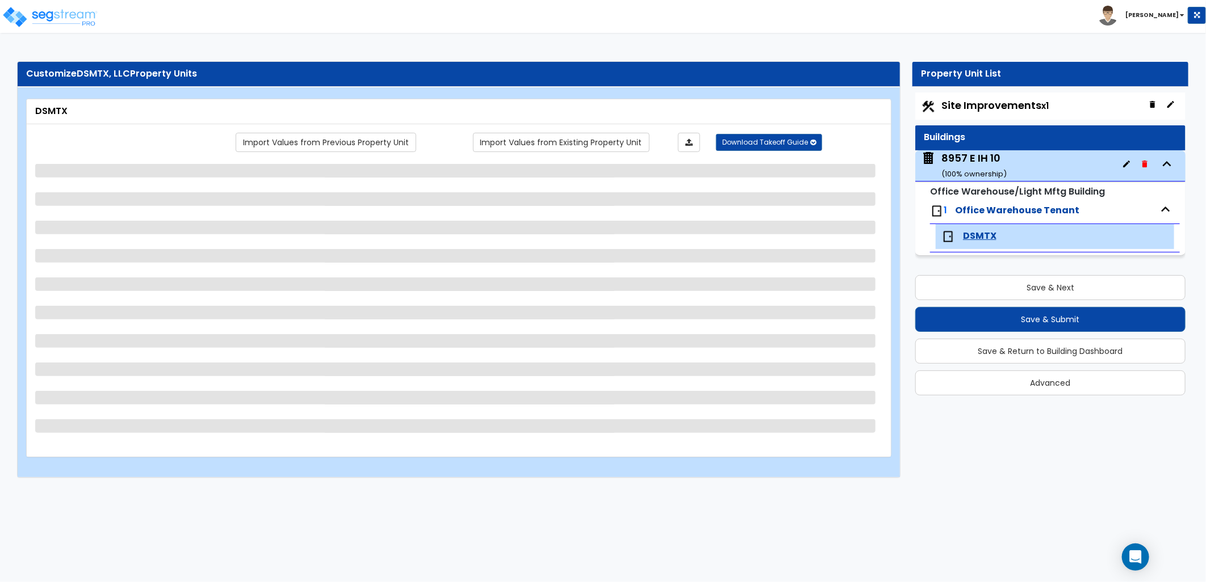
scroll to position [0, 0]
select select "1"
select select "3"
select select "1"
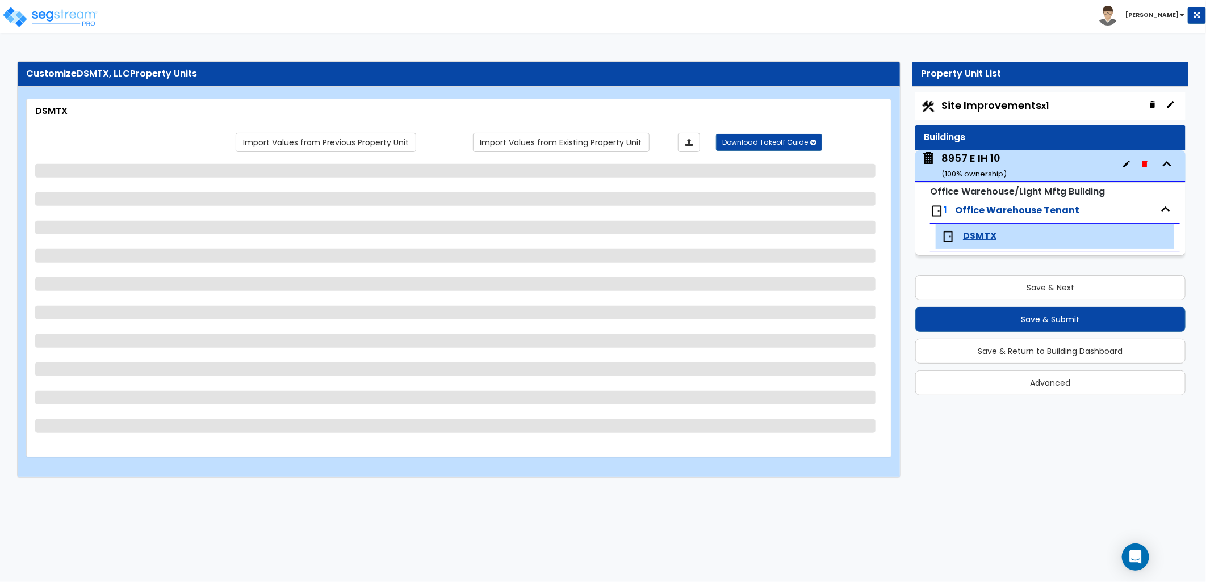
select select "2"
select select "4"
select select "5"
select select "1"
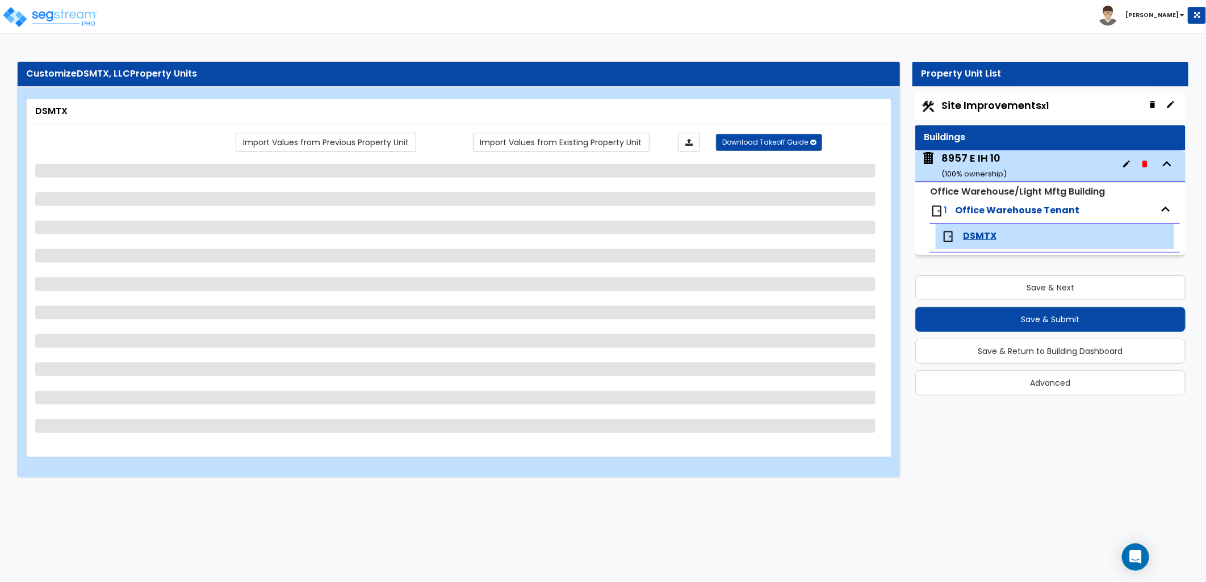
select select "4"
select select "3"
select select "2"
select select "1"
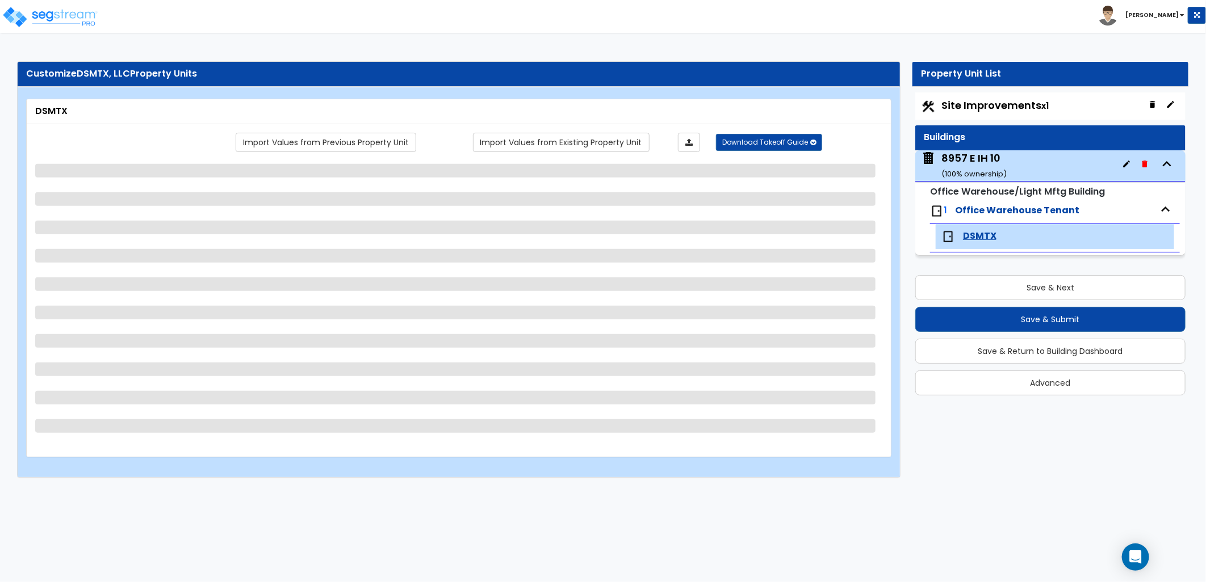
select select "2"
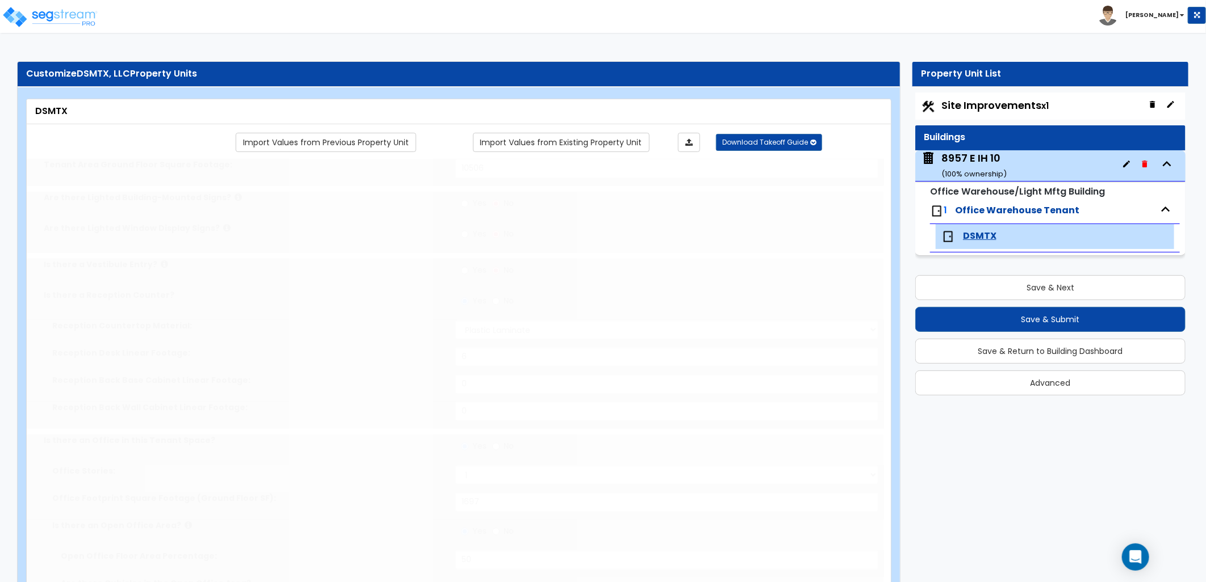
select select "2"
type input "1"
radio input "true"
type input "1"
type input "200"
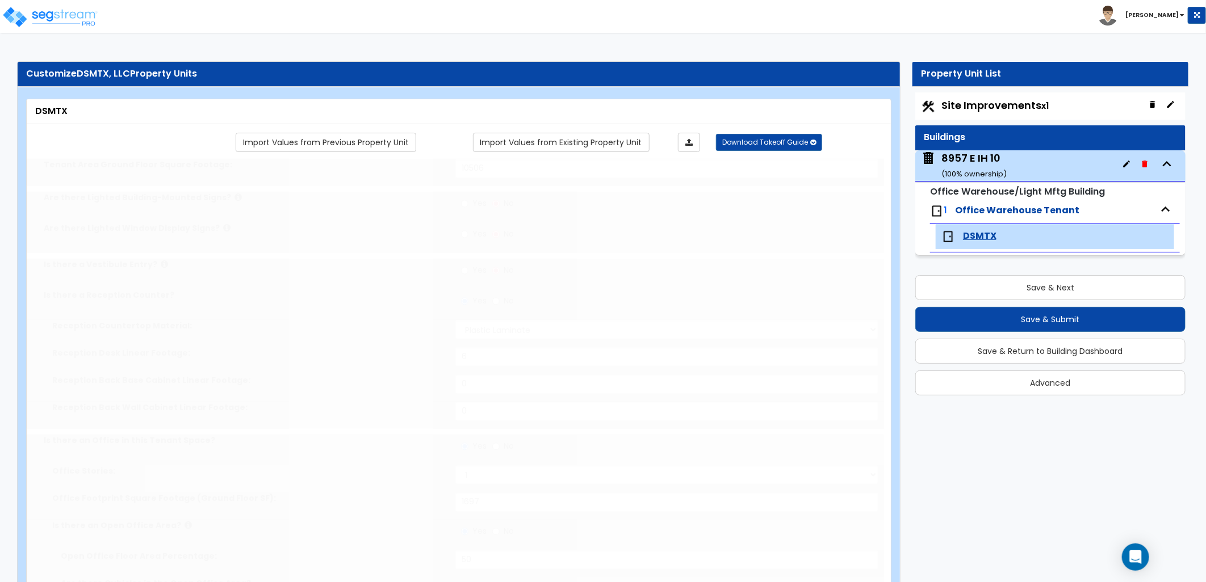
select select "1"
type input "6"
type input "1"
select select "1"
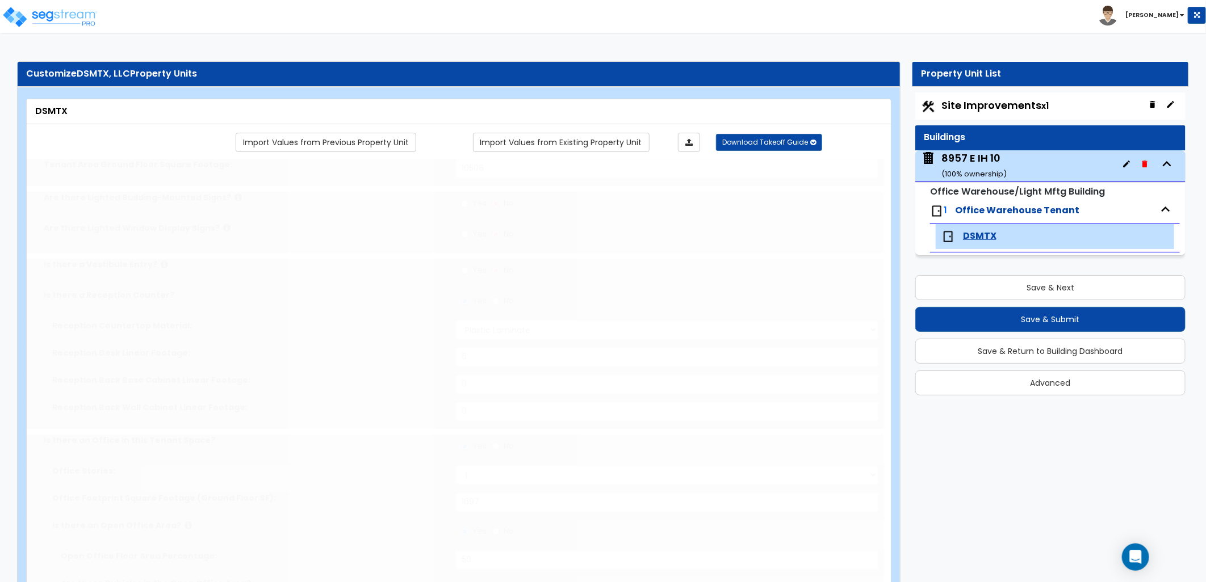
select select "1"
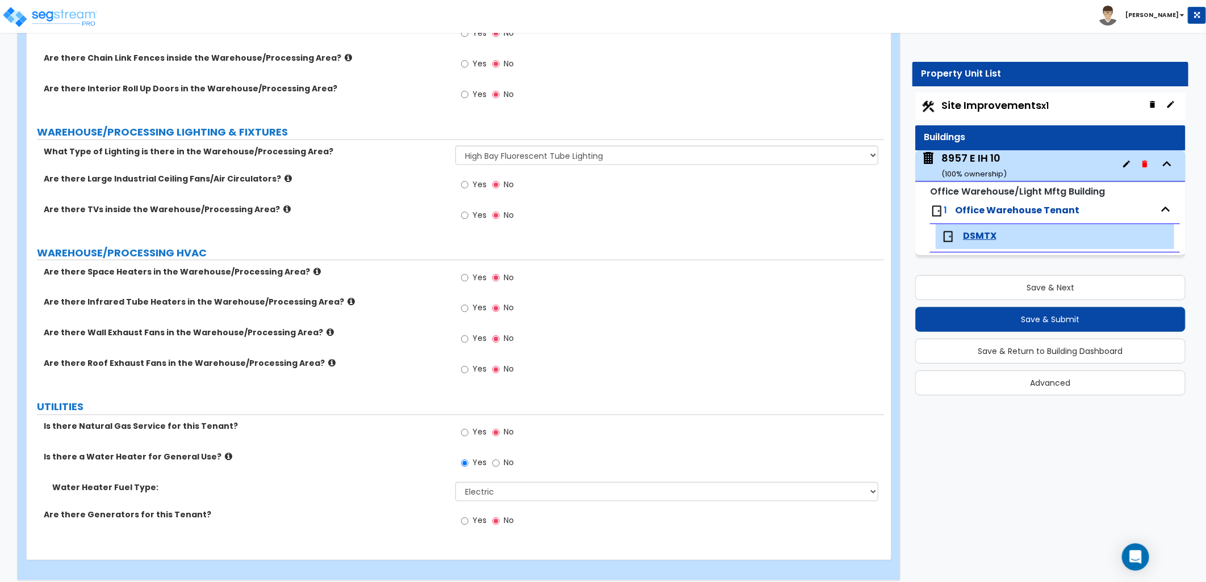
scroll to position [3785, 0]
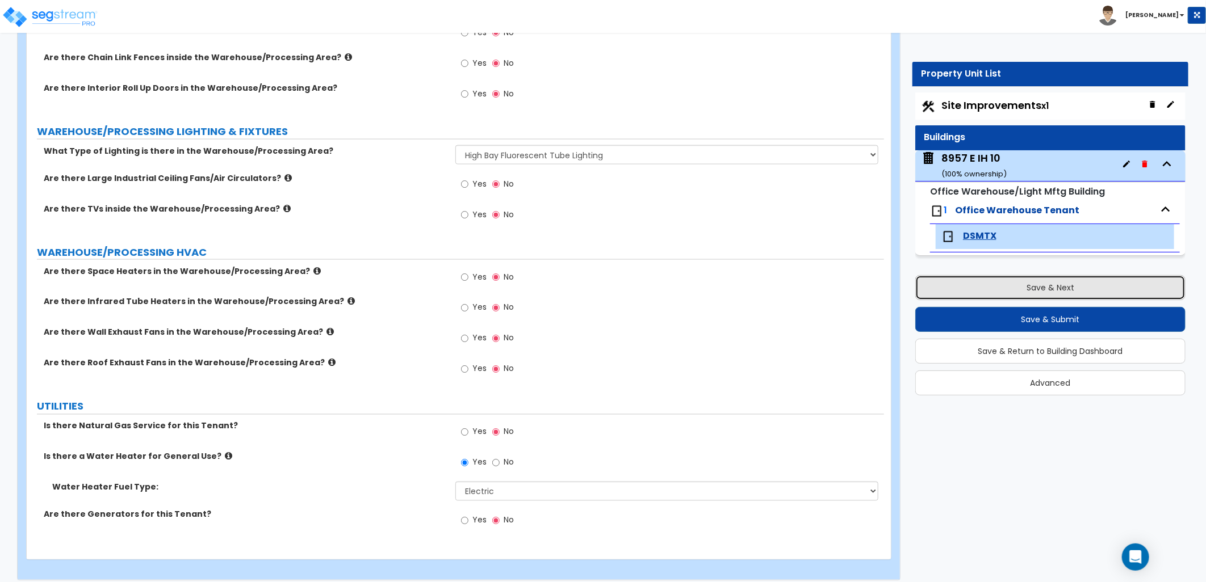
click at [1026, 282] on button "Save & Next" at bounding box center [1050, 287] width 270 height 25
select select "2"
select select "1"
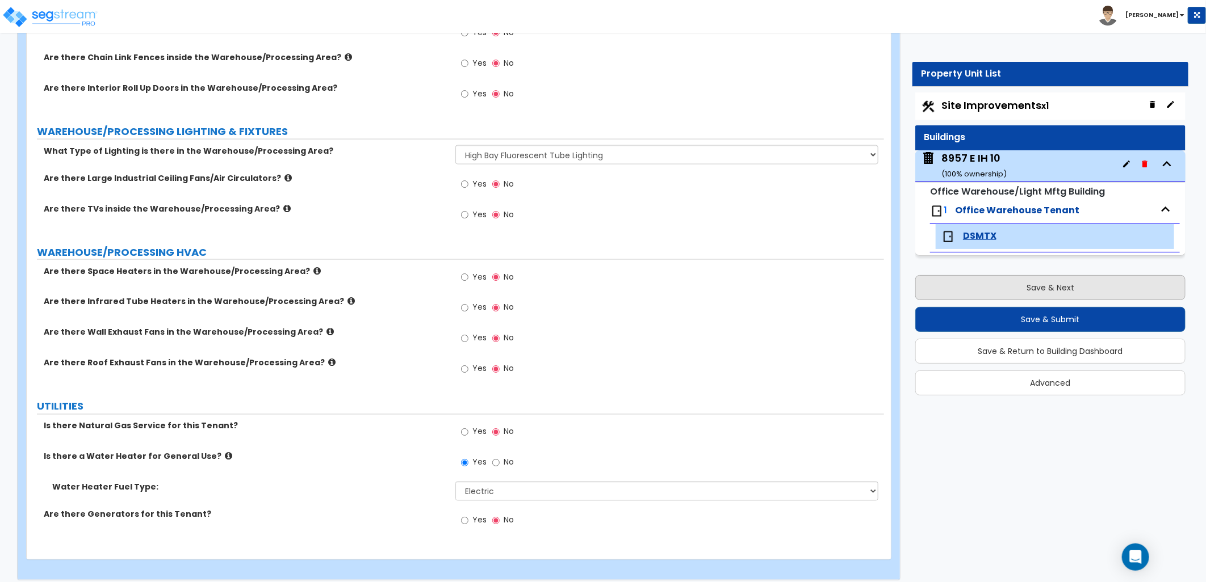
select select "2"
select select "1"
select select "4"
select select "1"
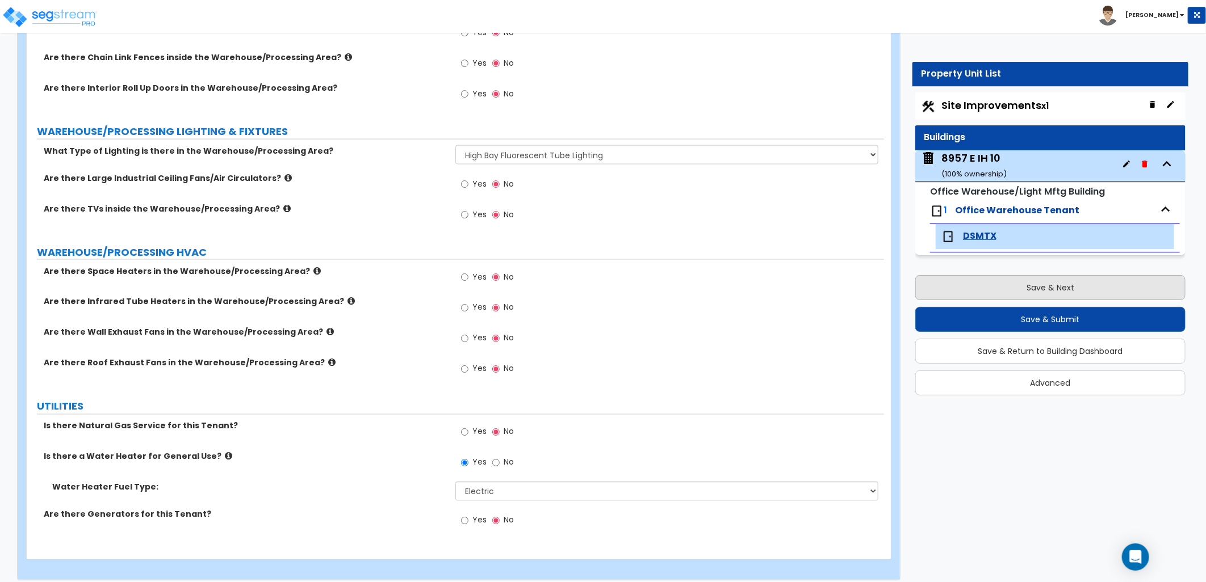
select select "1"
select select "3"
select select "2"
select select "1"
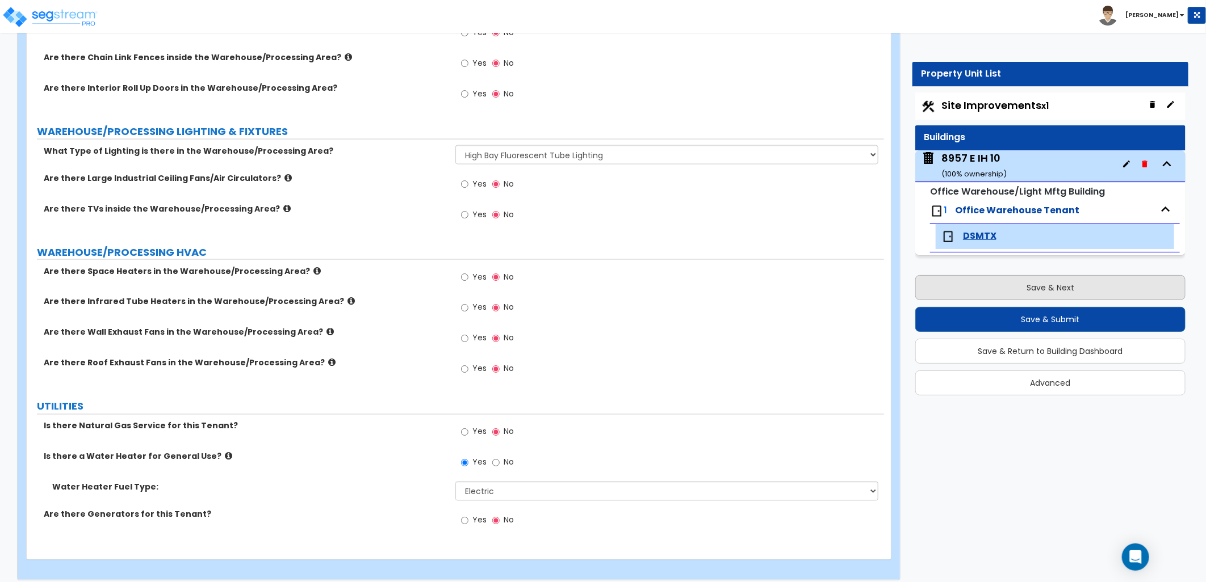
select select "2"
select select "1"
select select "2"
select select "1"
select select "4"
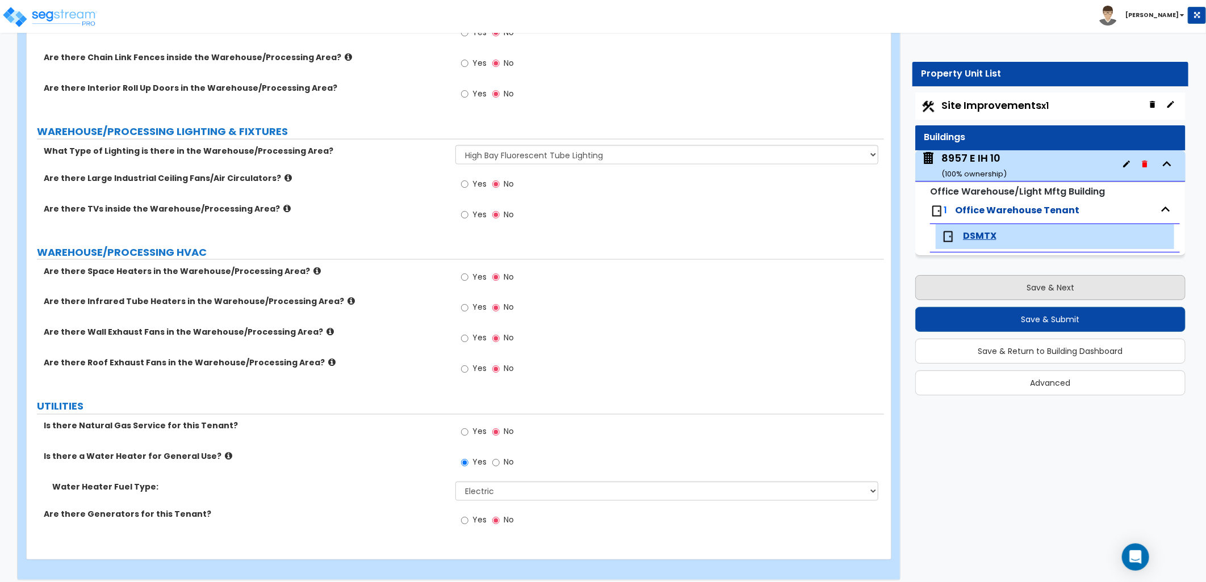
select select "1"
select select "2"
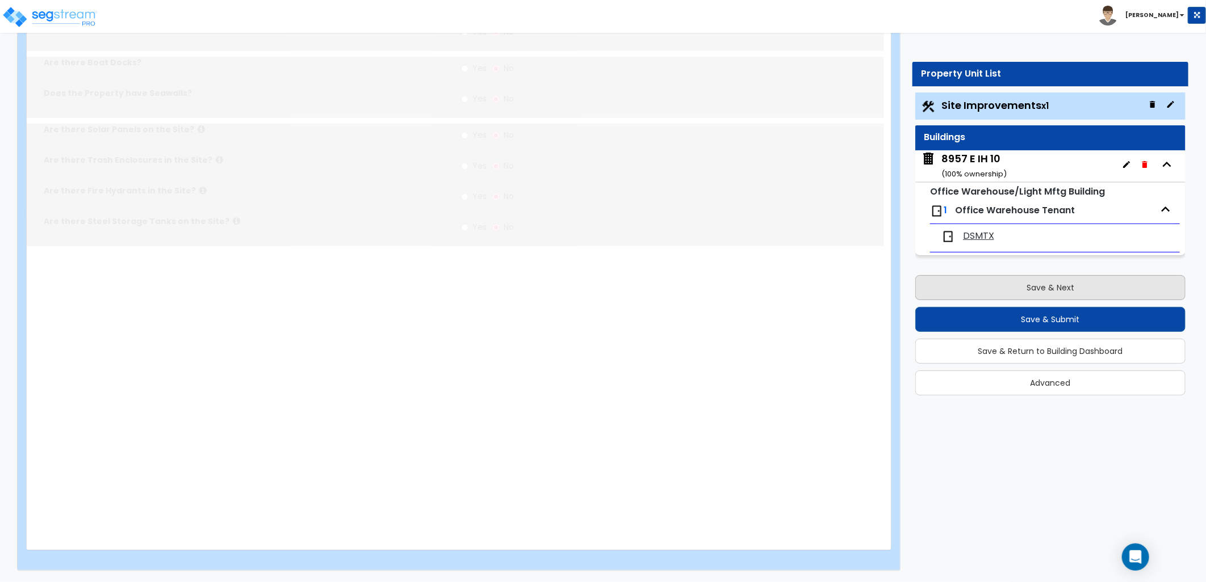
scroll to position [0, 0]
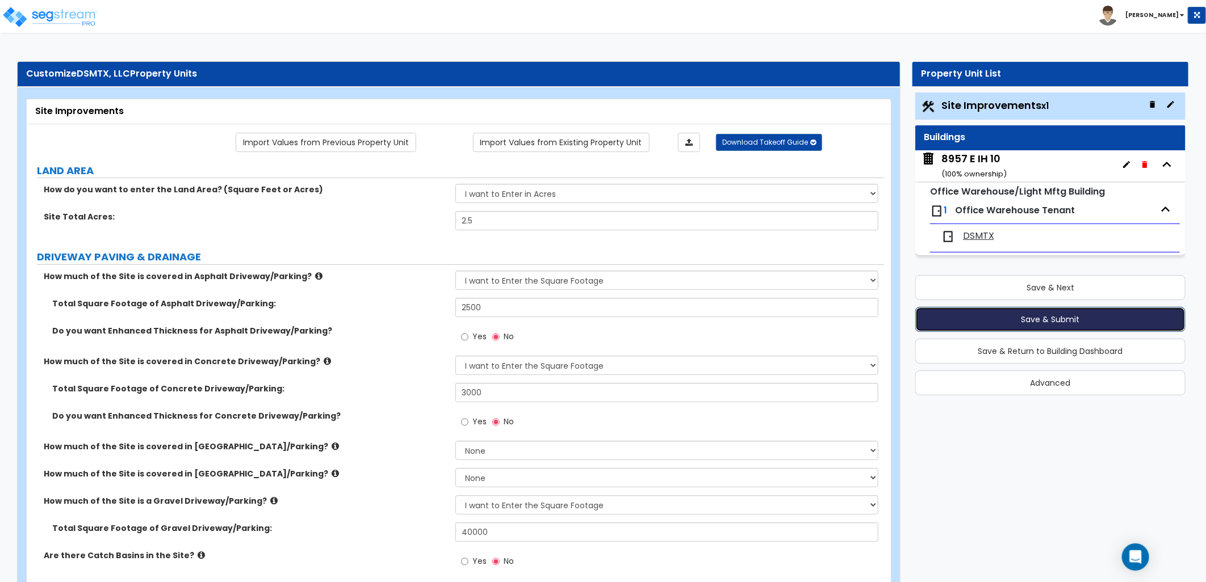
click at [1019, 320] on button "Save & Submit" at bounding box center [1050, 319] width 270 height 25
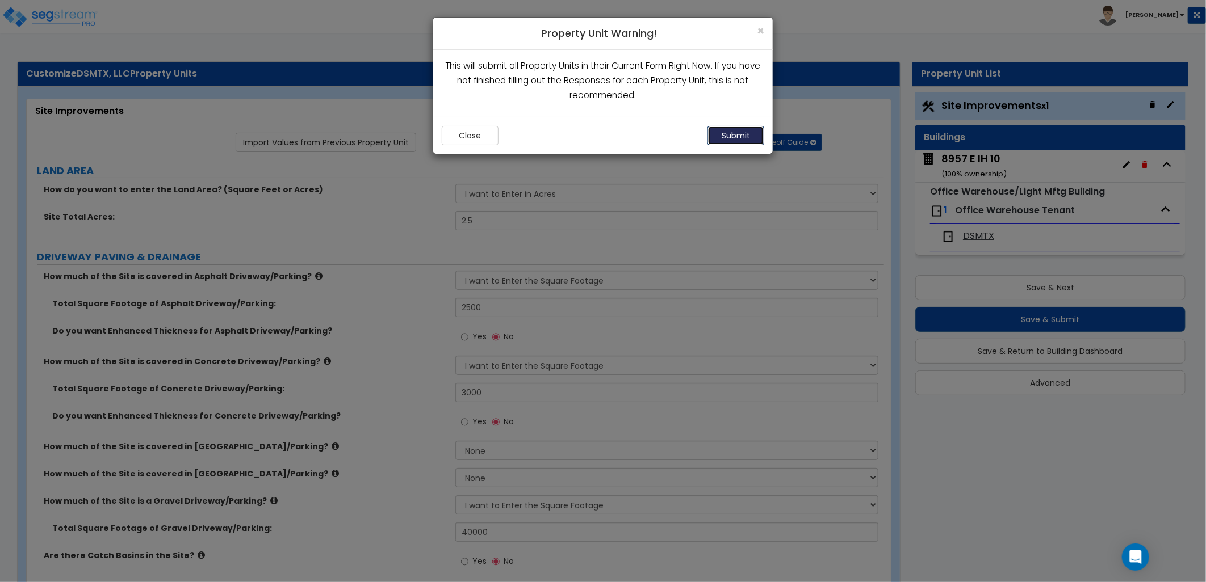
click at [746, 133] on button "Submit" at bounding box center [735, 135] width 57 height 19
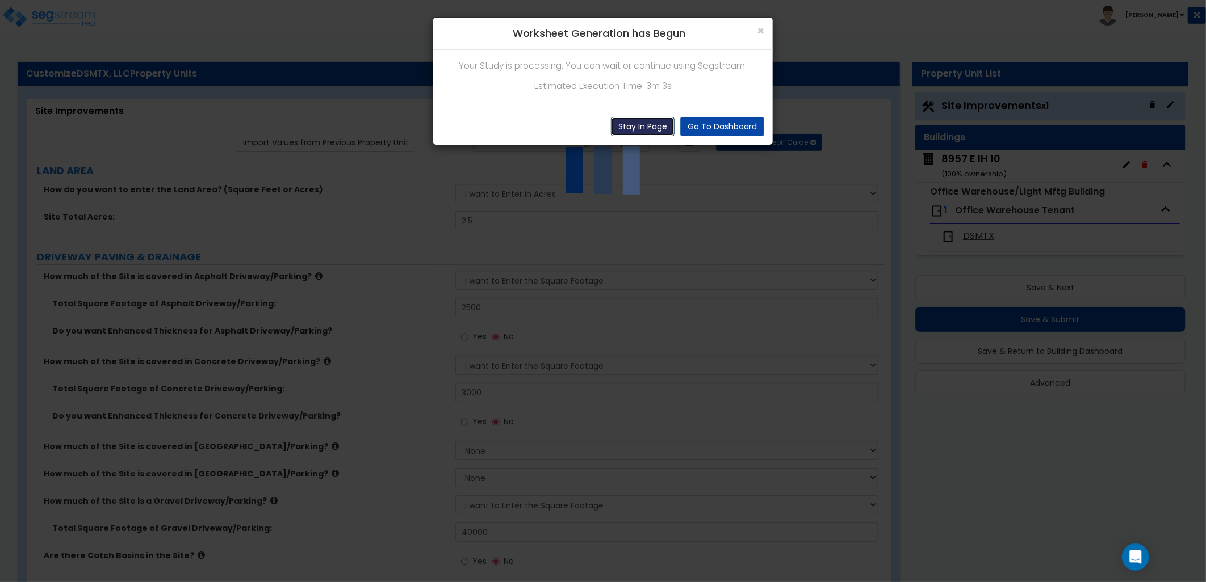
click at [633, 135] on button "Stay In Page" at bounding box center [643, 126] width 64 height 19
